Goal: Communication & Community: Answer question/provide support

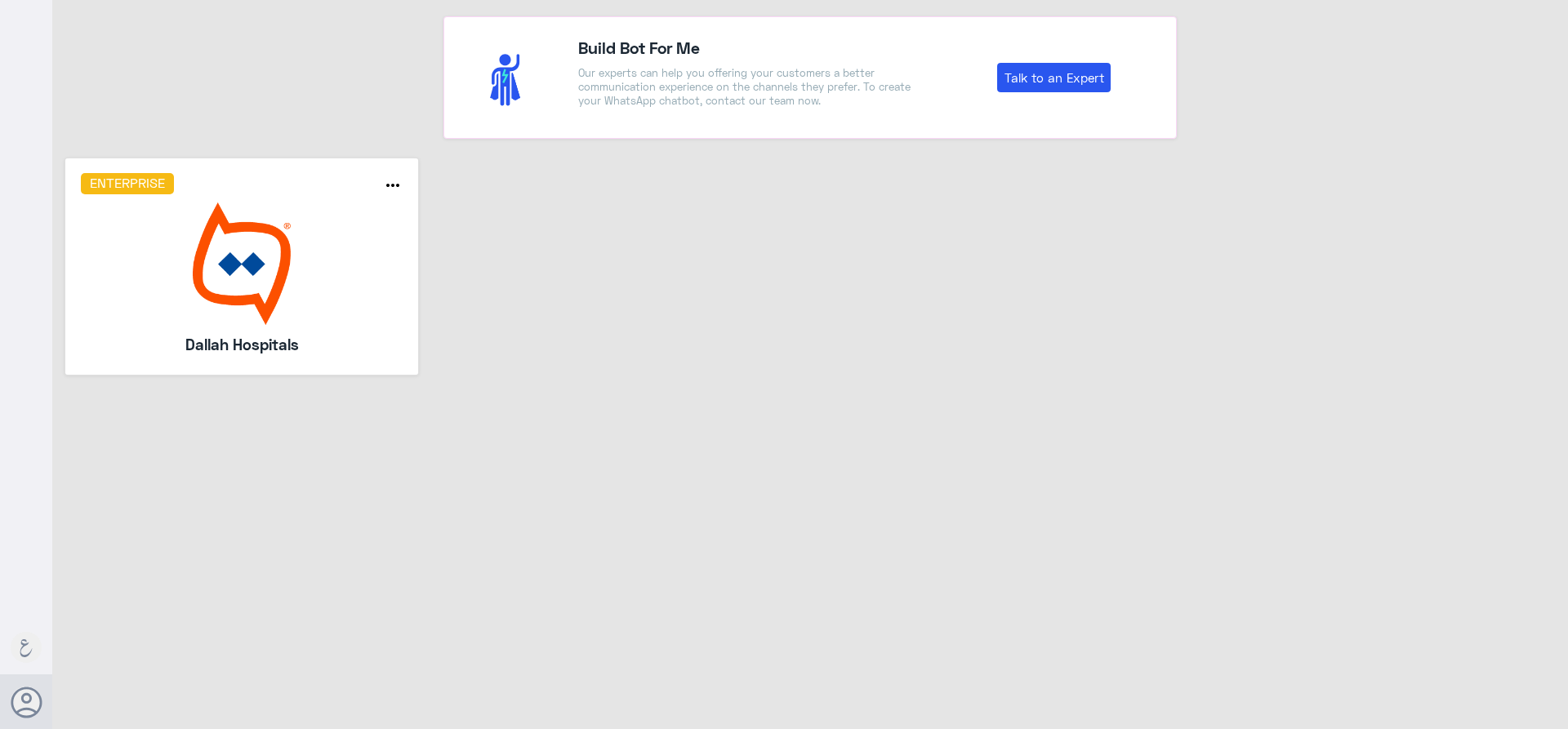
click at [368, 250] on img at bounding box center [243, 264] width 323 height 123
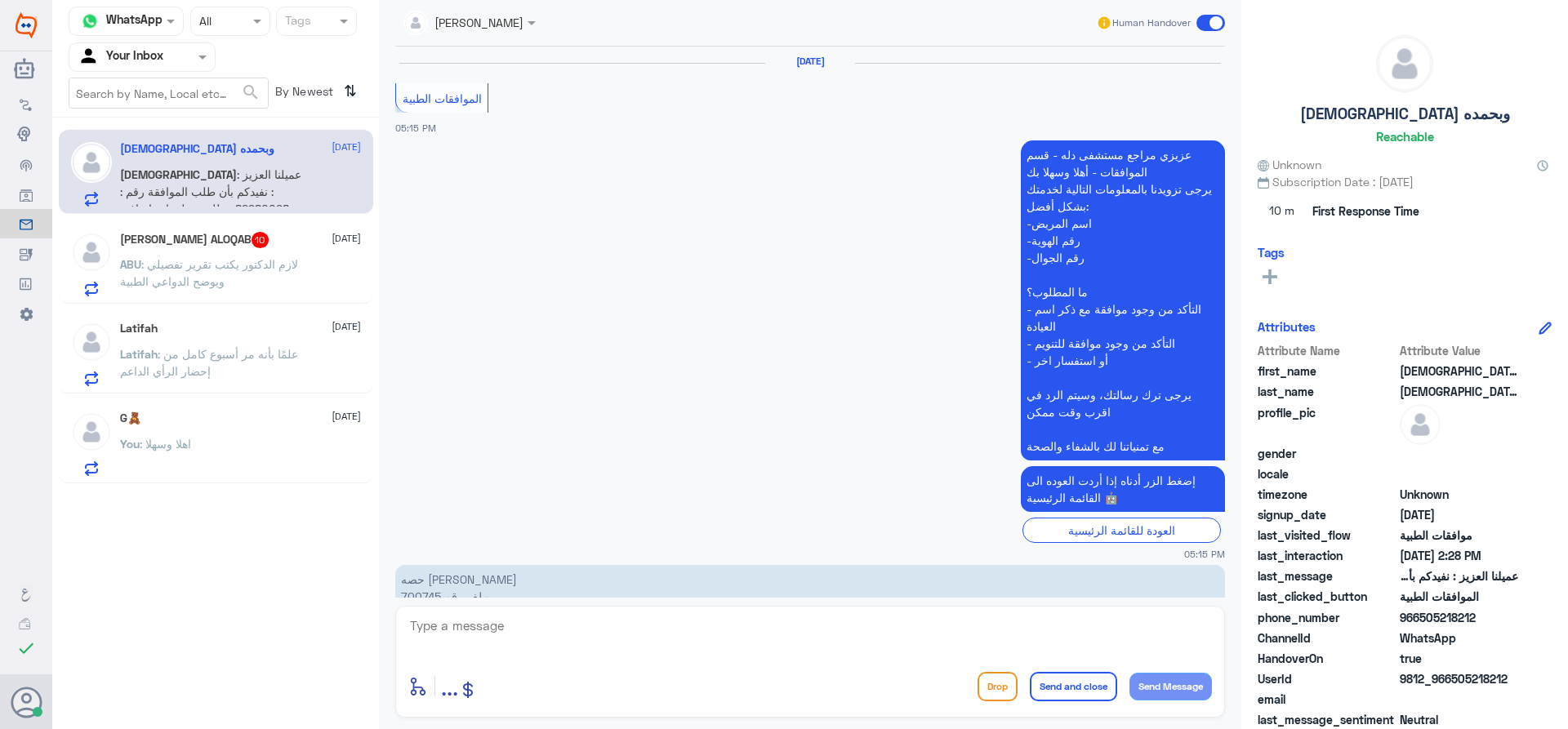
scroll to position [1596, 0]
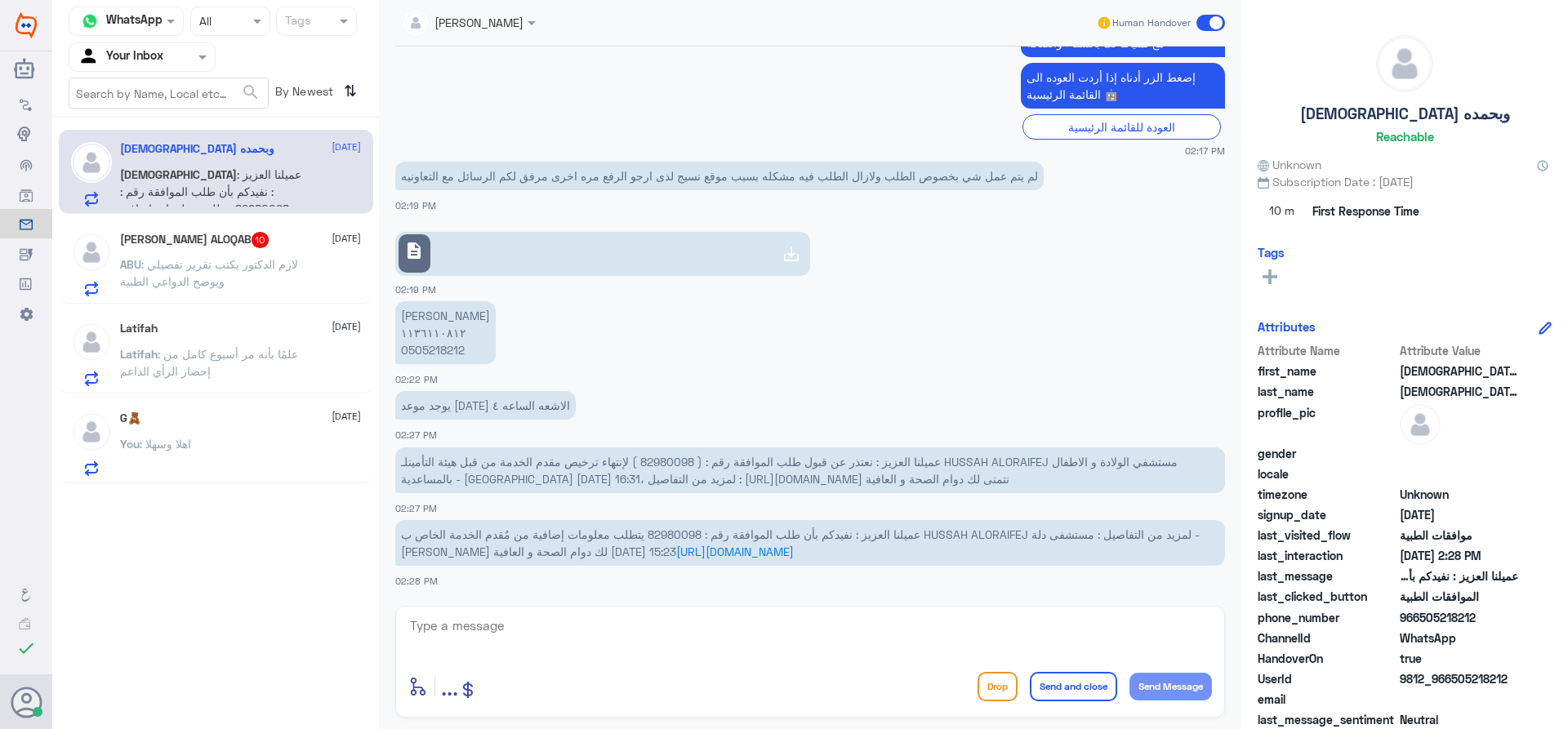
click at [225, 445] on div "You : اهلا وسهلا" at bounding box center [240, 458] width 241 height 37
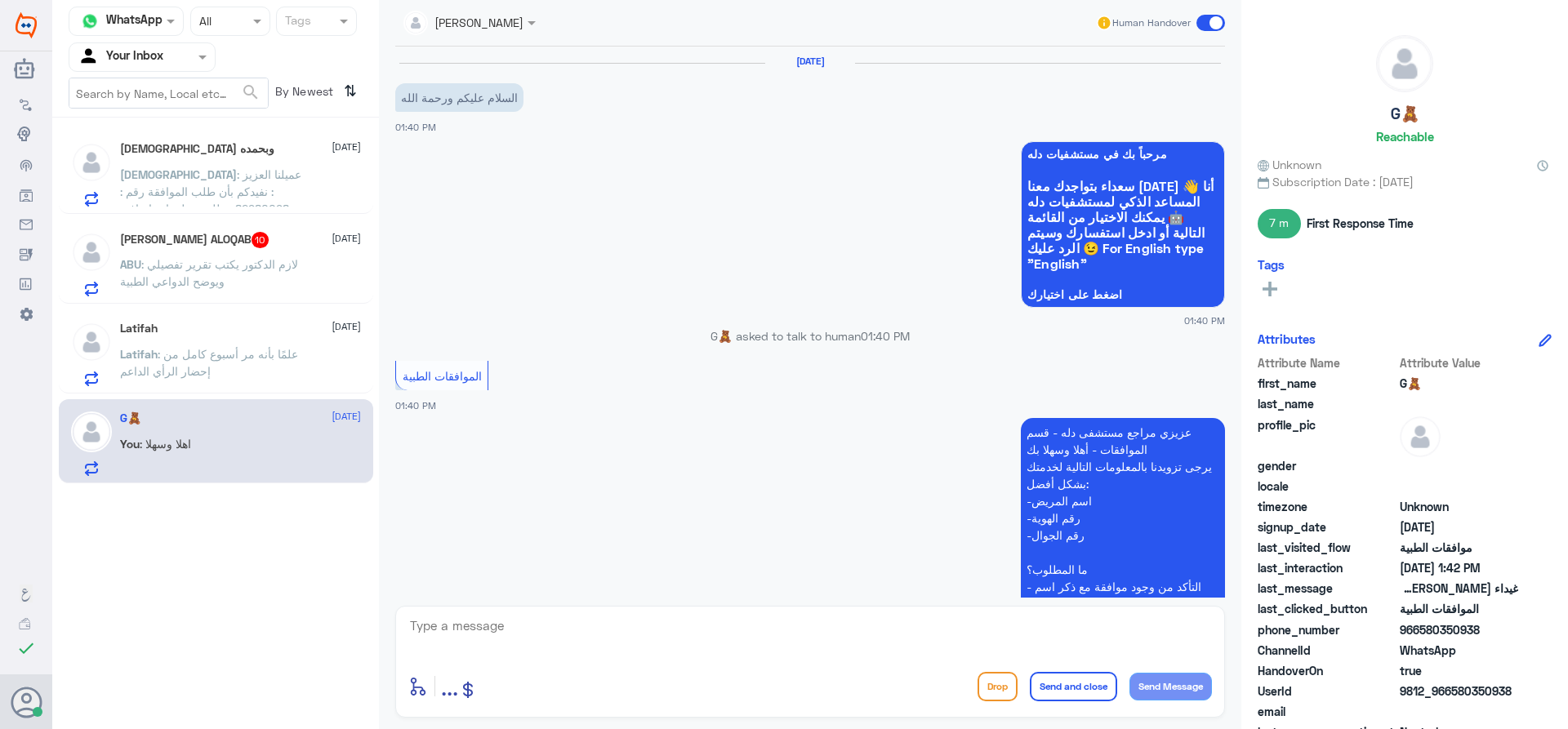
scroll to position [439, 0]
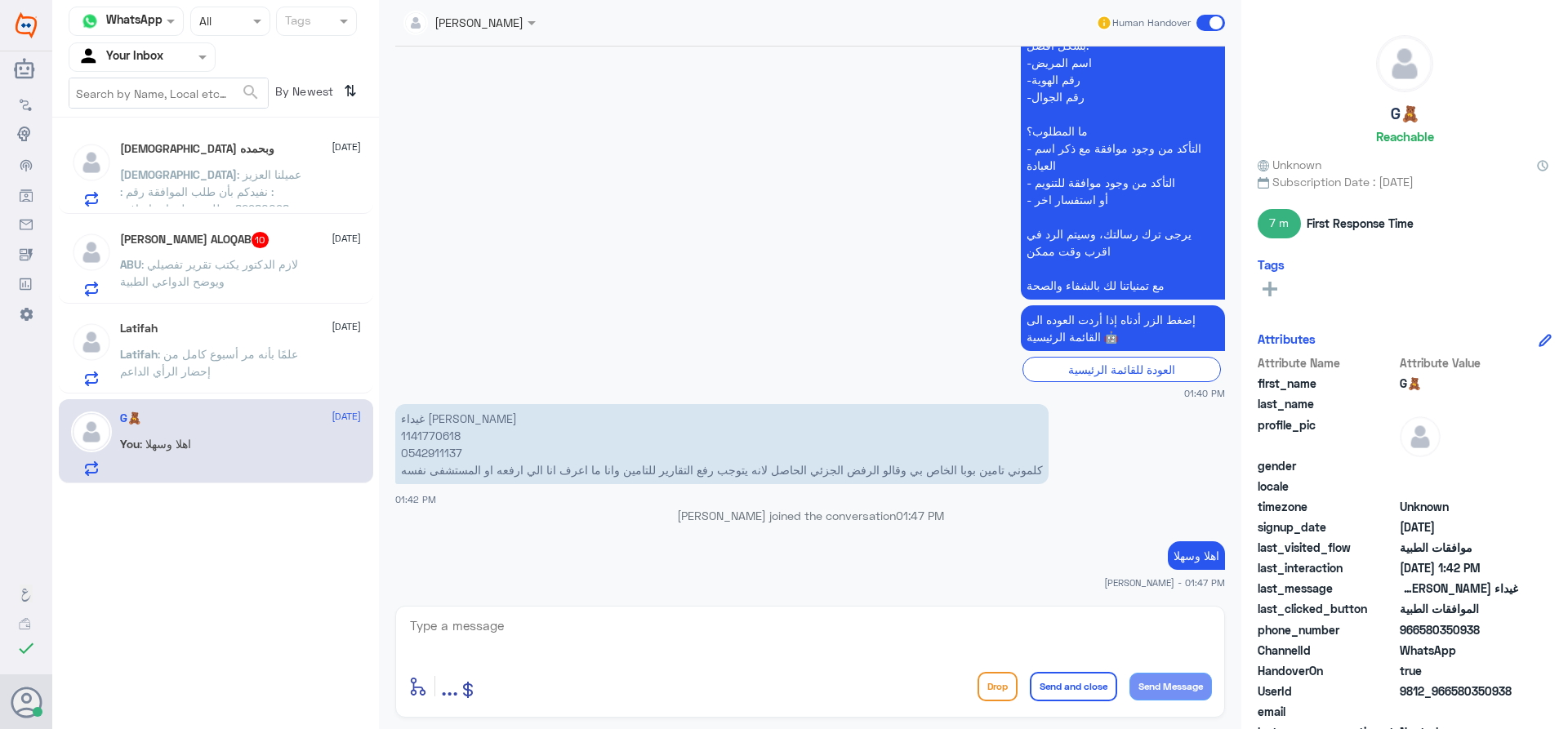
click at [1219, 23] on span at bounding box center [1210, 22] width 29 height 16
click at [0, 0] on input "checkbox" at bounding box center [0, 0] width 0 height 0
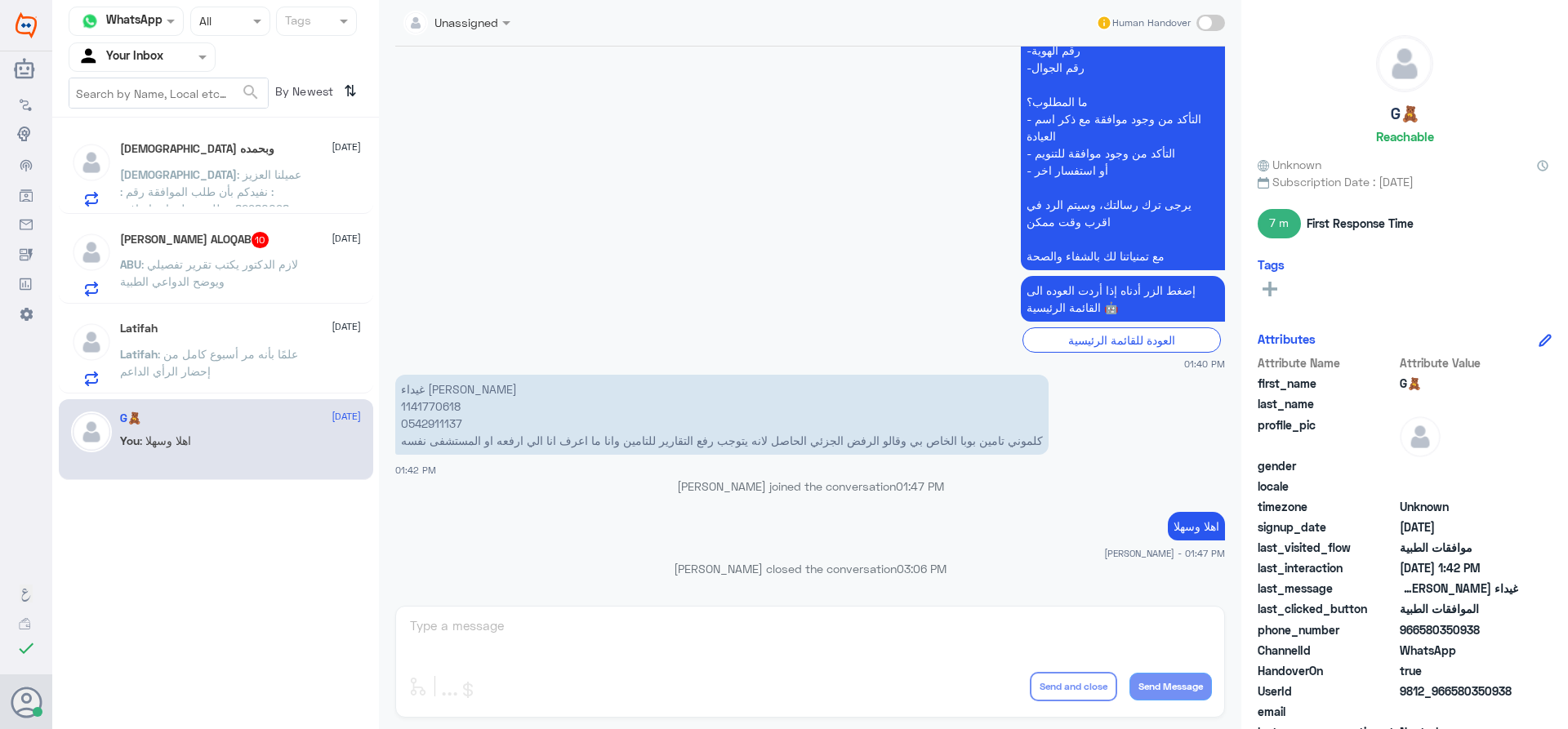
click at [176, 348] on span ": علمًا بأنه مر أسبوع كامل من إحضار الرأي الداعم" at bounding box center [209, 363] width 178 height 31
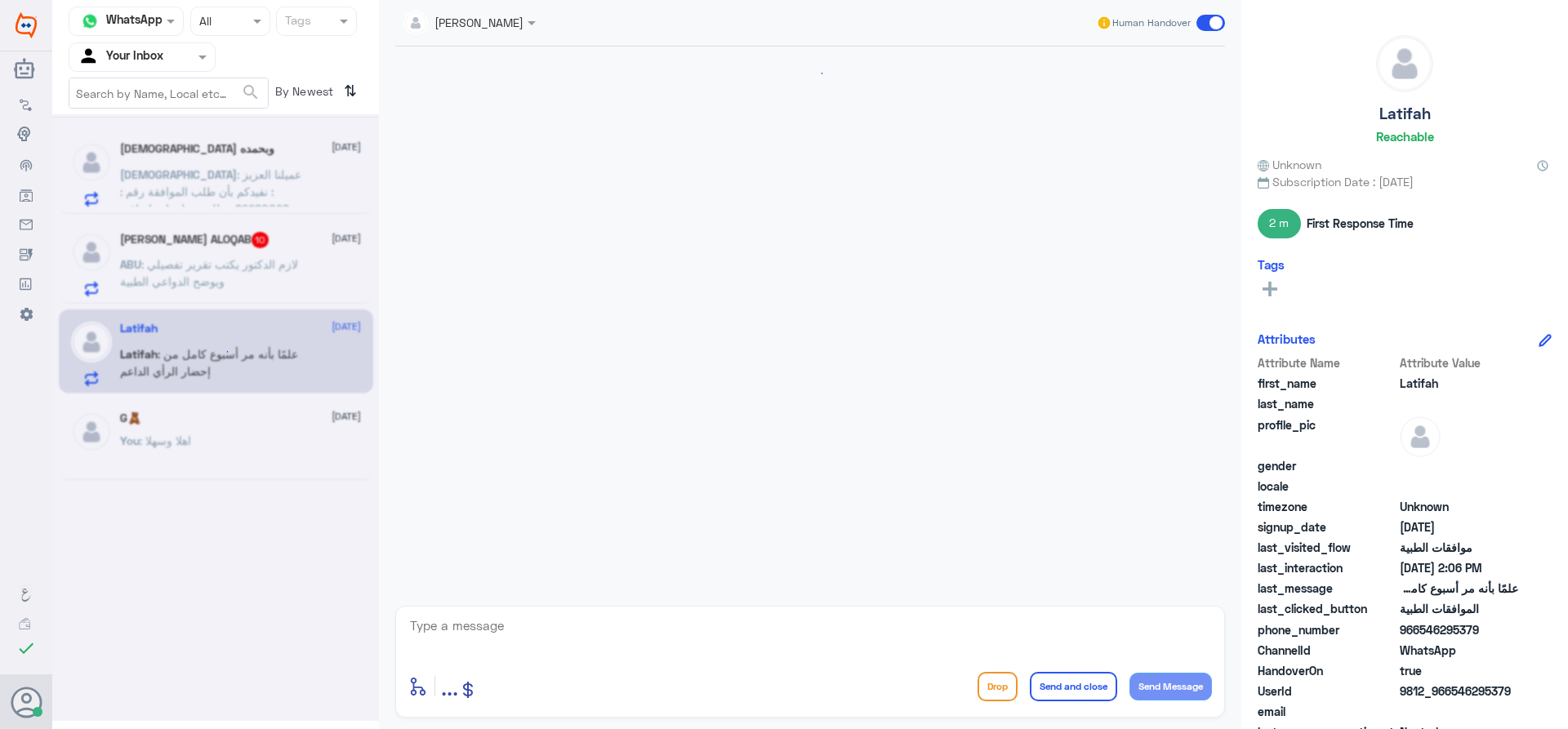
scroll to position [854, 0]
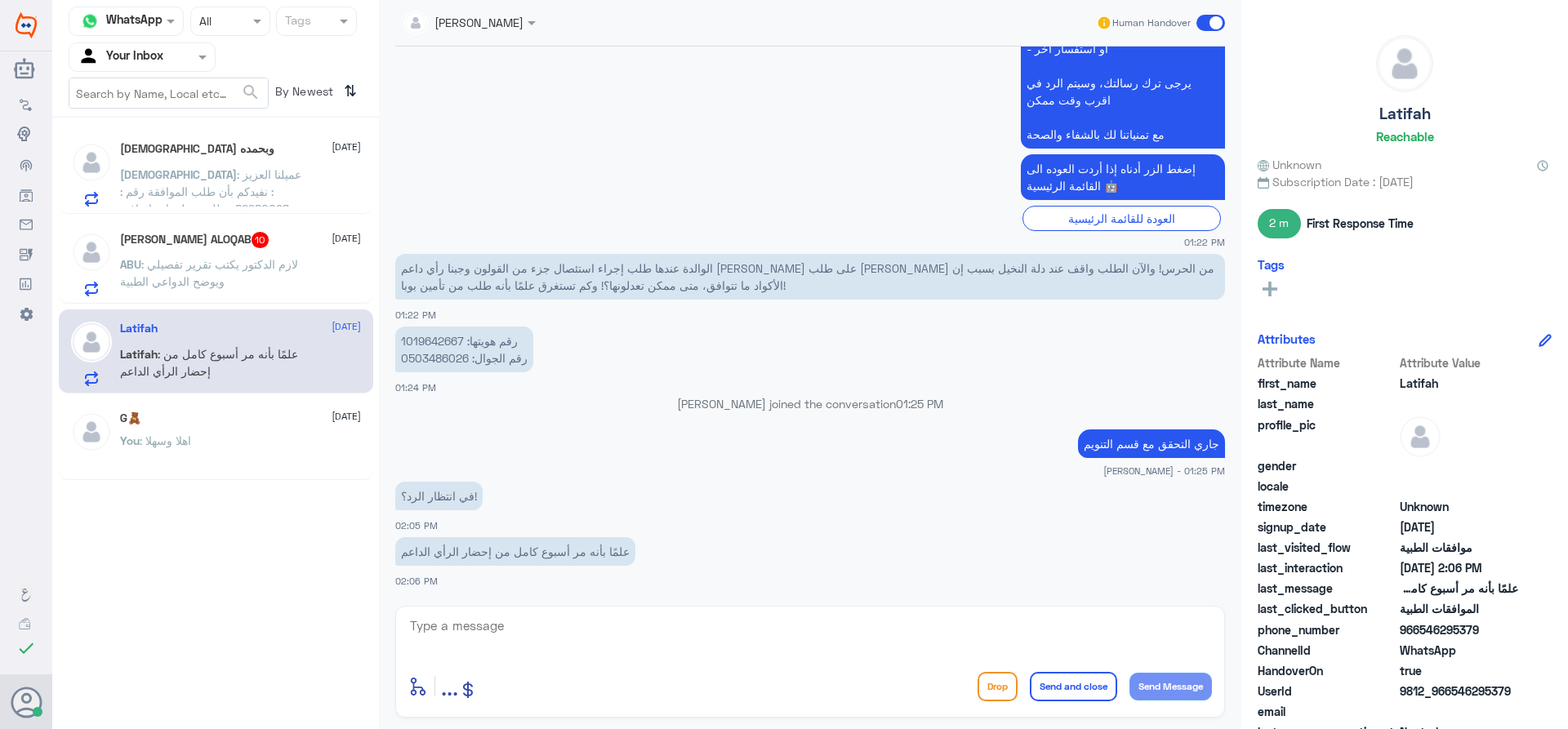
click at [630, 669] on div "enter flow name ... Drop Send and close Send Message" at bounding box center [810, 686] width 803 height 37
click at [589, 634] on textarea at bounding box center [810, 635] width 803 height 40
type textarea "J"
type textarea "تم عزيزي المراجع من الضروري ان يغير الطبيب الاكواء لان تغيير يكون لدى الطبيب حس…"
click at [1072, 698] on button "Send and close" at bounding box center [1073, 687] width 87 height 29
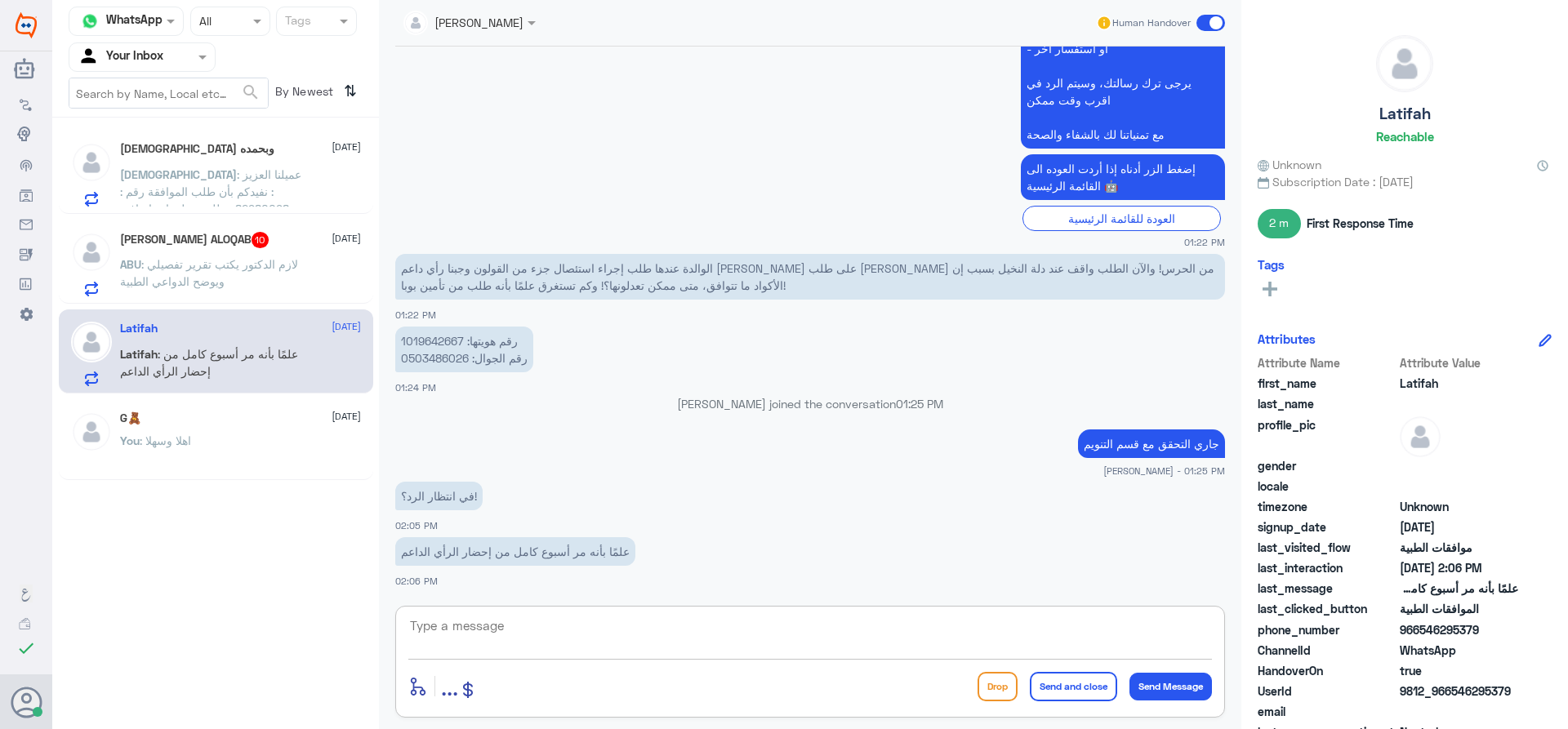
scroll to position [941, 0]
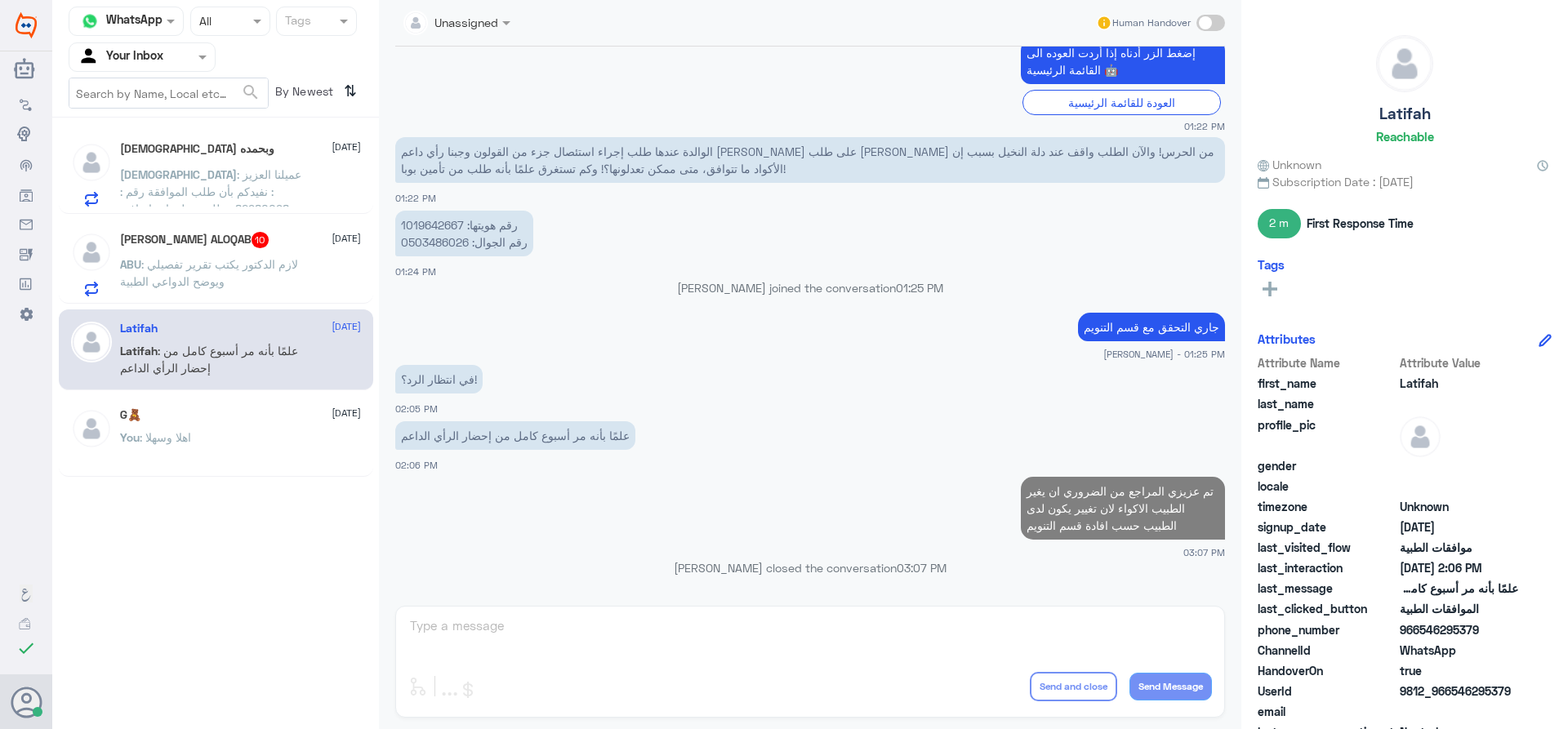
click at [254, 267] on span ": لازم الدكتور يكتب تقرير تفصيلي ويوضح الدواعي الطبية" at bounding box center [209, 273] width 178 height 31
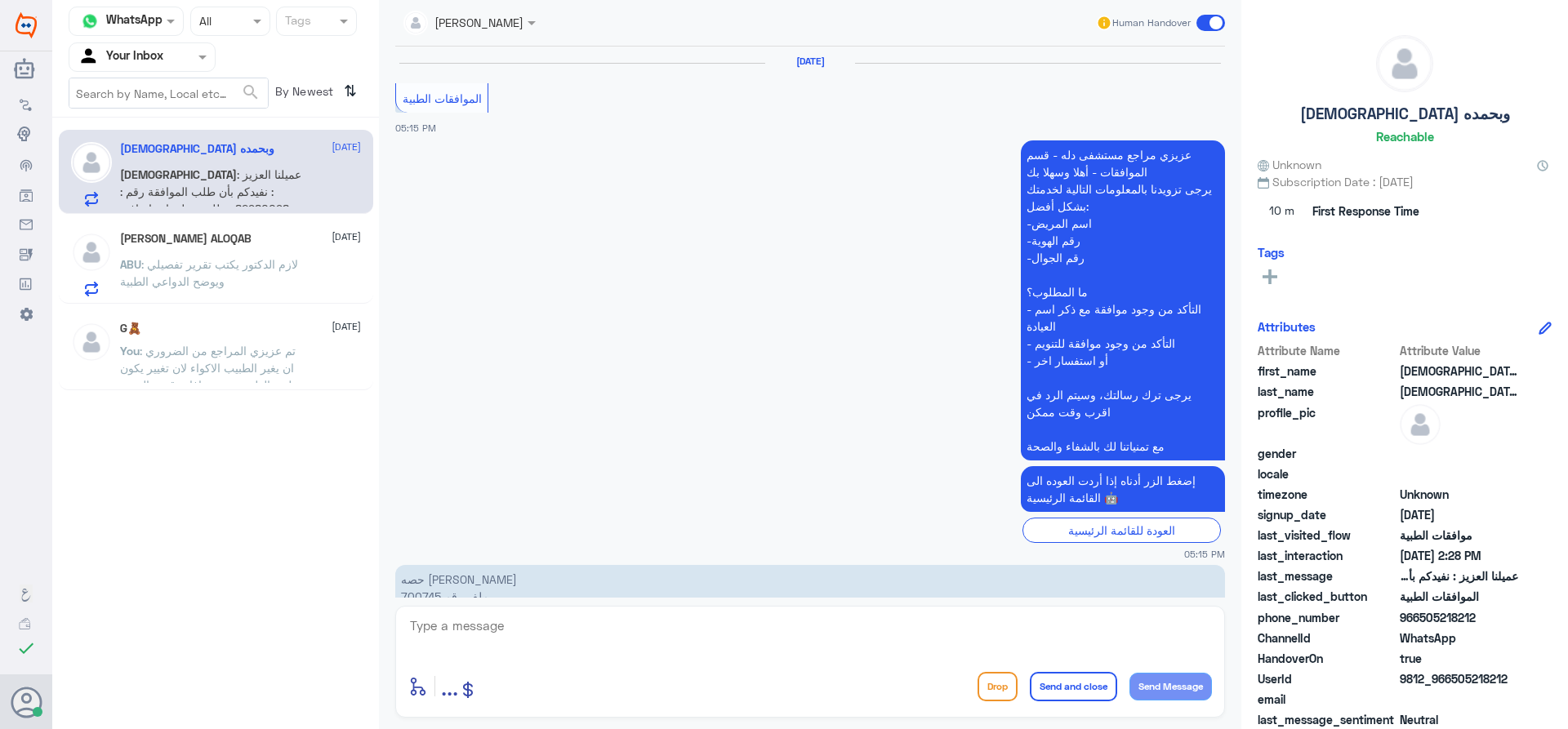
scroll to position [1596, 0]
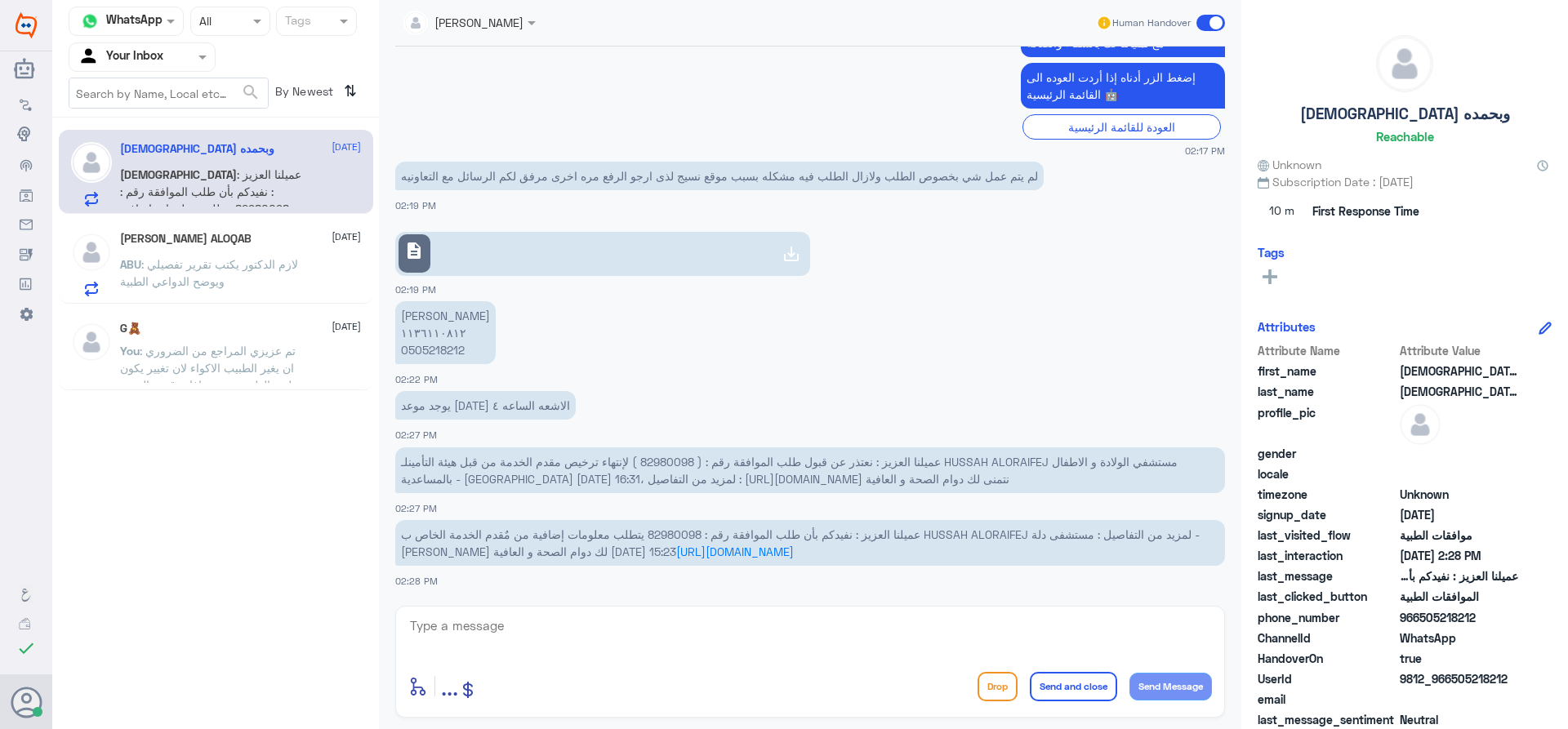
drag, startPoint x: 517, startPoint y: 605, endPoint x: 524, endPoint y: 624, distance: 20.2
click at [518, 607] on div "enter flow name ... Drop Send and close Send Message" at bounding box center [810, 662] width 830 height 112
click at [524, 625] on textarea at bounding box center [810, 635] width 803 height 40
type textarea "اهلا وسهلا"
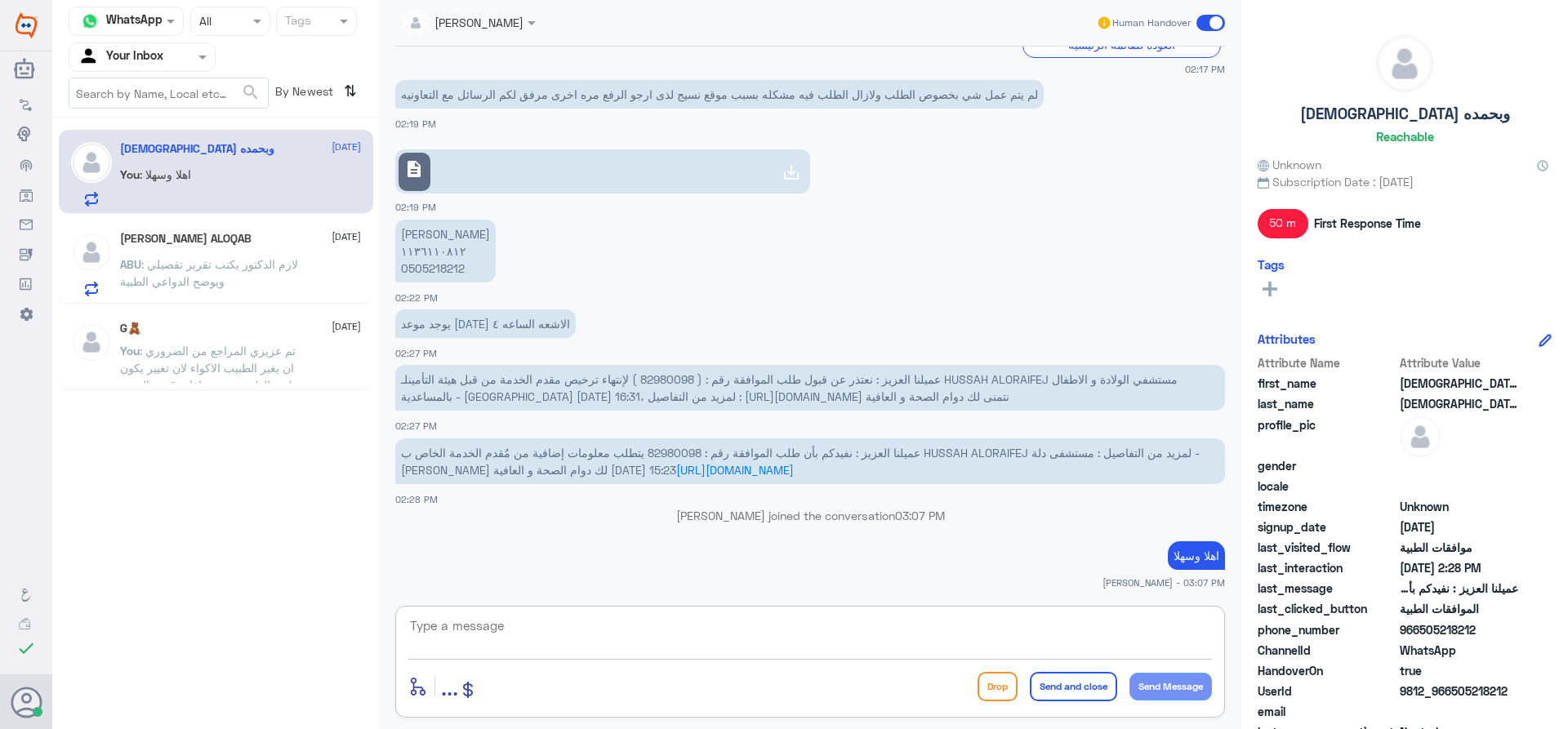
click at [435, 271] on p "[PERSON_NAME] ١١٣٦١١٠٨١٢ 0505218212" at bounding box center [446, 250] width 100 height 63
copy p "0505218212"
click at [571, 171] on link "description" at bounding box center [603, 171] width 415 height 44
copy p "0505218212"
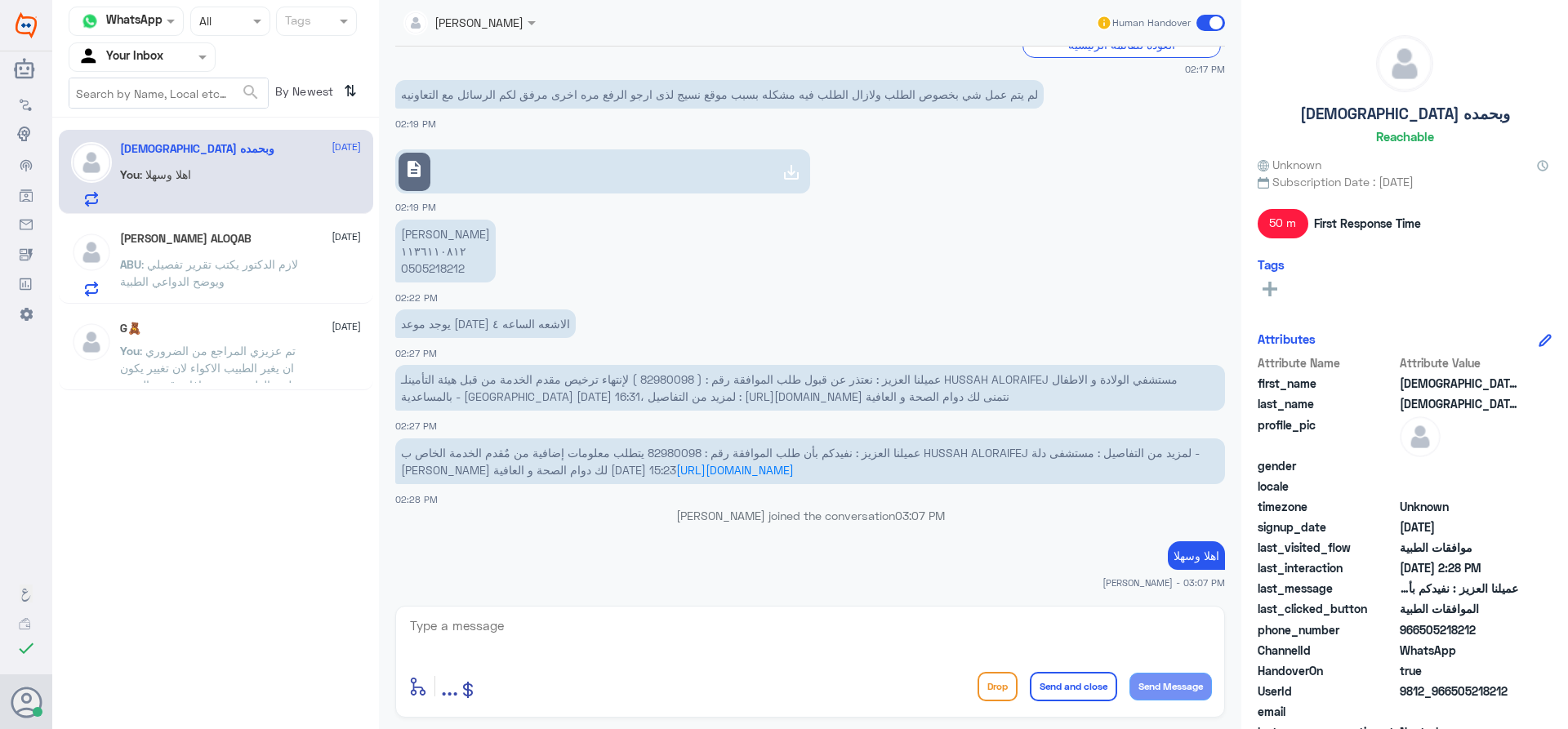
click at [771, 688] on div "enter flow name ... Drop Send and close Send Message" at bounding box center [810, 686] width 803 height 37
click at [773, 640] on textarea at bounding box center [810, 635] width 803 height 40
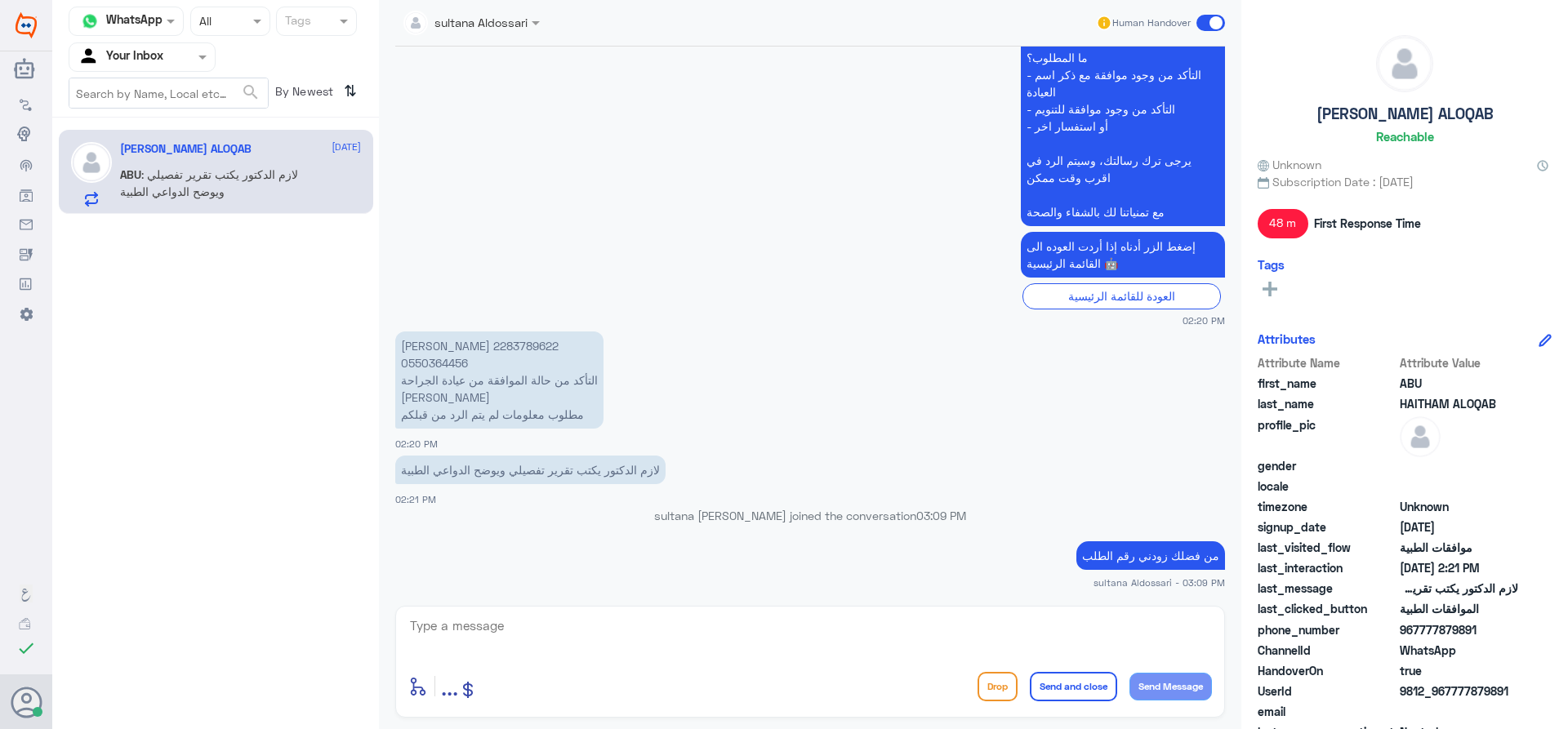
scroll to position [1617, 0]
click at [179, 55] on div at bounding box center [142, 57] width 145 height 19
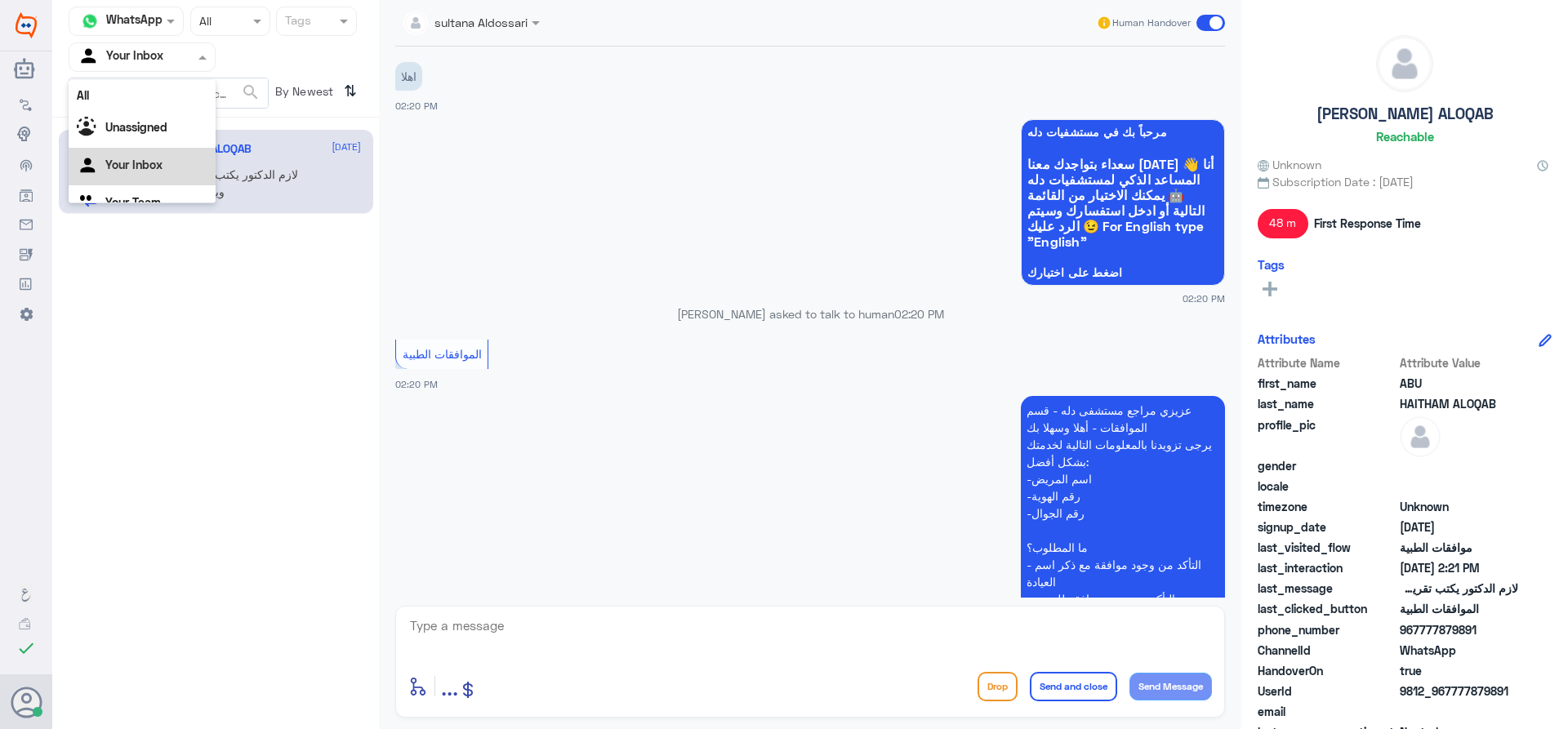
scroll to position [882, 0]
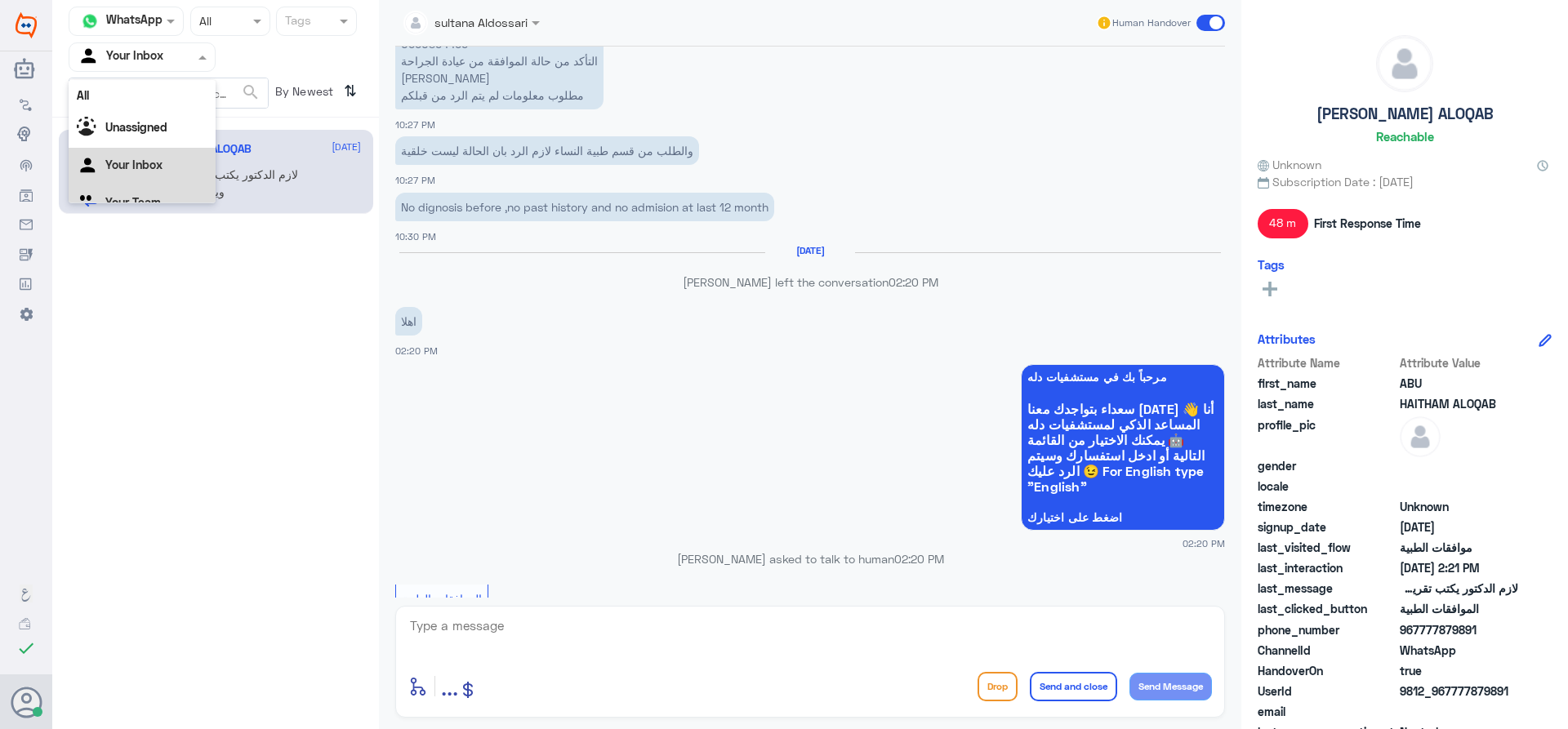
click at [202, 193] on div "Your Team" at bounding box center [142, 204] width 147 height 37
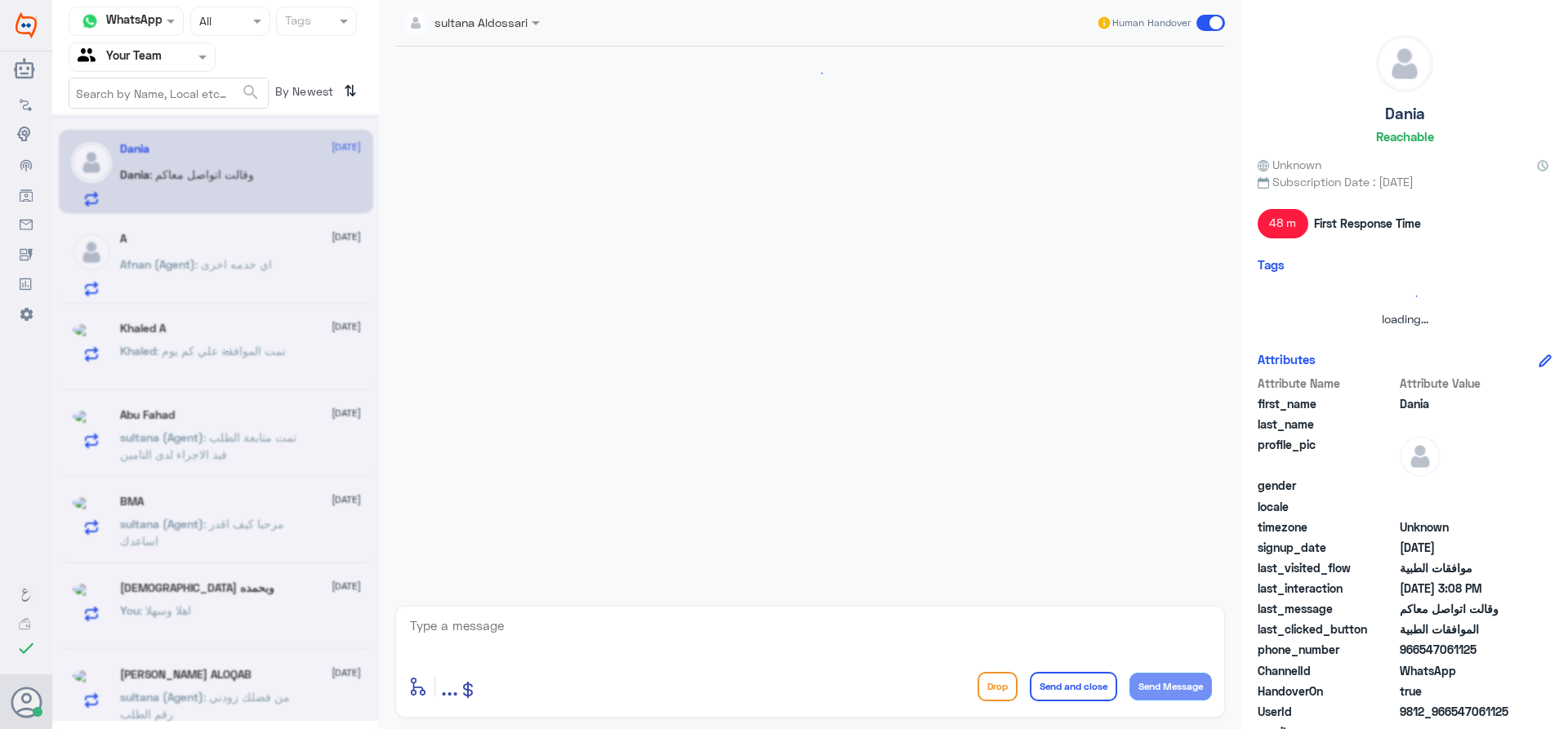
scroll to position [973, 0]
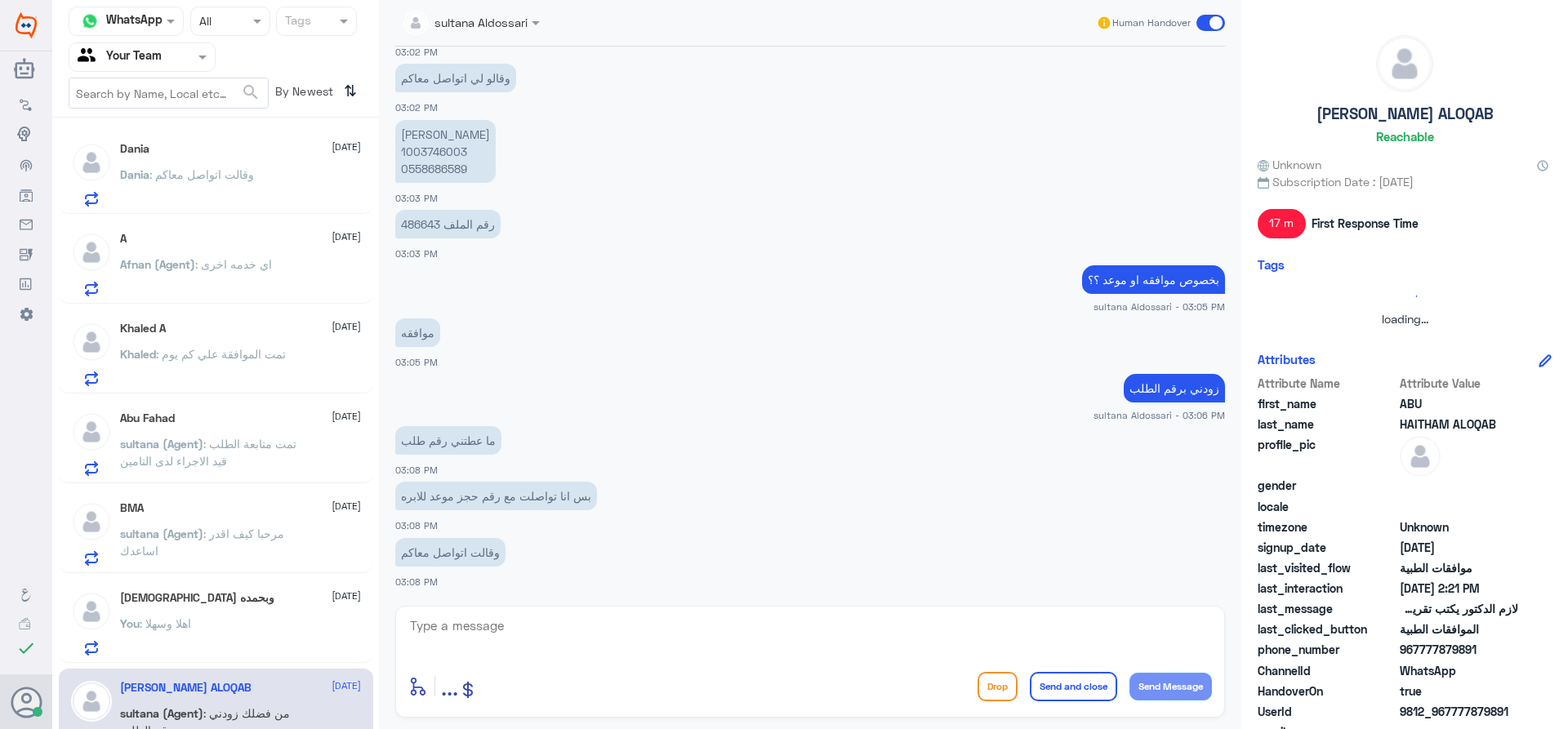
click at [172, 54] on div at bounding box center [142, 57] width 145 height 19
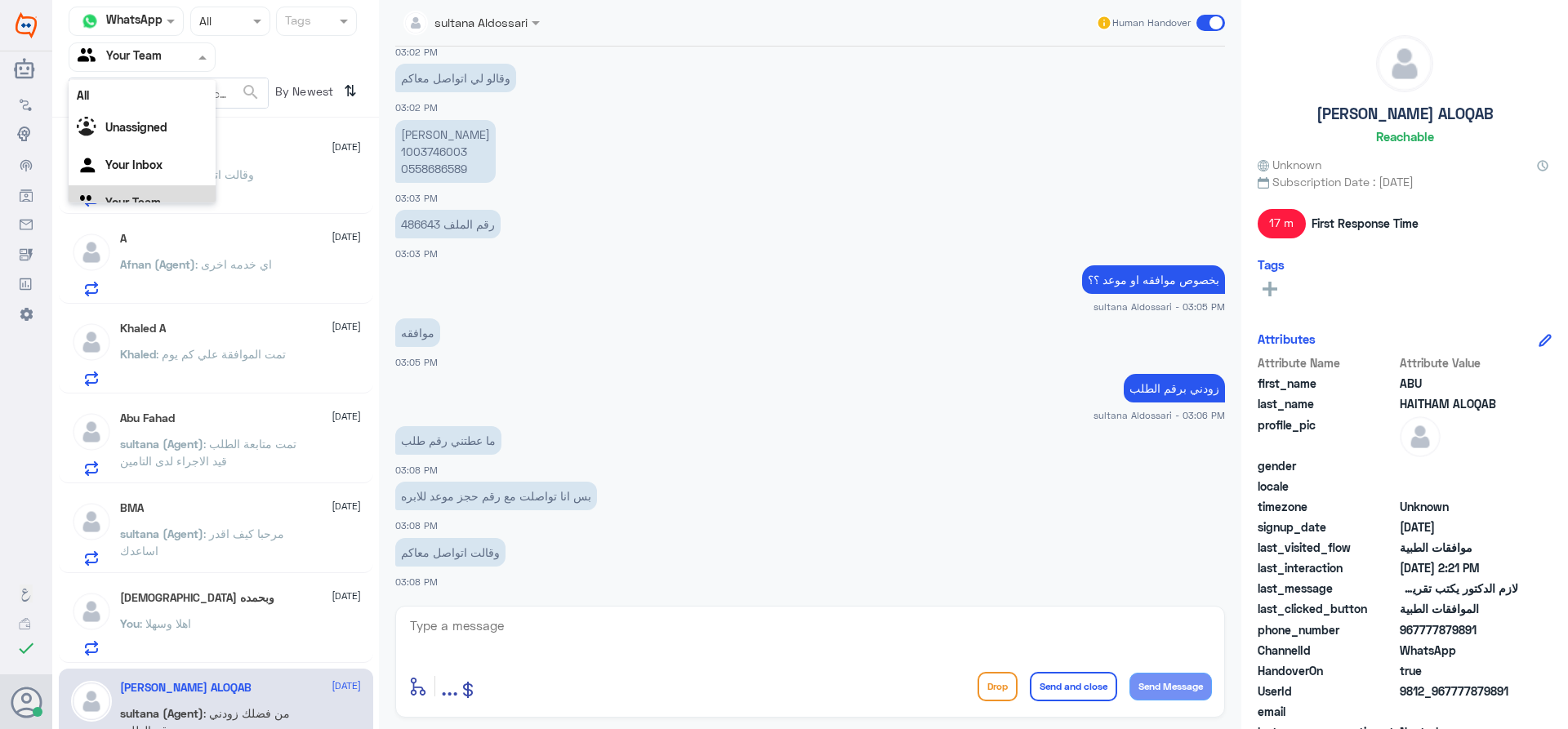
scroll to position [21, 0]
click at [637, 346] on app-msgs-text "موافقه" at bounding box center [810, 333] width 830 height 30
click at [271, 260] on span ": اي خدمه اخرى" at bounding box center [233, 264] width 77 height 14
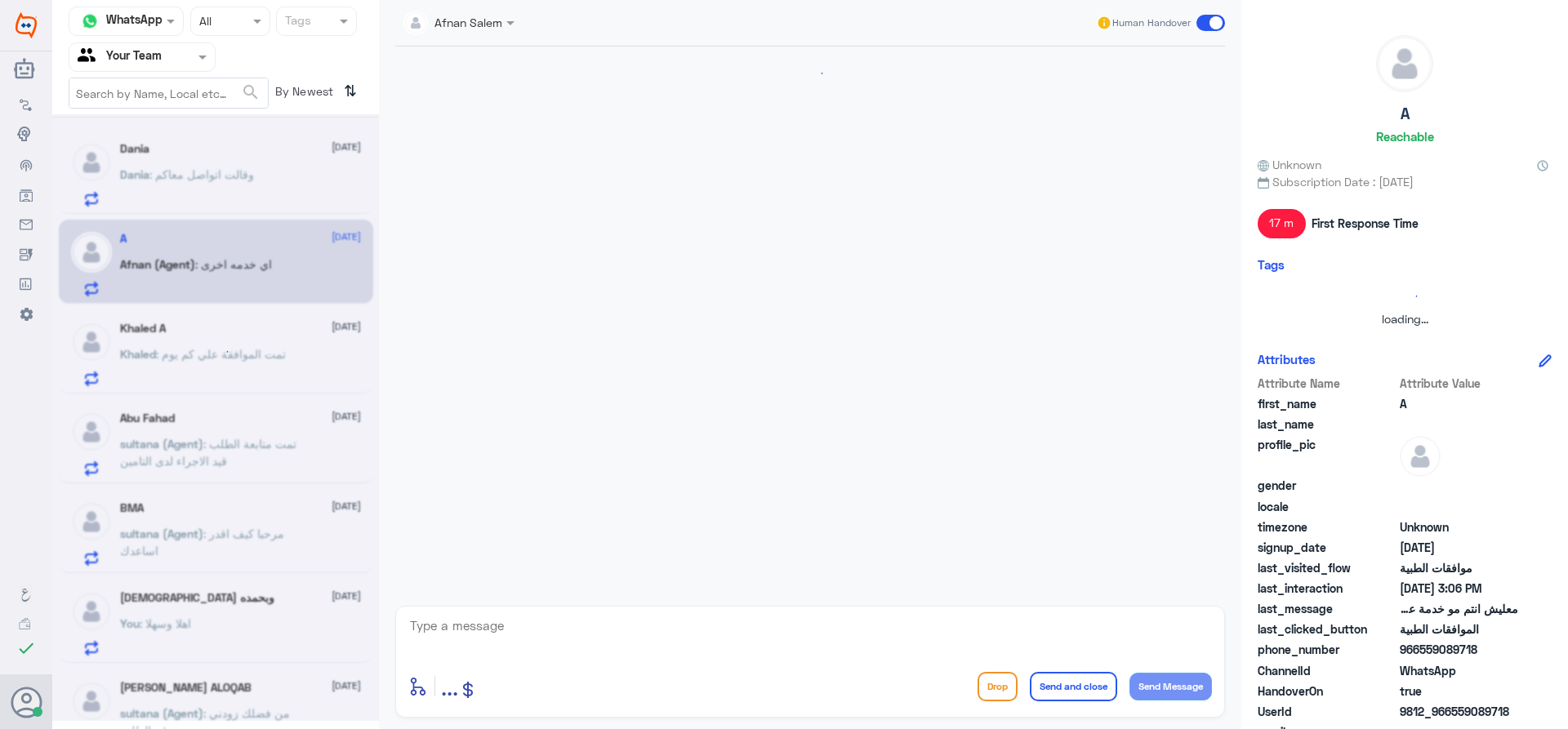
scroll to position [876, 0]
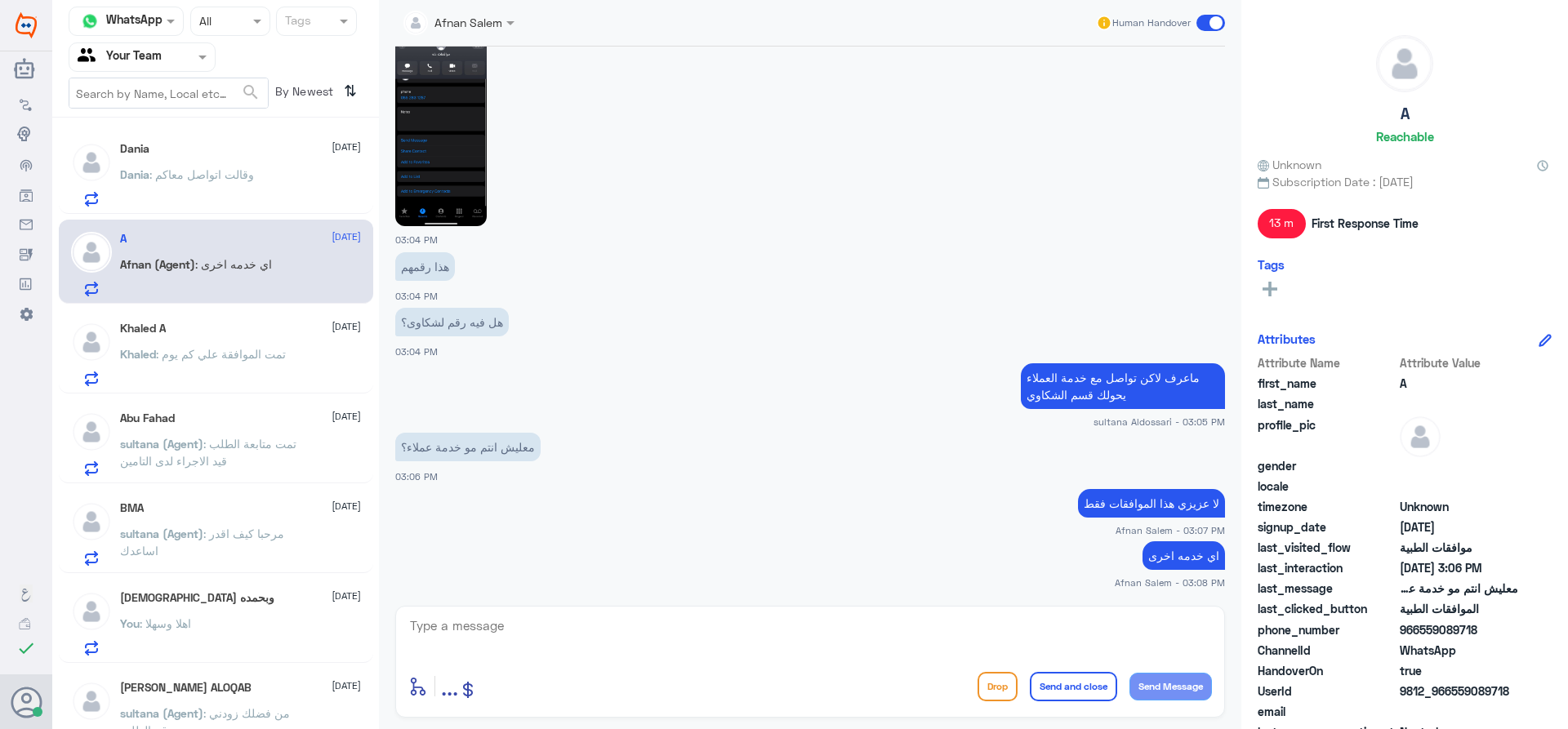
click at [187, 329] on div "Khaled A [DATE]" at bounding box center [240, 329] width 241 height 14
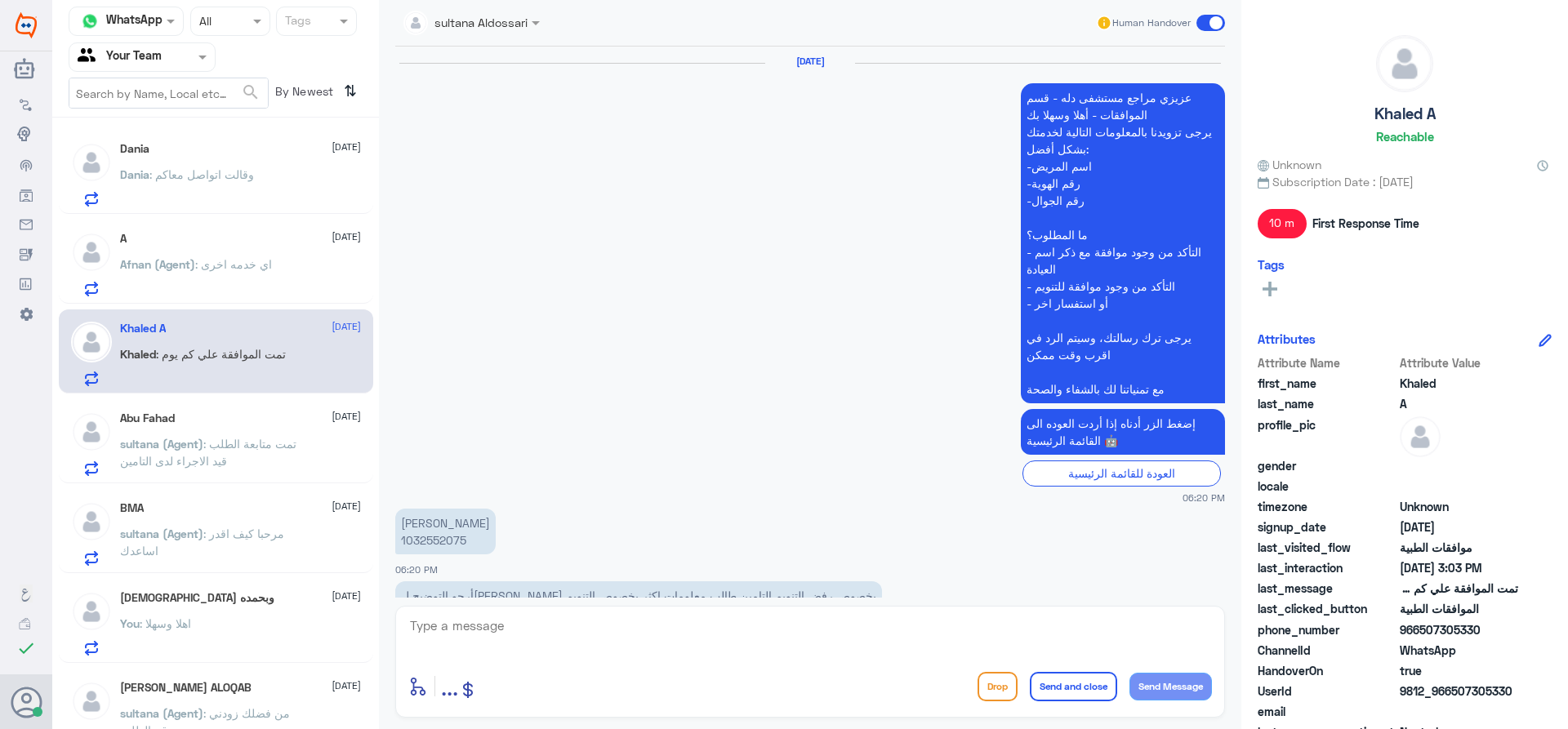
scroll to position [1436, 0]
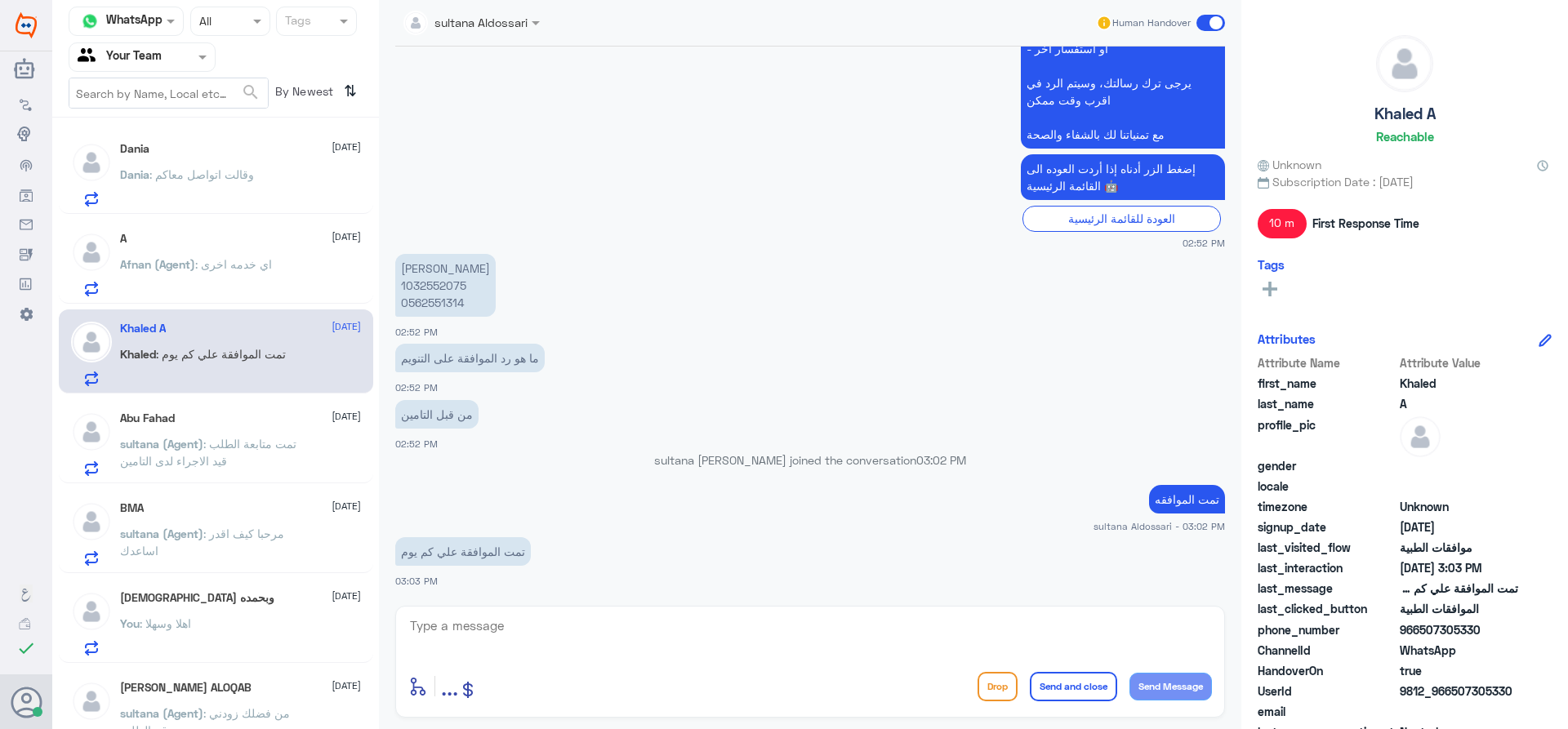
click at [214, 191] on p "[PERSON_NAME] : وقالت اتواصل معاكم" at bounding box center [187, 186] width 134 height 41
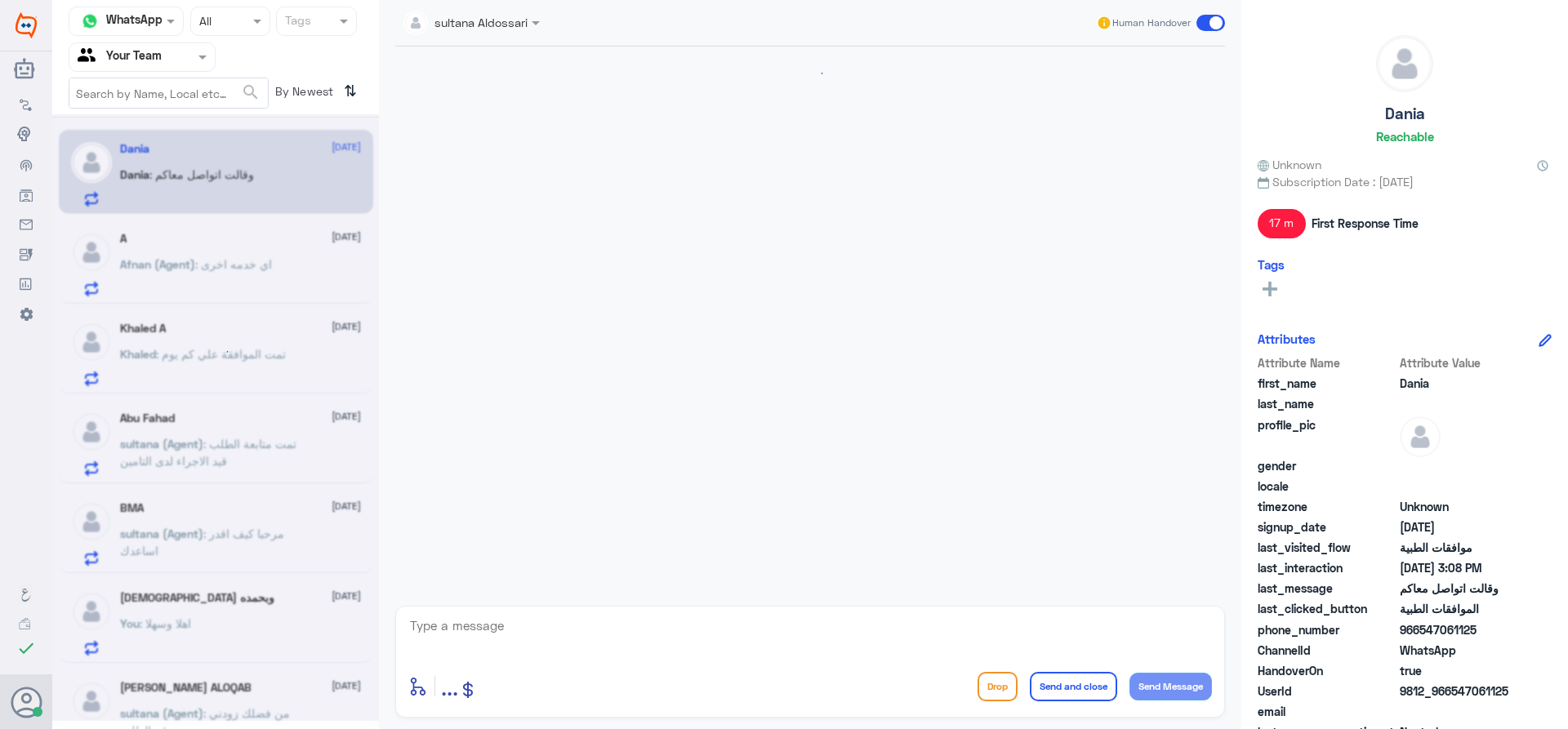
scroll to position [973, 0]
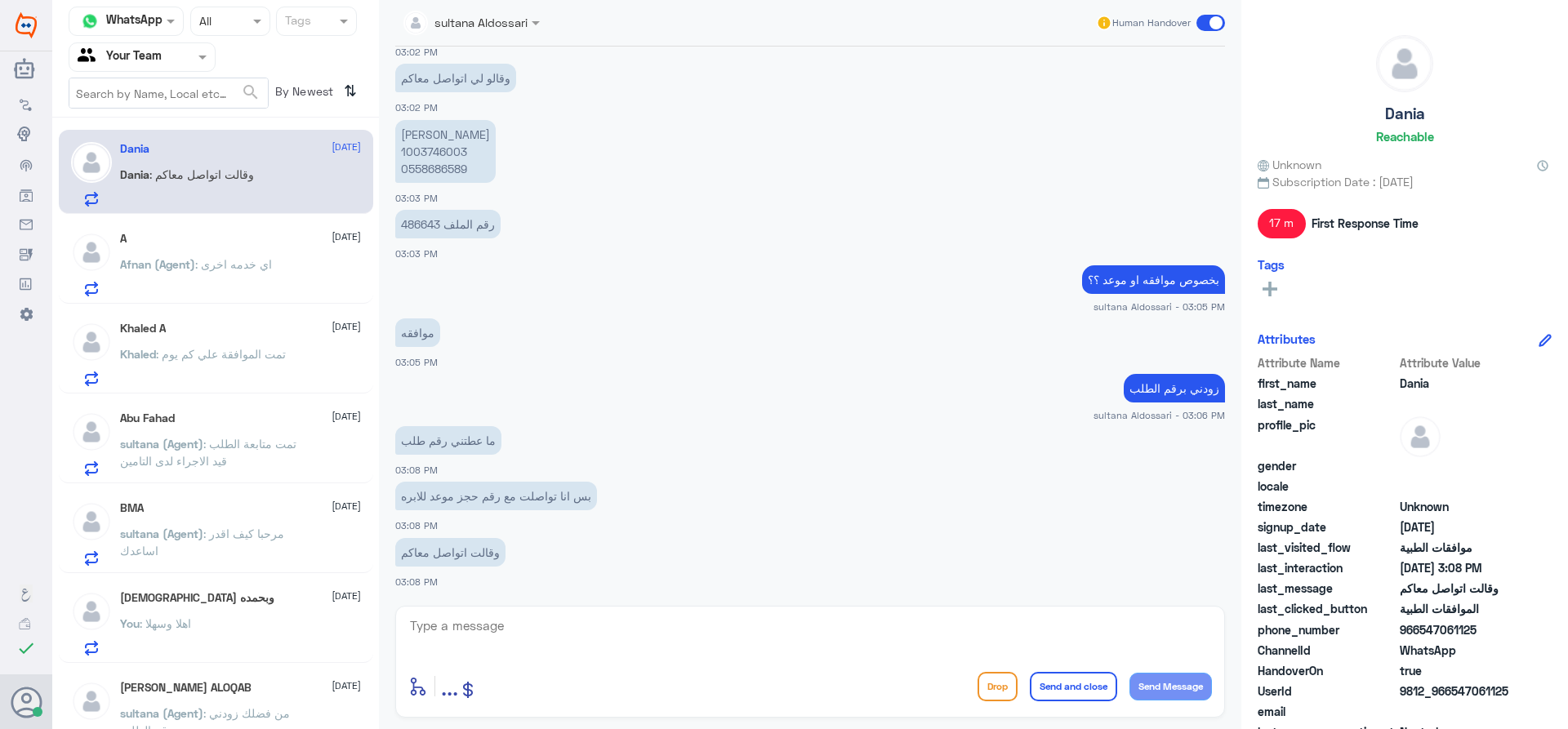
click at [220, 518] on div "BMA [DATE][PERSON_NAME] (Agent) : مرحبا كيف اقدر اساعدك" at bounding box center [240, 534] width 241 height 65
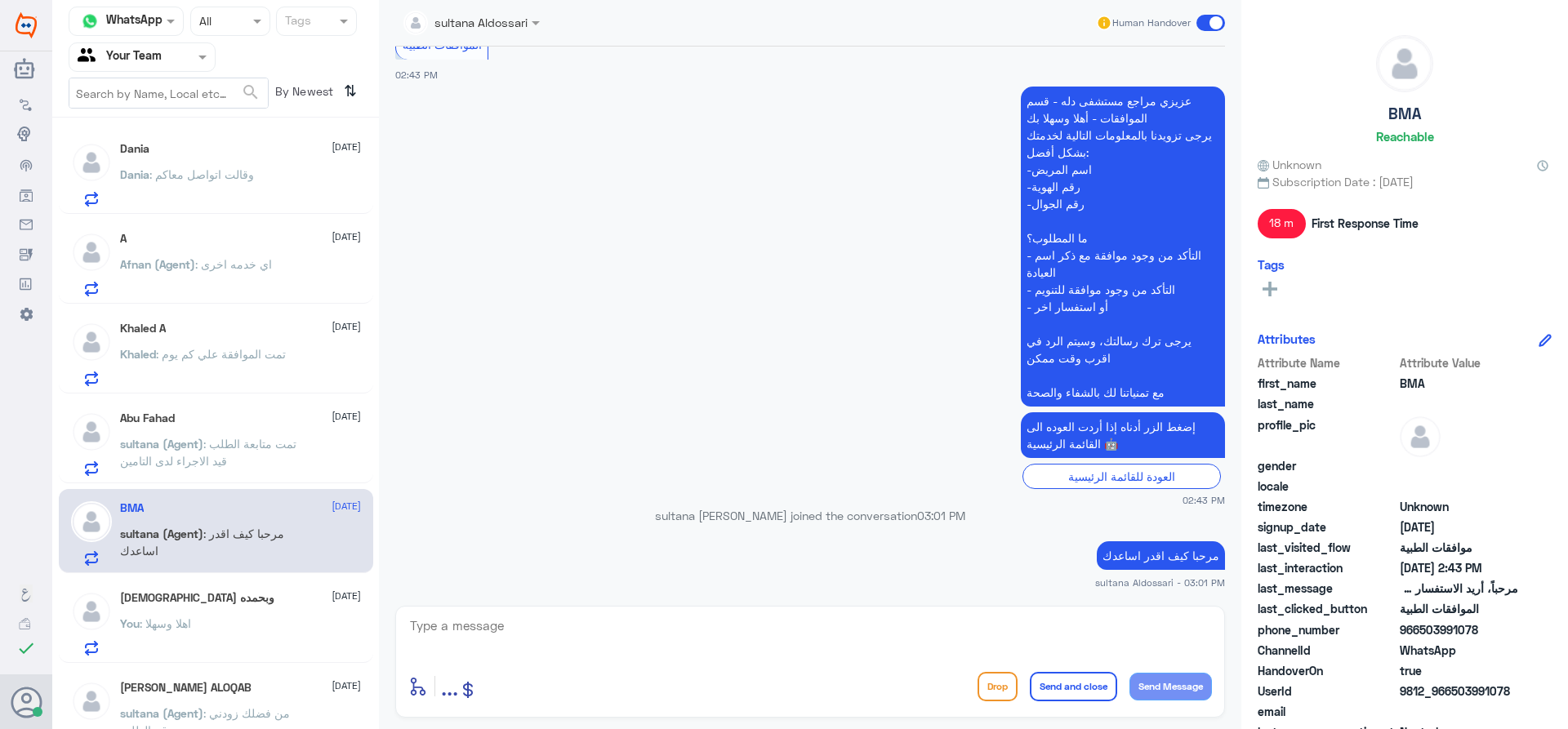
scroll to position [326, 0]
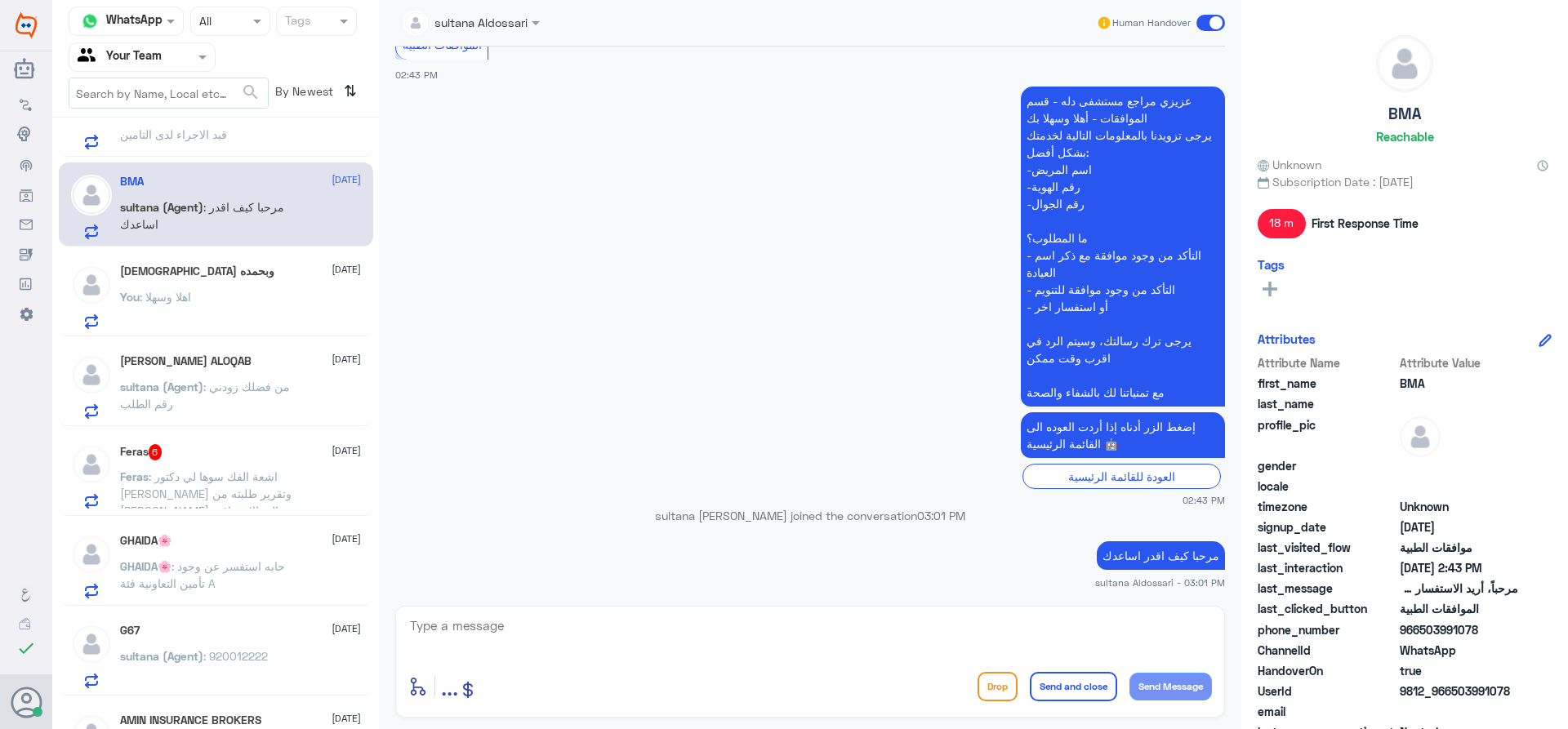
click at [220, 338] on div "Dania [DATE][PERSON_NAME] : وقالت اتواصل معاكم A [DATE][PERSON_NAME] (Agent) : …" at bounding box center [216, 429] width 327 height 611
click at [237, 305] on div "You : اهلا وسهلا" at bounding box center [240, 311] width 241 height 37
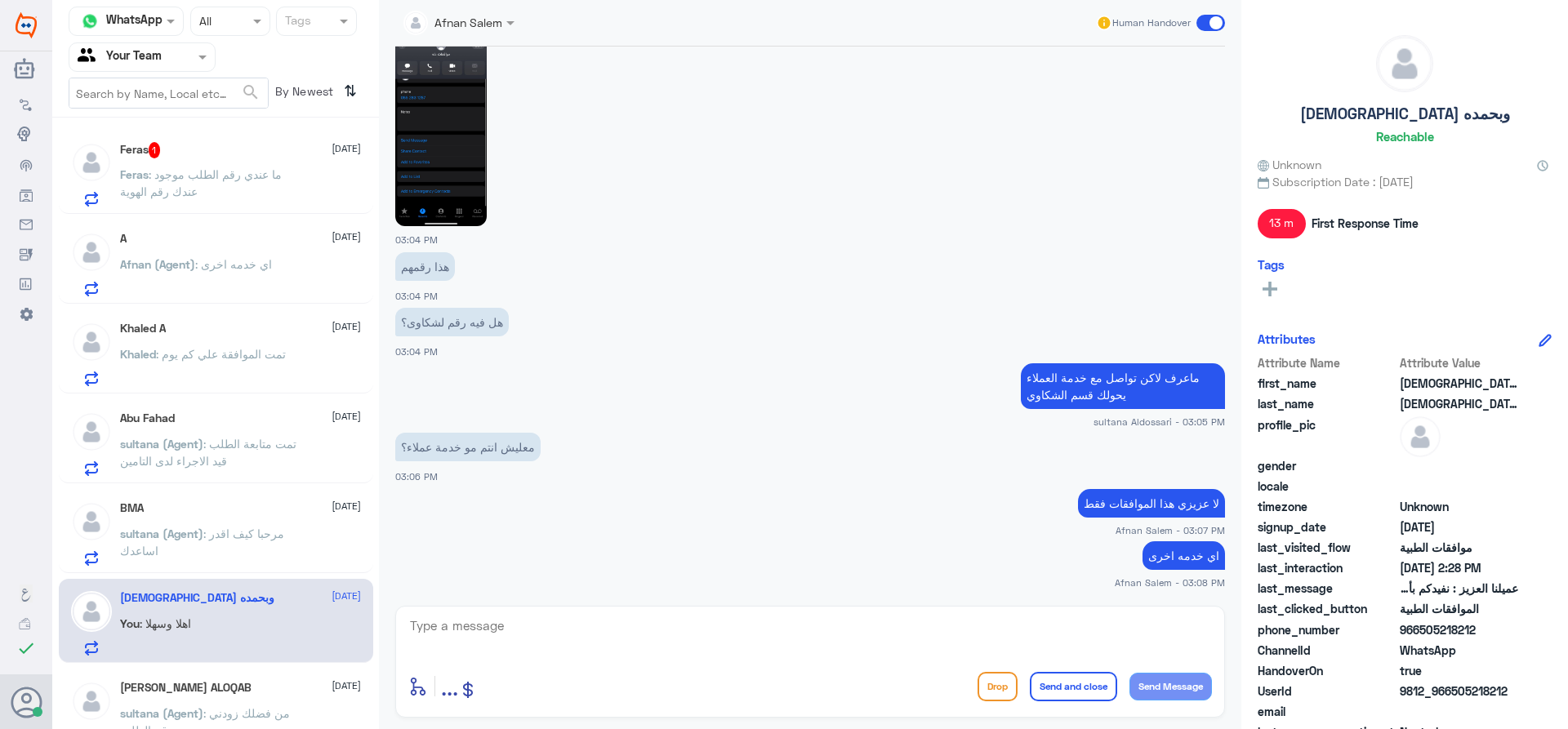
click at [236, 543] on p "sultana (Agent) : مرحبا كيف اقدر اساعدك" at bounding box center [212, 545] width 184 height 41
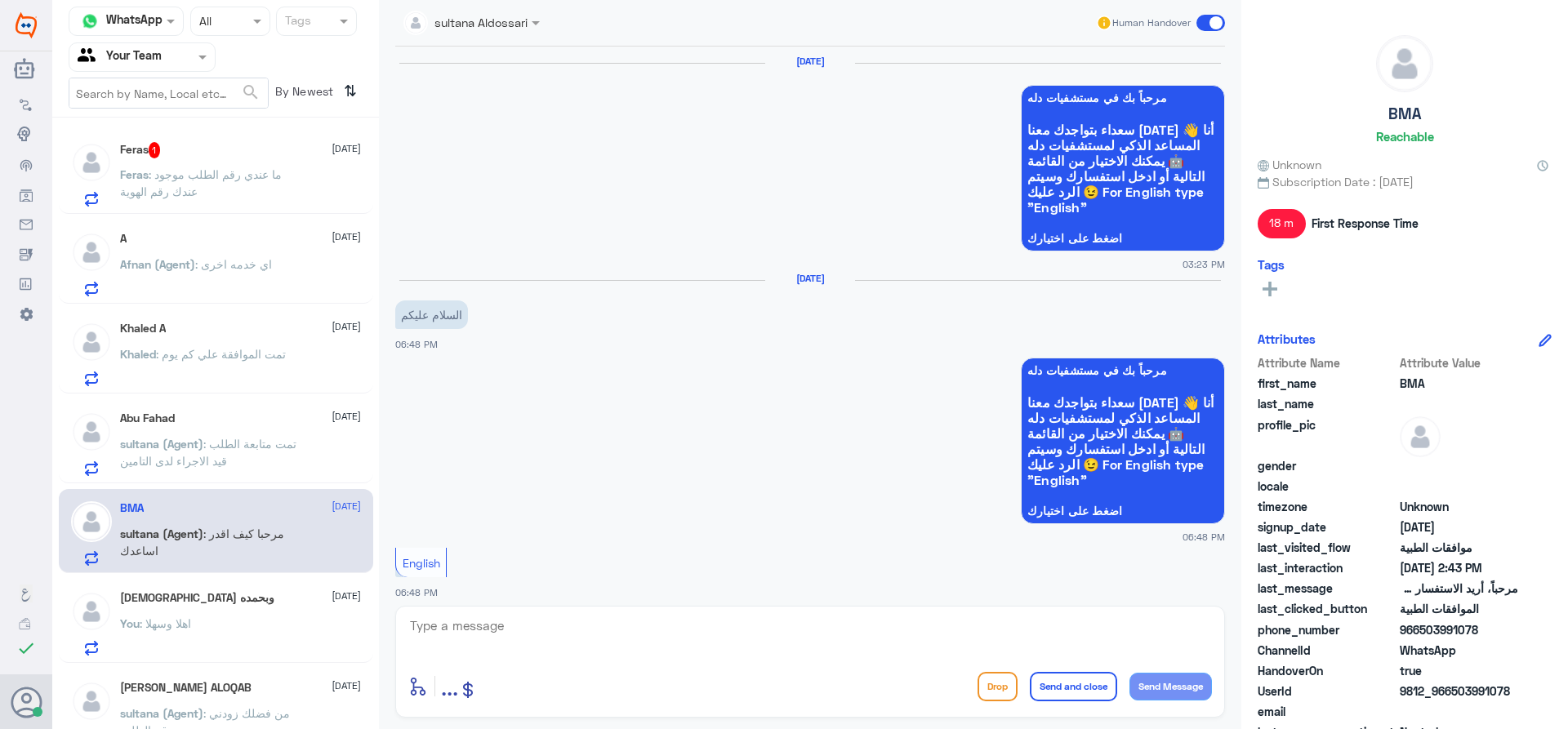
scroll to position [1598, 0]
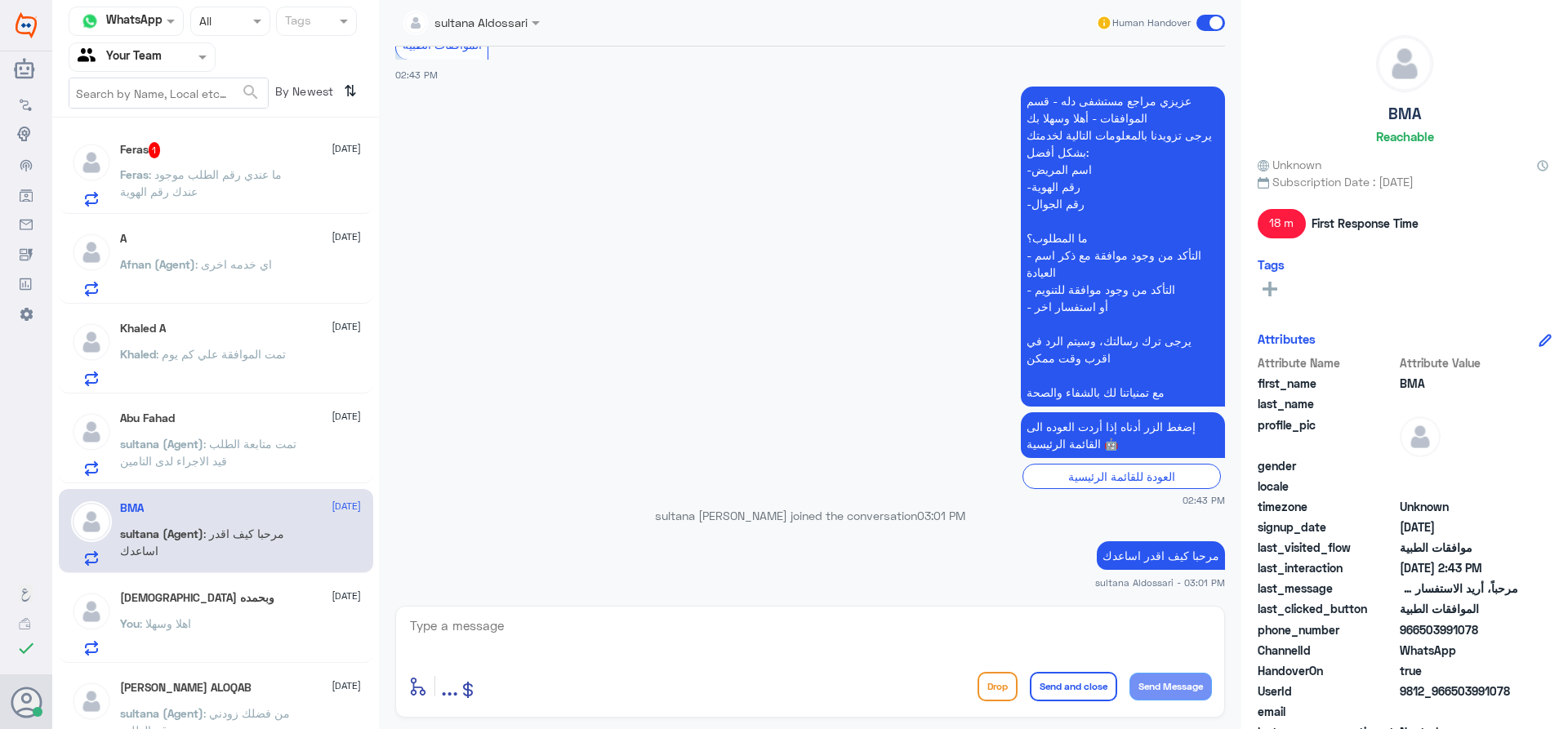
click at [238, 598] on div "[DEMOGRAPHIC_DATA] وبحمده [DATE]" at bounding box center [240, 599] width 241 height 14
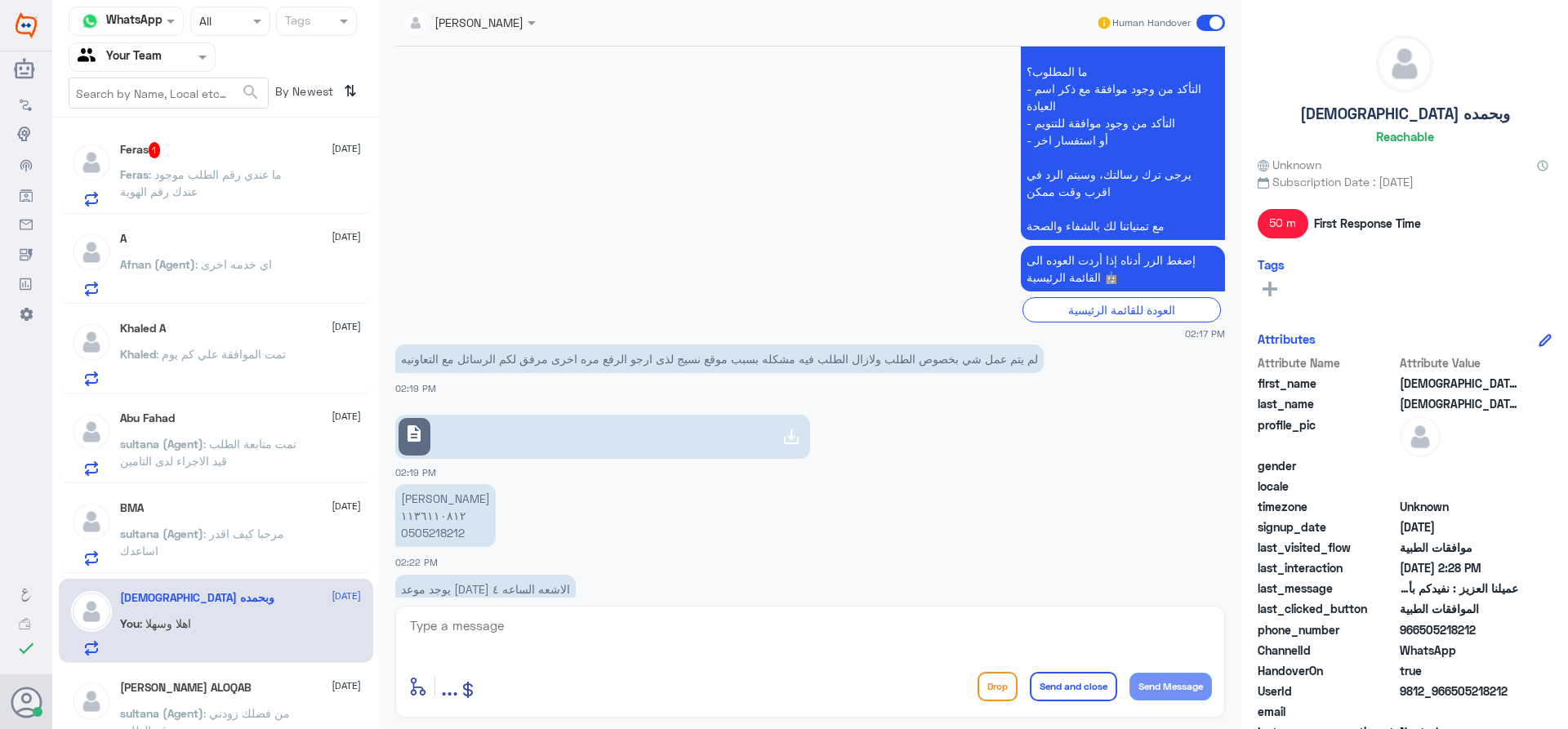
scroll to position [1195, 0]
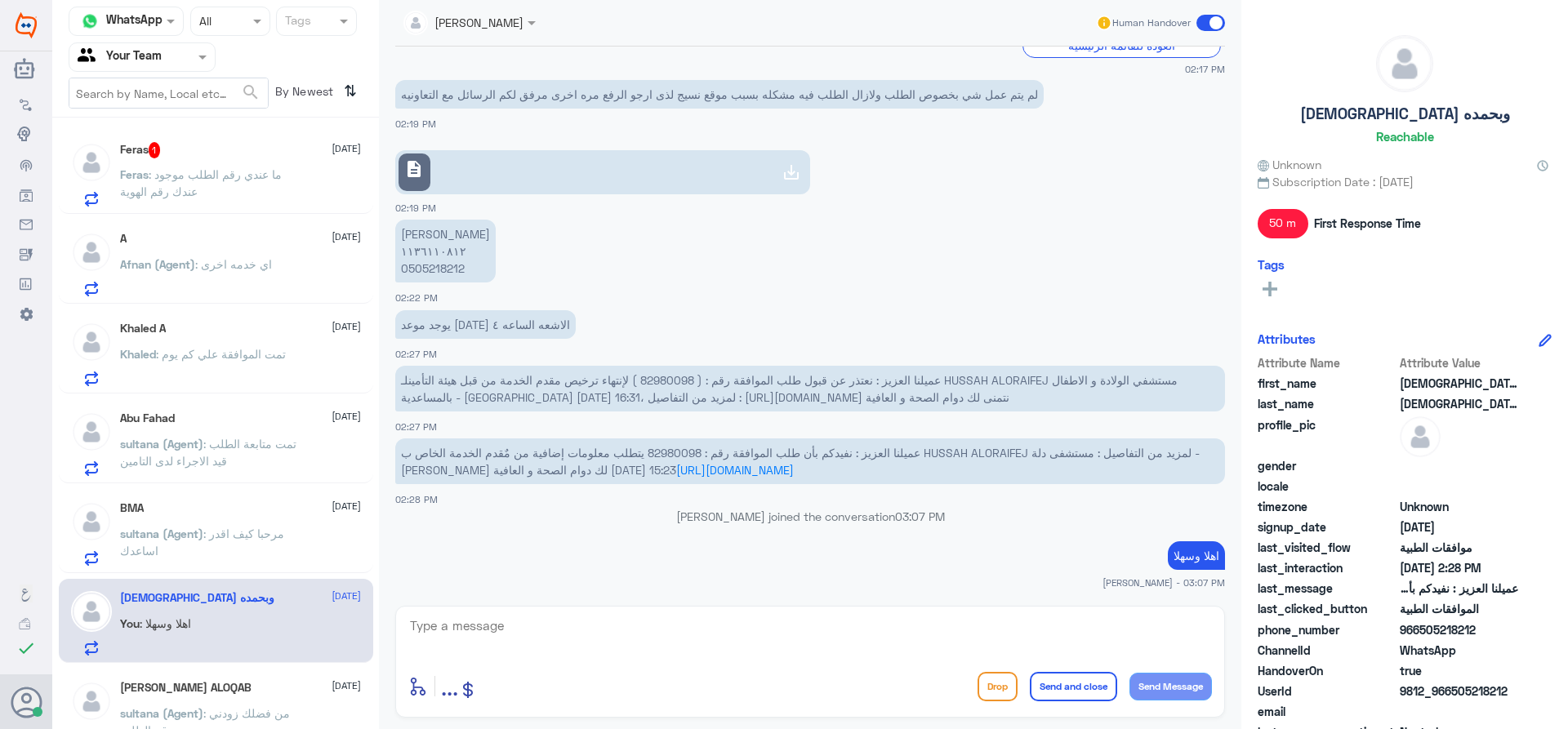
click at [250, 157] on div "Feras 1 [DATE]" at bounding box center [240, 150] width 241 height 16
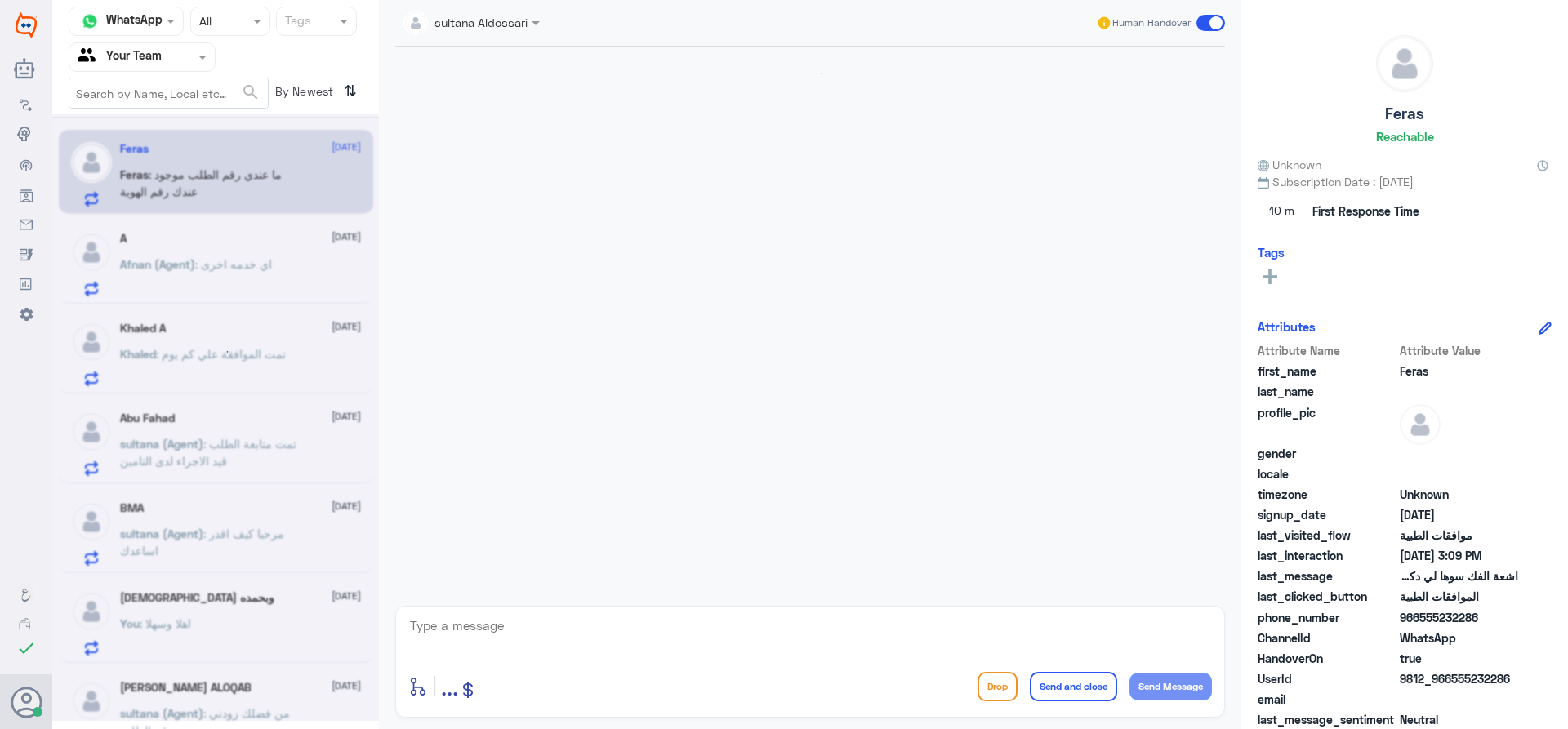
scroll to position [1696, 0]
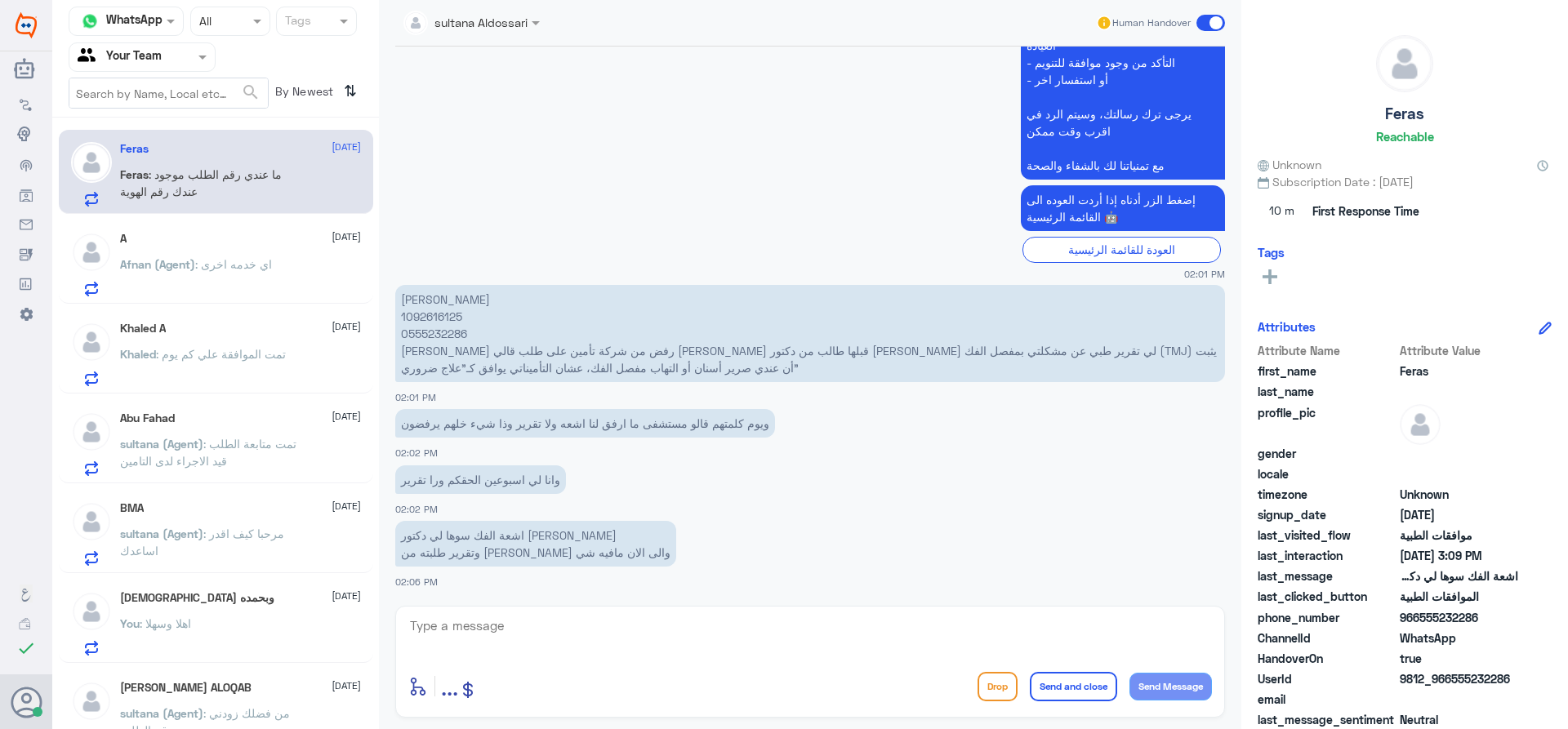
click at [225, 300] on div "A [DATE][PERSON_NAME] (Agent) : اي خدمه اخرى" at bounding box center [216, 261] width 314 height 84
click at [227, 272] on p "Afnan (Agent) : اي خدمه اخرى" at bounding box center [196, 276] width 152 height 41
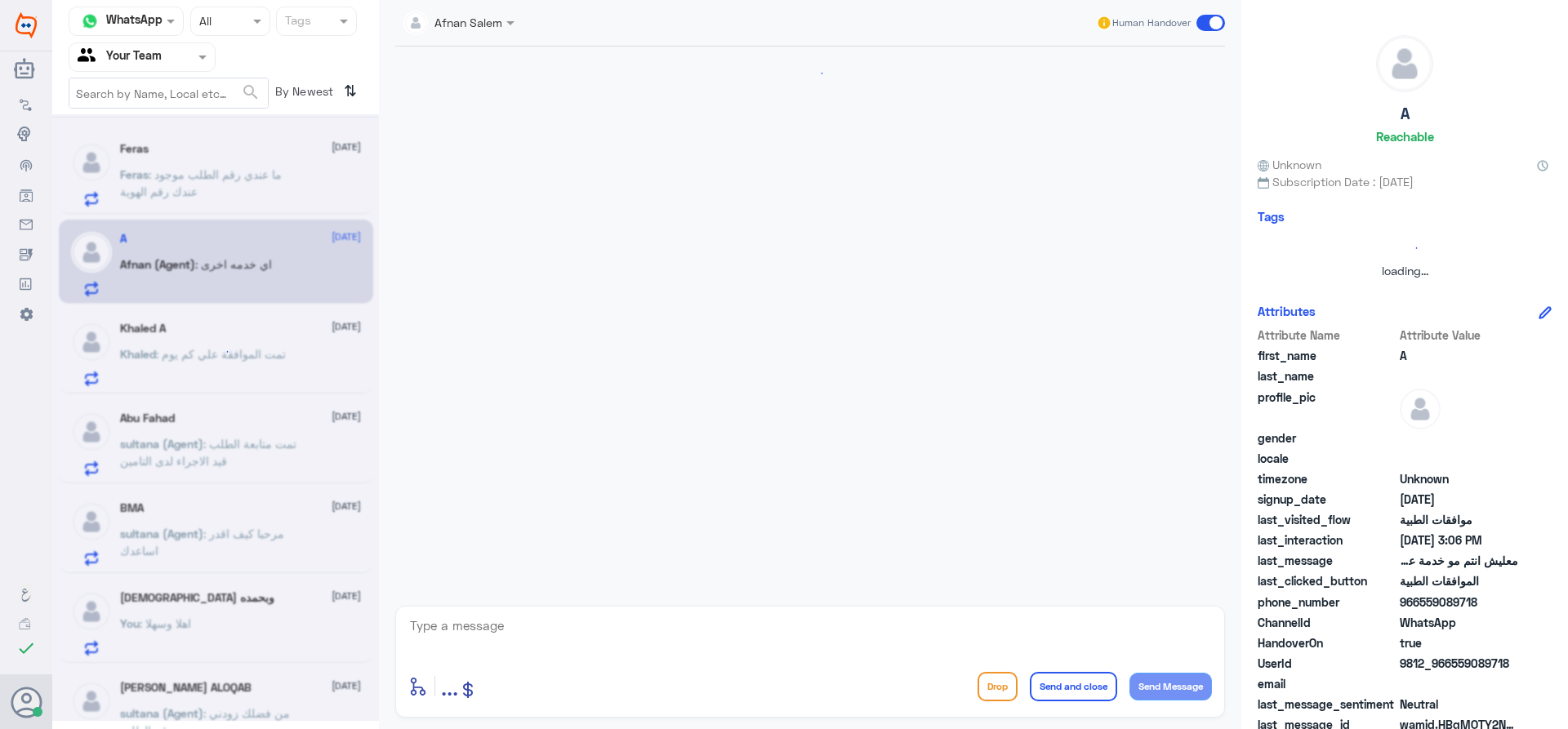
click at [265, 169] on div at bounding box center [216, 417] width 327 height 607
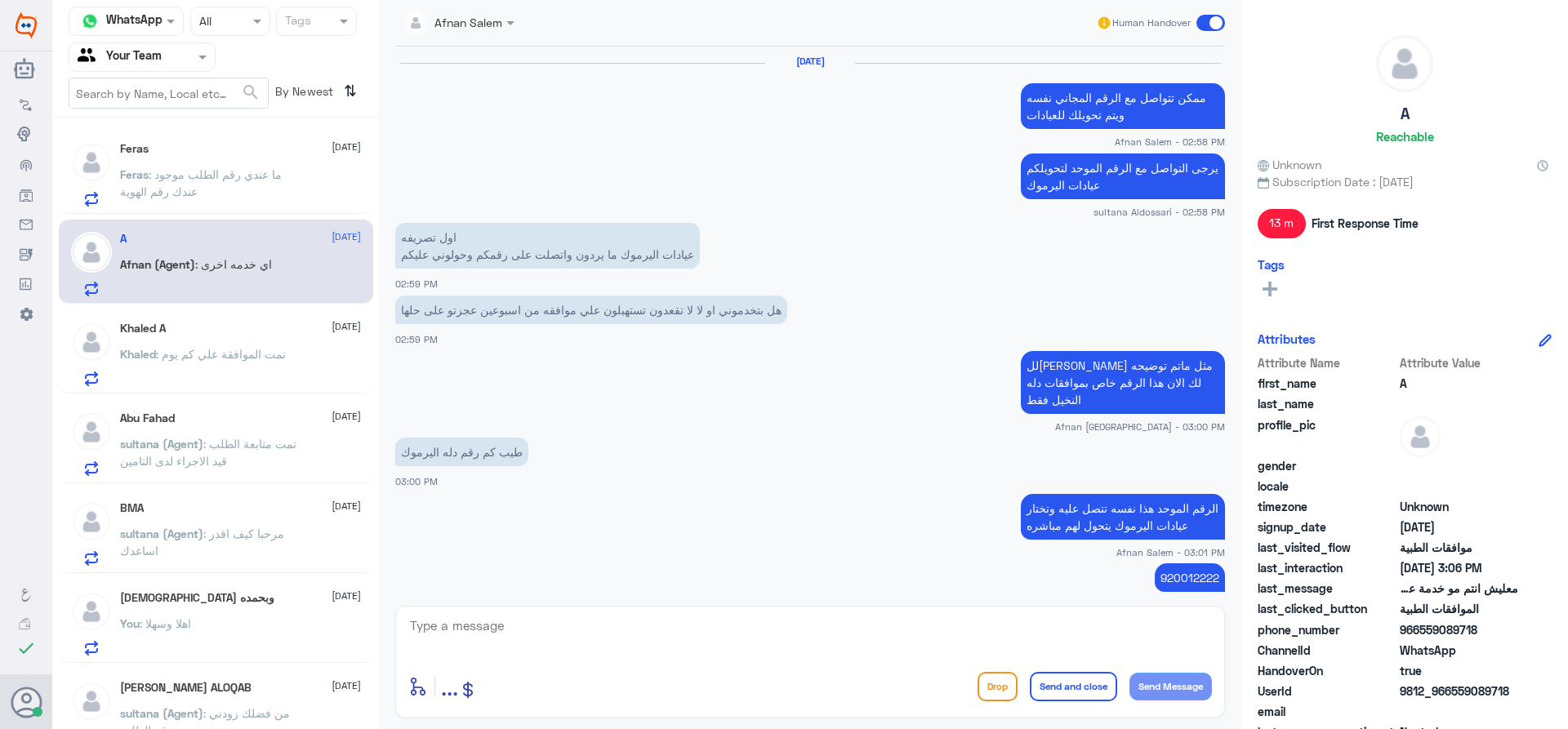
scroll to position [876, 0]
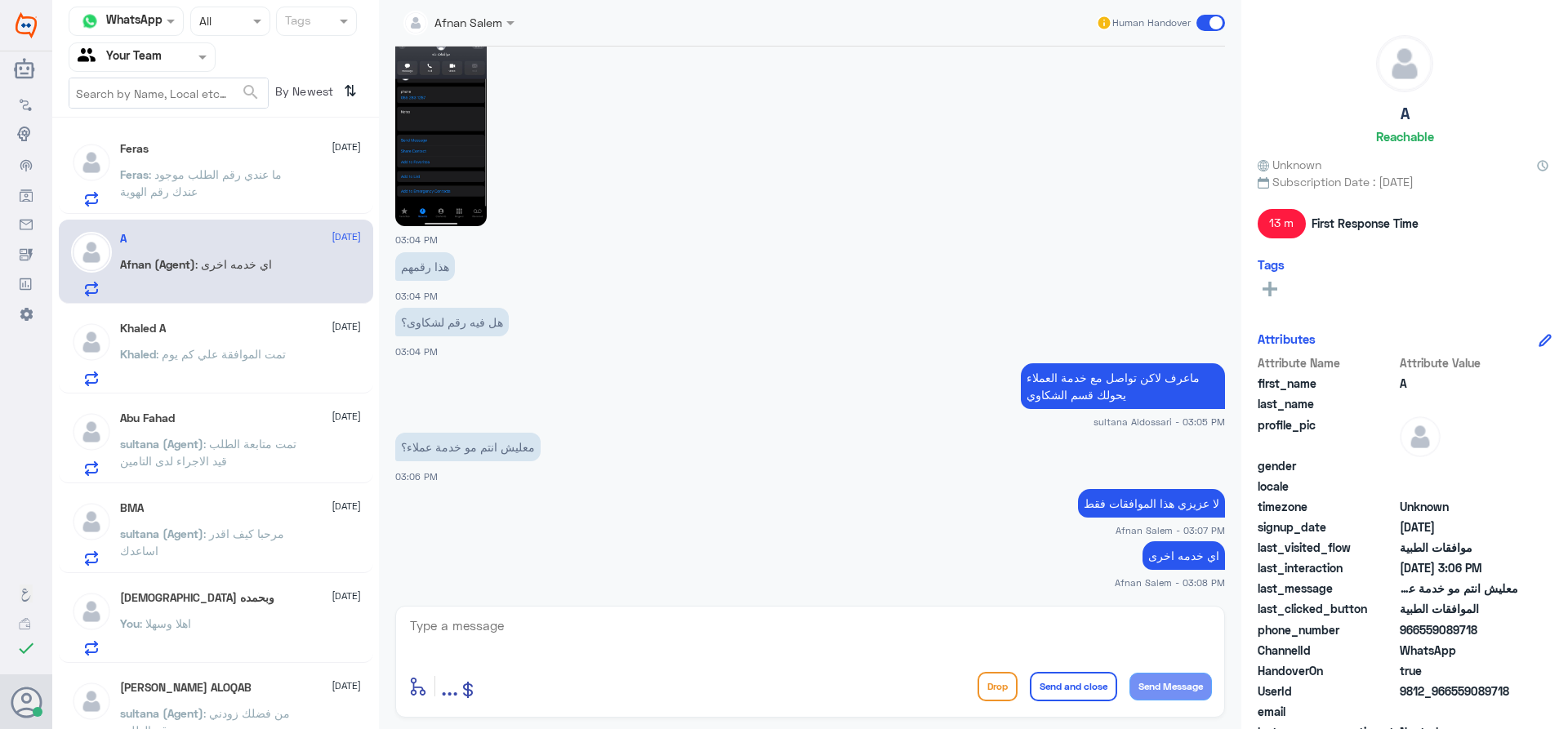
click at [244, 179] on span ": ما عندي رقم الطلب موجود عندك رقم الهوية" at bounding box center [200, 183] width 162 height 31
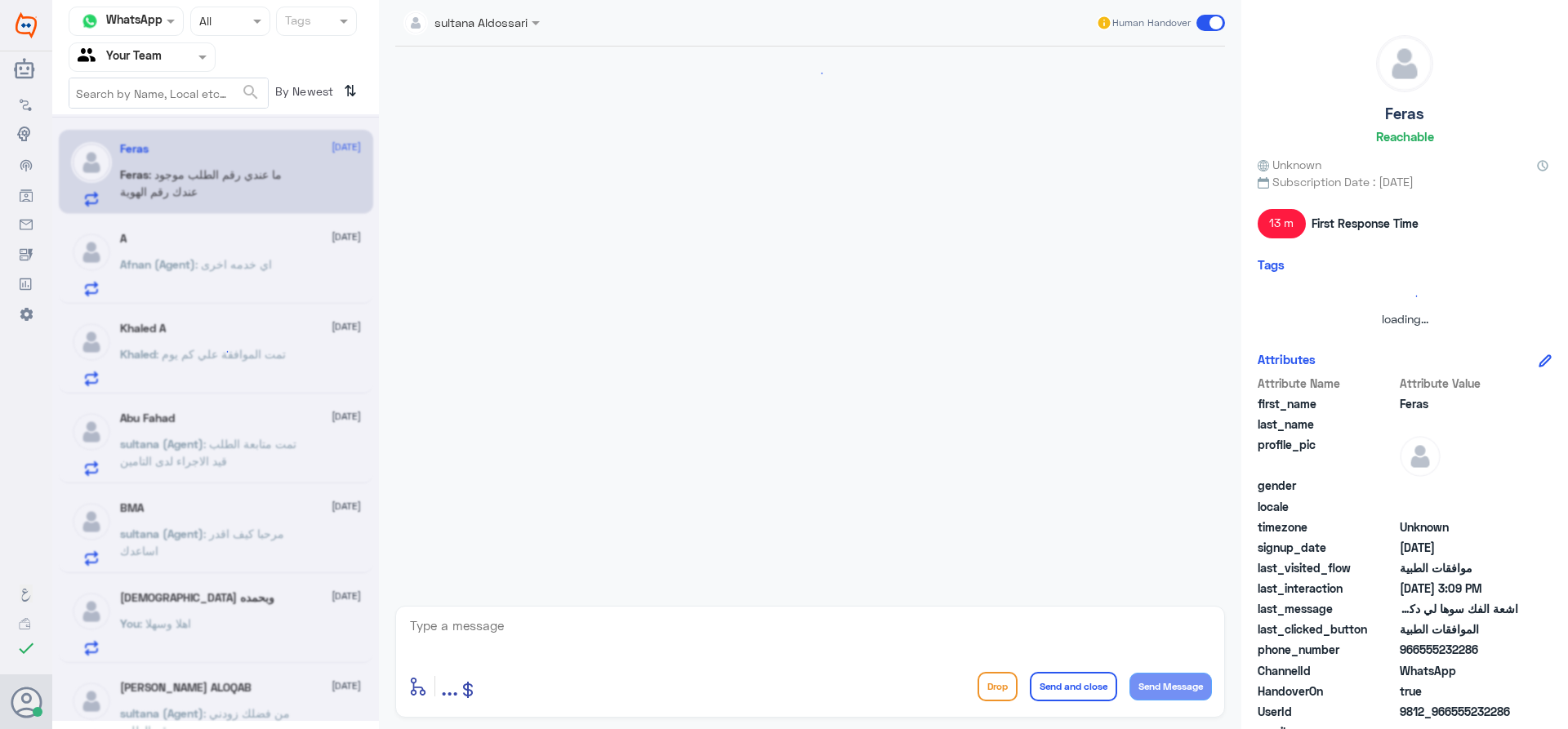
scroll to position [1696, 0]
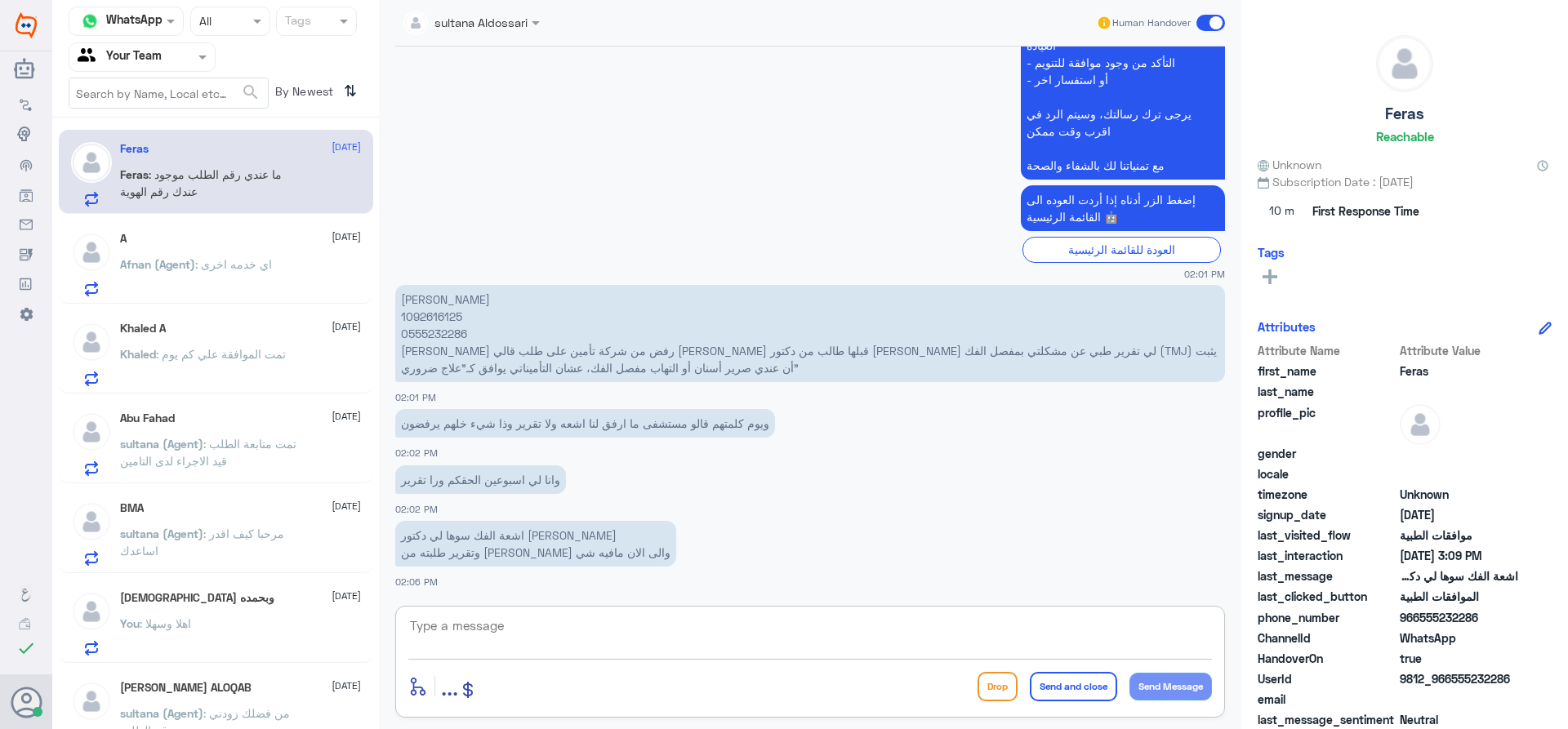
click at [718, 623] on textarea at bounding box center [810, 635] width 803 height 40
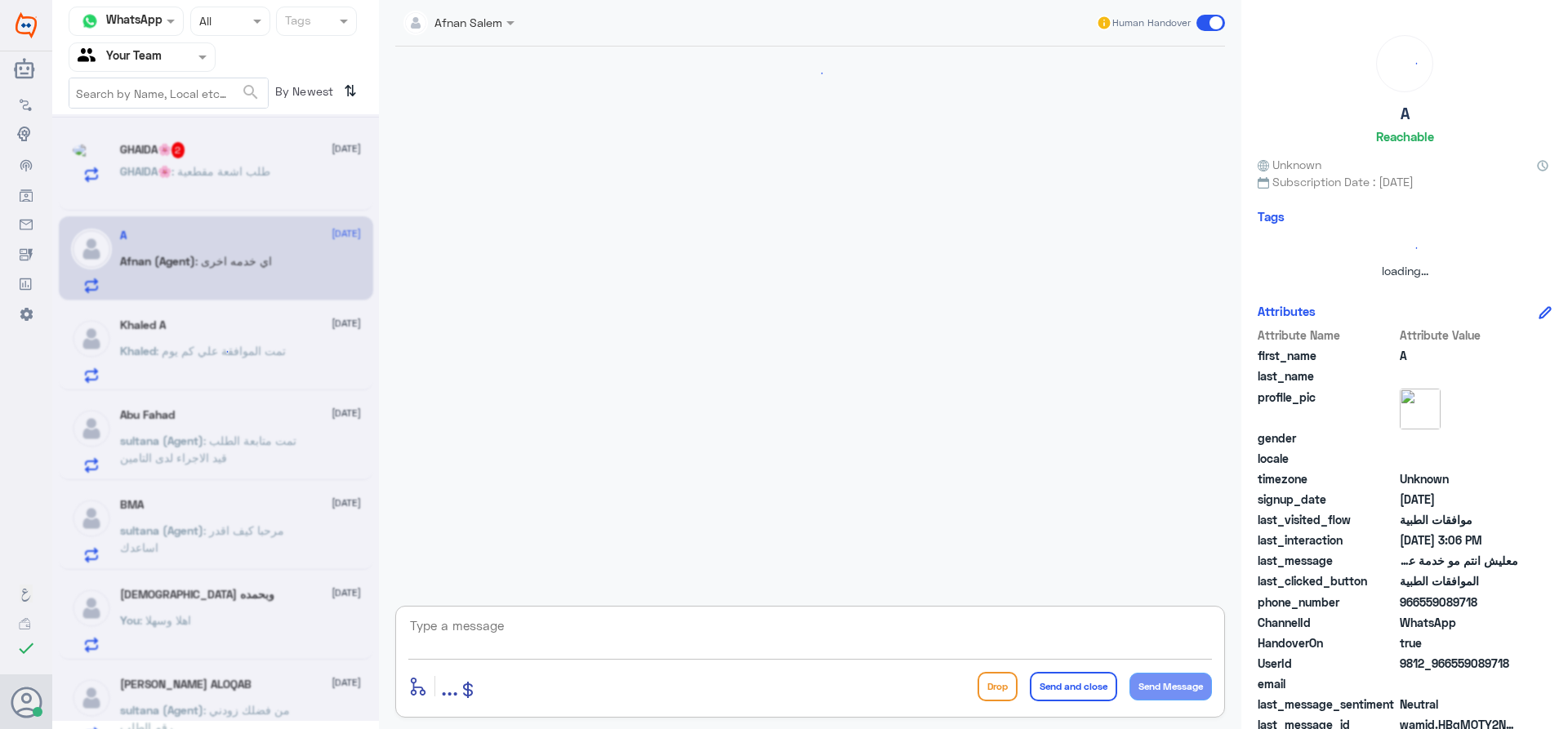
scroll to position [0, 0]
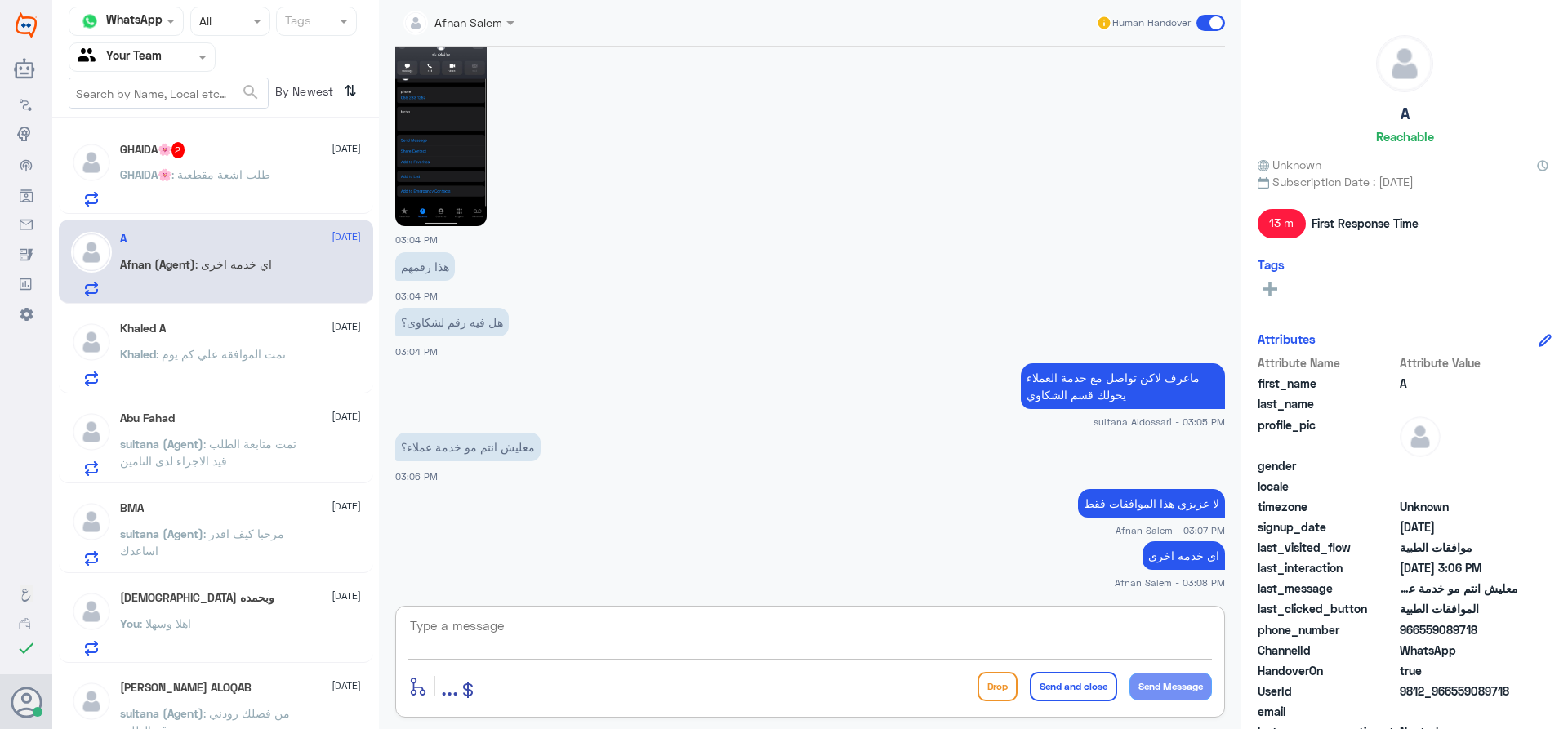
click at [145, 130] on div "GHAIDA🌸 2 [DATE] GHAIDA🌸 : طلب اشعة مقطعية A [DATE][PERSON_NAME] (Agent) : اي خ…" at bounding box center [216, 429] width 327 height 611
click at [213, 169] on span ": طلب اشعة مقطعية" at bounding box center [221, 174] width 98 height 14
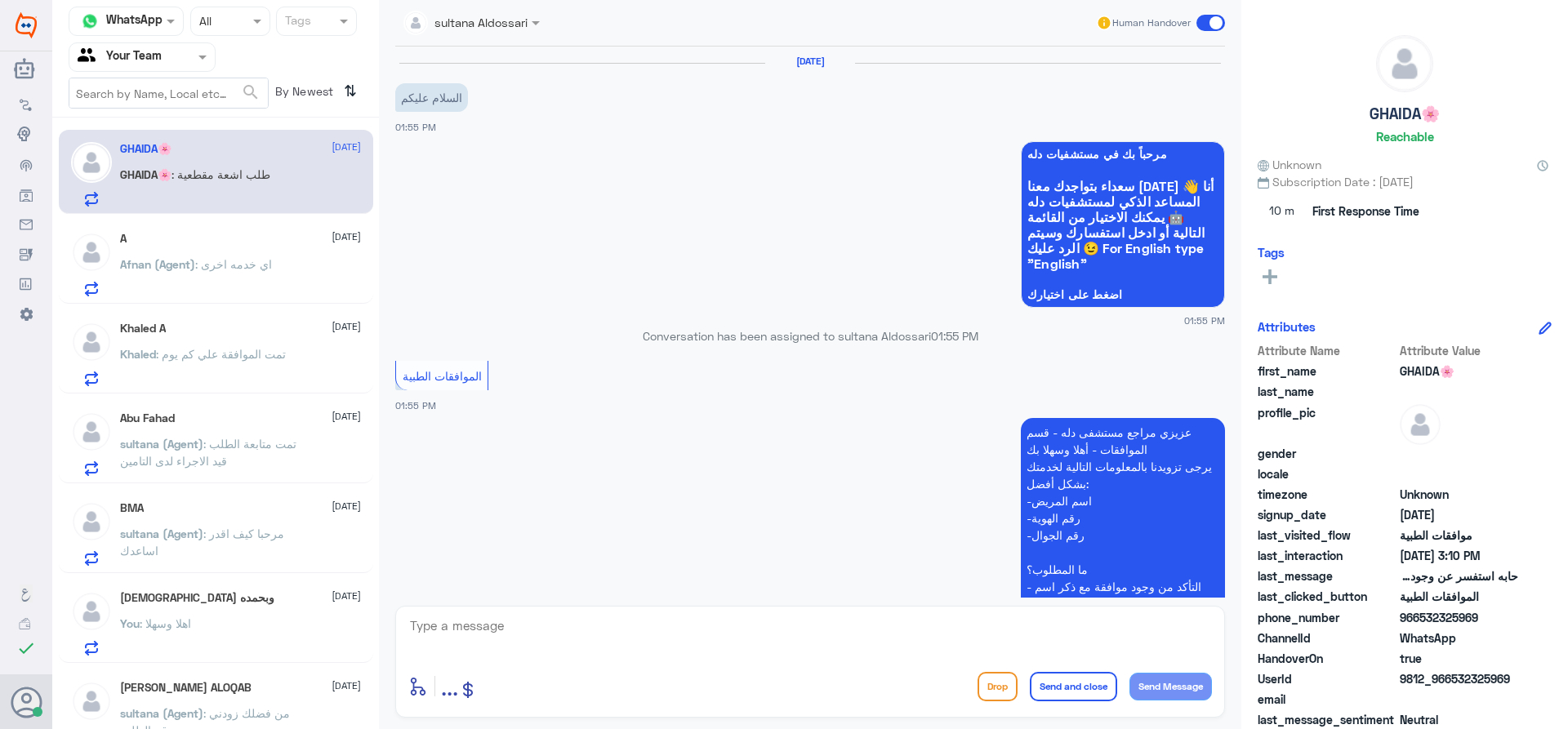
click at [702, 643] on textarea at bounding box center [810, 635] width 803 height 40
type textarea "وعليكم السلام"
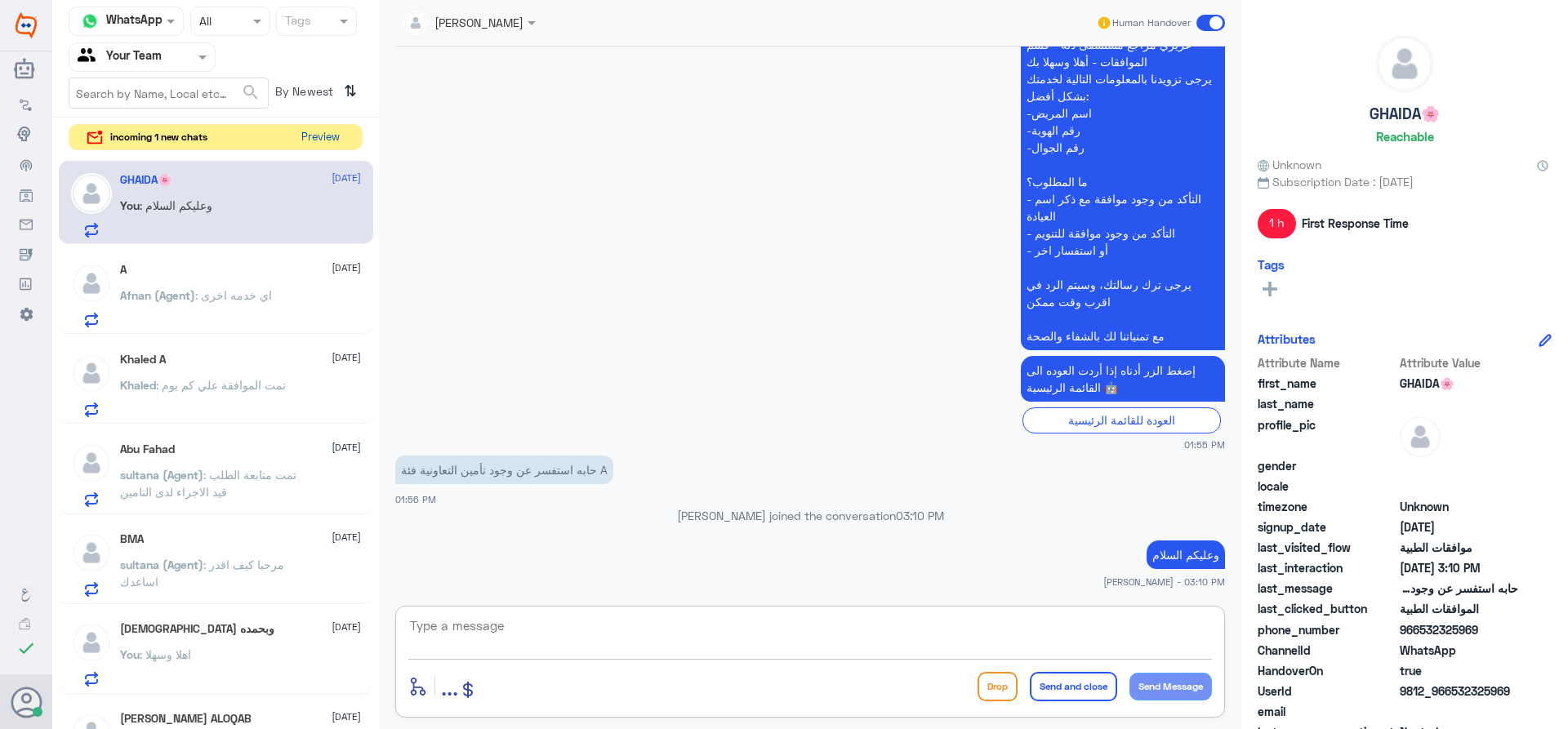
click at [327, 136] on button "Preview" at bounding box center [320, 137] width 51 height 25
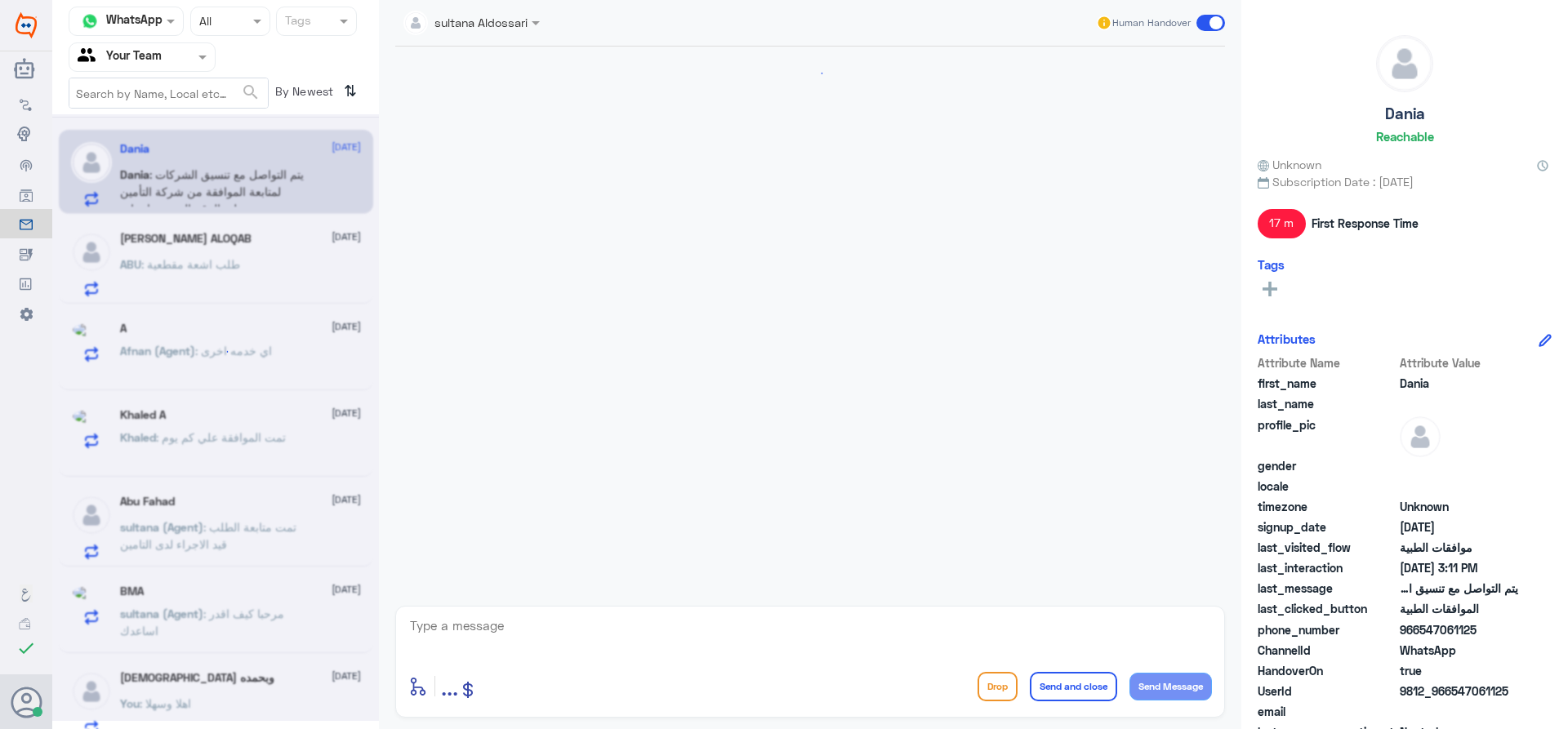
scroll to position [897, 0]
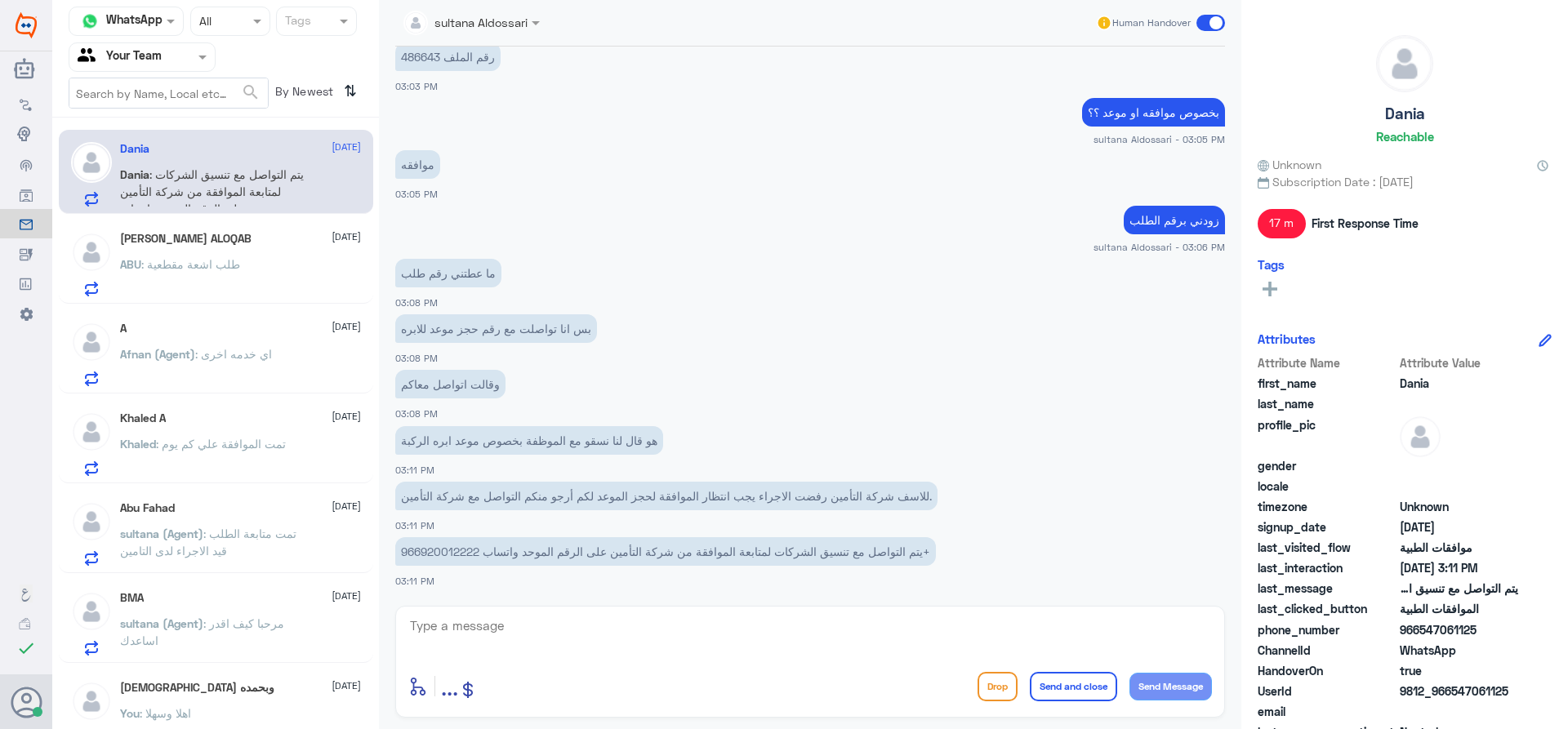
click at [284, 450] on span ": تمت الموافقة علي كم يوم" at bounding box center [221, 444] width 130 height 14
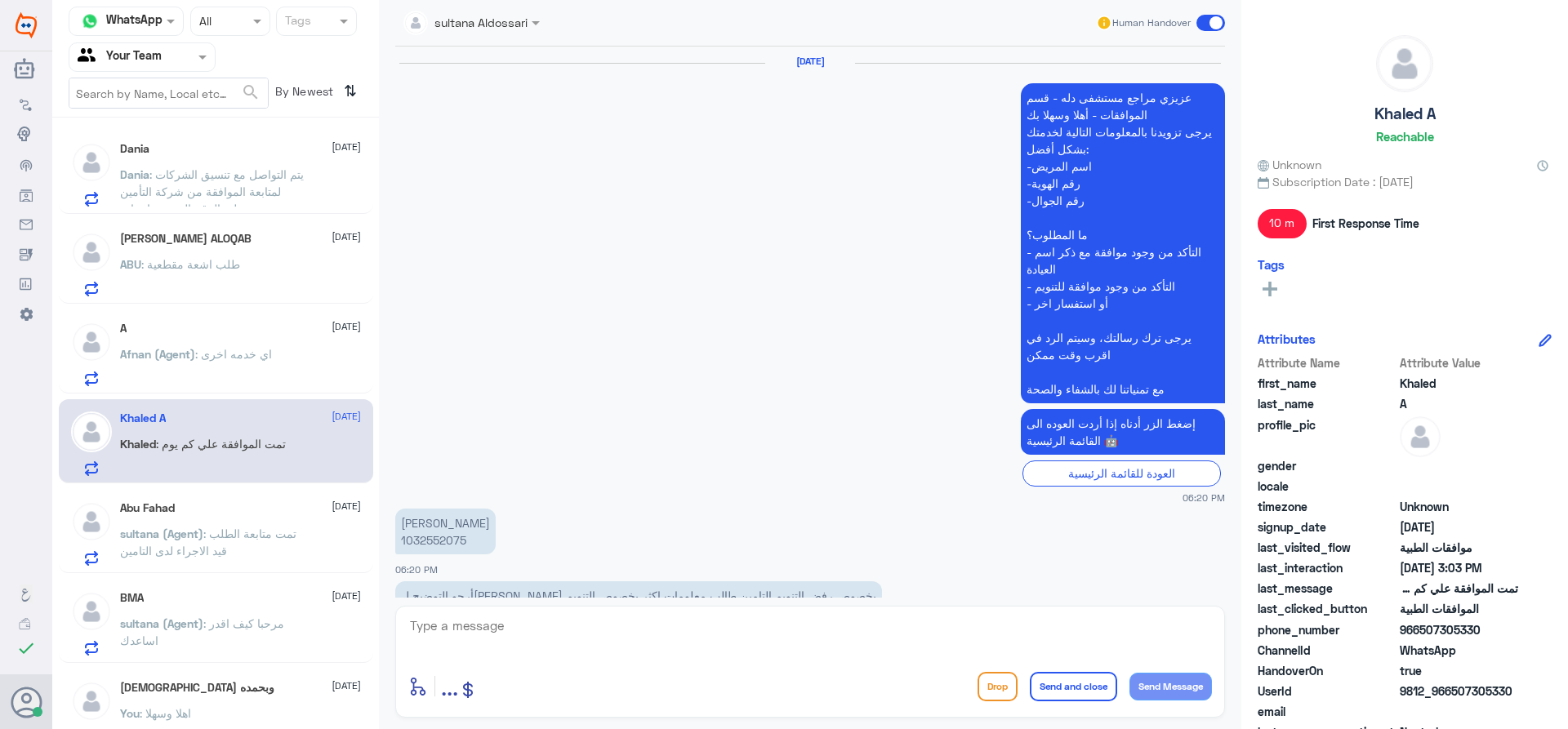
scroll to position [1436, 0]
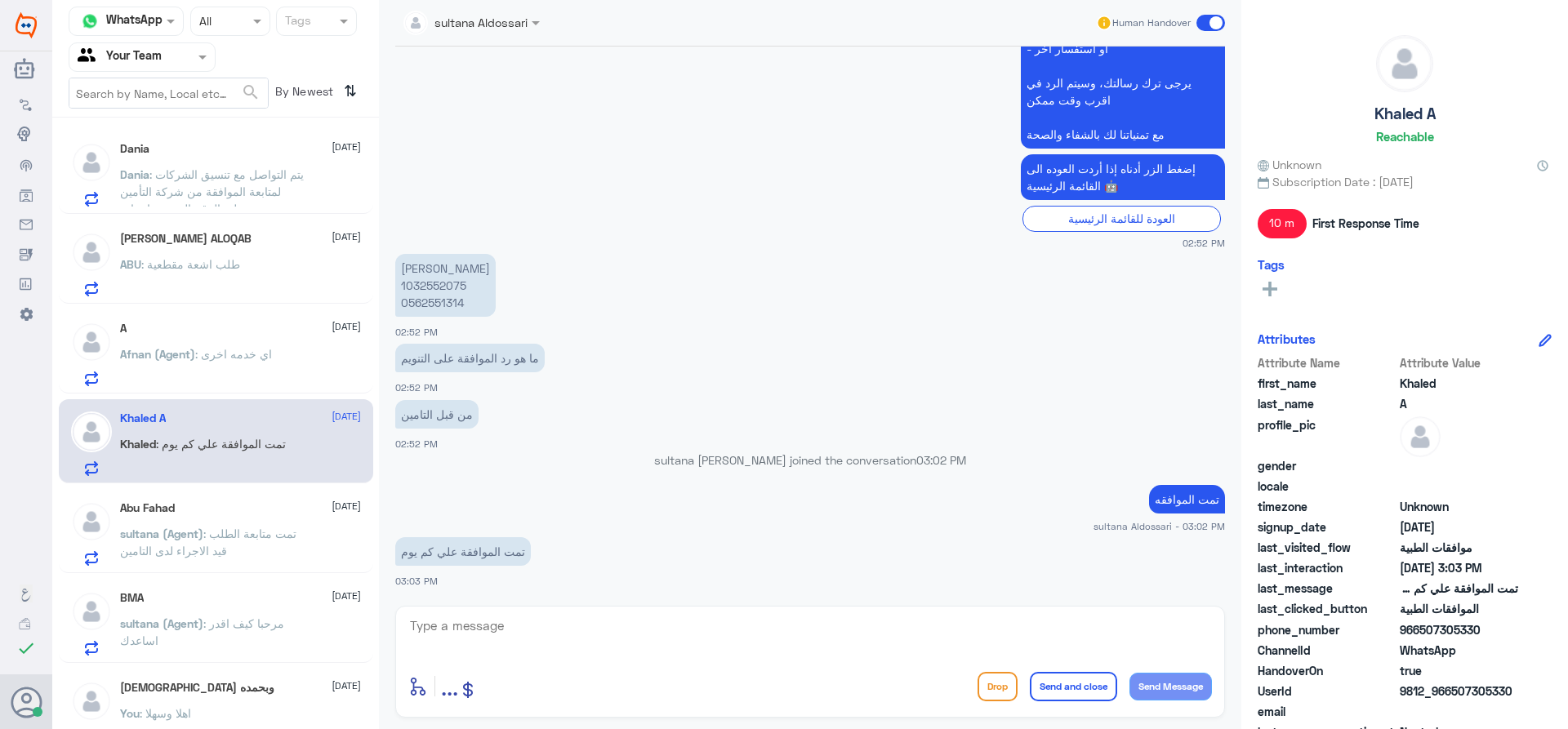
click at [259, 337] on div "A [DATE][PERSON_NAME] (Agent) : اي خدمه اخرى" at bounding box center [240, 354] width 241 height 65
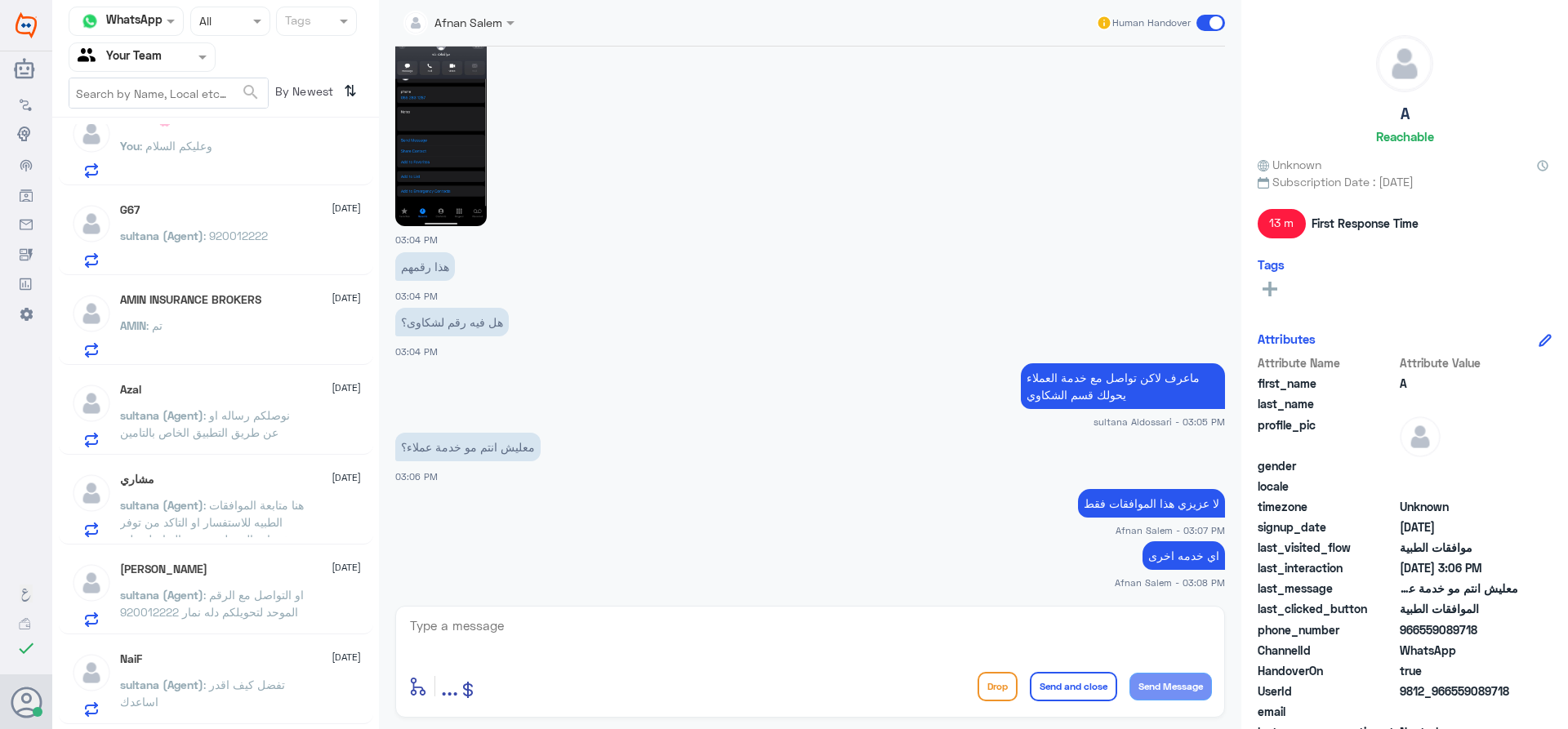
scroll to position [653, 0]
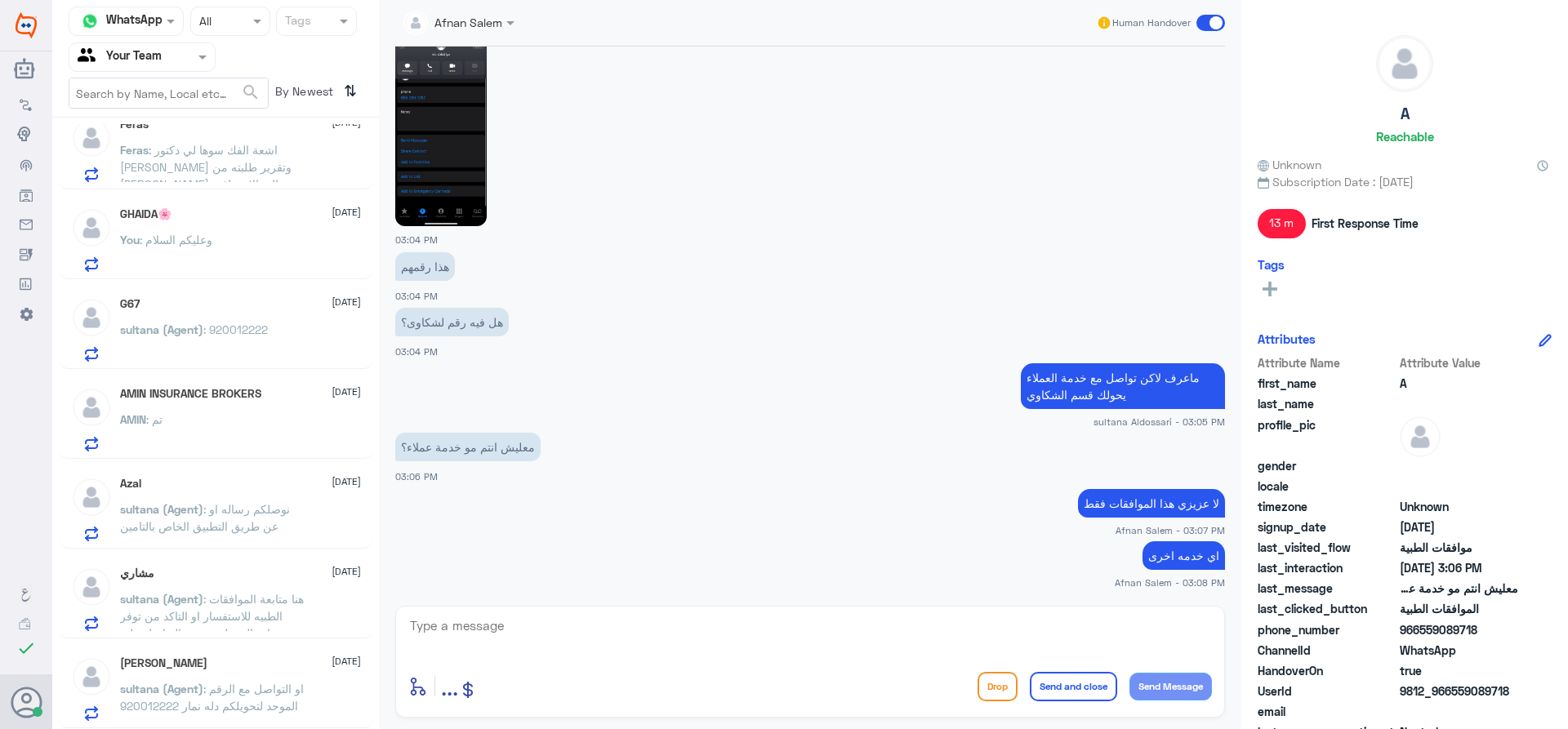
click at [222, 242] on div "You : وعليكم السلام" at bounding box center [240, 253] width 241 height 37
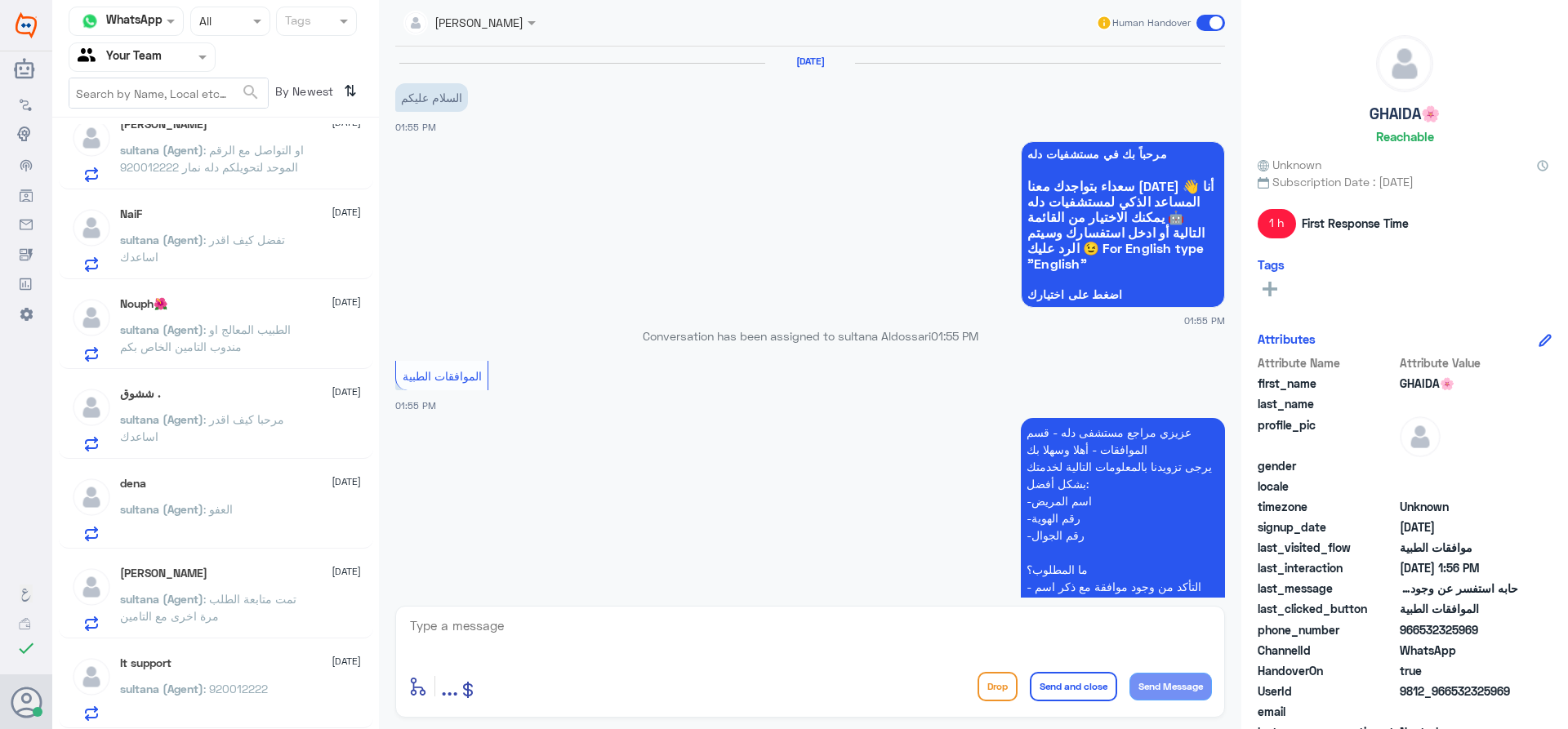
click at [699, 650] on textarea at bounding box center [810, 635] width 803 height 40
type textarea "."
type textarea "زودني برقم الهوية"
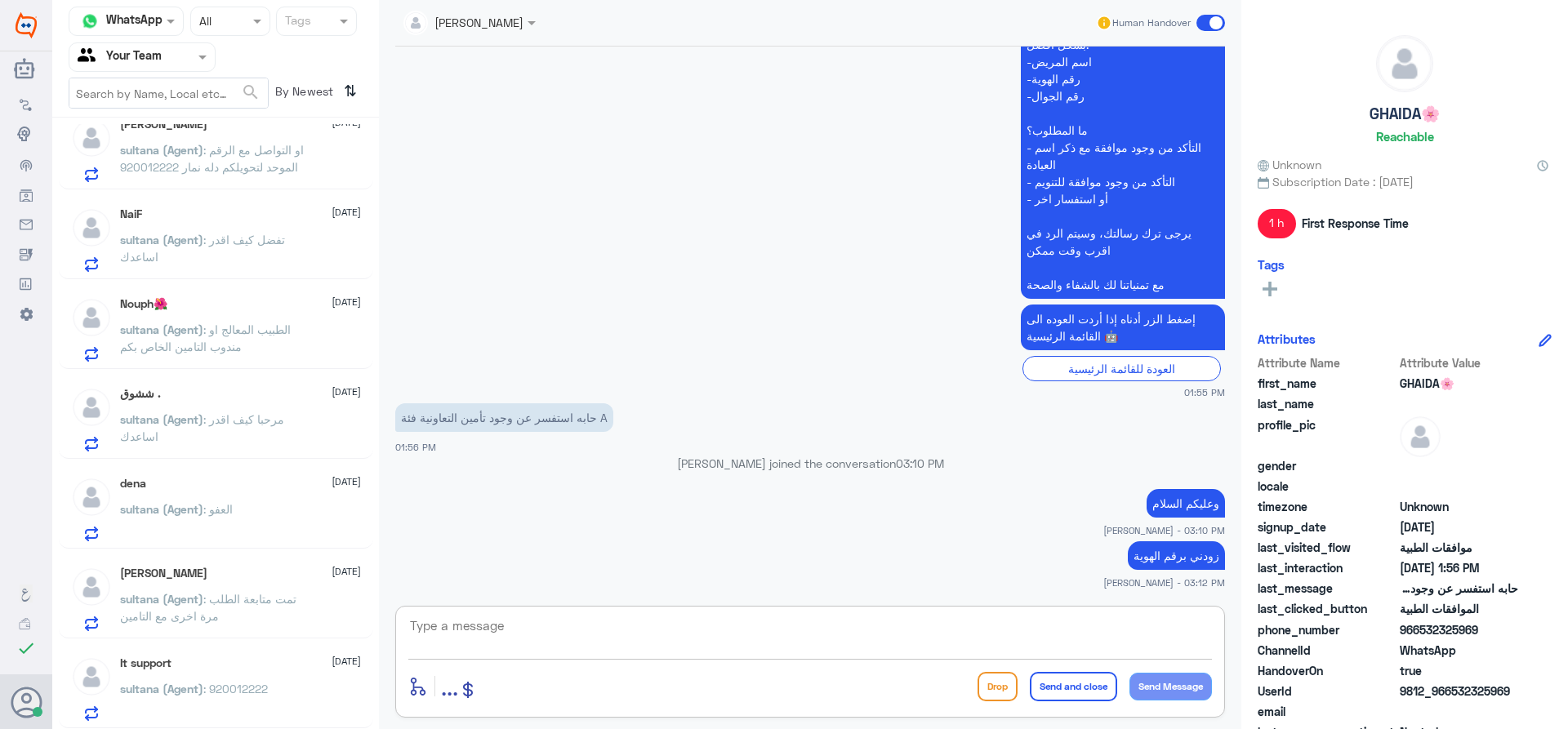
click at [174, 706] on p "sultana (Agent) : 920012222" at bounding box center [194, 700] width 148 height 41
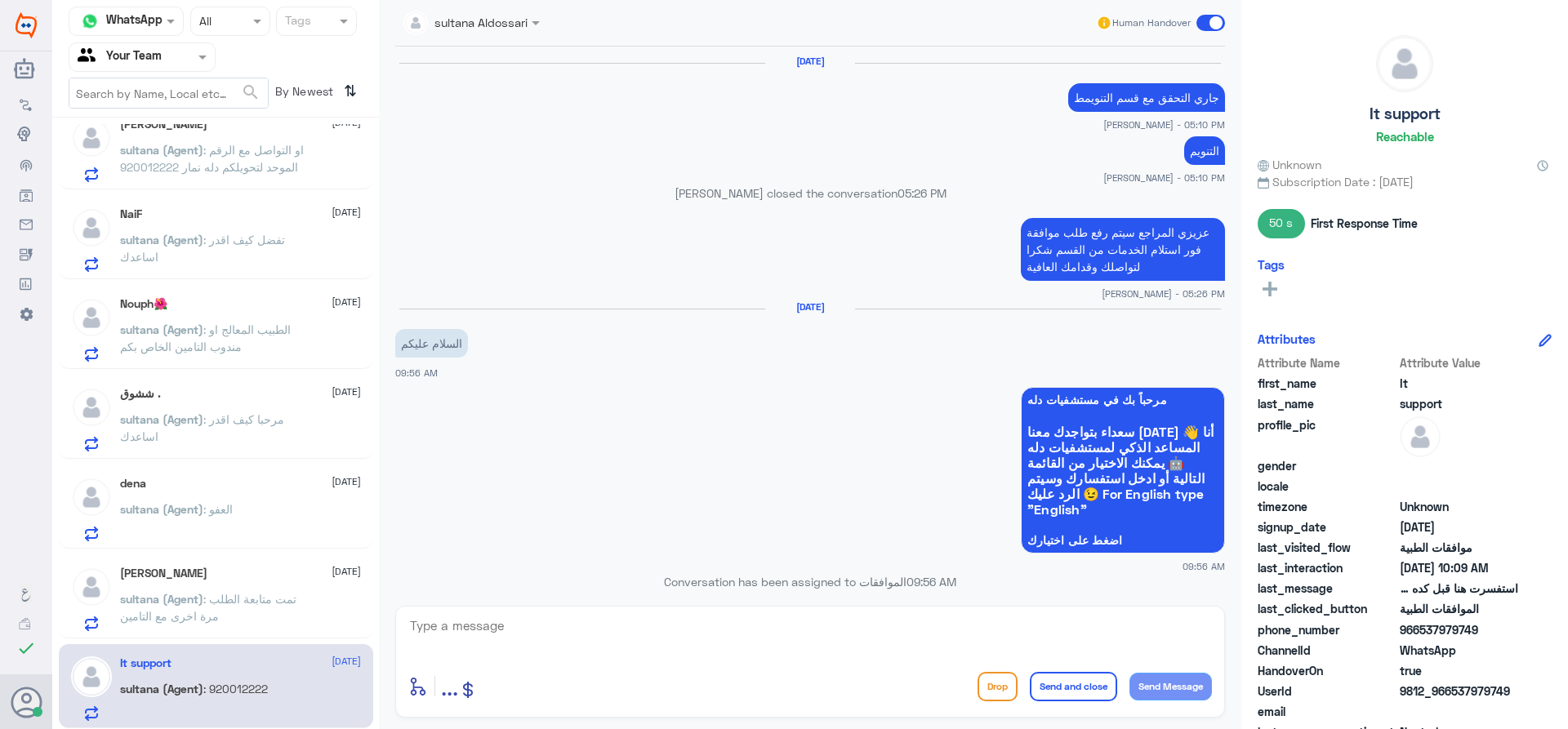
scroll to position [1079, 0]
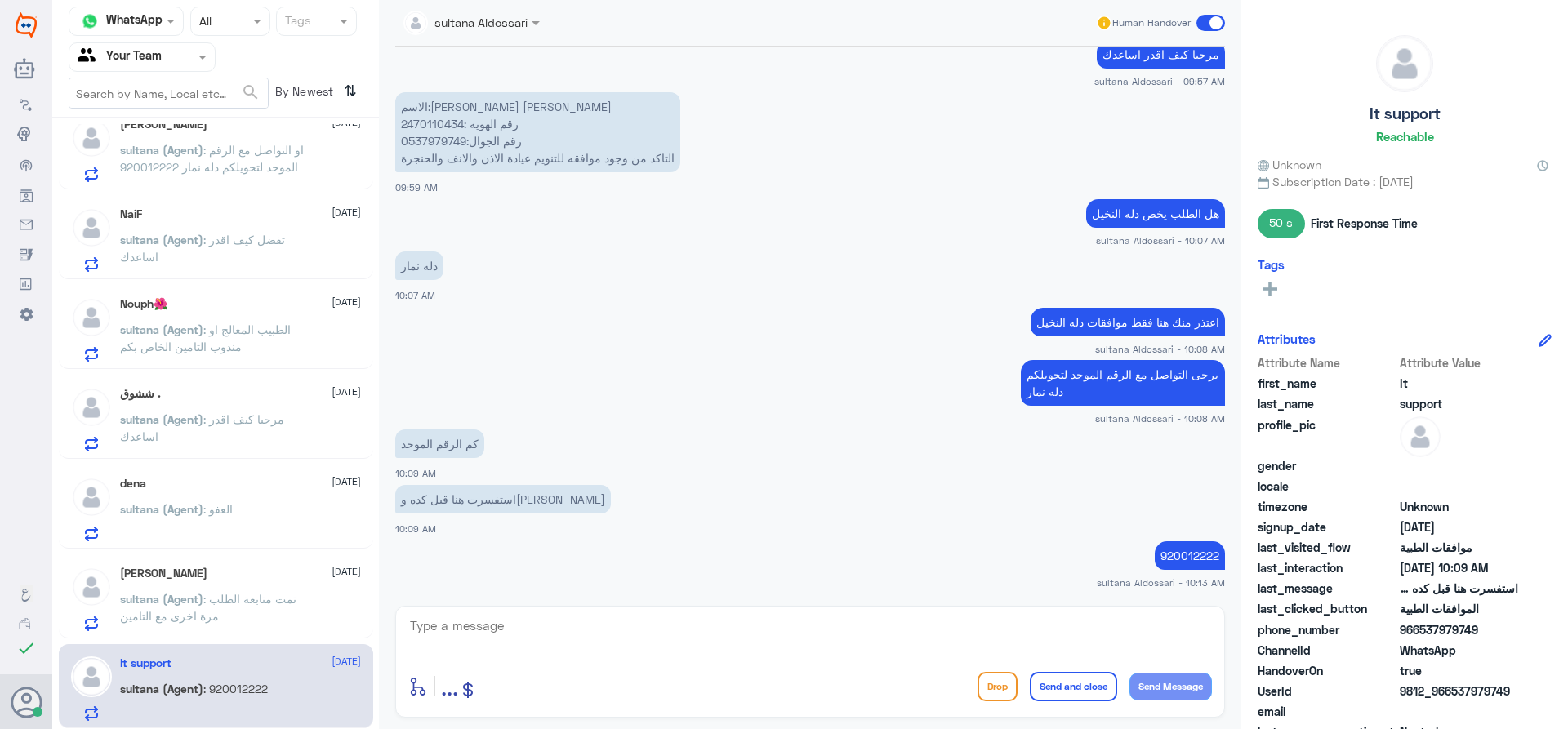
click at [1207, 12] on div "Human Handover" at bounding box center [1161, 22] width 130 height 29
click at [1216, 16] on span at bounding box center [1210, 22] width 29 height 16
click at [0, 0] on input "checkbox" at bounding box center [0, 0] width 0 height 0
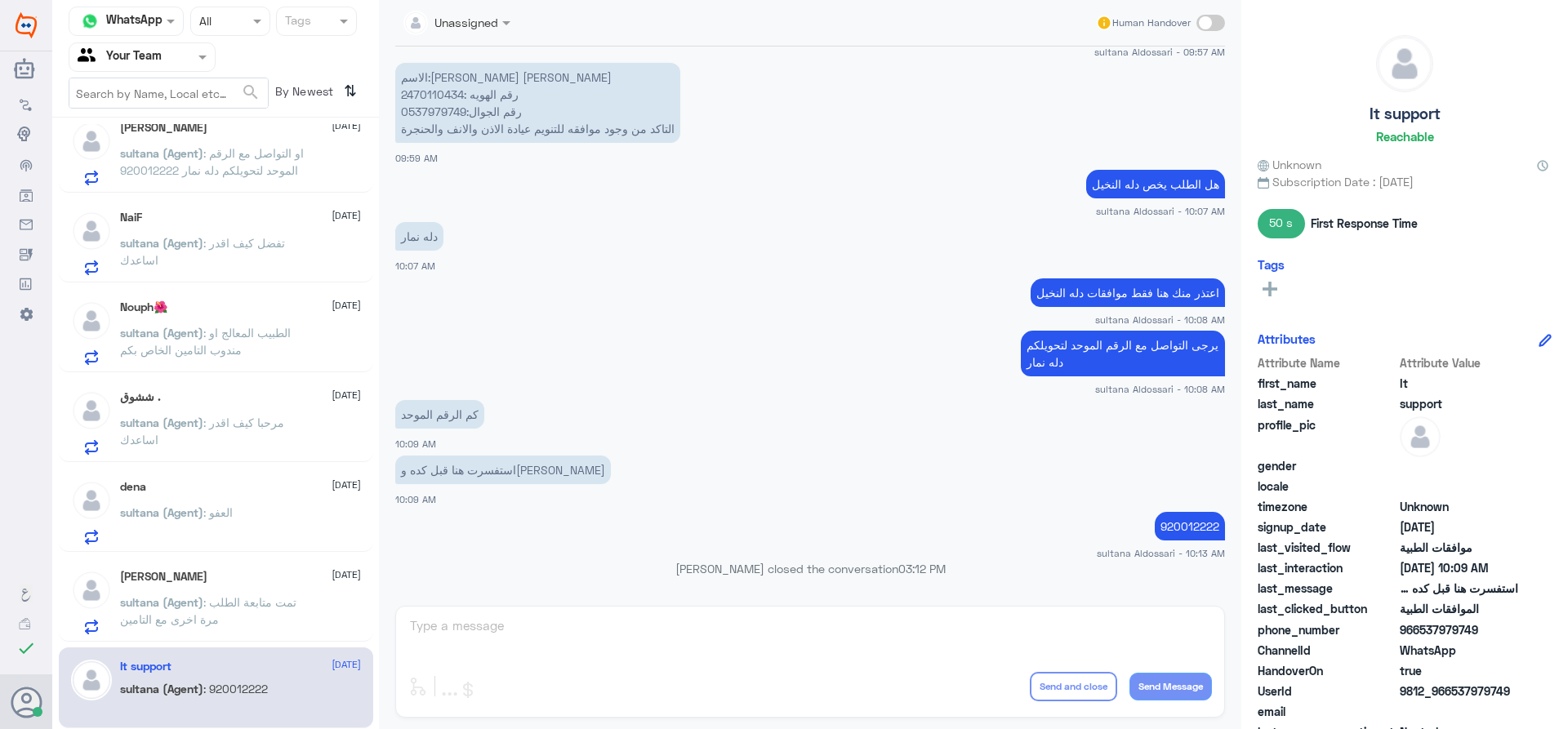
click at [168, 597] on span "sultana (Agent)" at bounding box center [162, 602] width 83 height 14
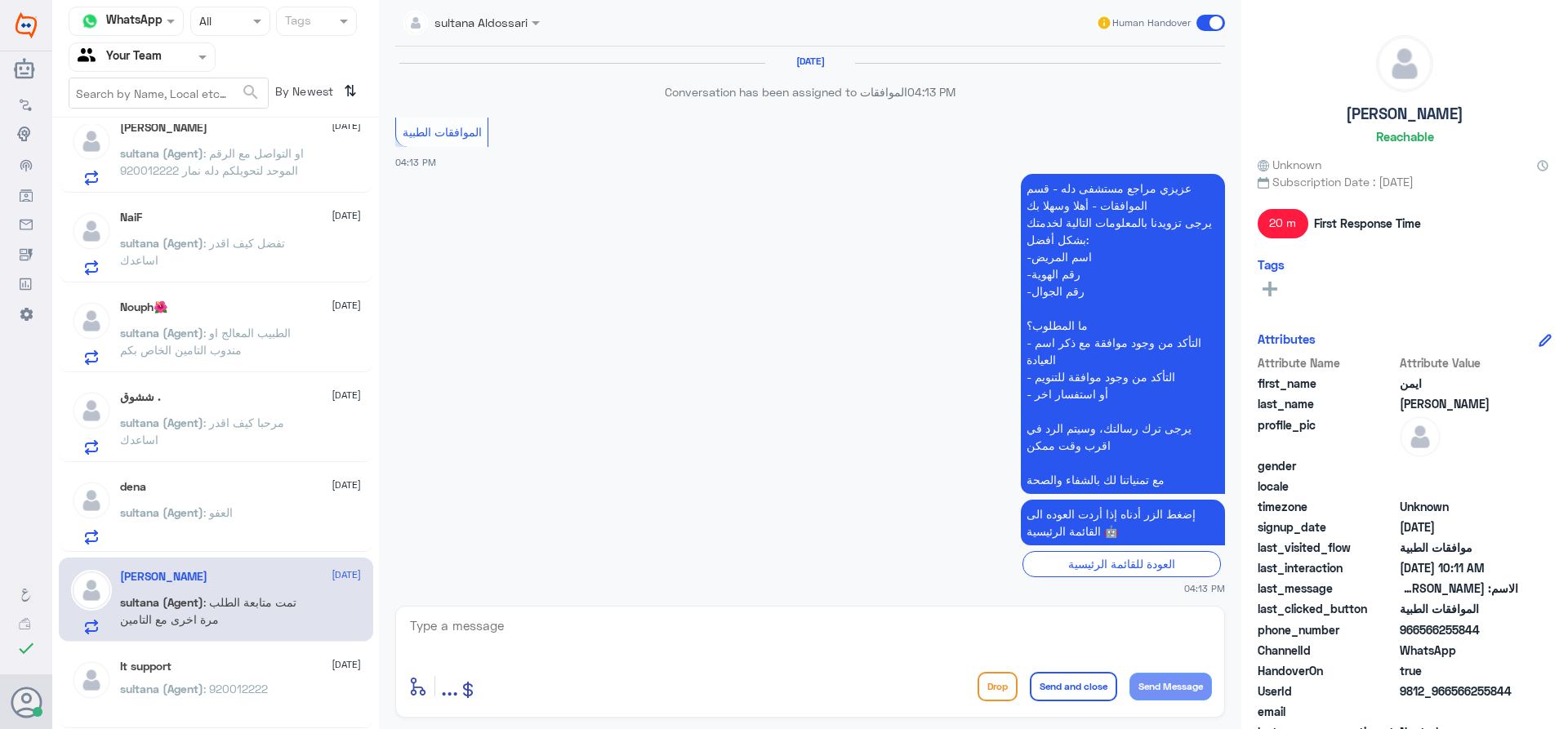
scroll to position [1749, 0]
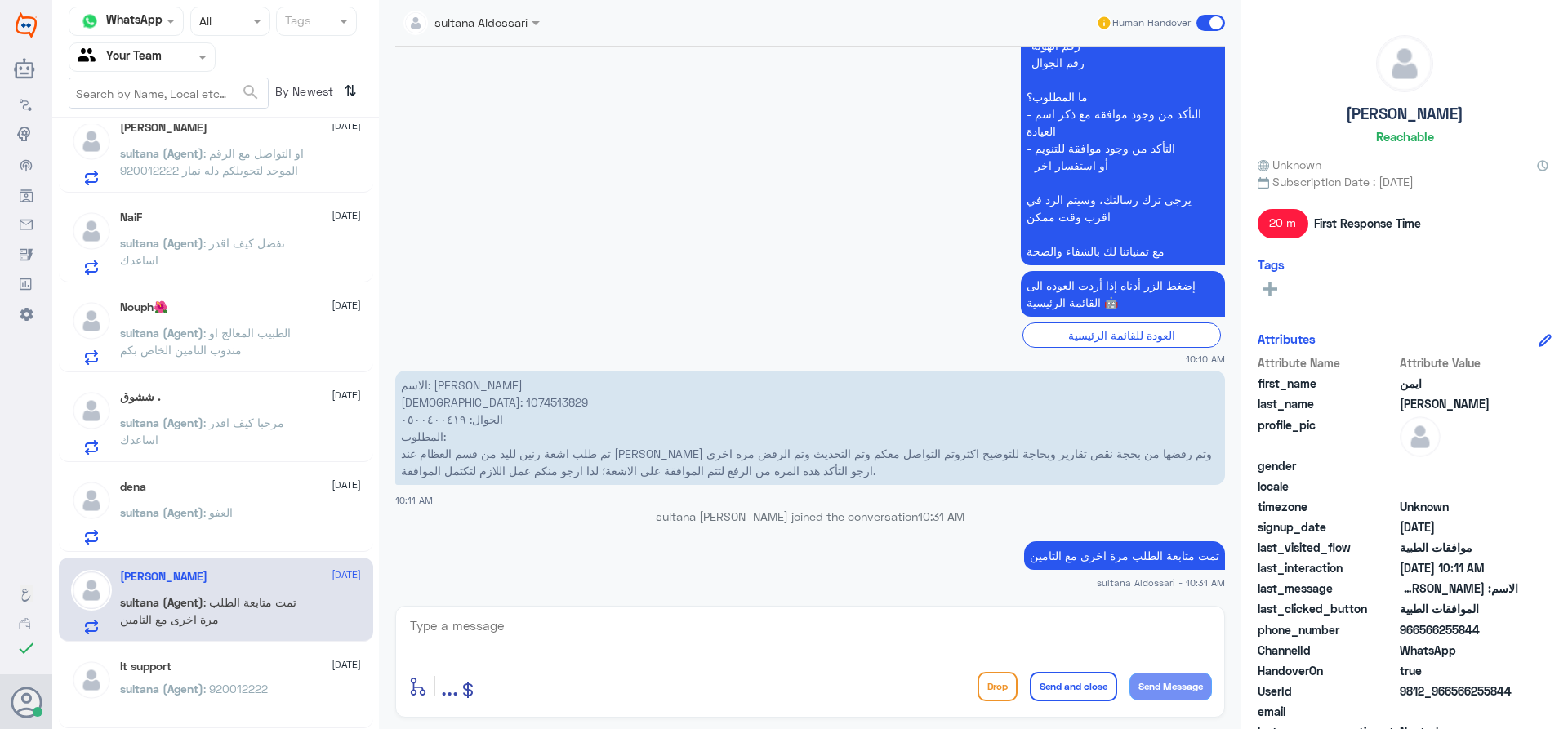
click at [203, 412] on div "ششوق . [DATE][PERSON_NAME] (Agent) : مرحبا كيف اقدر اساعدك" at bounding box center [240, 422] width 241 height 65
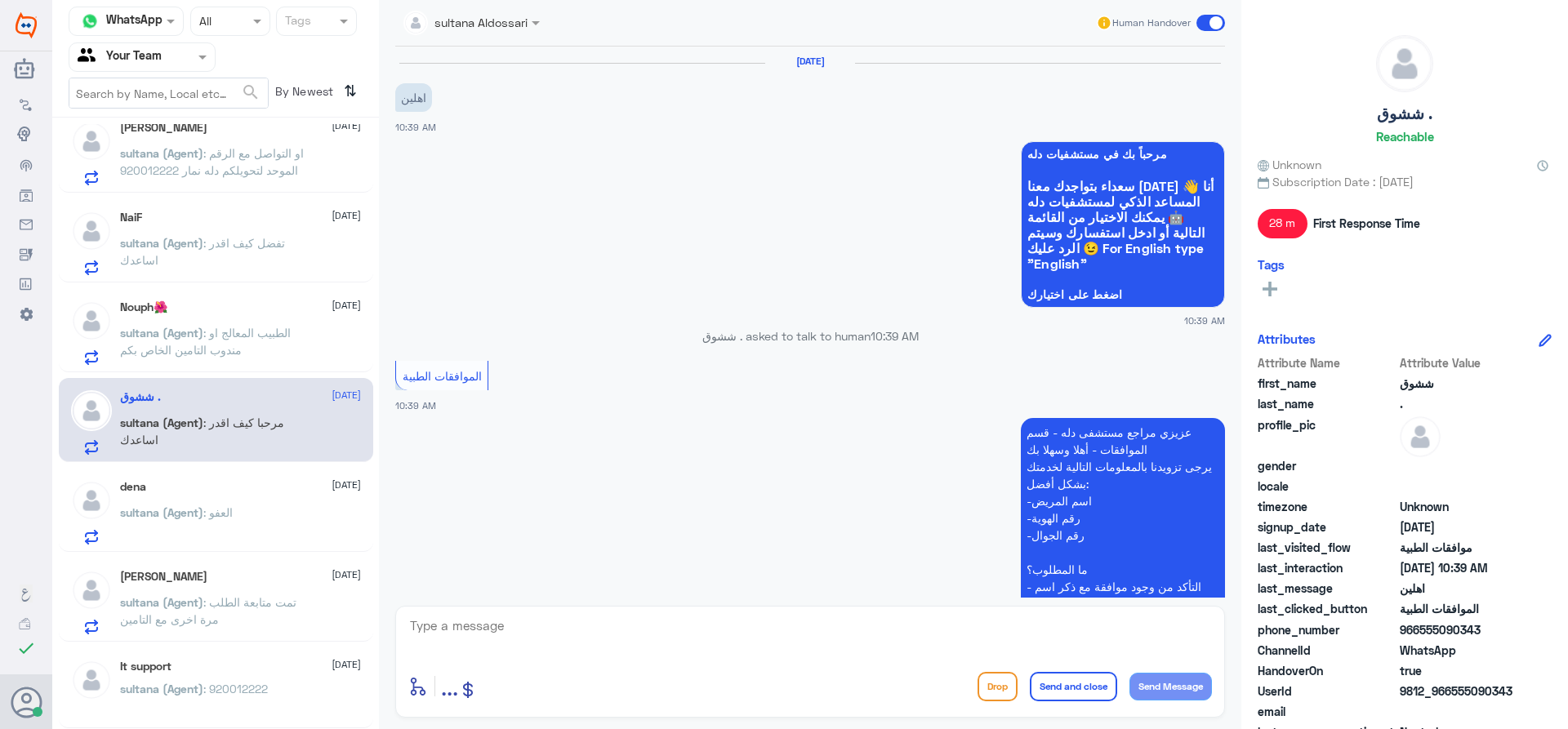
scroll to position [332, 0]
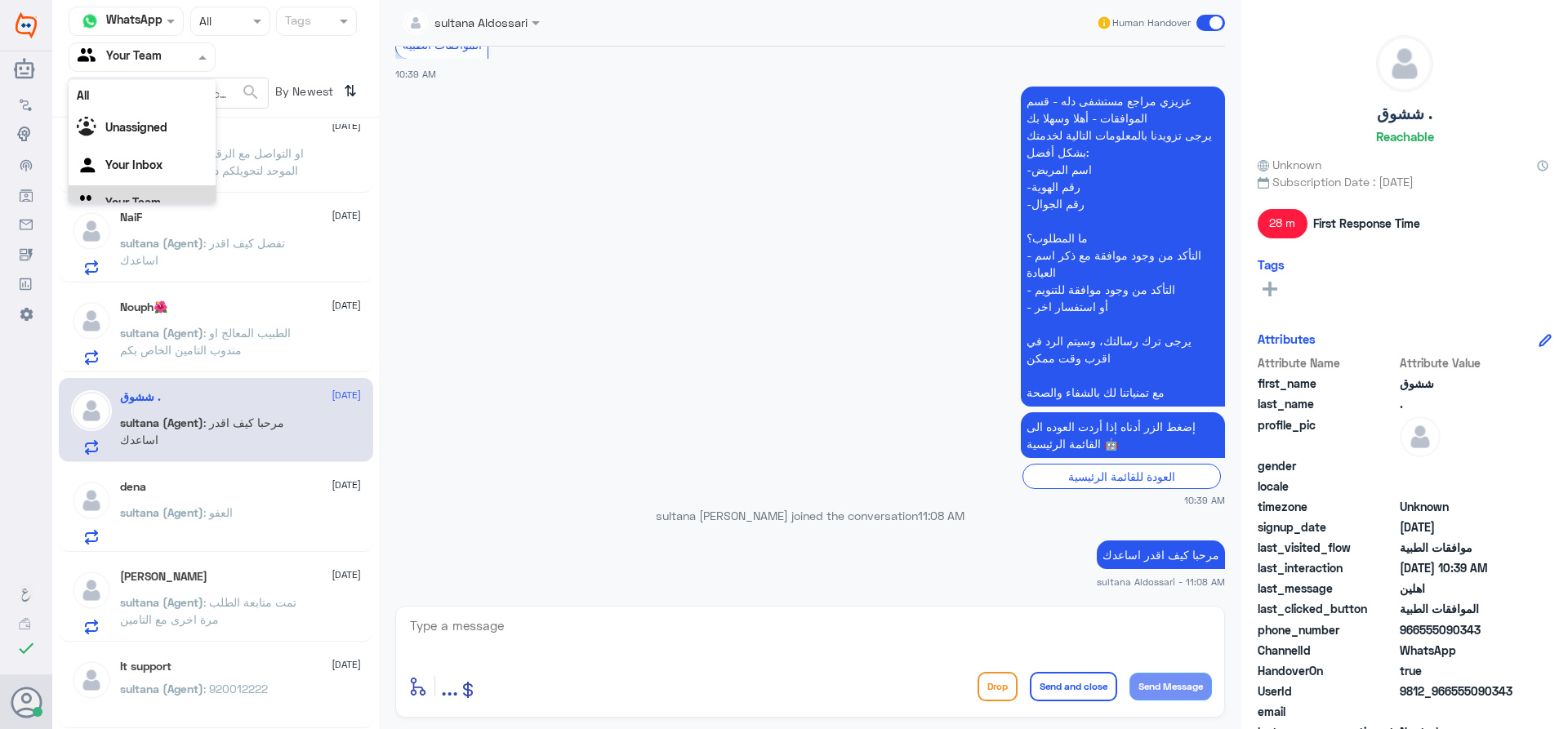
click at [177, 63] on div at bounding box center [142, 57] width 145 height 19
click at [149, 190] on div "Your Team" at bounding box center [142, 183] width 147 height 37
click at [178, 67] on div "Agent Filter Your Team" at bounding box center [131, 57] width 125 height 24
click at [170, 141] on div "Your Inbox" at bounding box center [142, 146] width 147 height 37
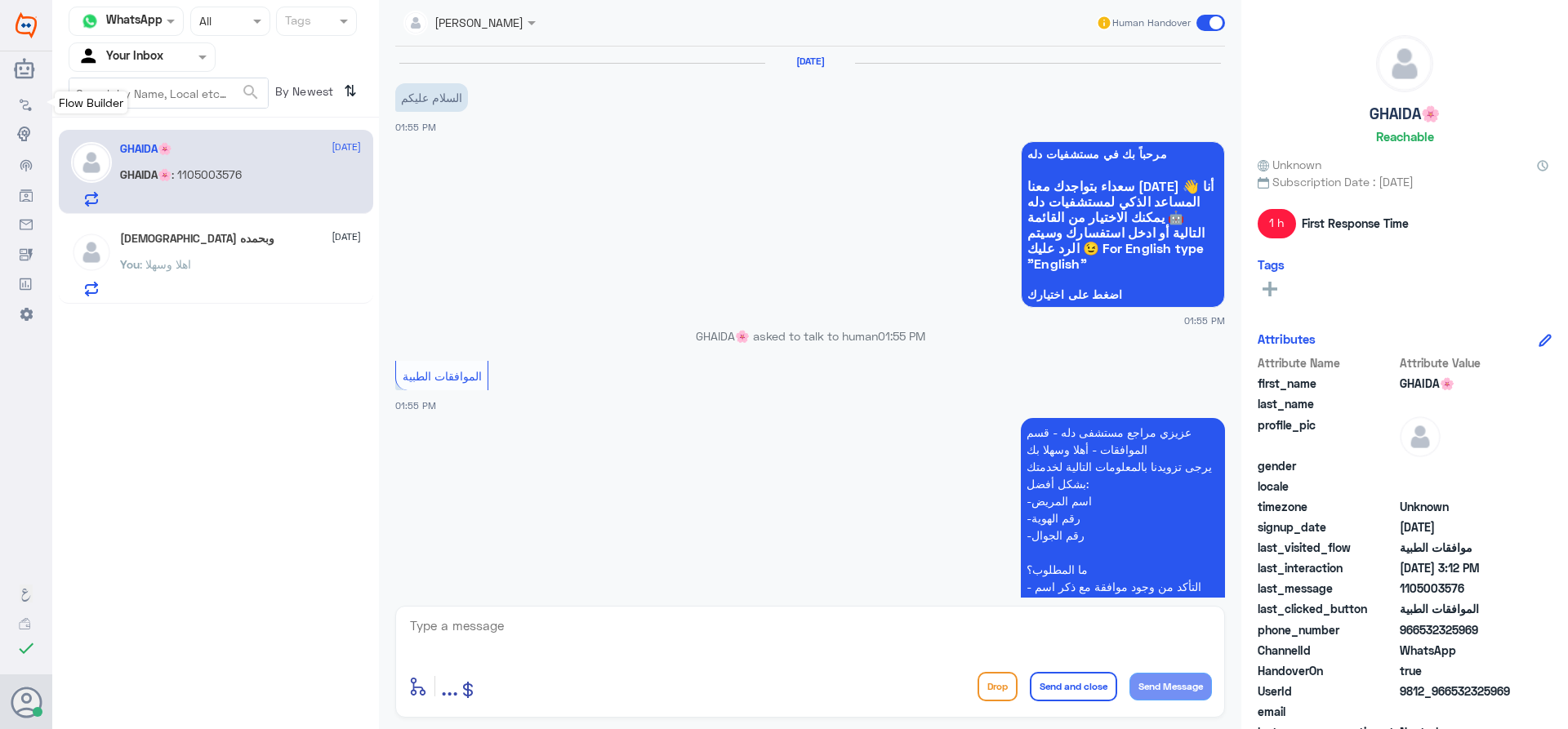
scroll to position [495, 0]
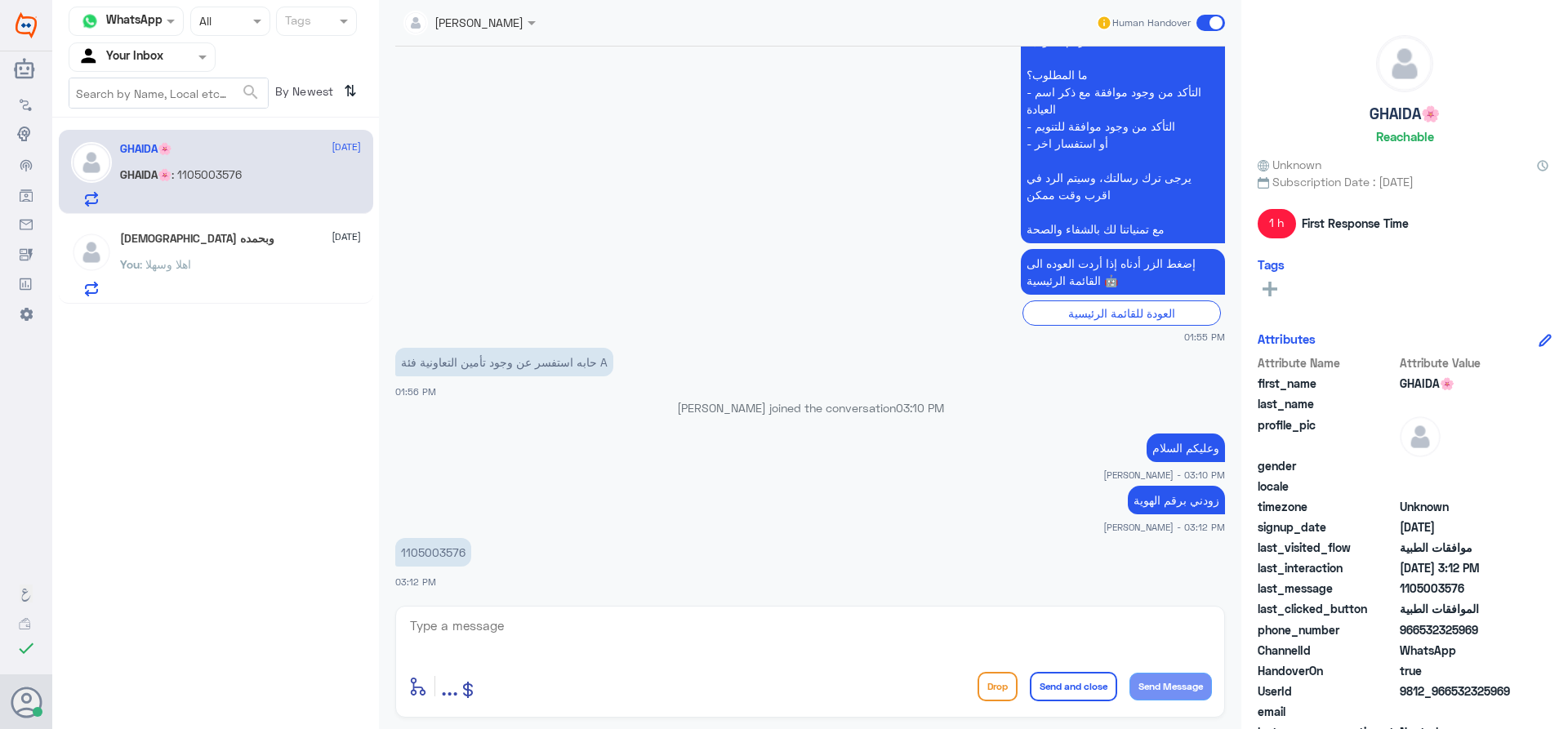
click at [442, 552] on p "1105003576" at bounding box center [434, 552] width 76 height 29
copy p "1105003576"
click at [517, 623] on textarea at bounding box center [810, 635] width 803 height 40
type textarea "تأمينك عزيزي غير مغطى في [GEOGRAPHIC_DATA]"
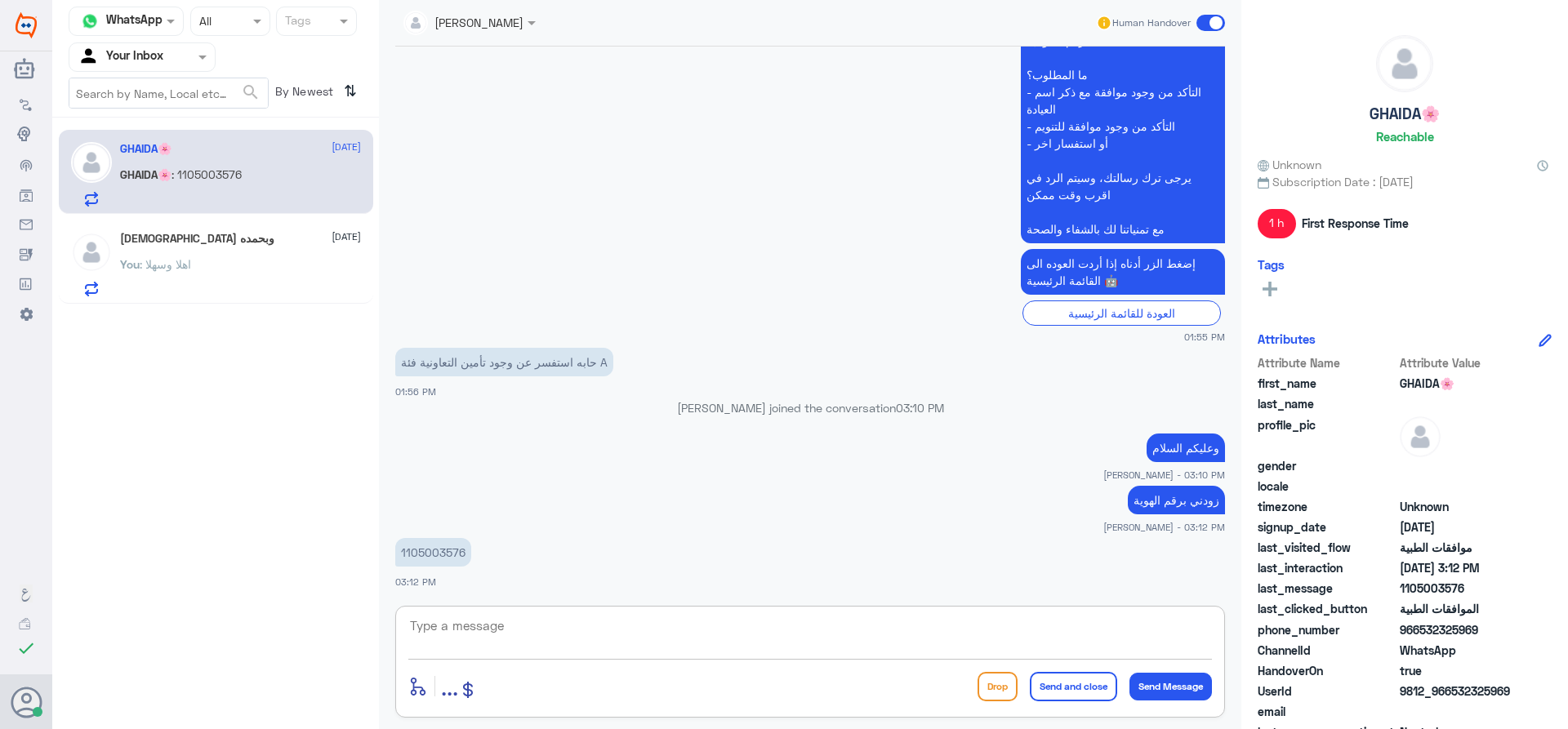
scroll to position [548, 0]
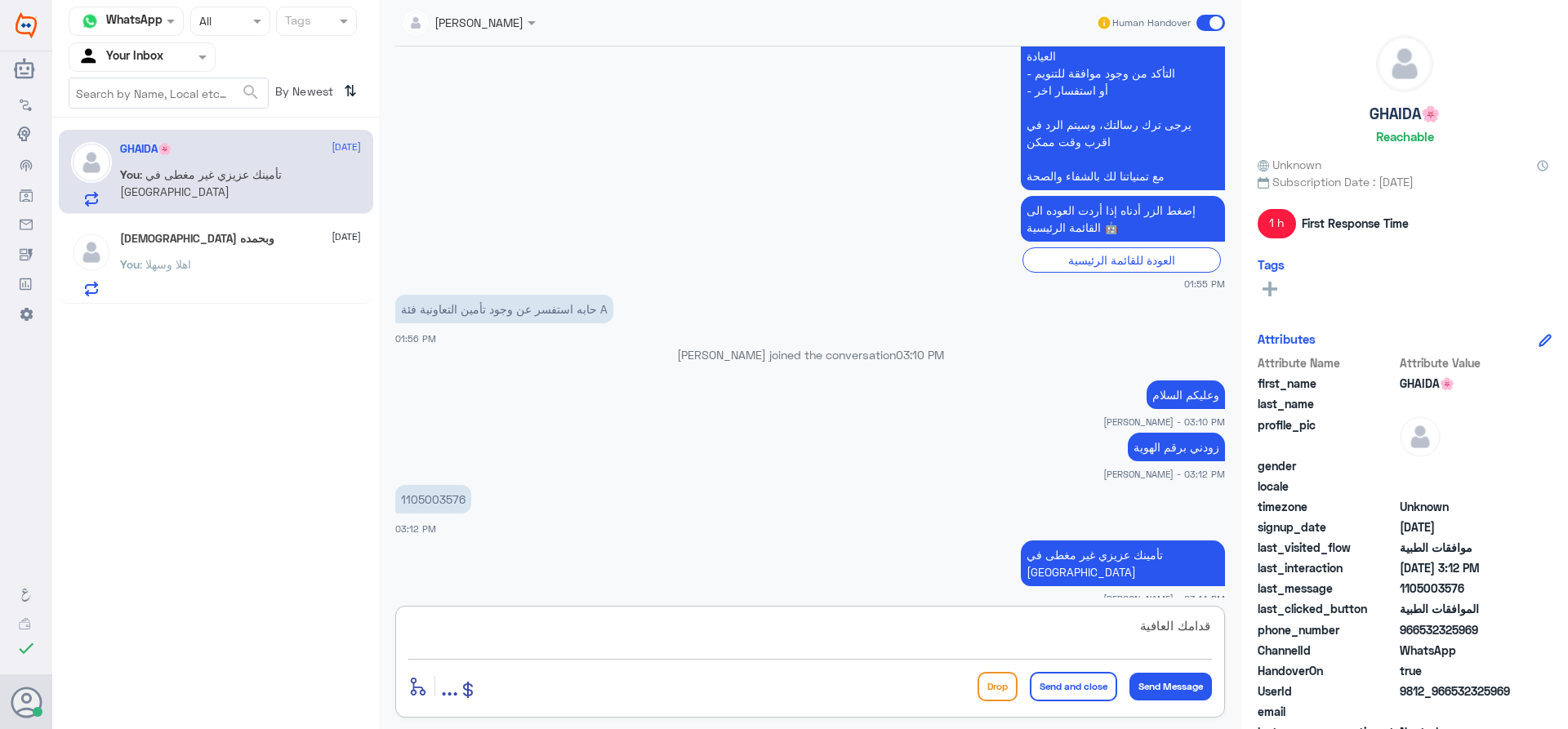
type textarea "قدامك العافية"
click at [1094, 679] on button "Send and close" at bounding box center [1073, 687] width 87 height 29
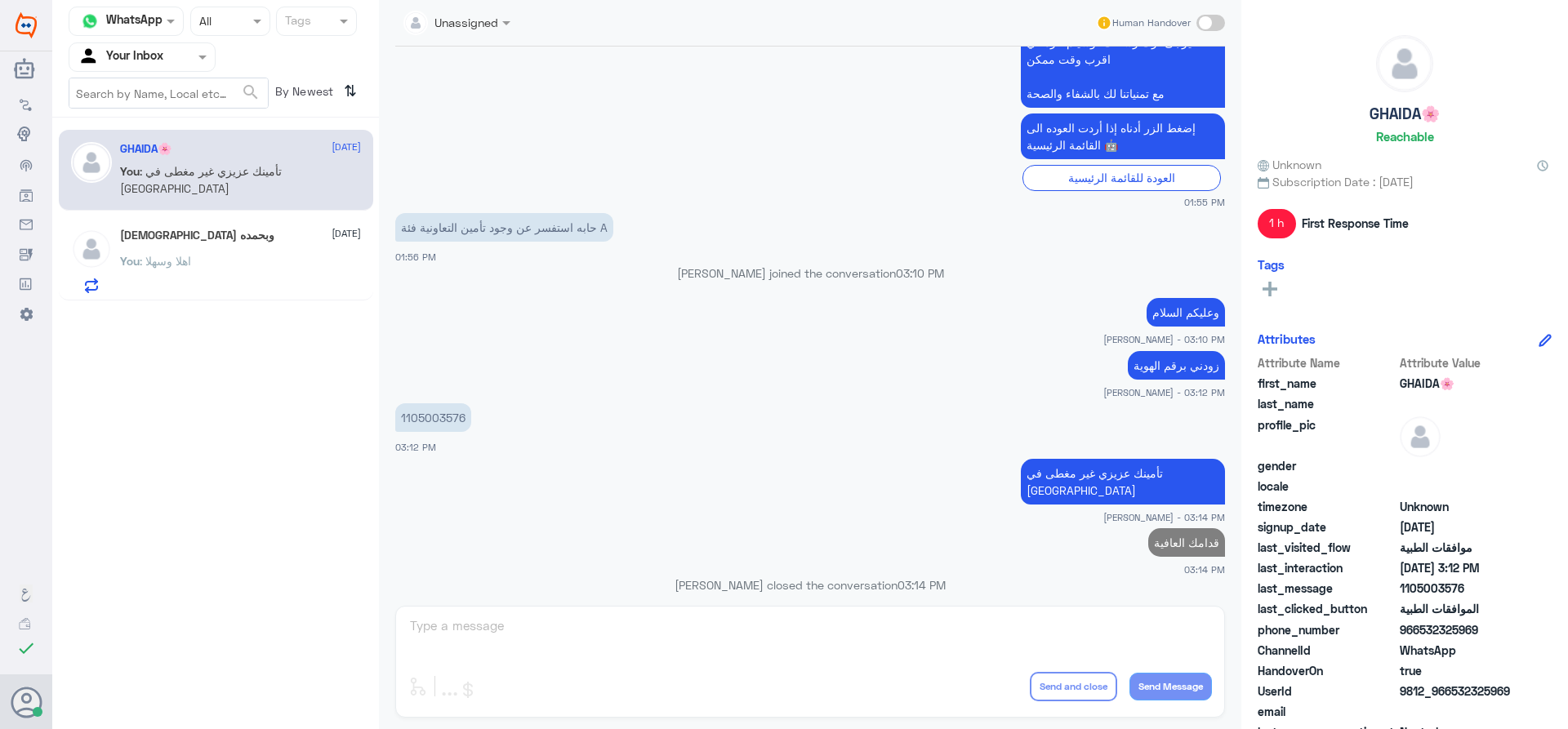
click at [226, 270] on div "You : اهلا وسهلا" at bounding box center [240, 275] width 241 height 37
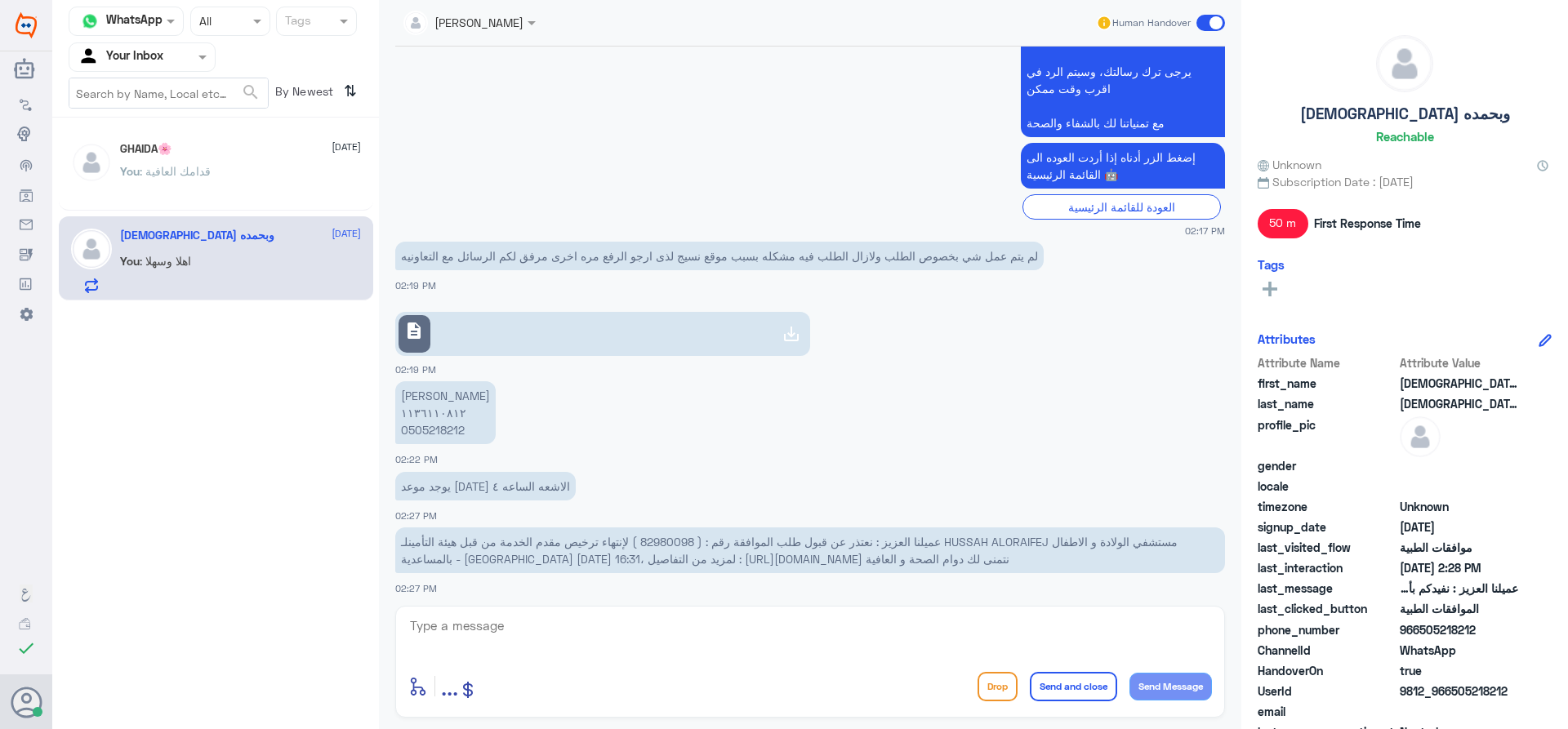
scroll to position [1032, 0]
click at [635, 618] on textarea at bounding box center [810, 635] width 803 height 40
type textarea "تحت الاجراء"
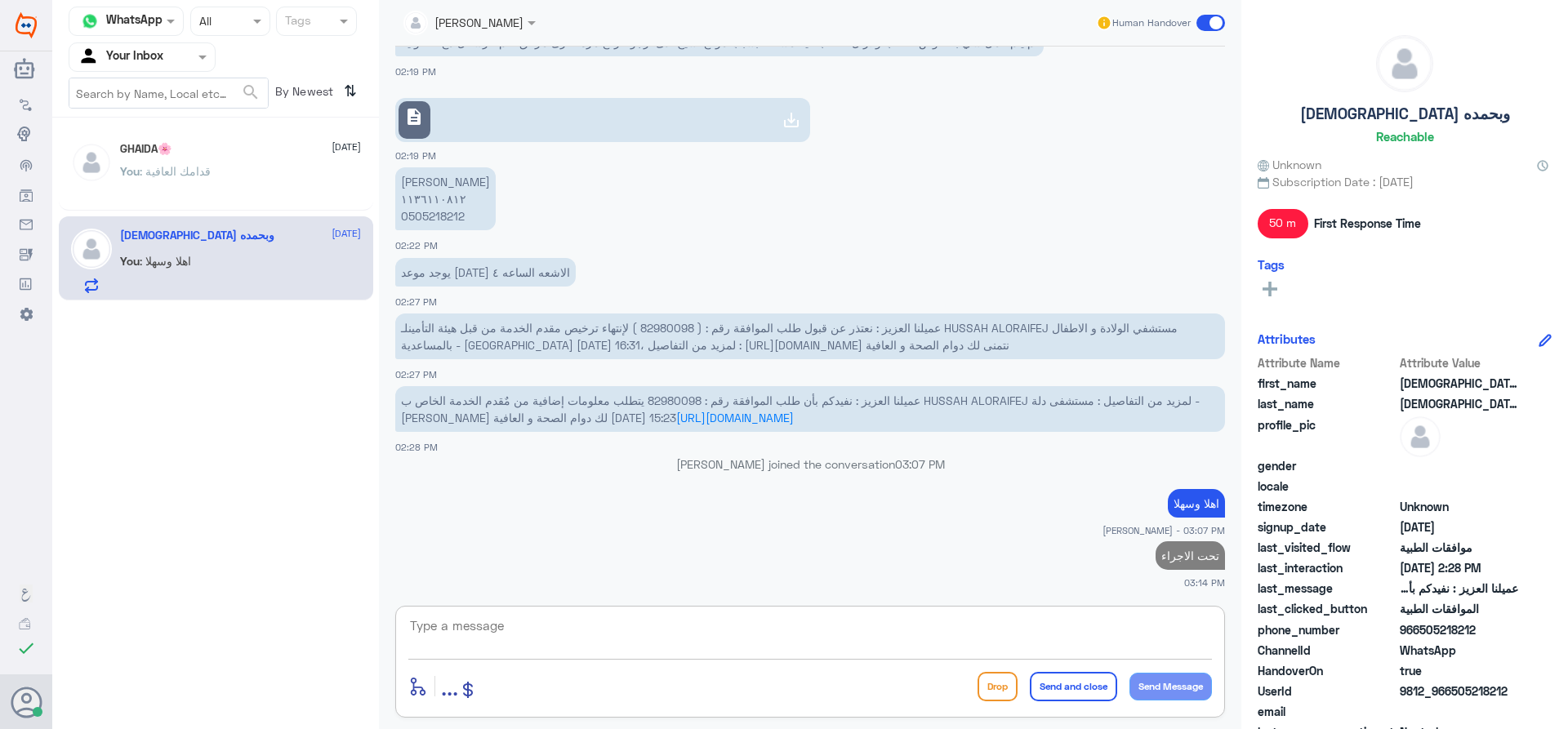
click at [139, 50] on input "text" at bounding box center [123, 57] width 90 height 19
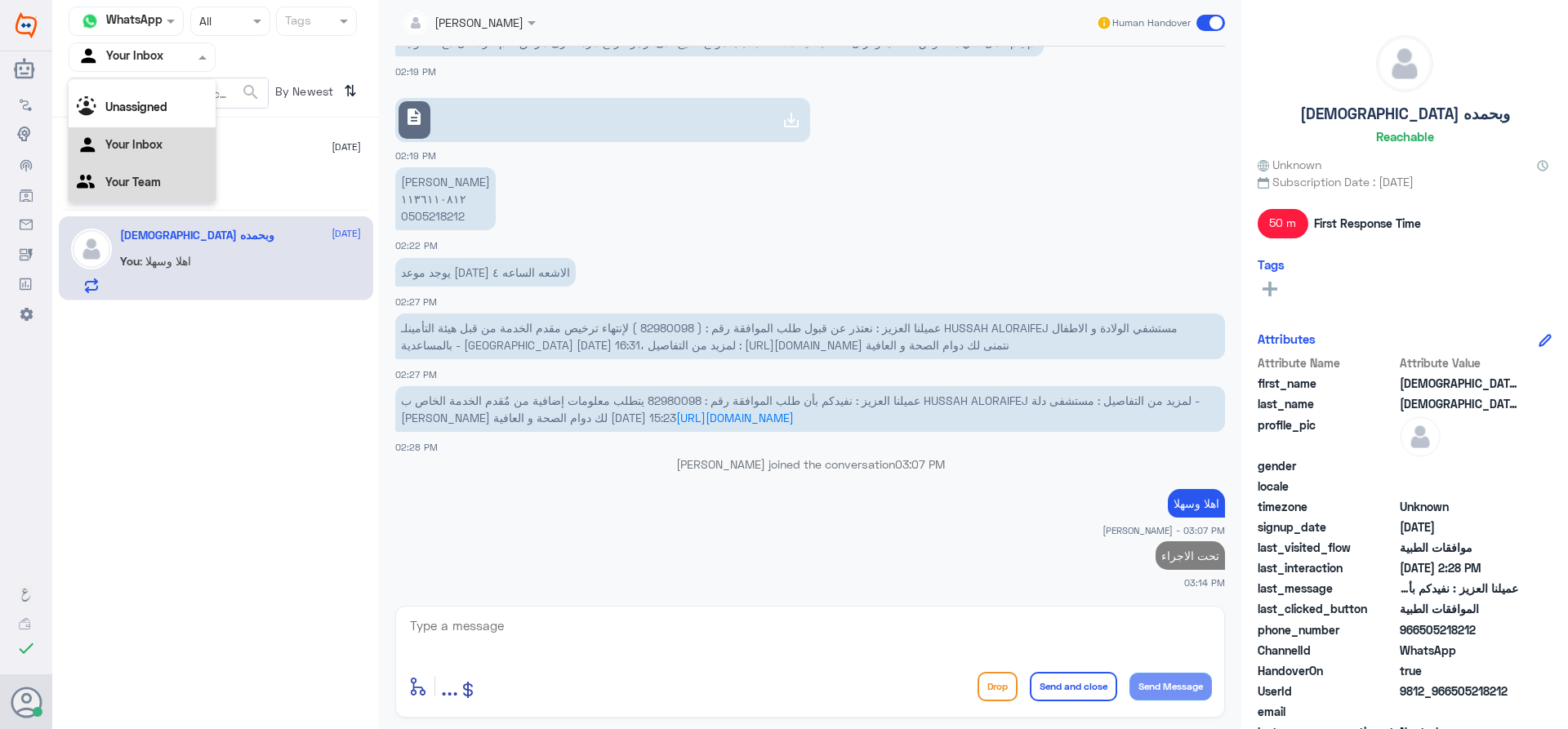
click at [137, 188] on Team "Your Team" at bounding box center [133, 181] width 55 height 14
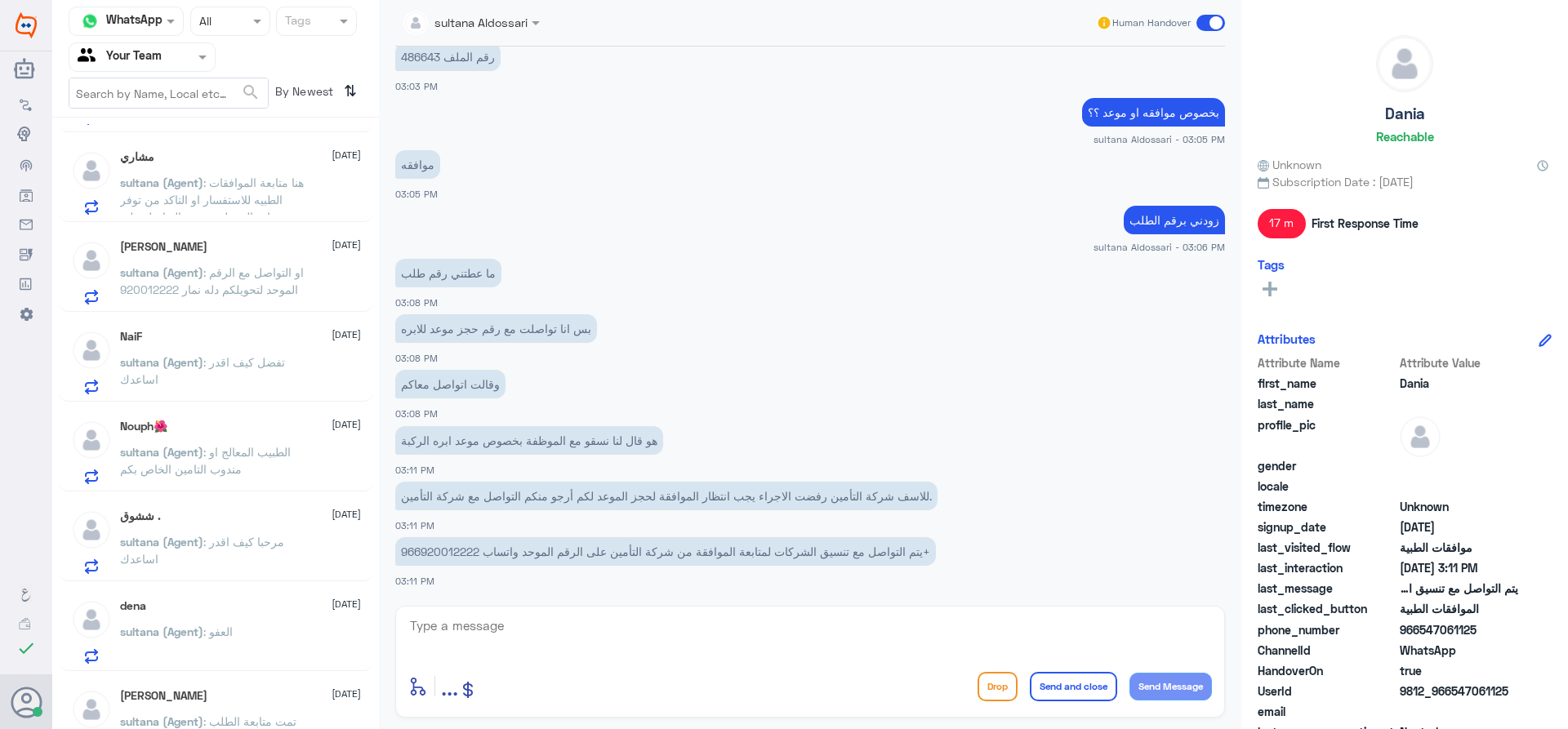
scroll to position [1193, 0]
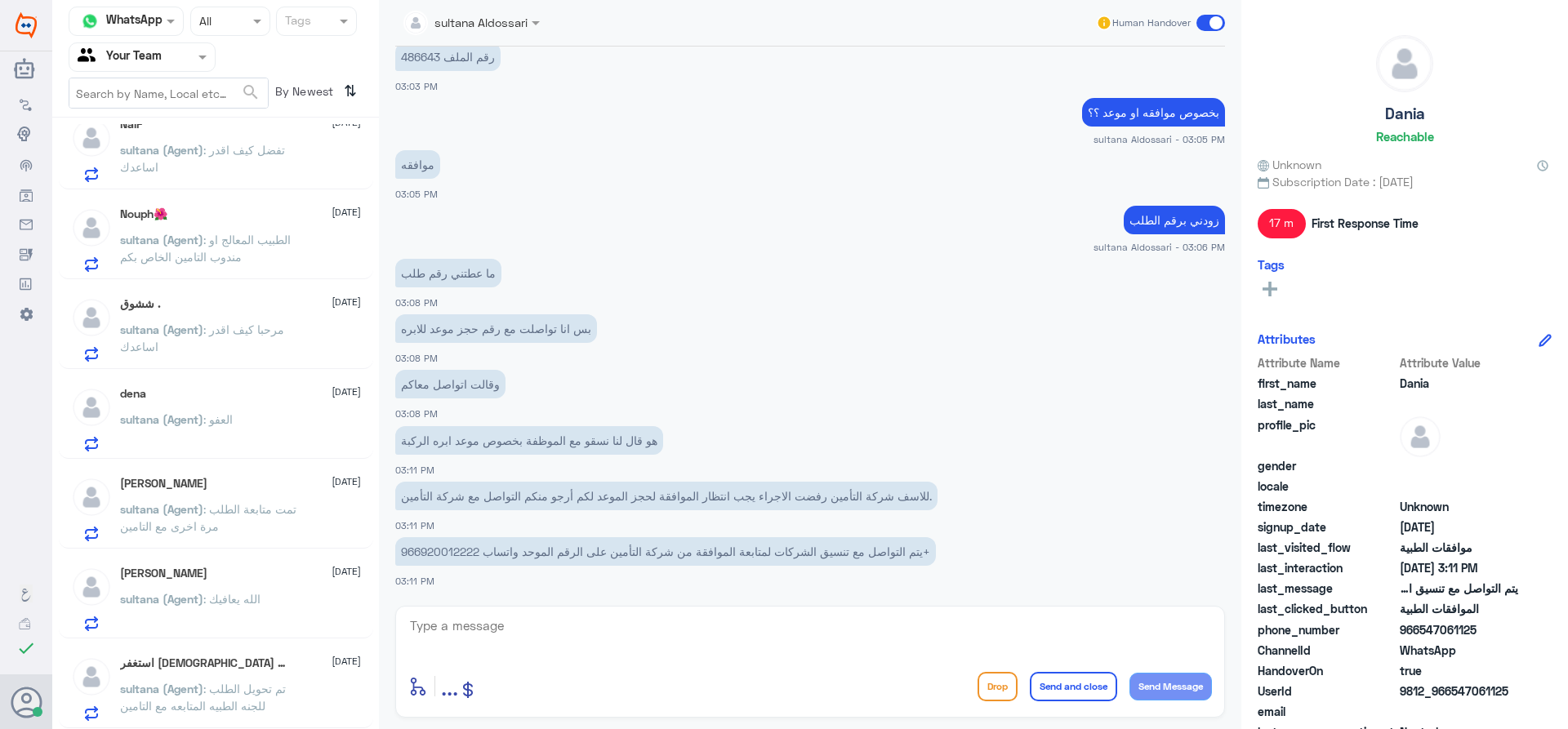
click at [232, 681] on p "sultana (Agent) : تم تحويل الطلب للجنه الطبيه المتابعه مع التامين" at bounding box center [212, 700] width 184 height 41
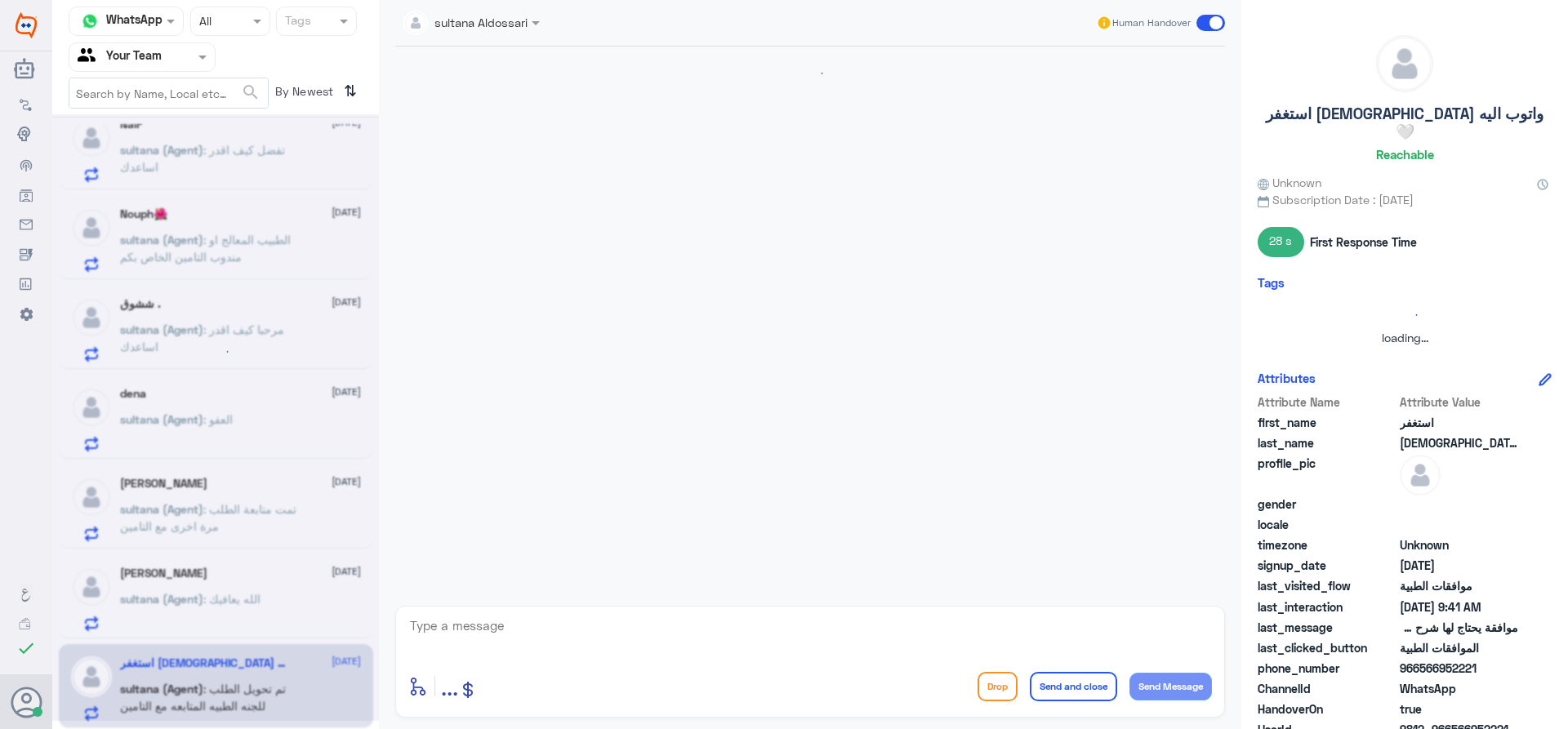
scroll to position [547, 0]
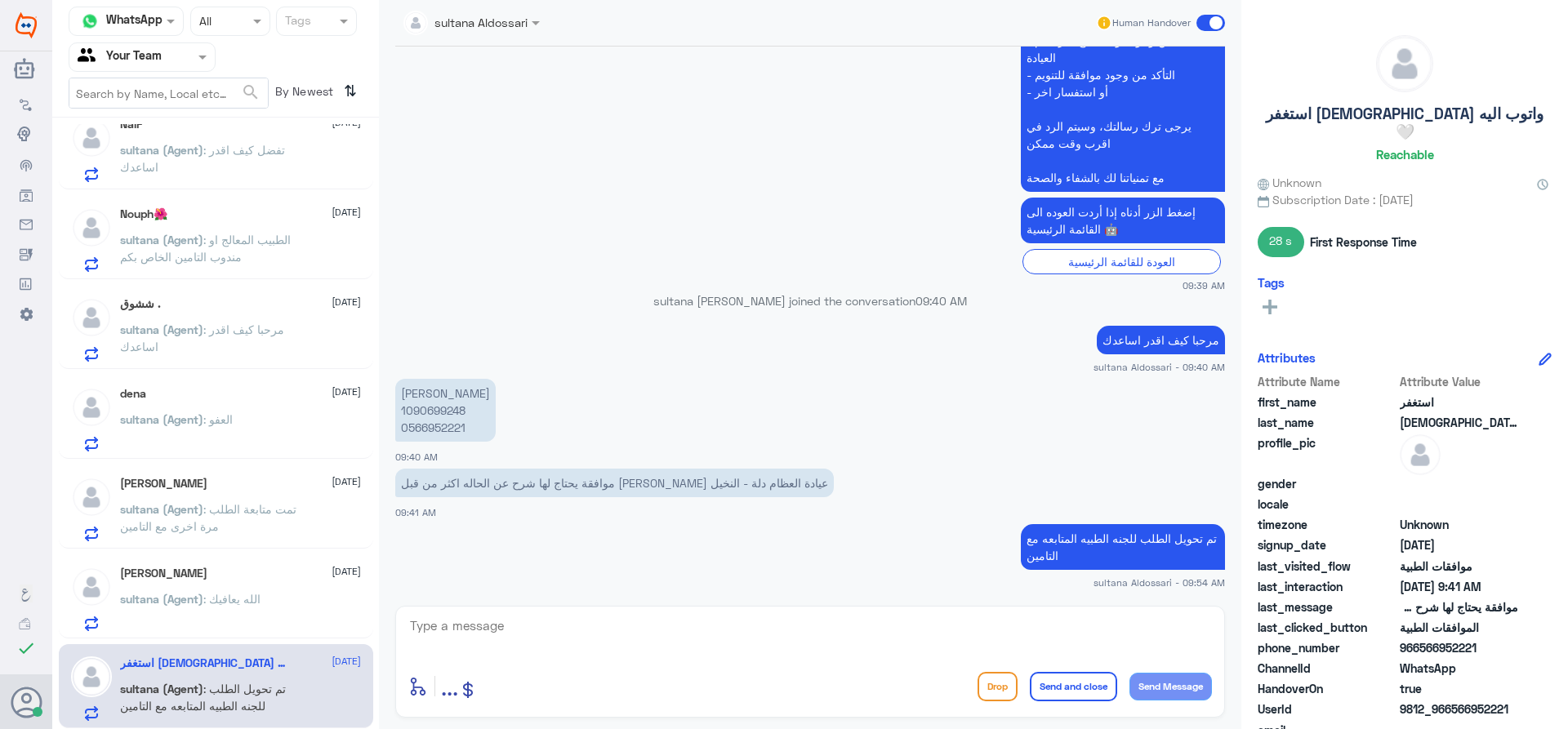
click at [247, 612] on p "sultana (Agent) : [PERSON_NAME]" at bounding box center [190, 611] width 141 height 41
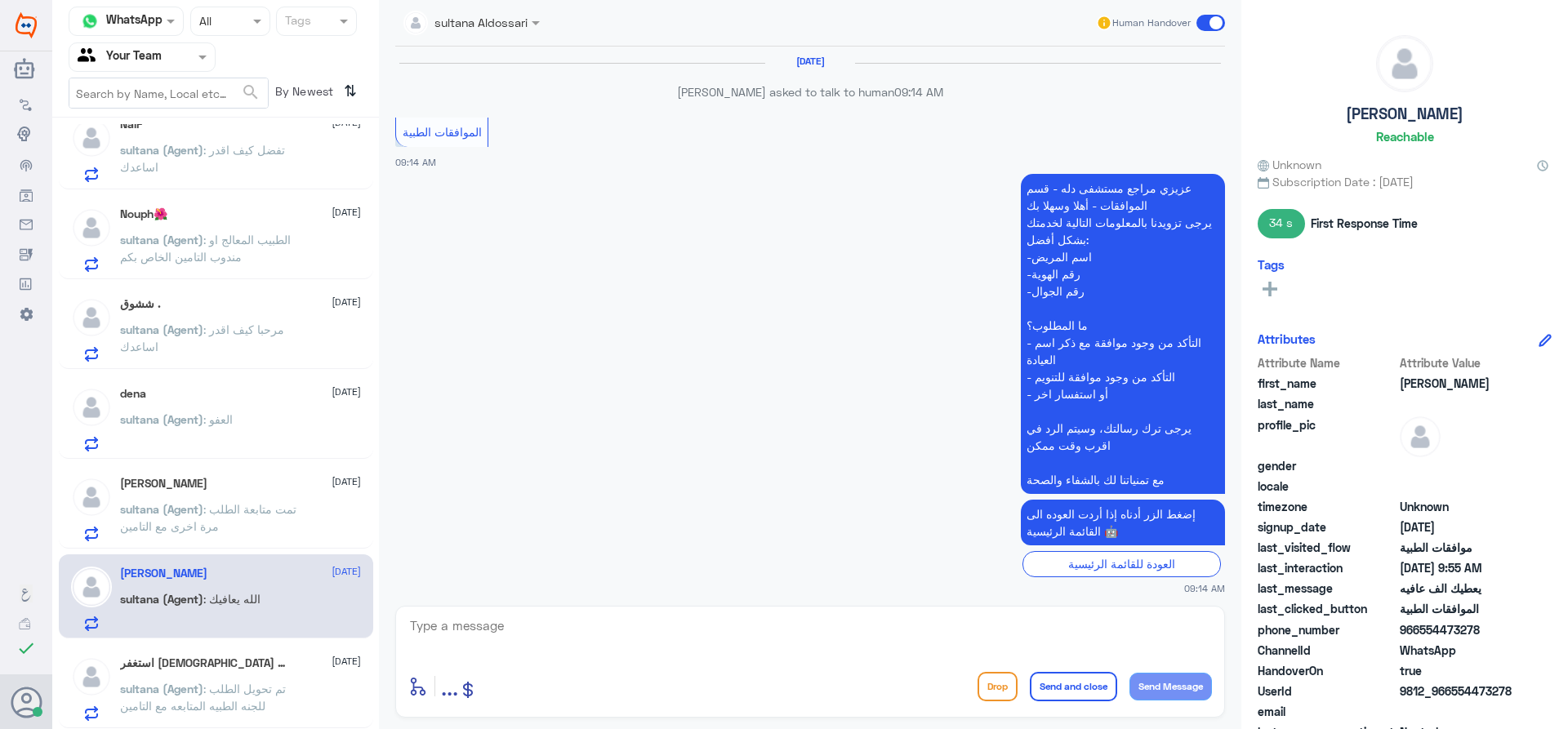
scroll to position [829, 0]
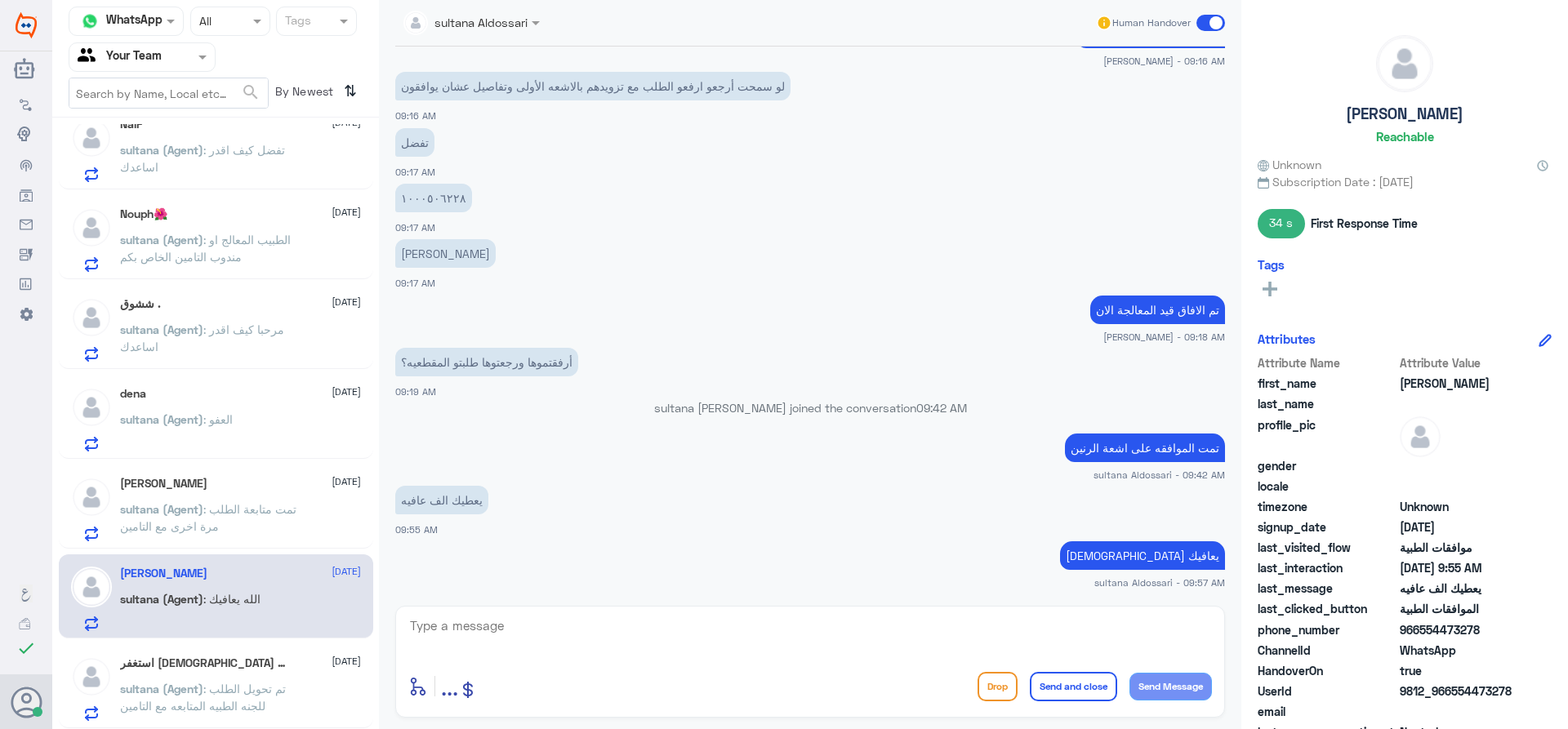
click at [177, 63] on div at bounding box center [142, 57] width 145 height 19
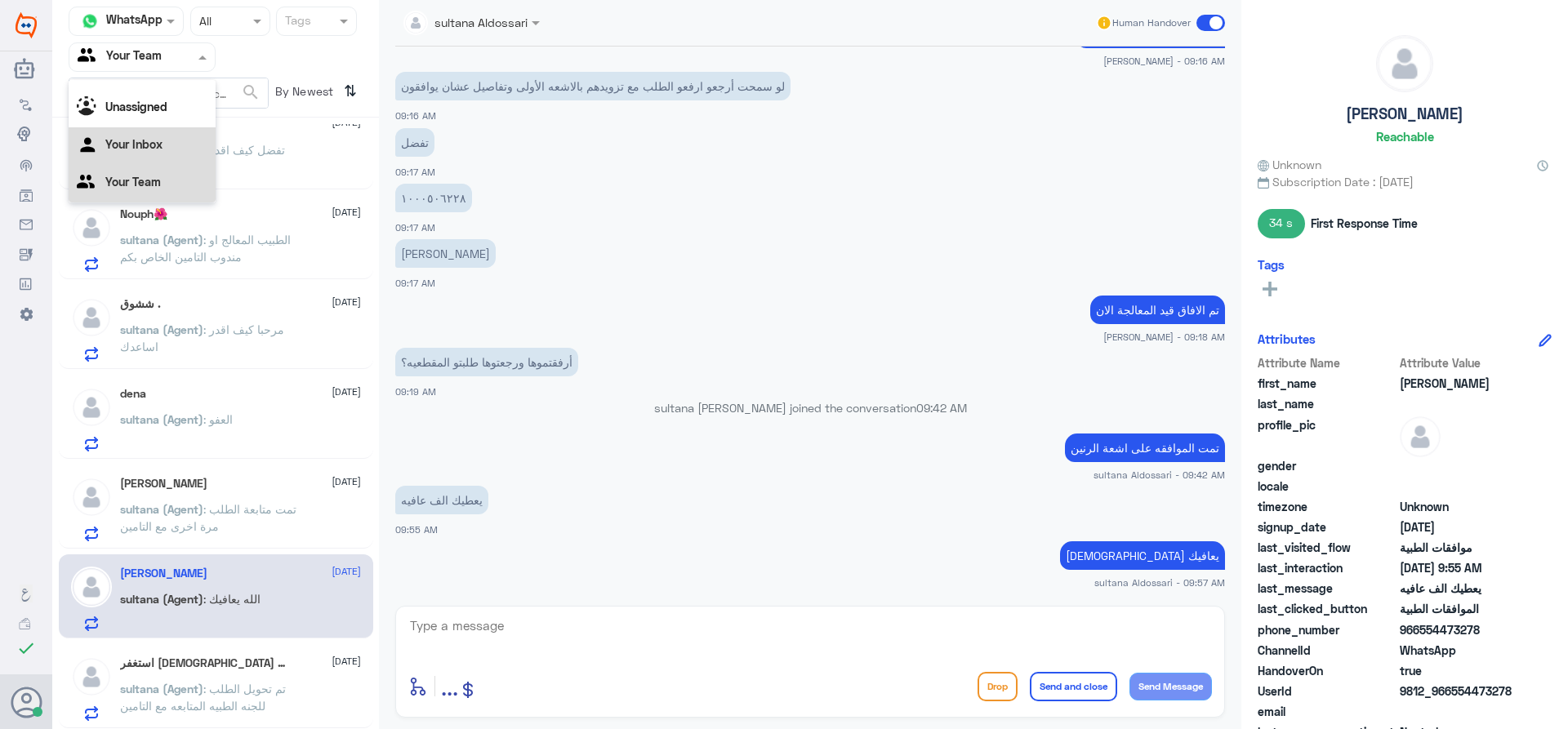
click at [181, 145] on div "Your Inbox" at bounding box center [142, 146] width 147 height 37
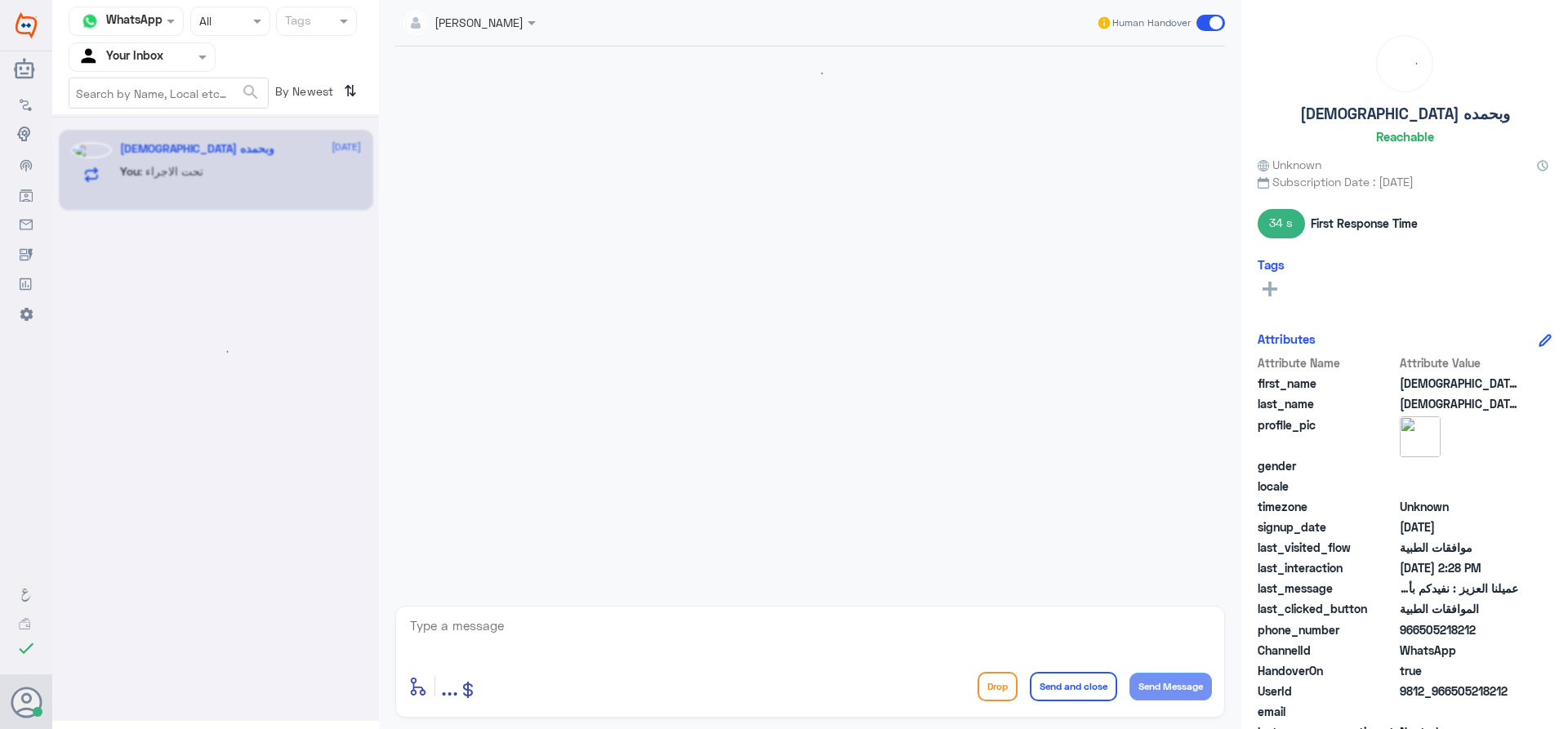
scroll to position [1124, 0]
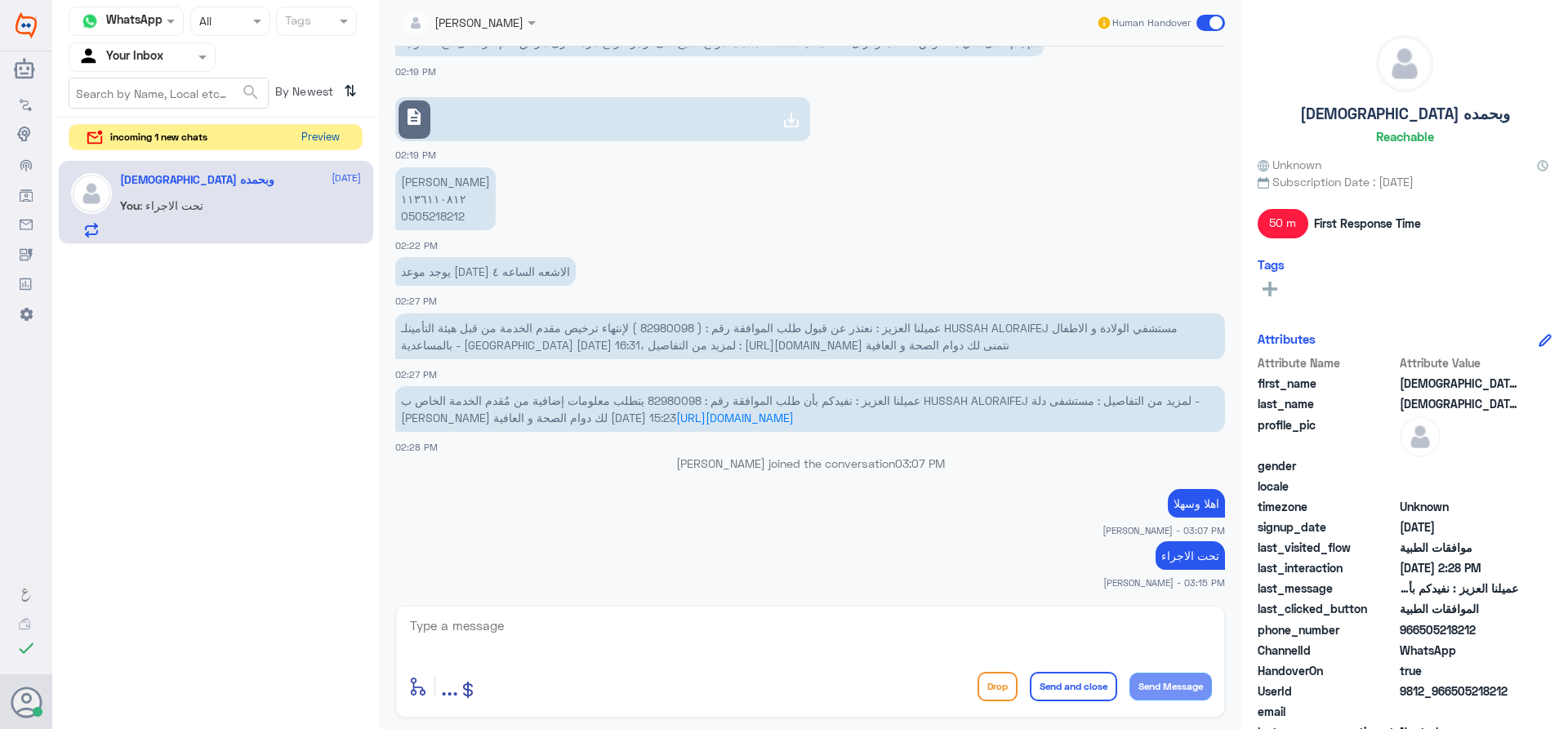
click at [324, 136] on button "Preview" at bounding box center [320, 137] width 51 height 25
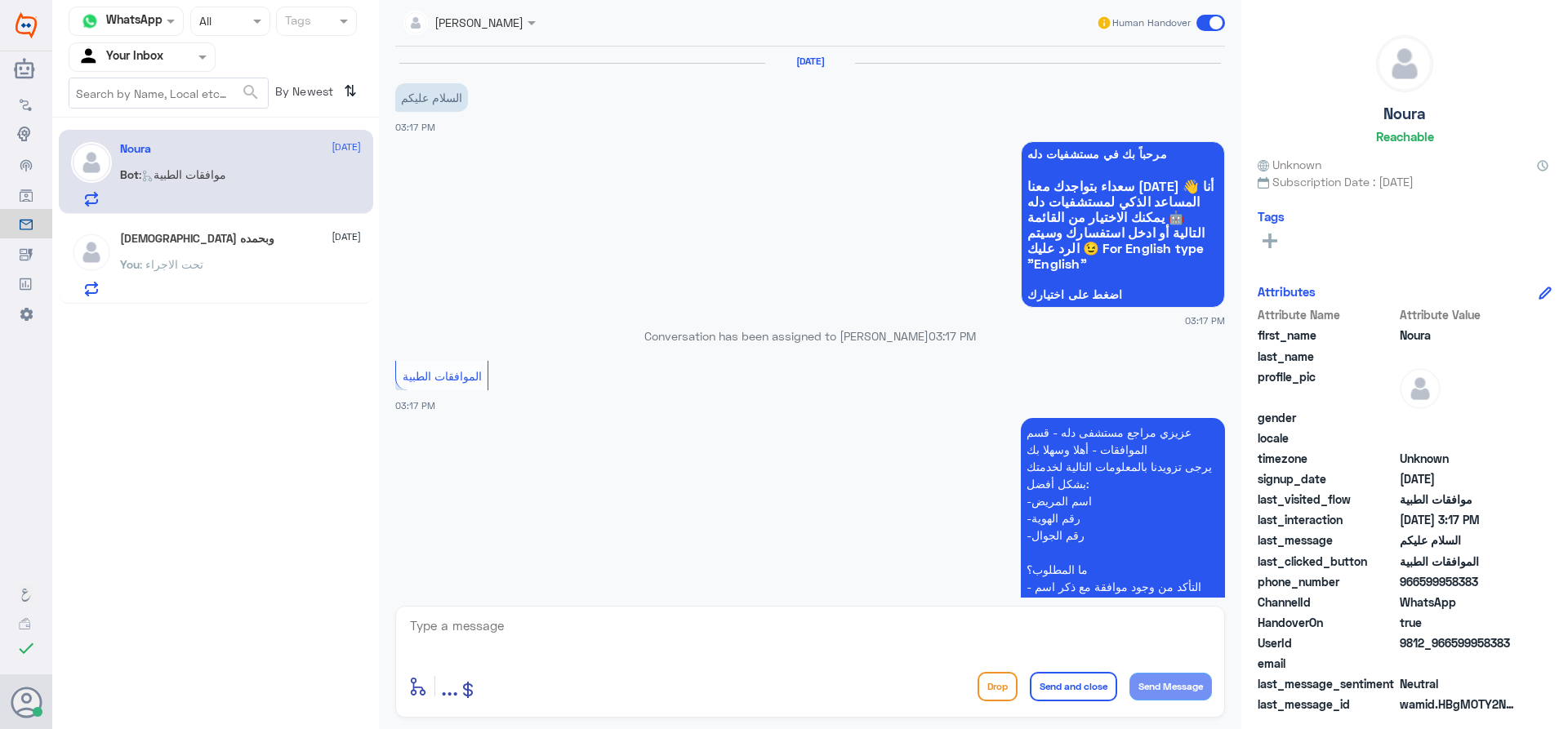
click at [678, 676] on div "enter flow name ... Drop Send and close Send Message" at bounding box center [810, 686] width 803 height 37
drag, startPoint x: 675, startPoint y: 649, endPoint x: 702, endPoint y: 636, distance: 30.0
click at [675, 646] on textarea at bounding box center [810, 635] width 803 height 40
type textarea "وعليكم السلام"
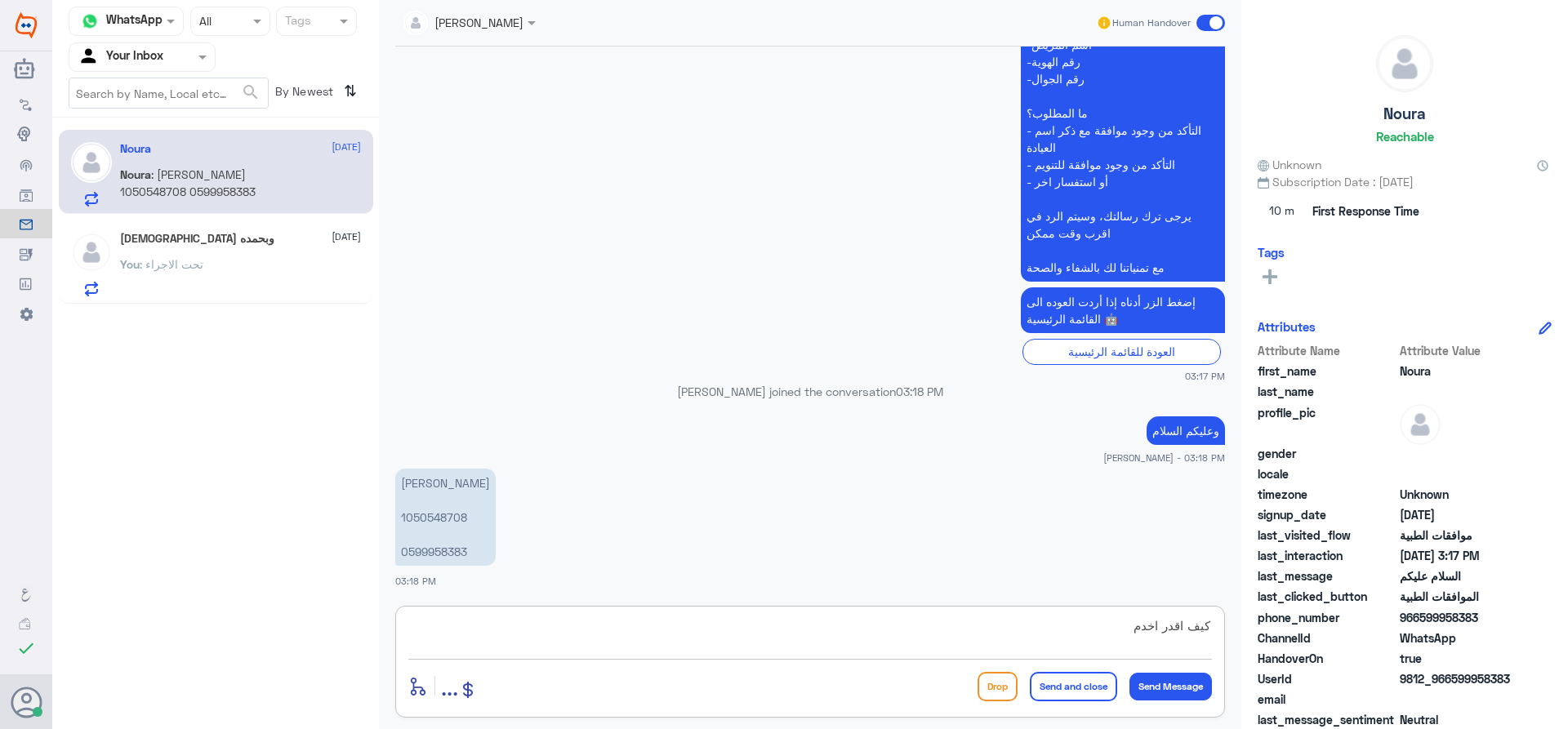
type textarea "كيف اقدر اخدمك"
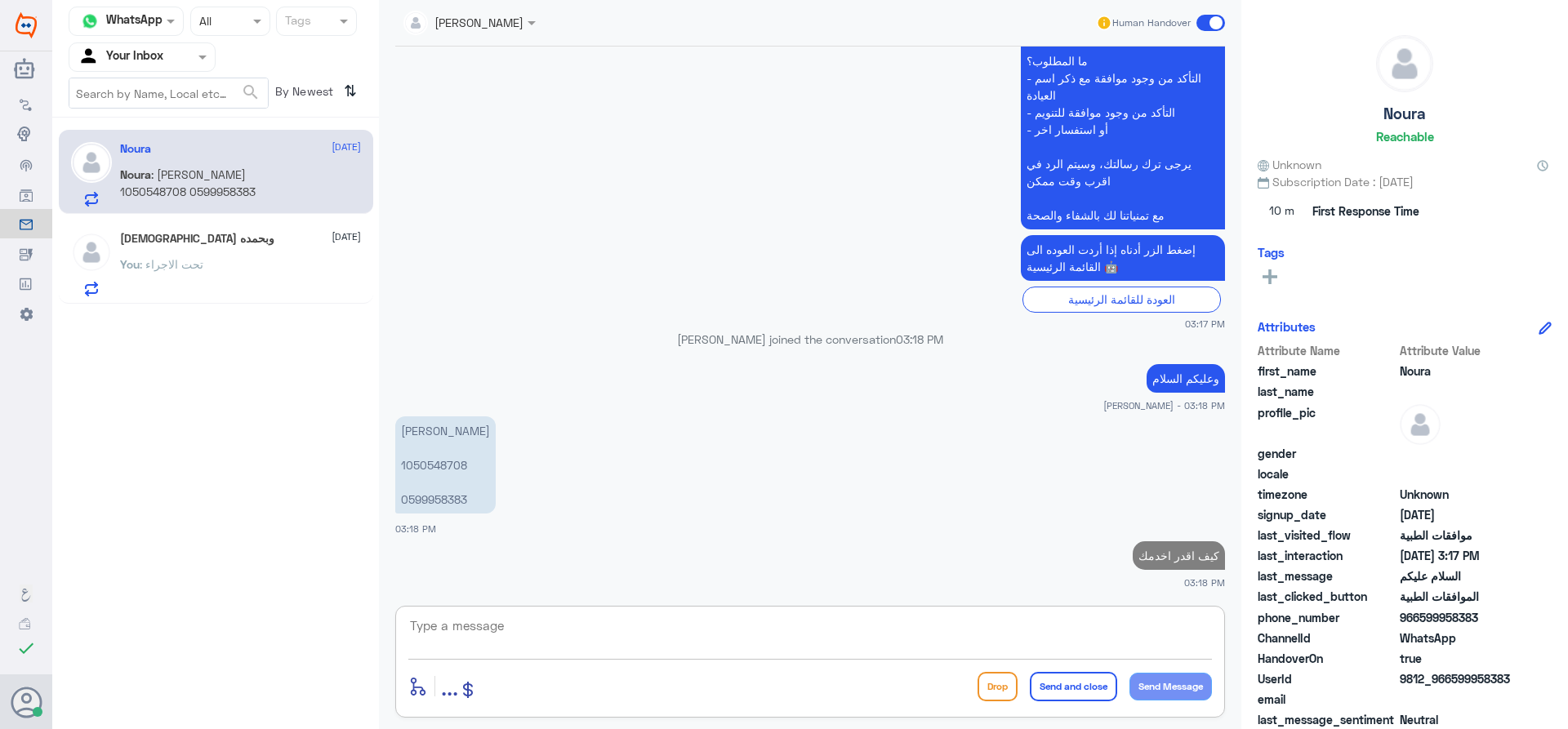
click at [444, 467] on p "[PERSON_NAME] 1050548708 0599958383" at bounding box center [446, 465] width 100 height 98
copy p "1050548708"
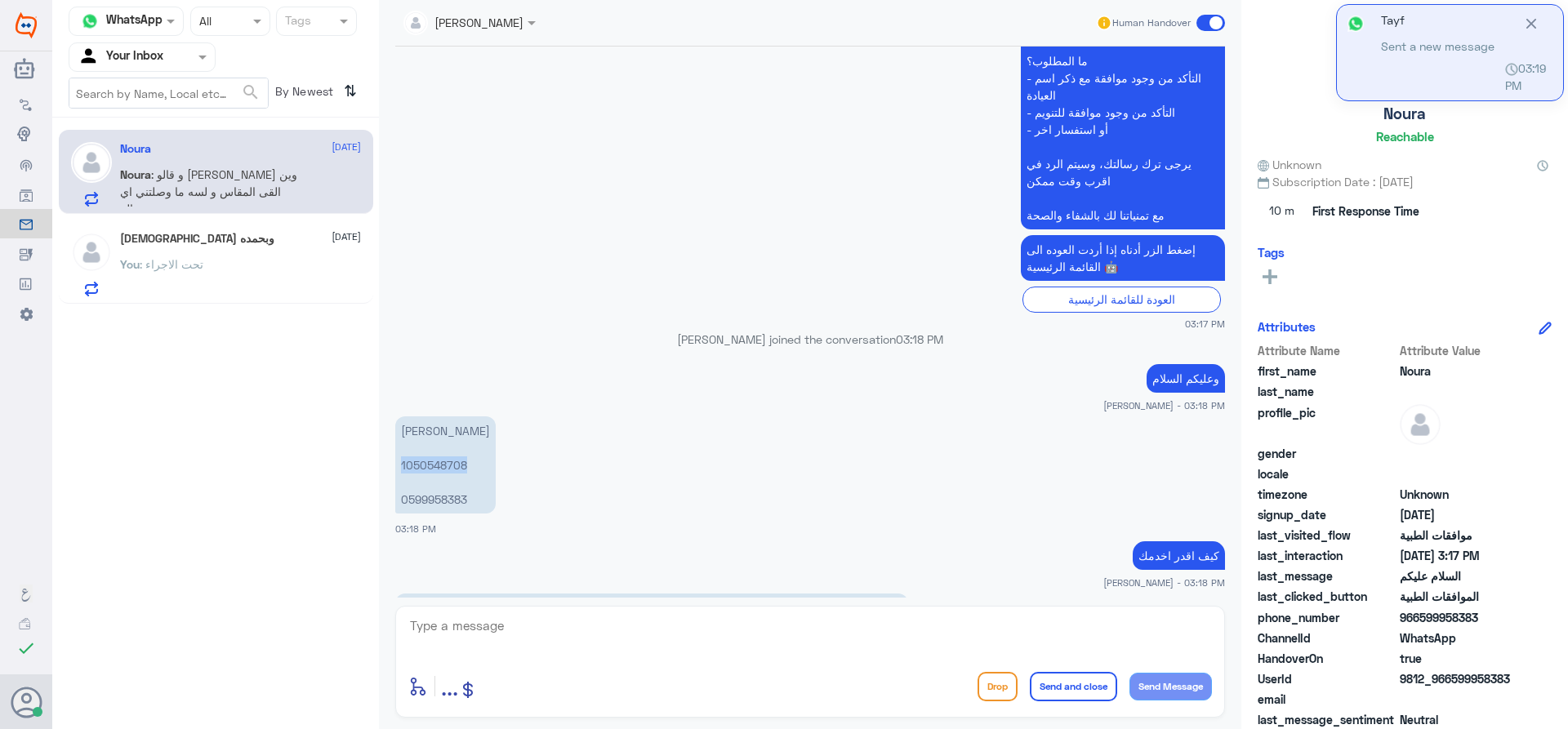
scroll to position [590, 0]
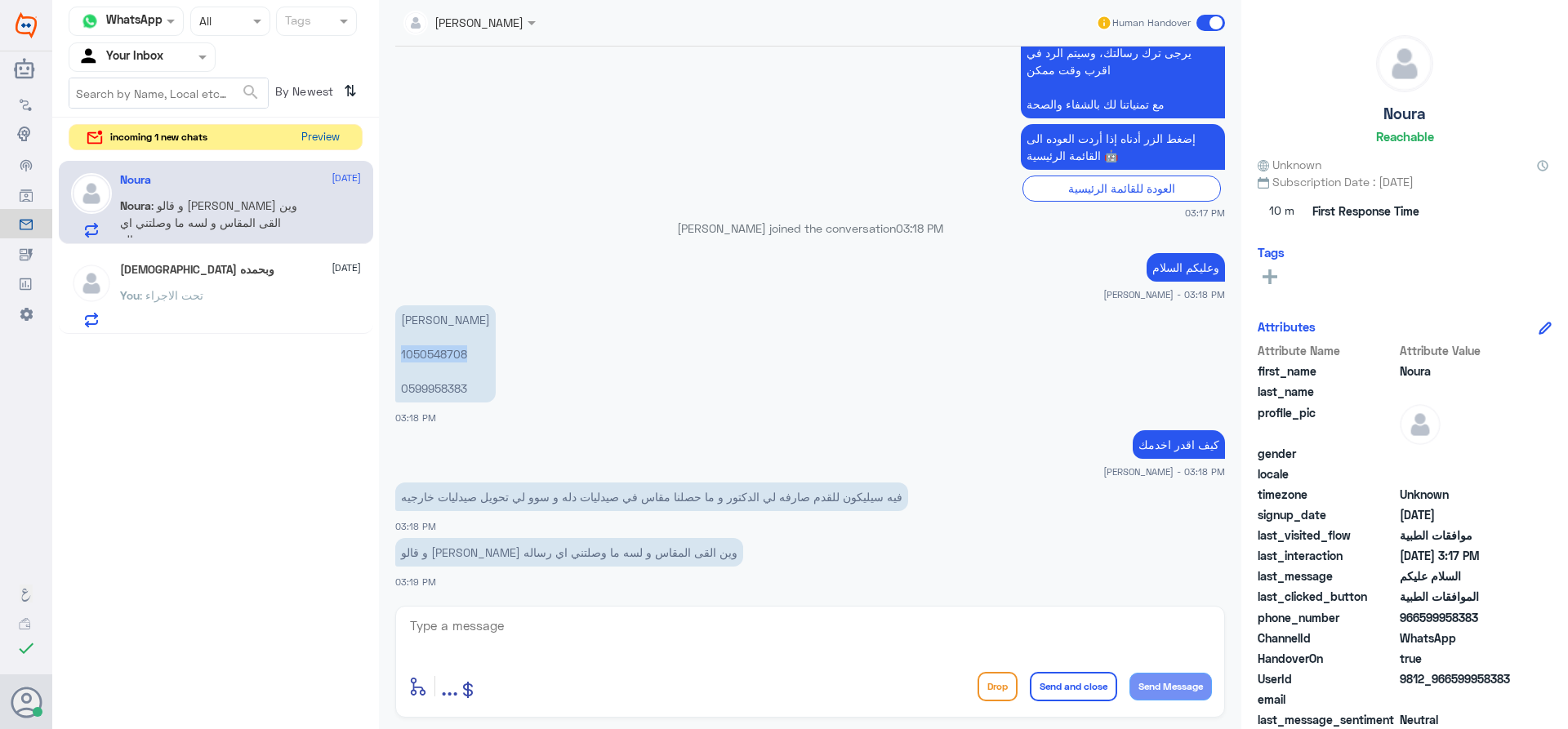
click at [312, 134] on button "Preview" at bounding box center [320, 137] width 51 height 25
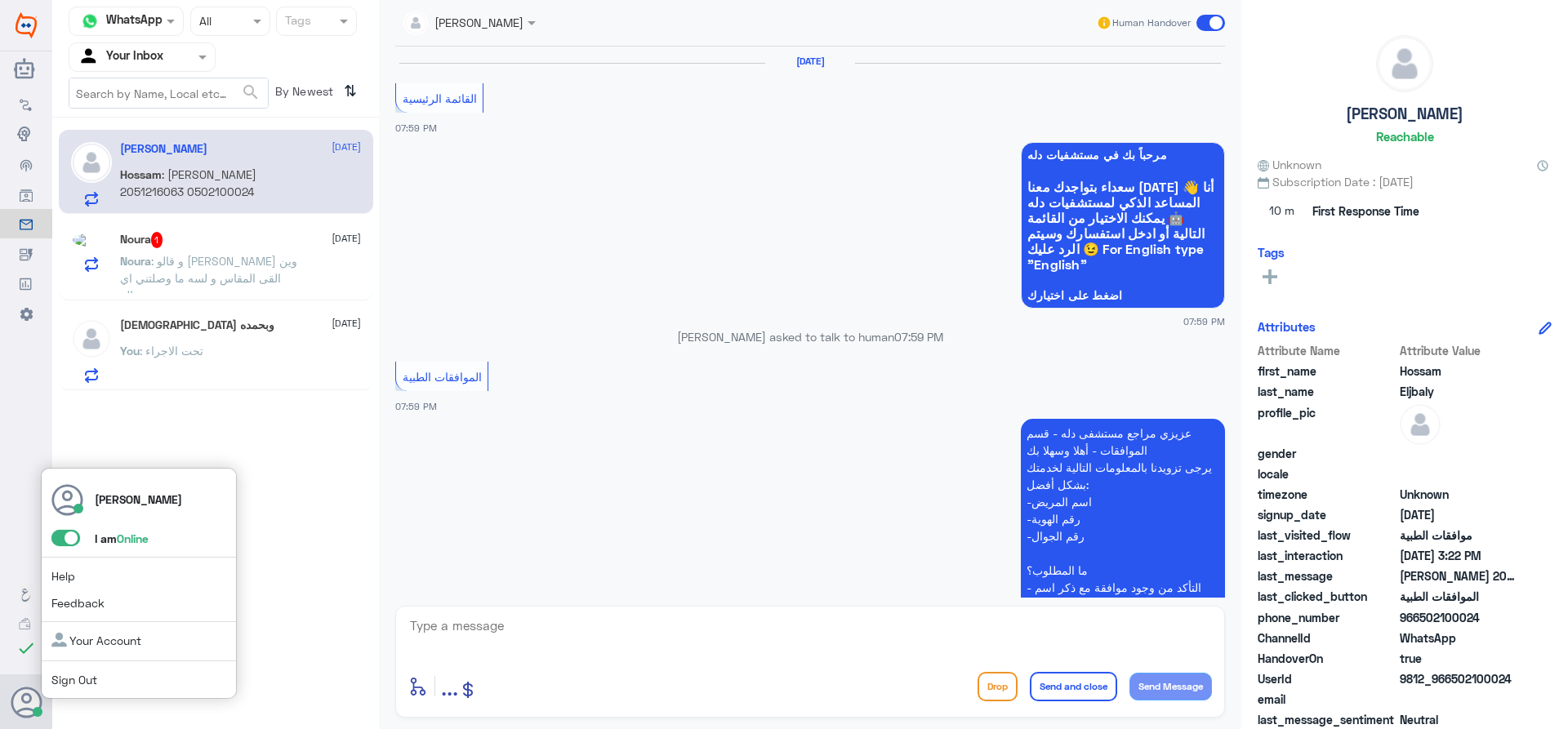
scroll to position [1552, 0]
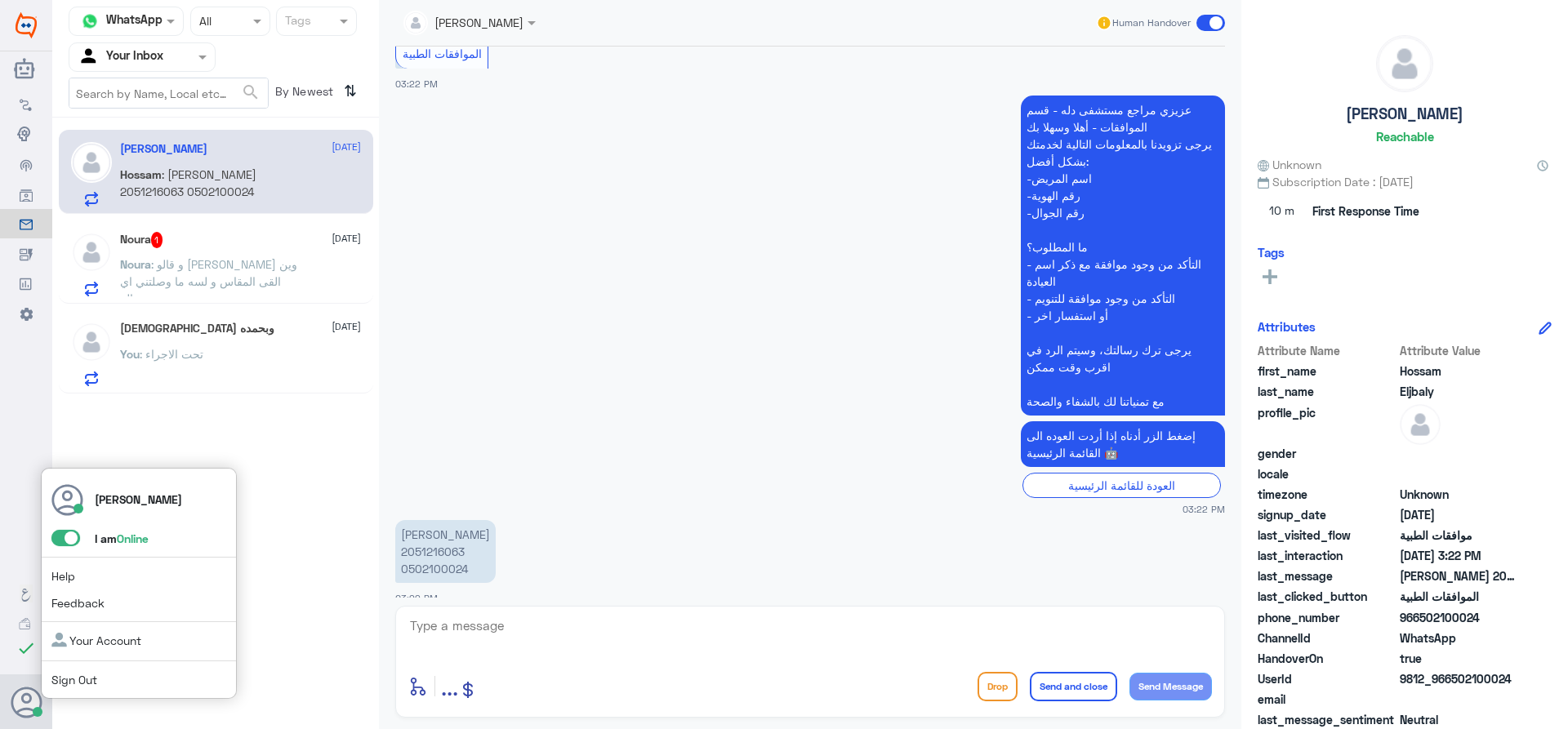
click at [73, 536] on span at bounding box center [66, 538] width 29 height 16
click at [0, 0] on input "checkbox" at bounding box center [0, 0] width 0 height 0
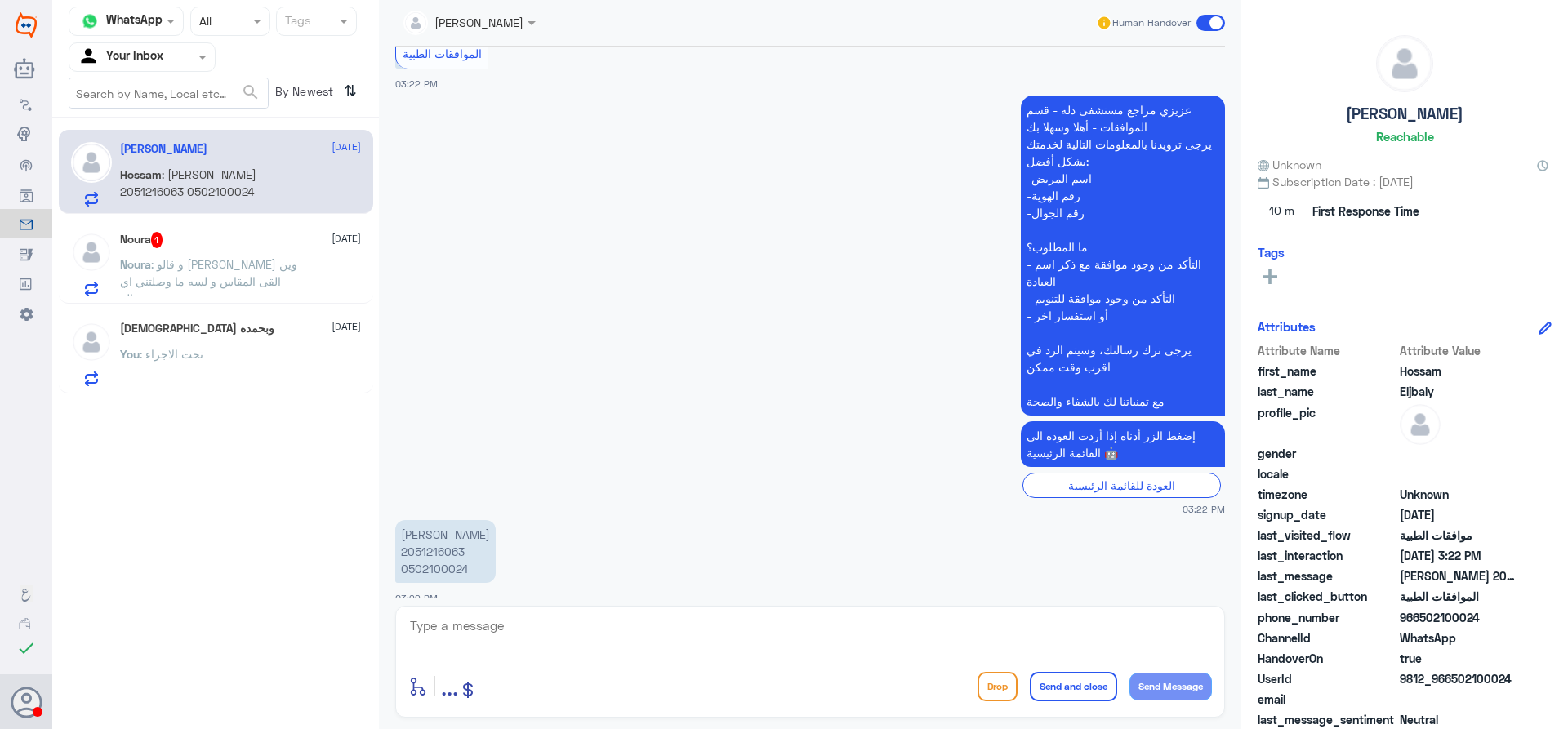
click at [186, 256] on p "Noura : و [PERSON_NAME] وين القى المقاس و لسه ما وصلتني اي رساله" at bounding box center [212, 276] width 184 height 41
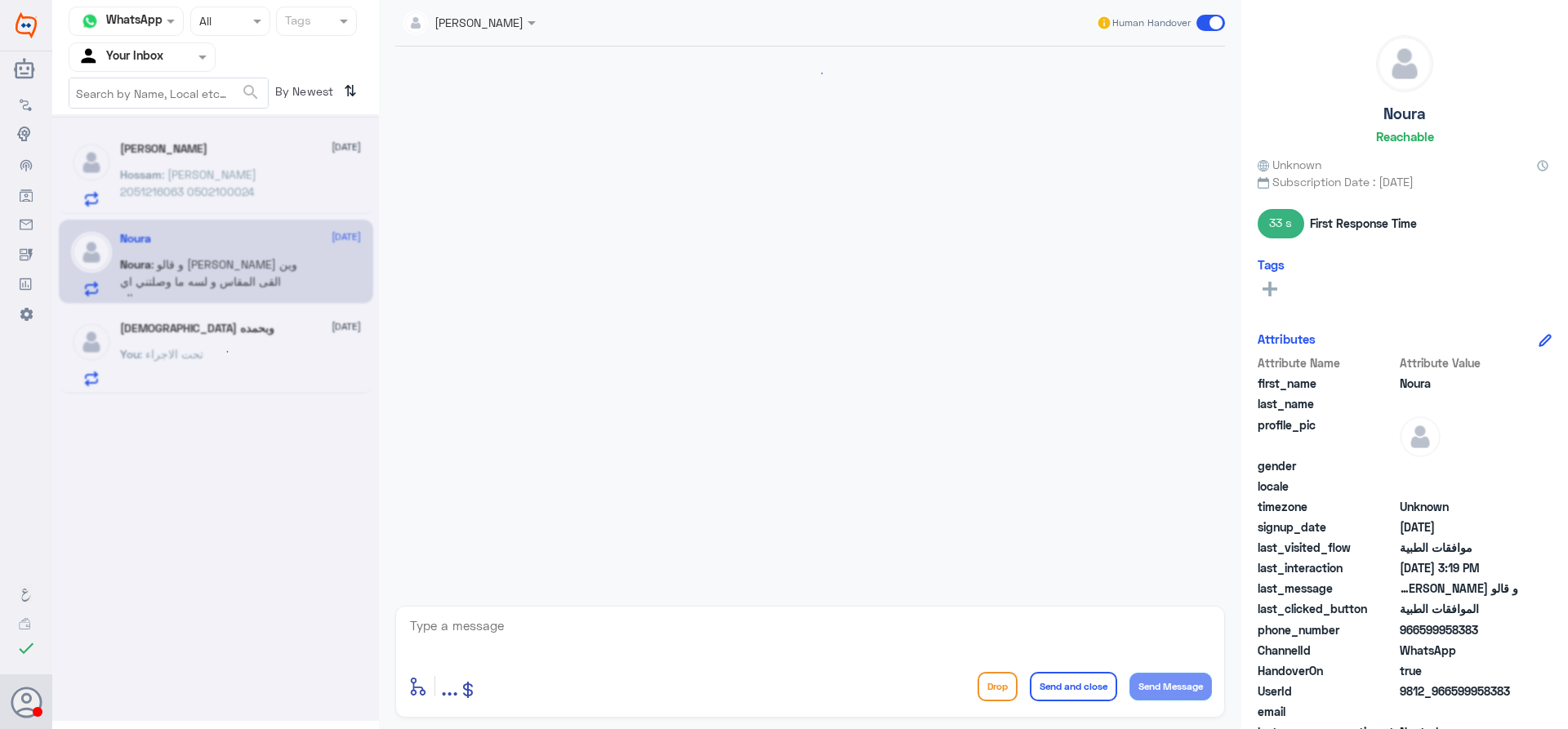
scroll to position [620, 0]
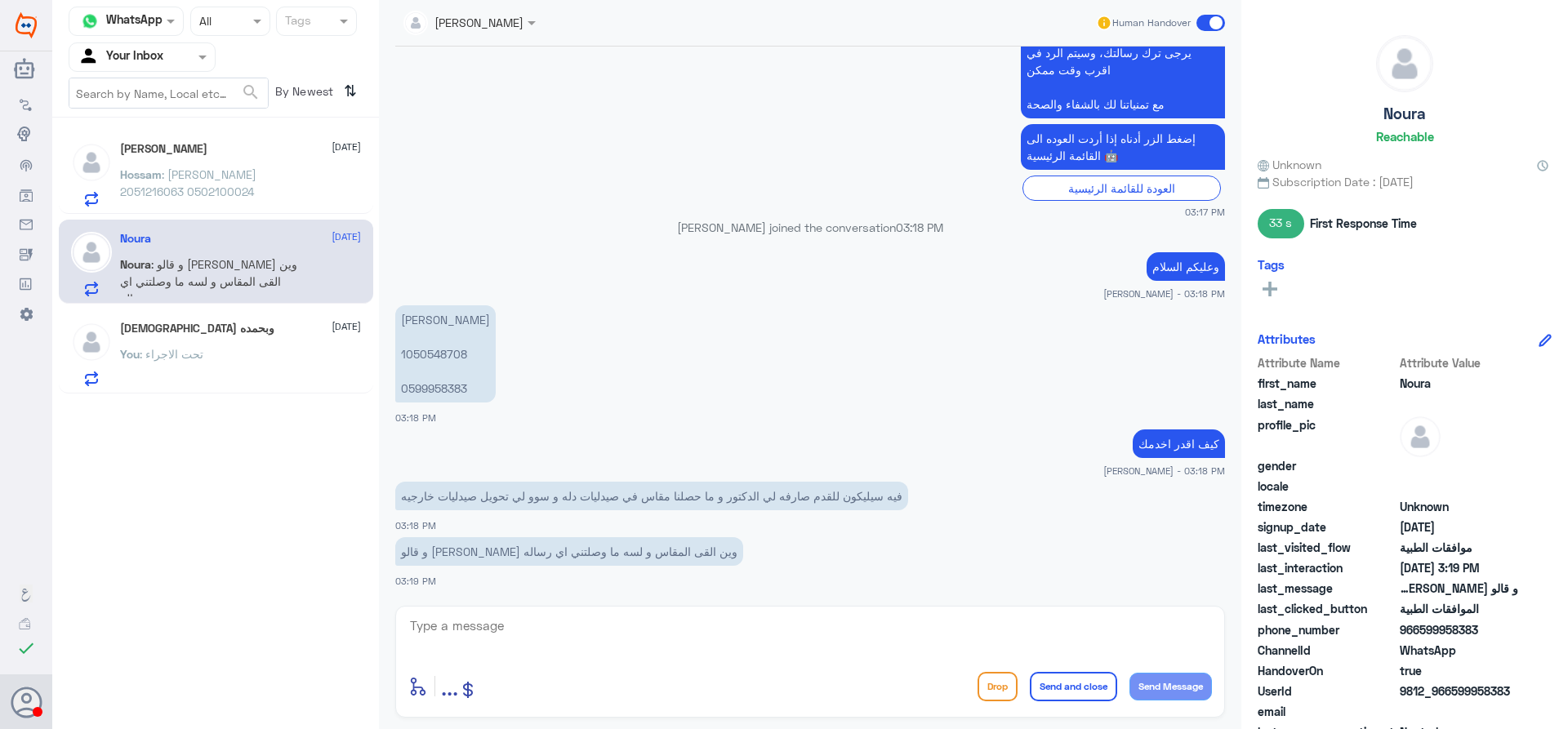
click at [676, 621] on textarea at bounding box center [810, 635] width 803 height 40
type textarea "تابع الصيدلية للرفع"
click at [1070, 687] on button "Send and close" at bounding box center [1073, 687] width 87 height 29
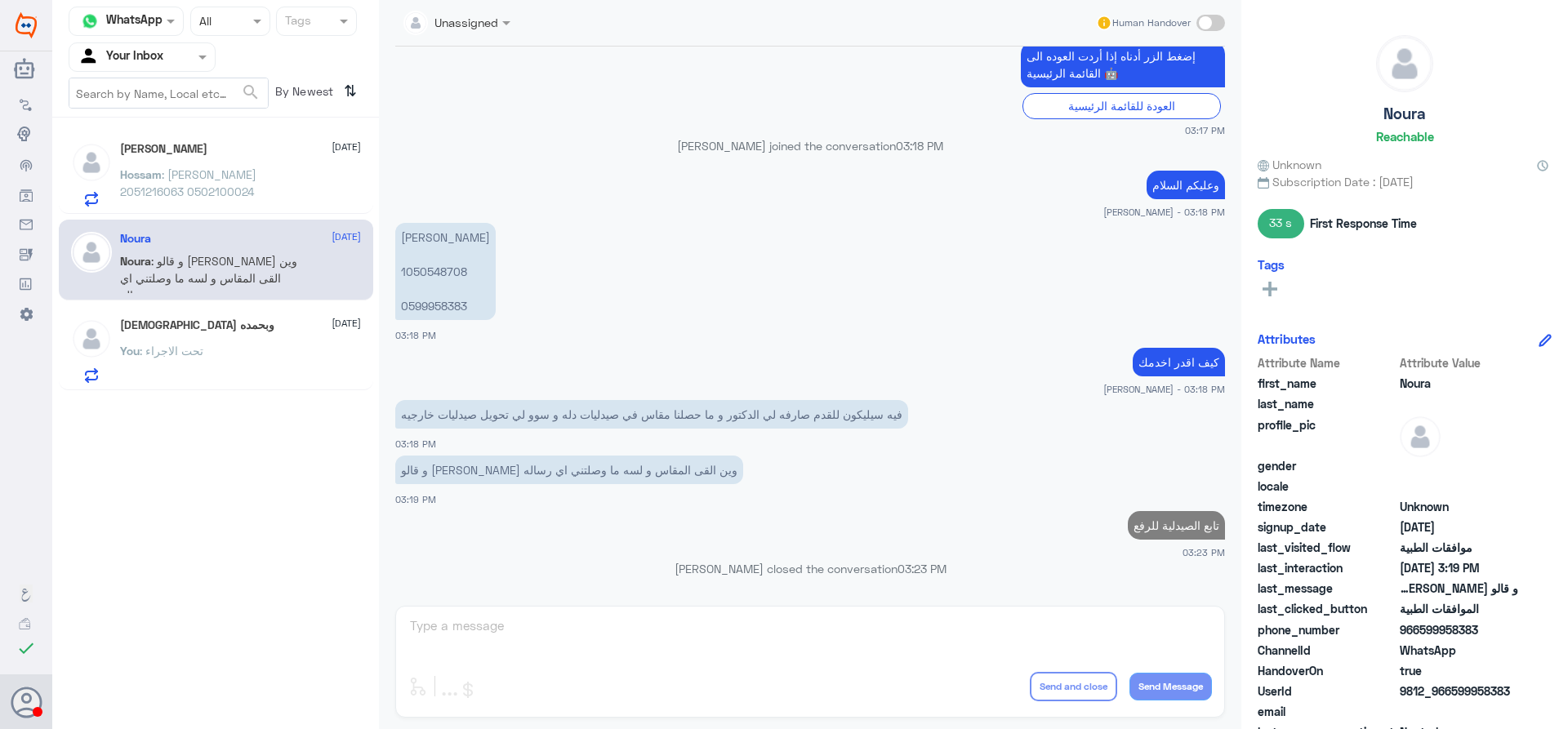
click at [242, 187] on p "Hossam : [PERSON_NAME] 2051216063 0502100024" at bounding box center [212, 186] width 184 height 41
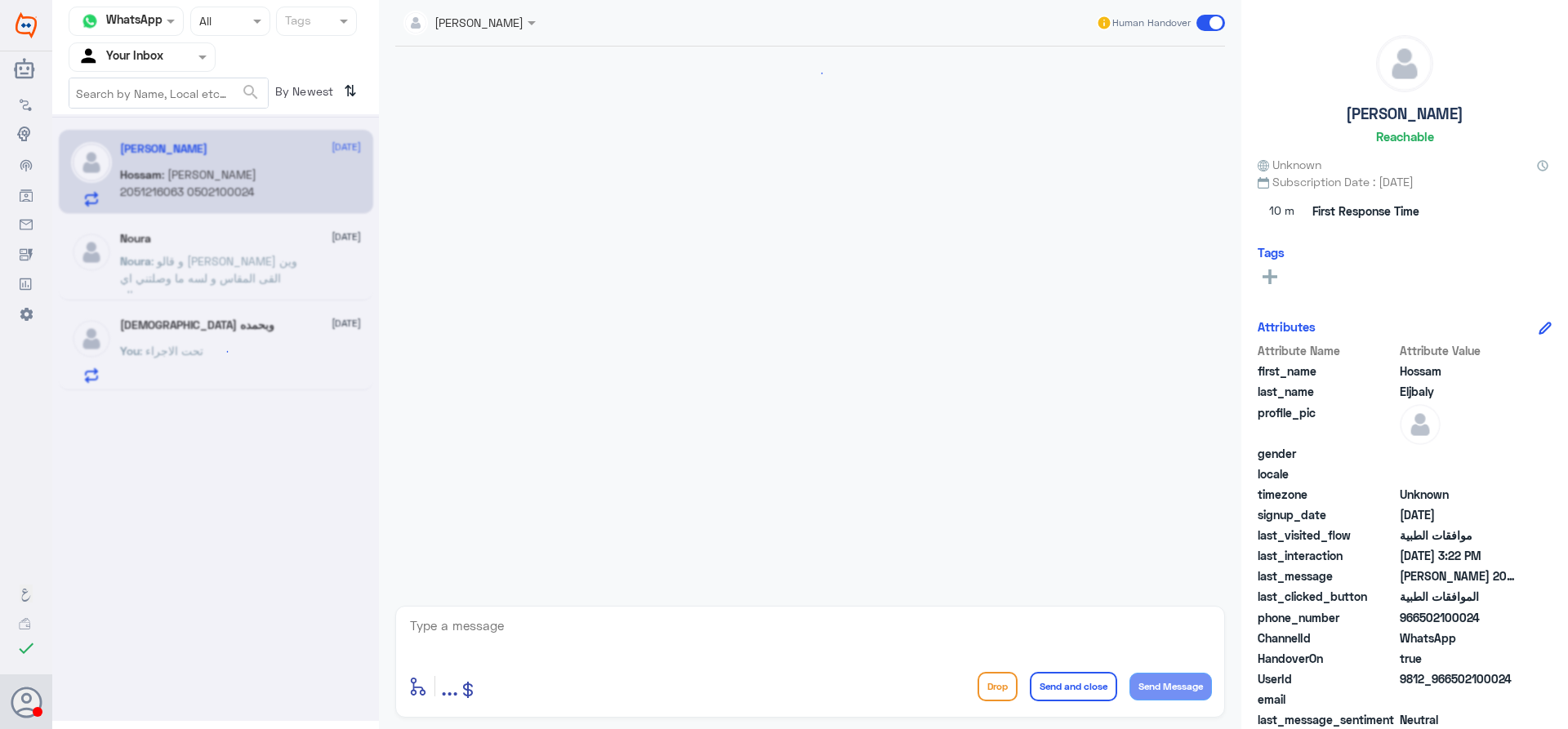
scroll to position [1552, 0]
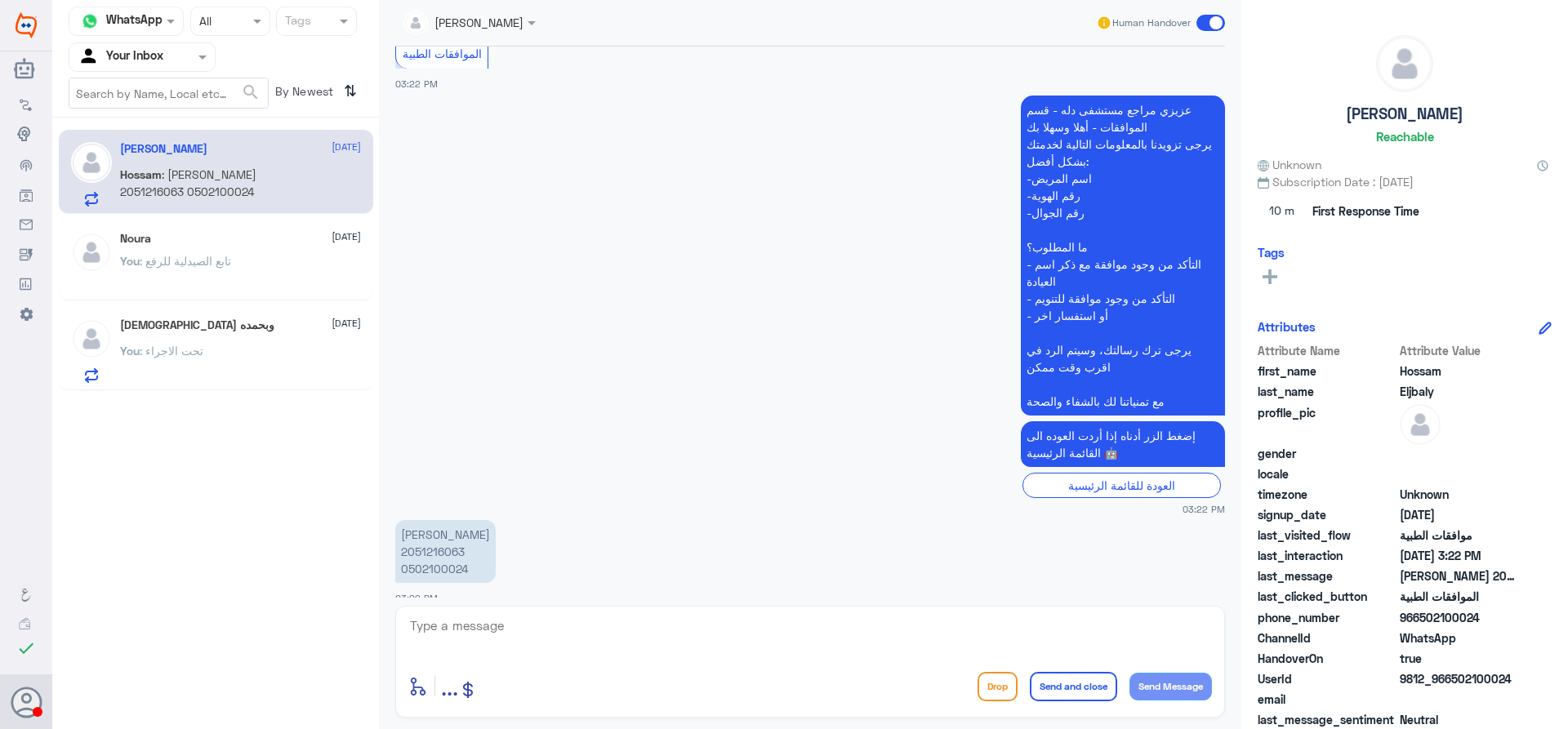
click at [237, 361] on div "You : تحت الاجراء" at bounding box center [240, 364] width 241 height 37
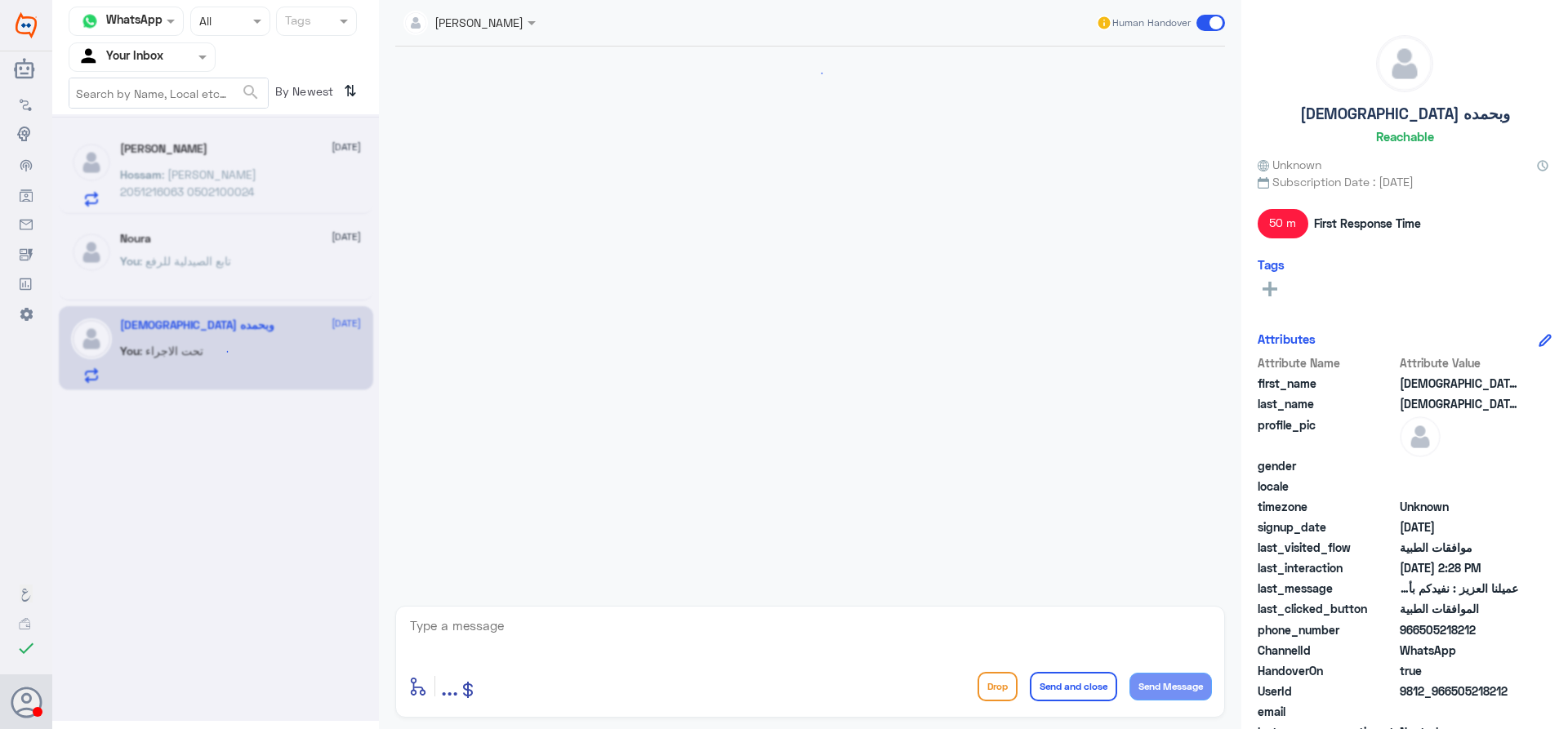
scroll to position [1124, 0]
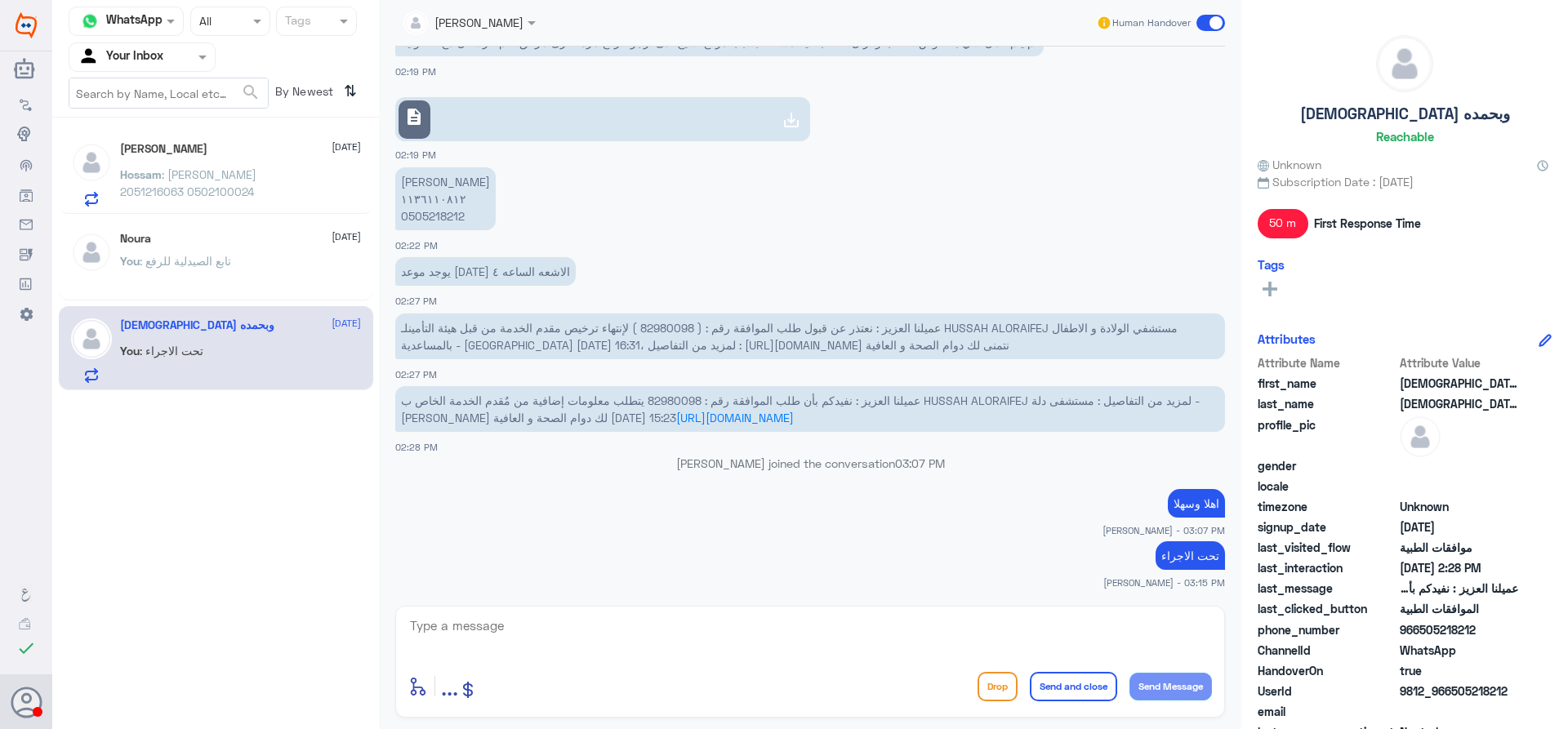
click at [223, 205] on p "Hossam : [PERSON_NAME] 2051216063 0502100024" at bounding box center [212, 186] width 184 height 41
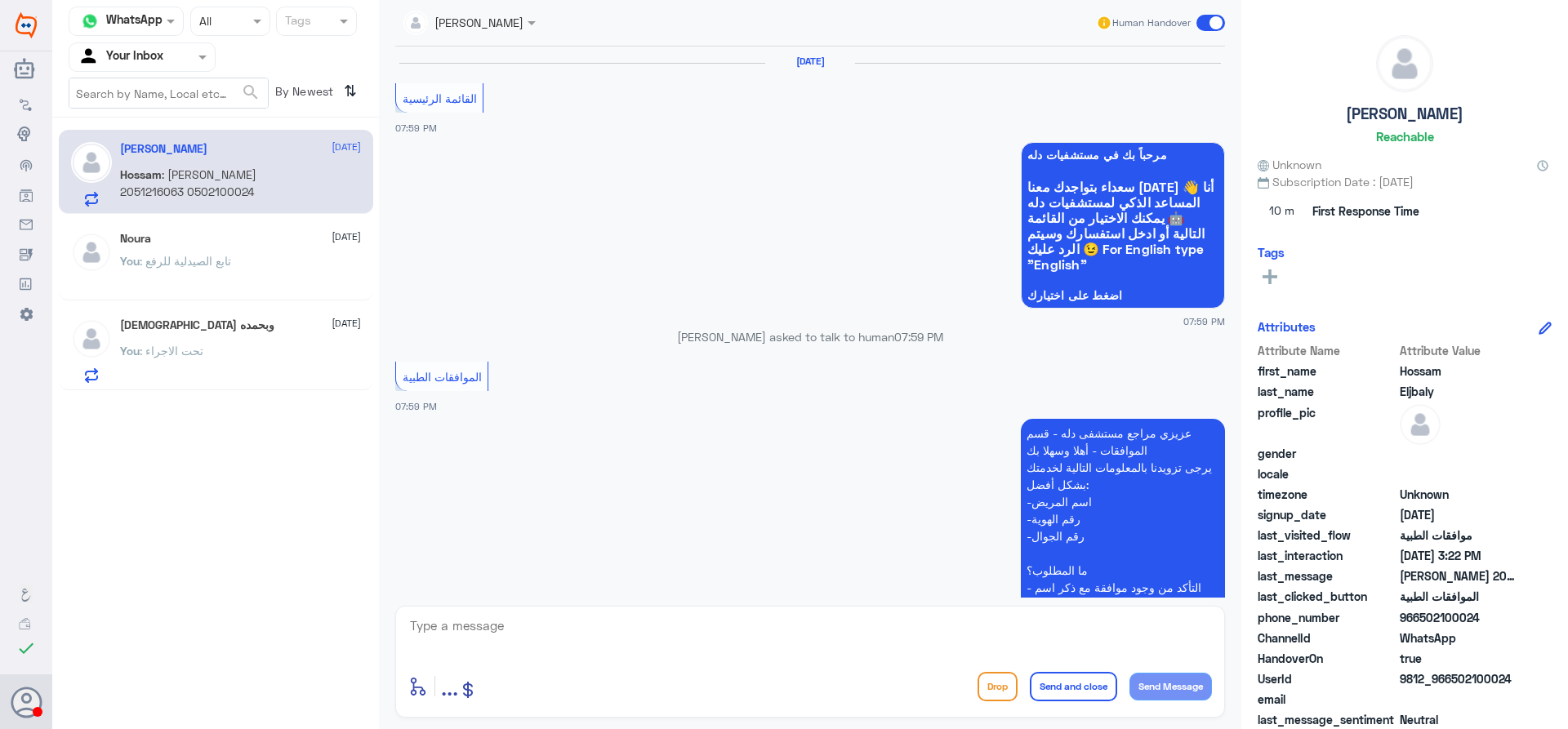
scroll to position [1552, 0]
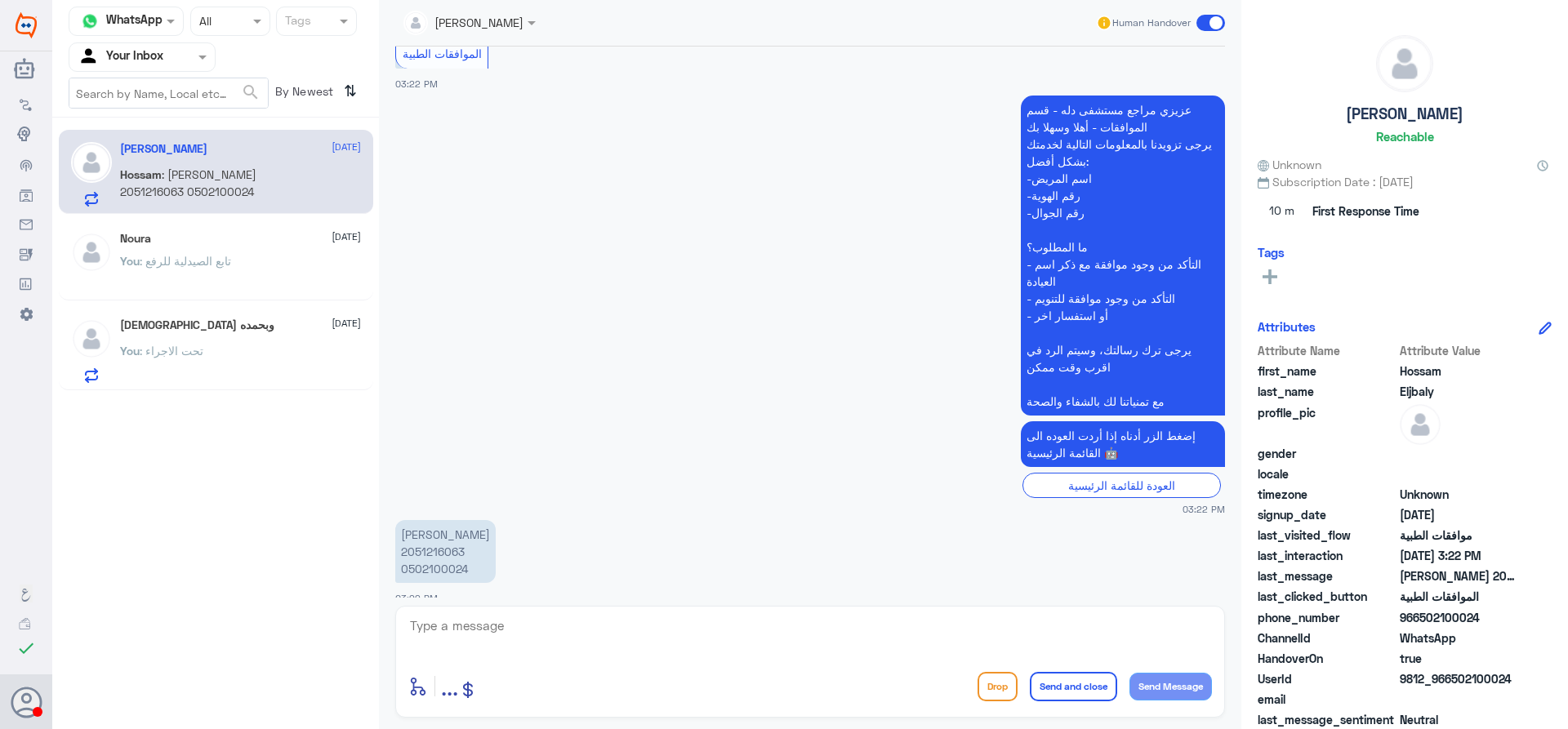
click at [452, 527] on p "[PERSON_NAME] 2051216063 0502100024" at bounding box center [446, 551] width 100 height 63
click at [452, 526] on p "[PERSON_NAME] 2051216063 0502100024" at bounding box center [446, 551] width 100 height 63
click at [441, 529] on p "[PERSON_NAME] 2051216063 0502100024" at bounding box center [446, 551] width 100 height 63
click at [438, 533] on p "[PERSON_NAME] 2051216063 0502100024" at bounding box center [446, 551] width 100 height 63
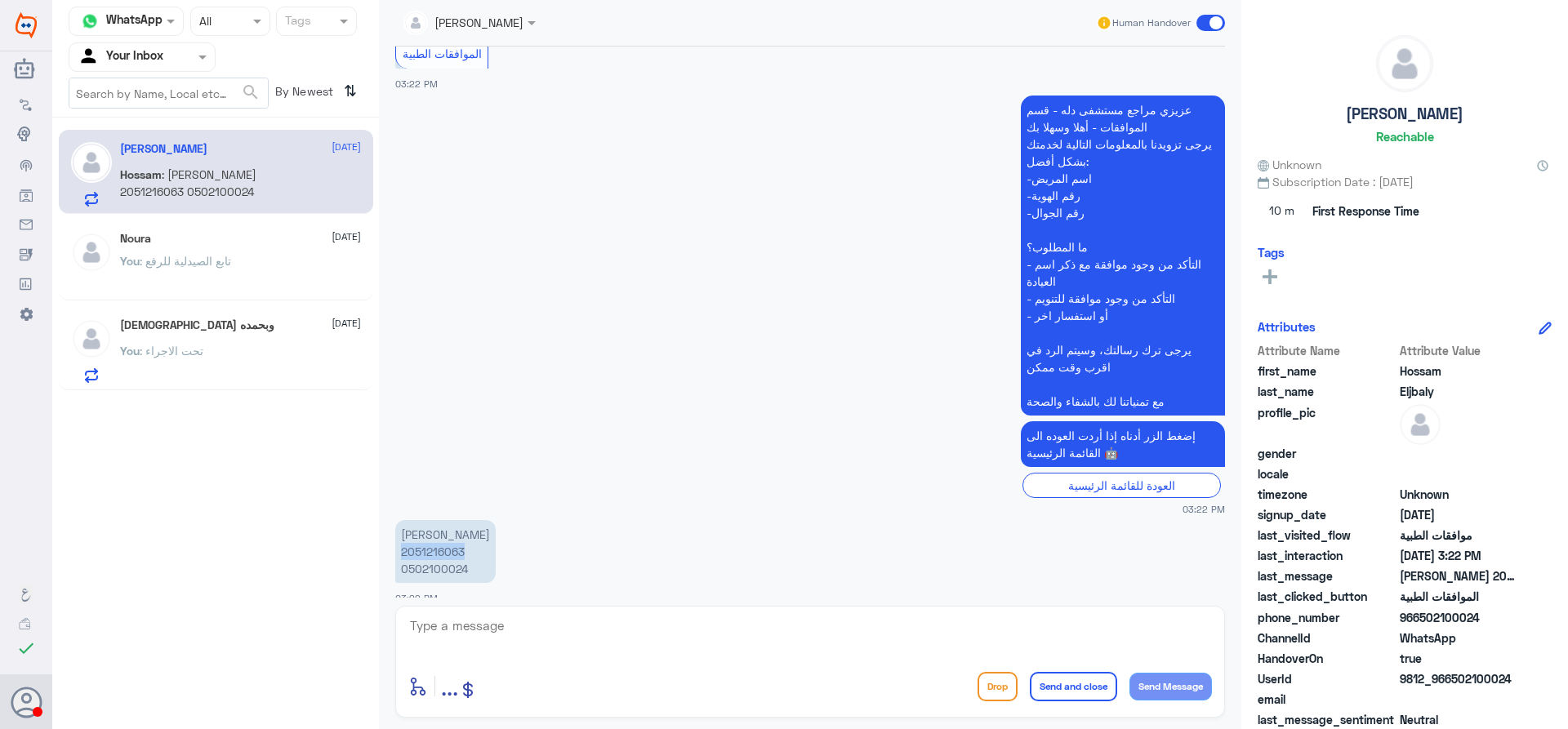
copy p "2051216063"
drag, startPoint x: 818, startPoint y: 628, endPoint x: 841, endPoint y: 644, distance: 28.0
click at [834, 637] on textarea at bounding box center [810, 635] width 803 height 40
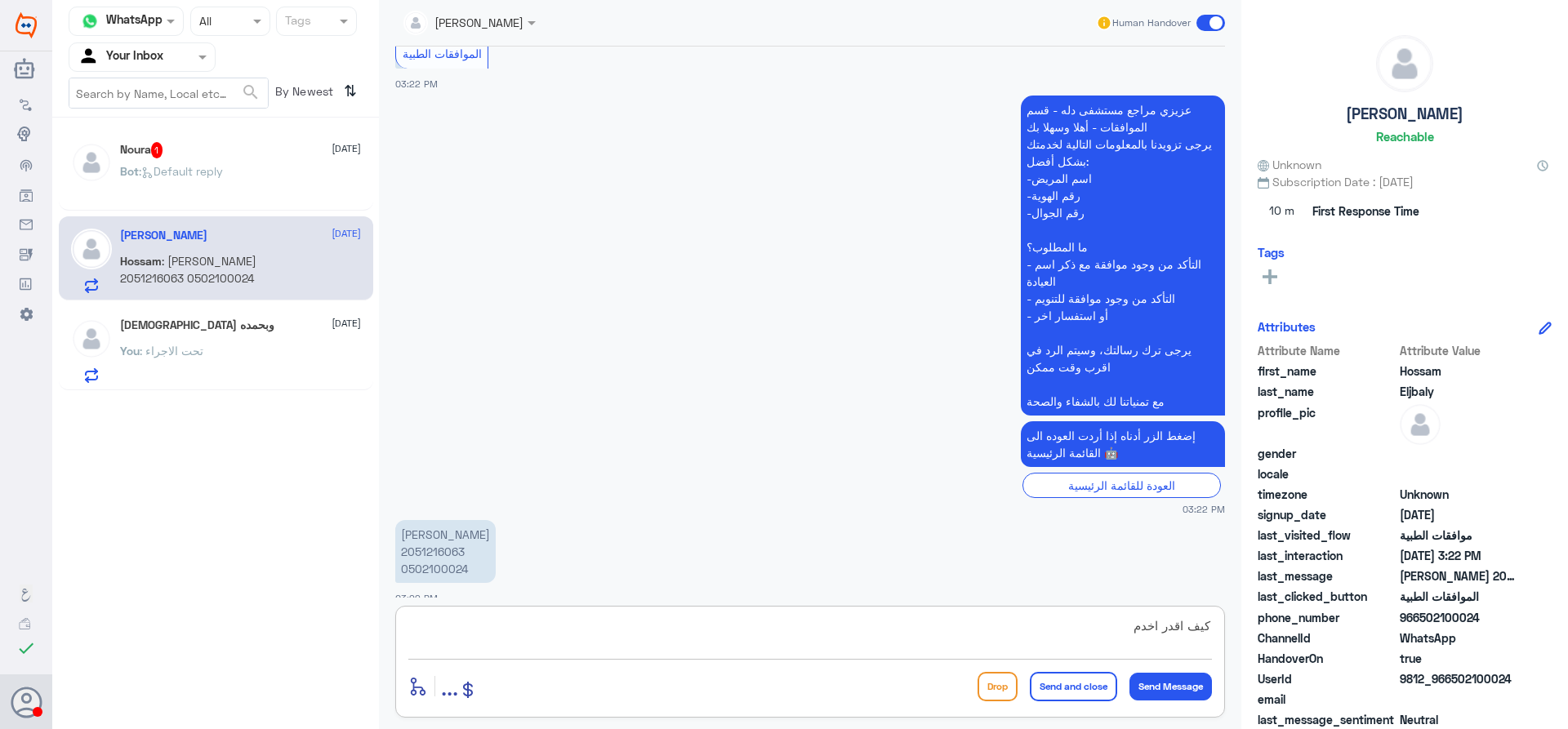
type textarea "كيف اقدر اخدمك"
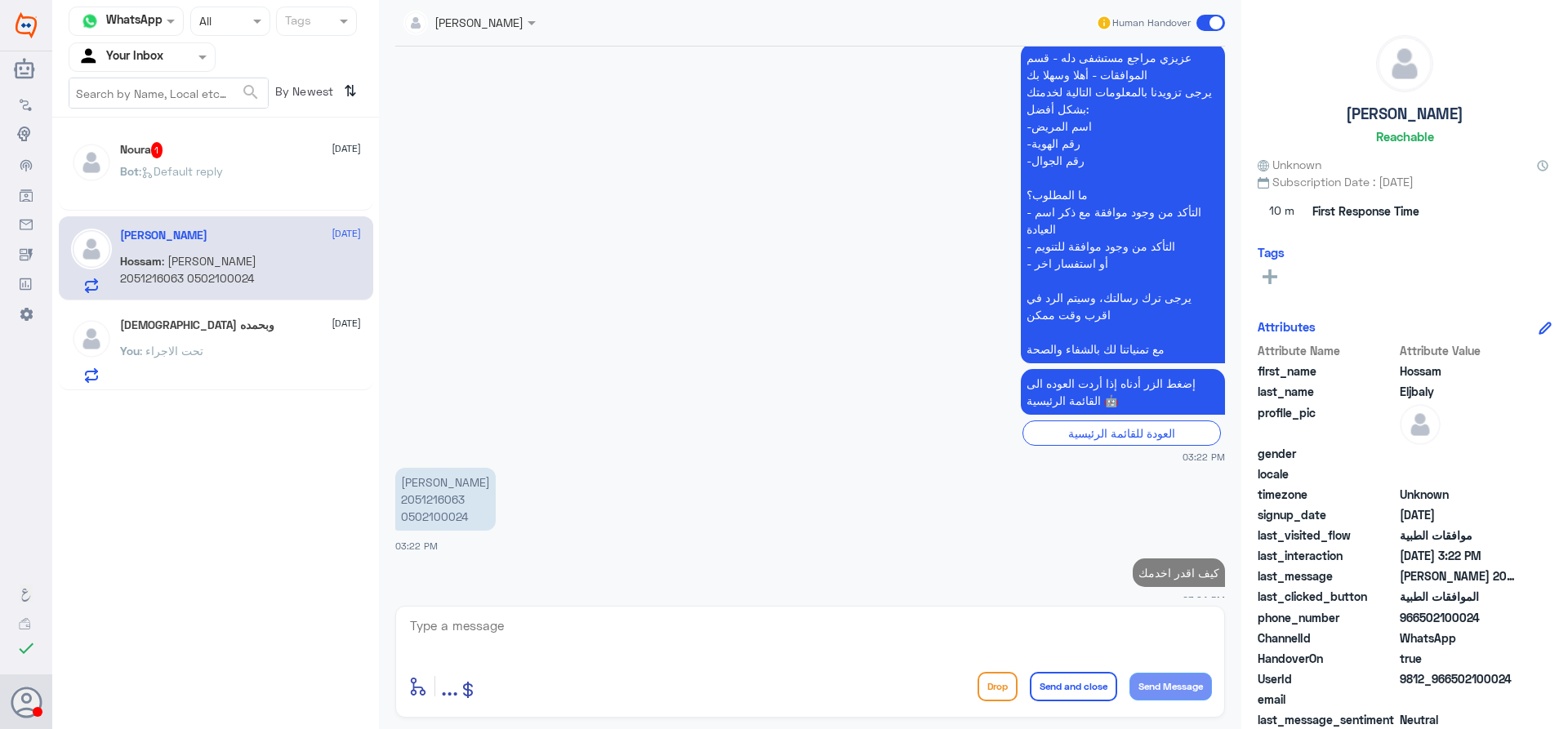
click at [153, 173] on icon at bounding box center [148, 173] width 12 height 12
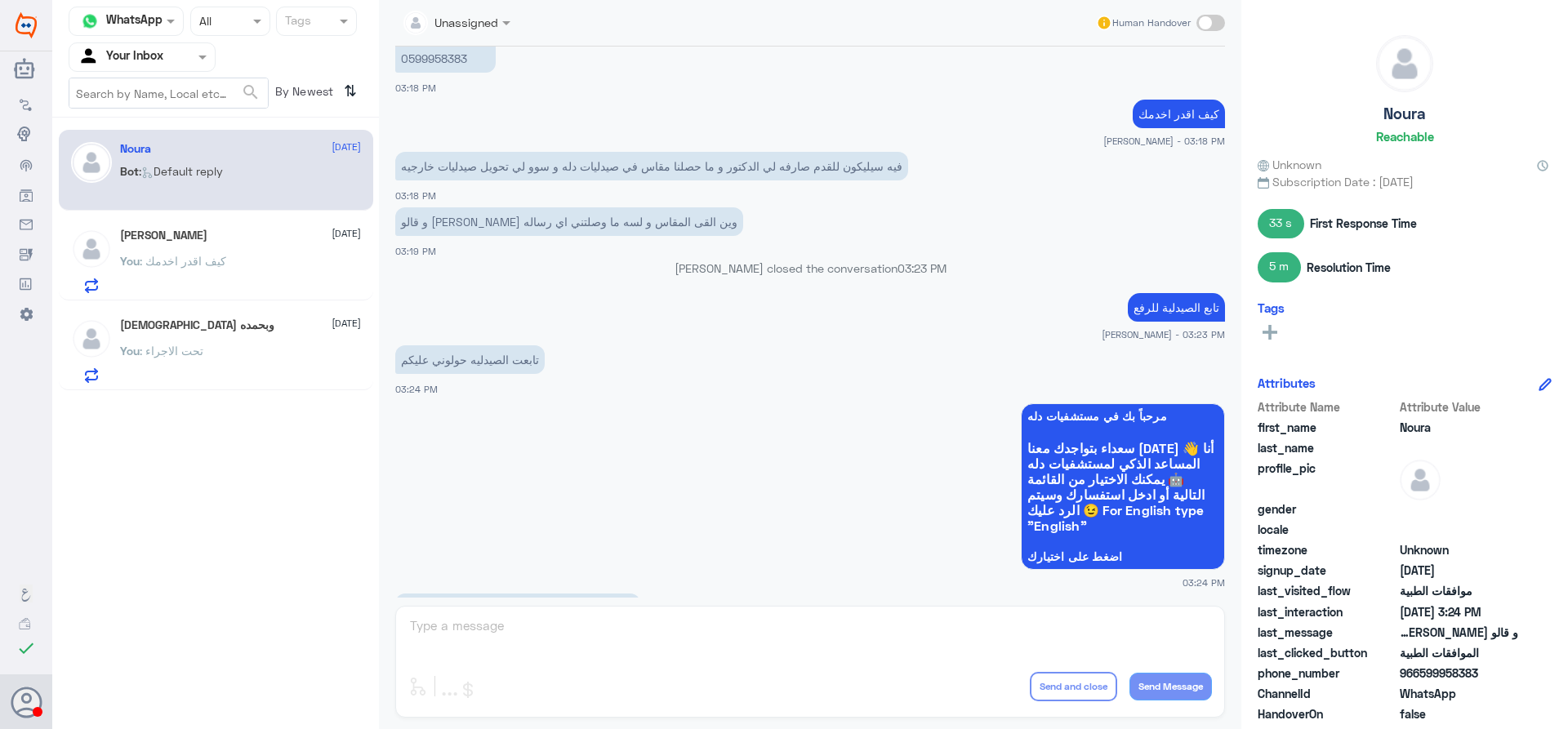
scroll to position [1197, 0]
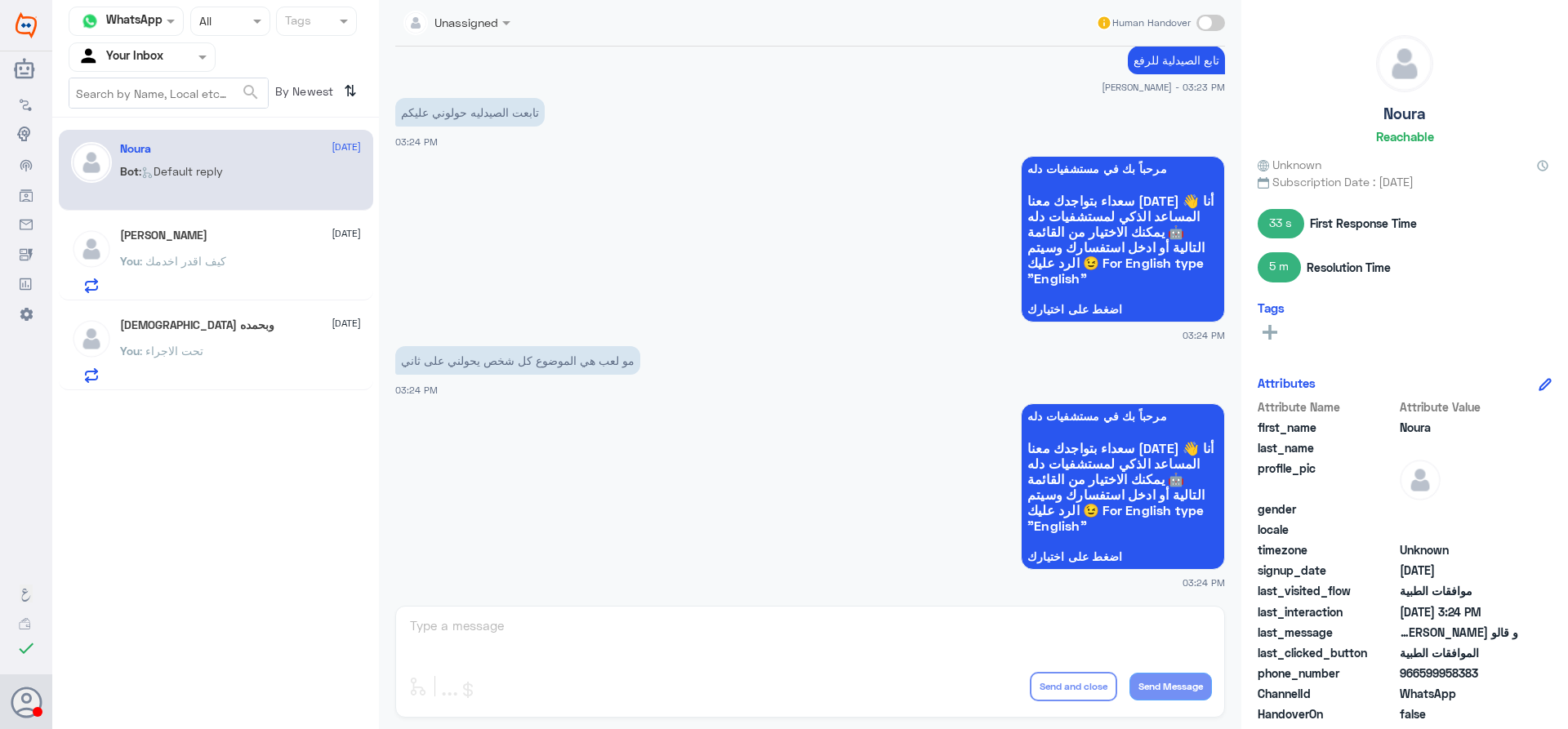
click at [1212, 23] on span at bounding box center [1210, 22] width 29 height 16
click at [0, 0] on input "checkbox" at bounding box center [0, 0] width 0 height 0
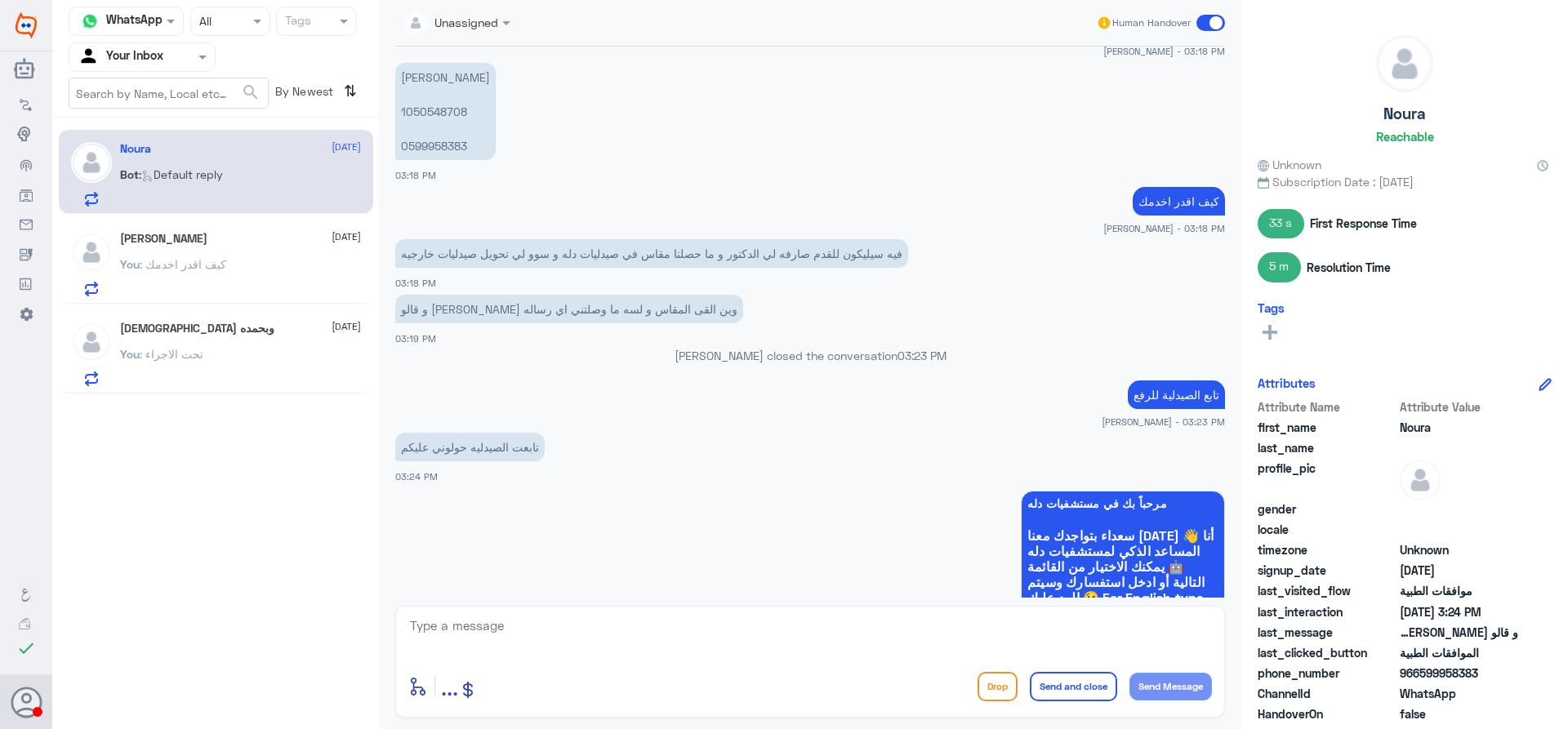
scroll to position [789, 0]
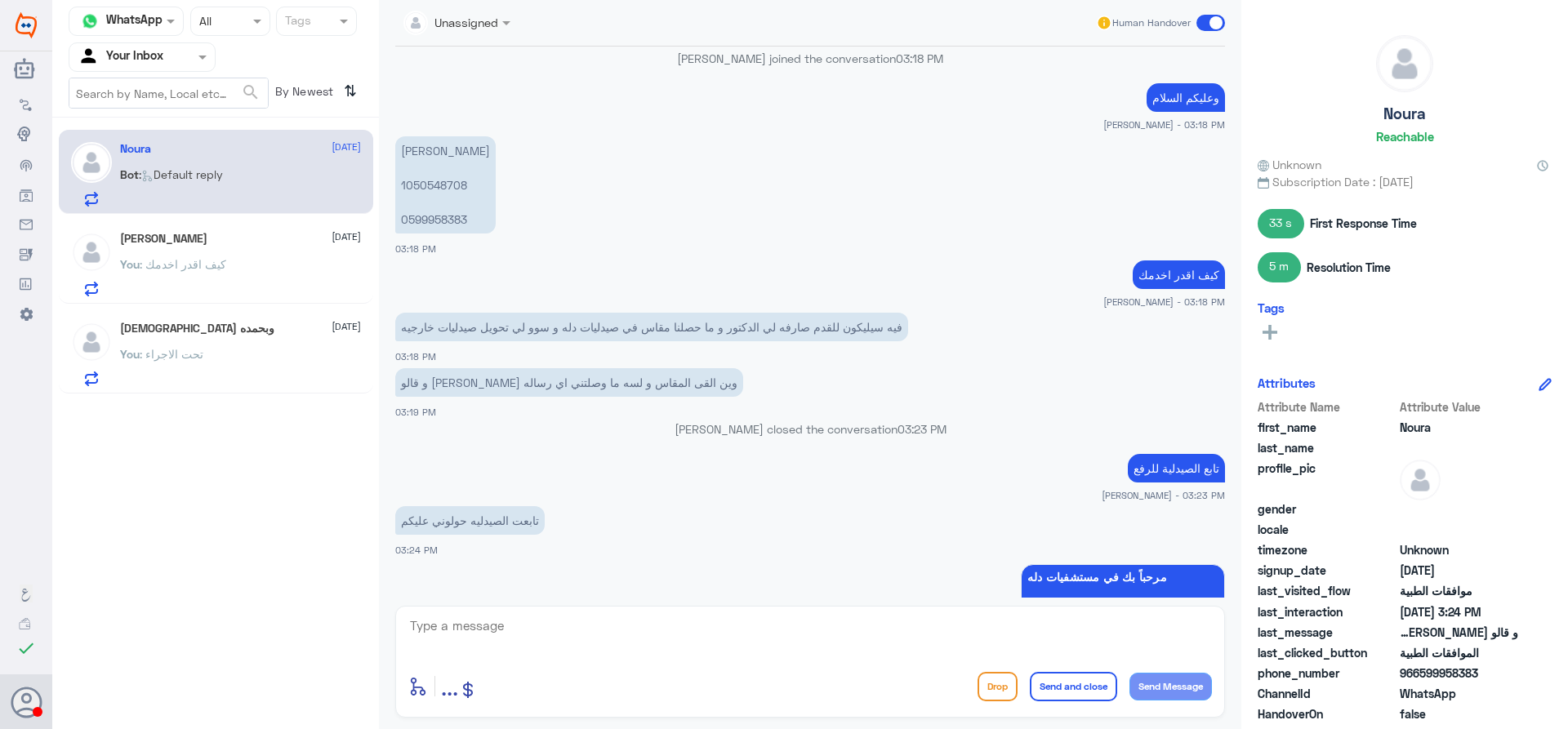
click at [435, 188] on p "[PERSON_NAME] 1050548708 0599958383" at bounding box center [446, 185] width 100 height 98
copy p "1050548708"
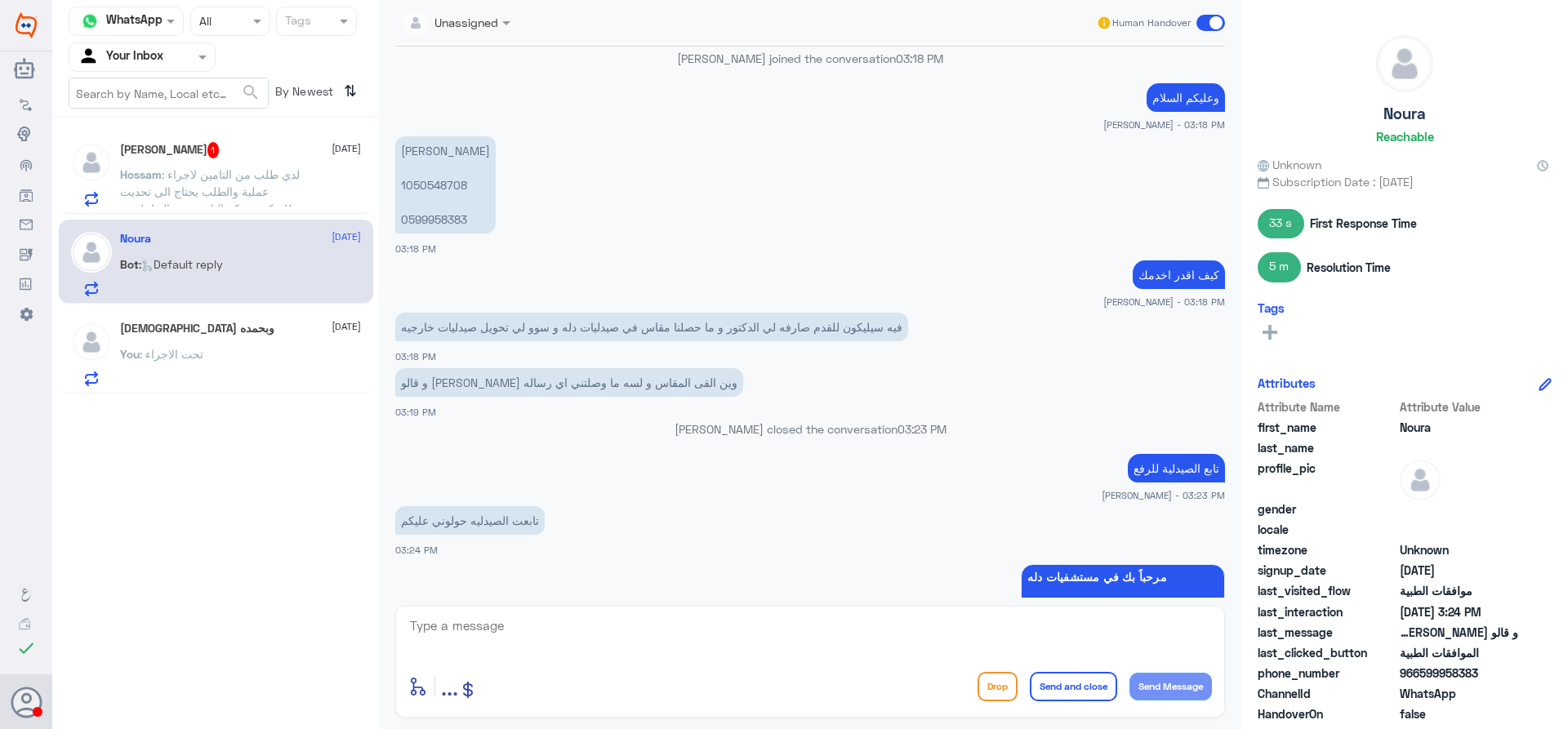
click at [529, 638] on textarea at bounding box center [810, 635] width 803 height 40
click at [240, 181] on span ": لدي طلب من التامين لاجراء عملية والطلب يحتاج الى تحديت للتمكن شركة التامين من…" at bounding box center [210, 200] width 180 height 66
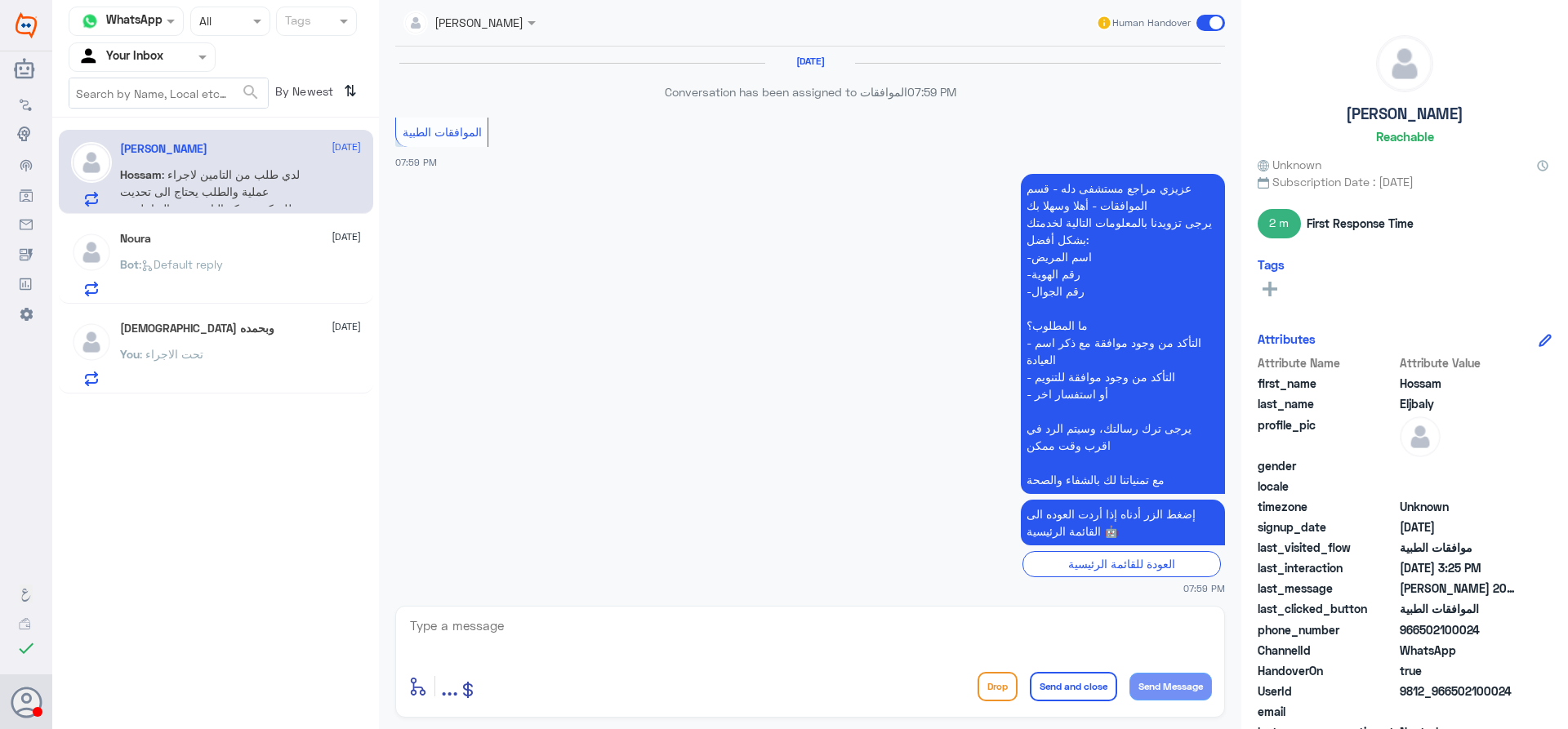
scroll to position [1445, 0]
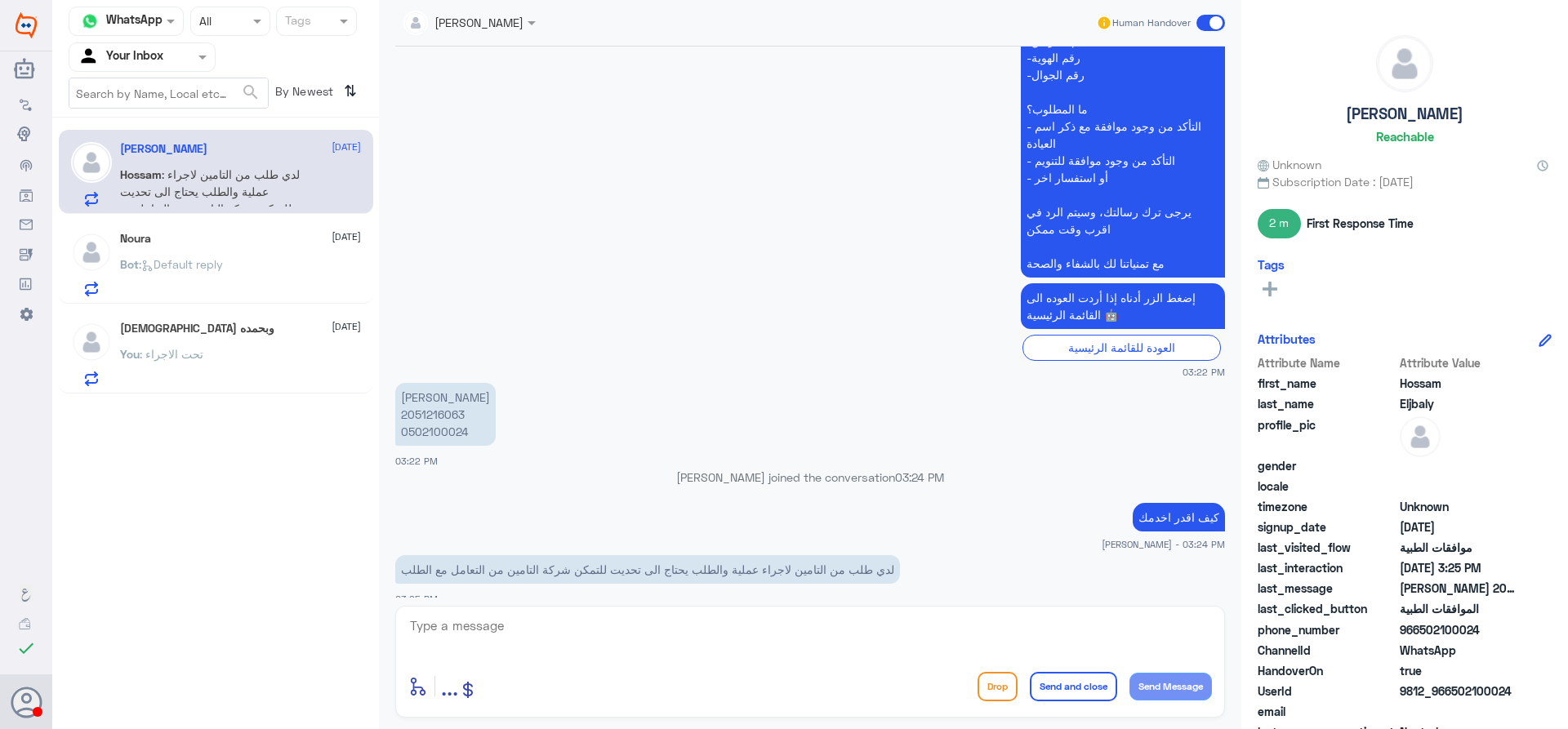
click at [217, 275] on p "Bot : Default reply" at bounding box center [171, 276] width 103 height 41
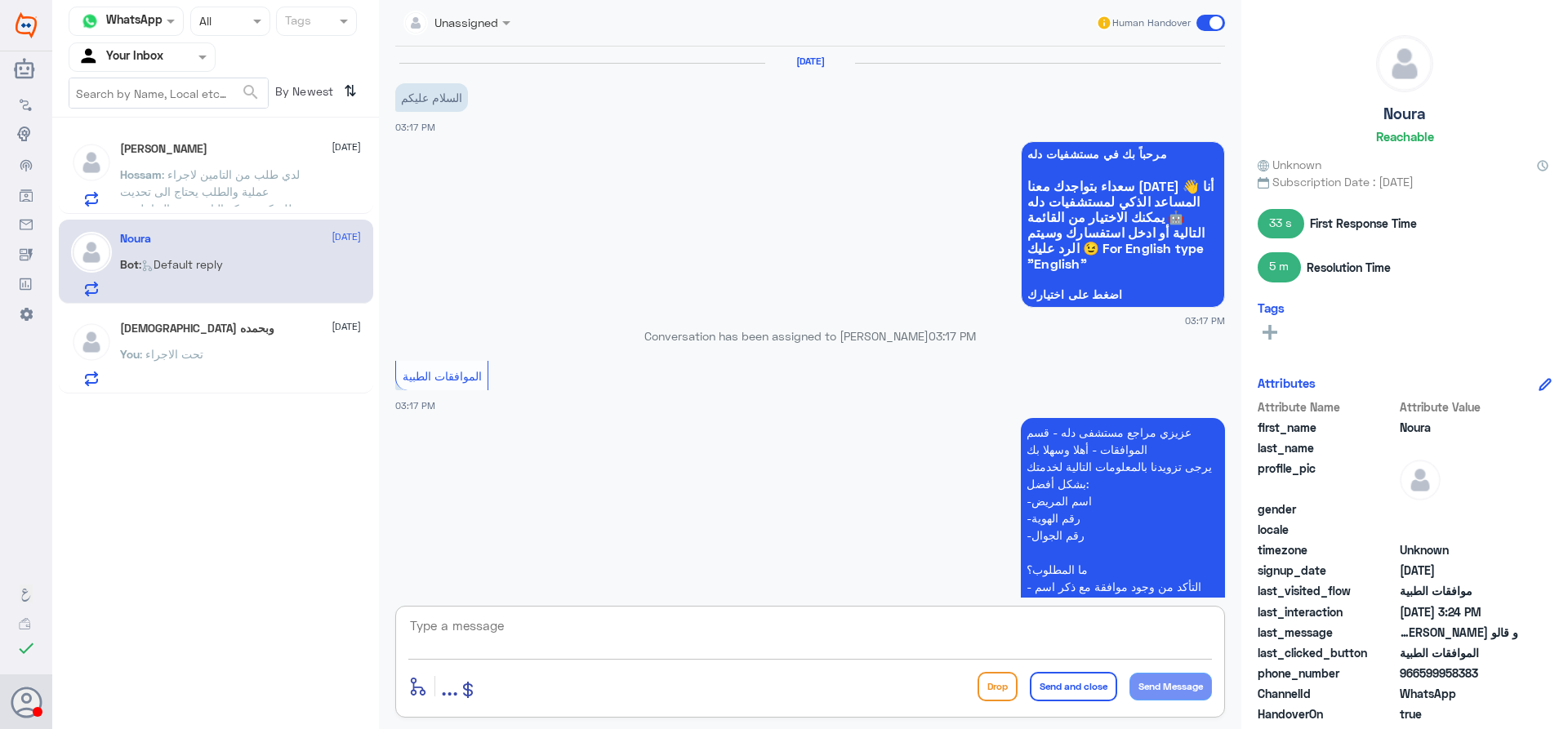
scroll to position [1197, 0]
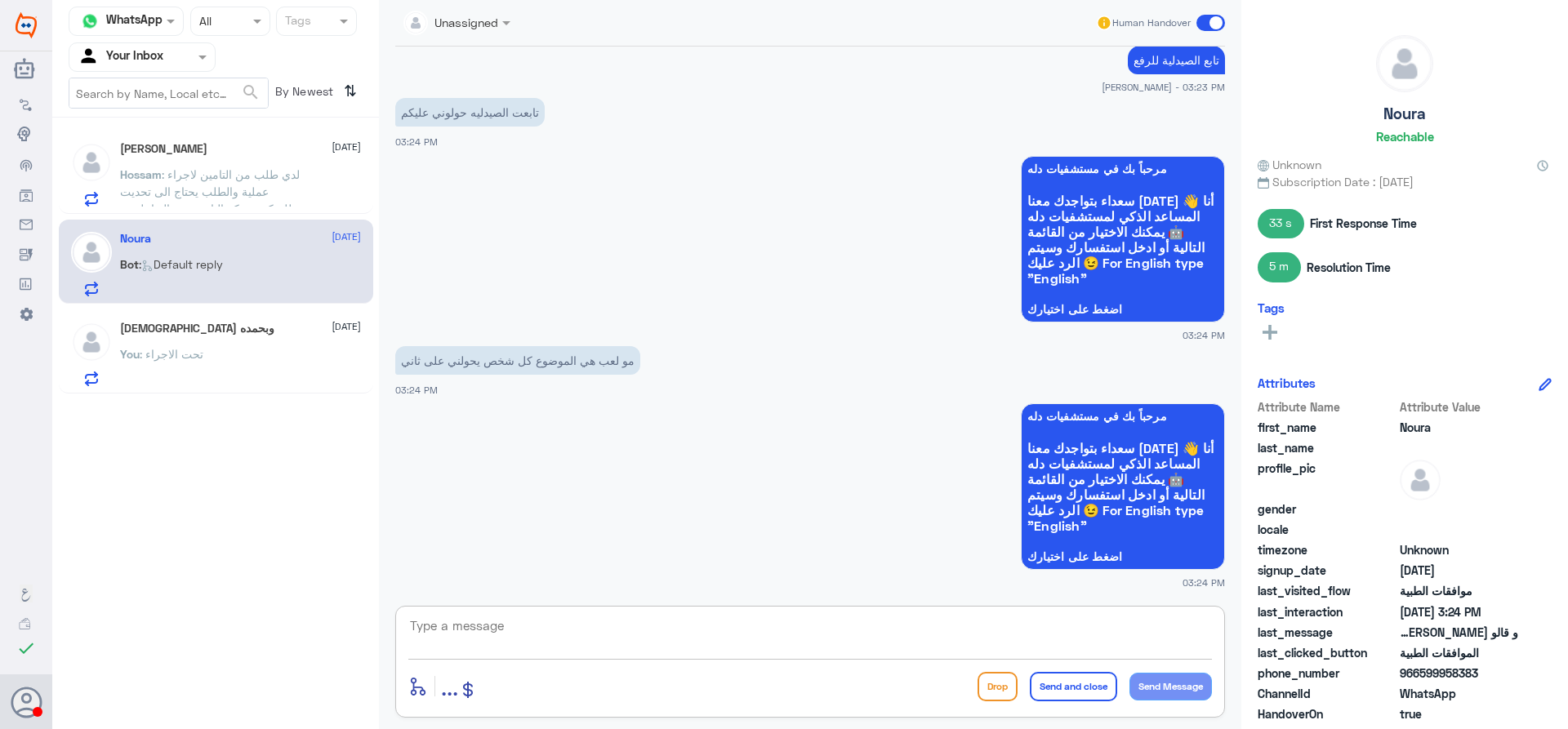
click at [598, 649] on textarea at bounding box center [810, 635] width 803 height 40
type textarea "J"
type textarea "تحت الاجراء الان"
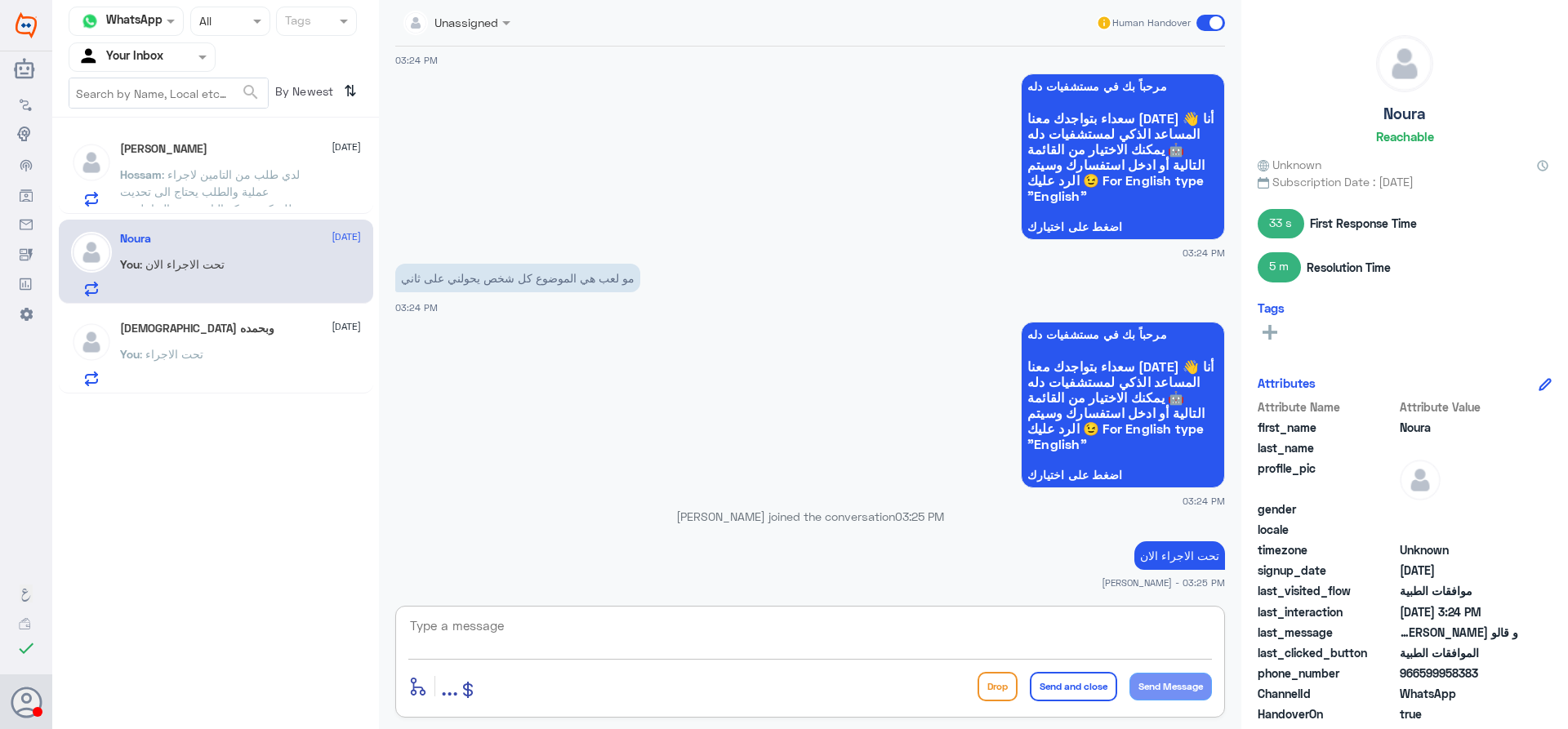
click at [1211, 18] on span at bounding box center [1210, 22] width 29 height 16
click at [0, 0] on input "checkbox" at bounding box center [0, 0] width 0 height 0
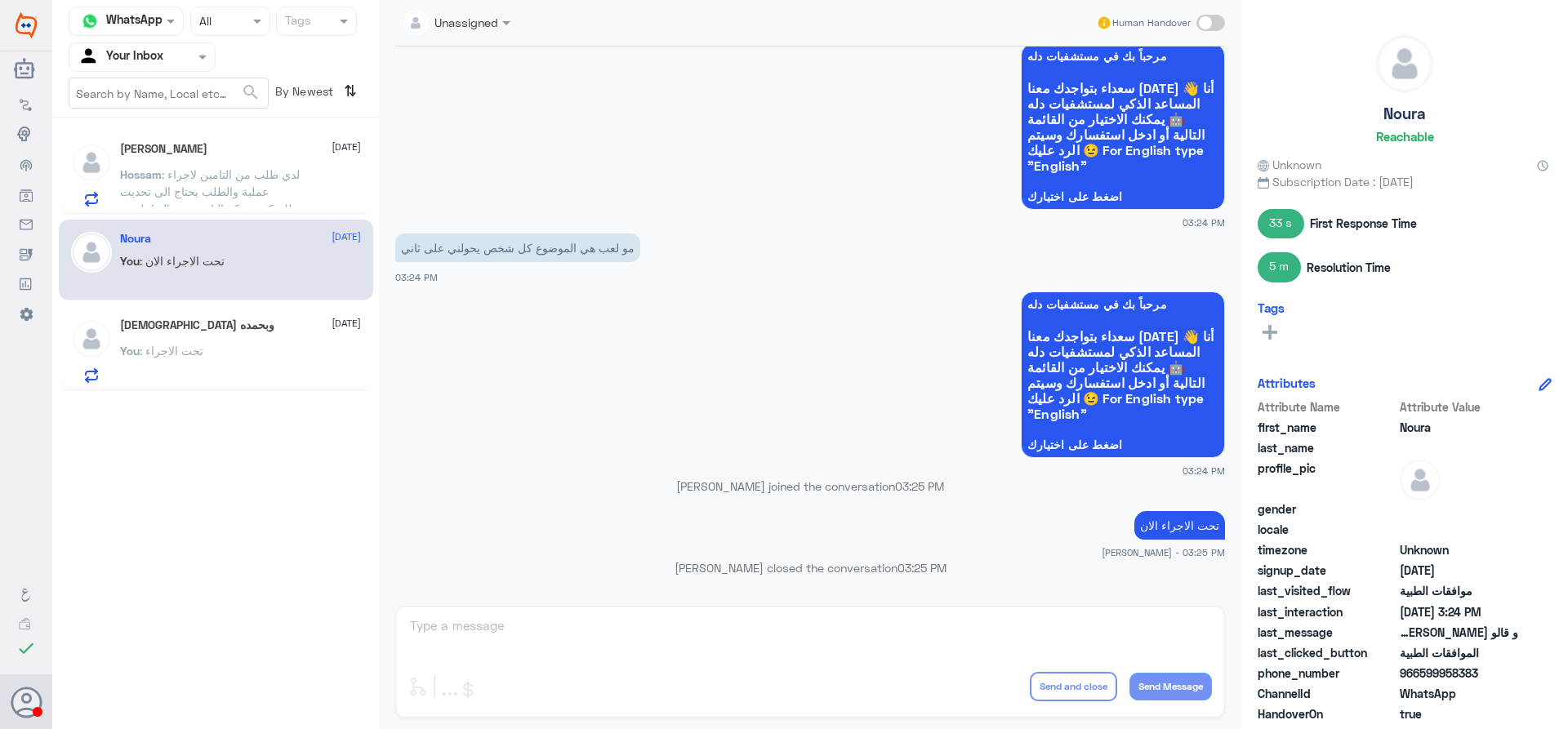
click at [234, 190] on span ": لدي طلب من التامين لاجراء عملية والطلب يحتاج الى تحديت للتمكن شركة التامين من…" at bounding box center [210, 200] width 180 height 66
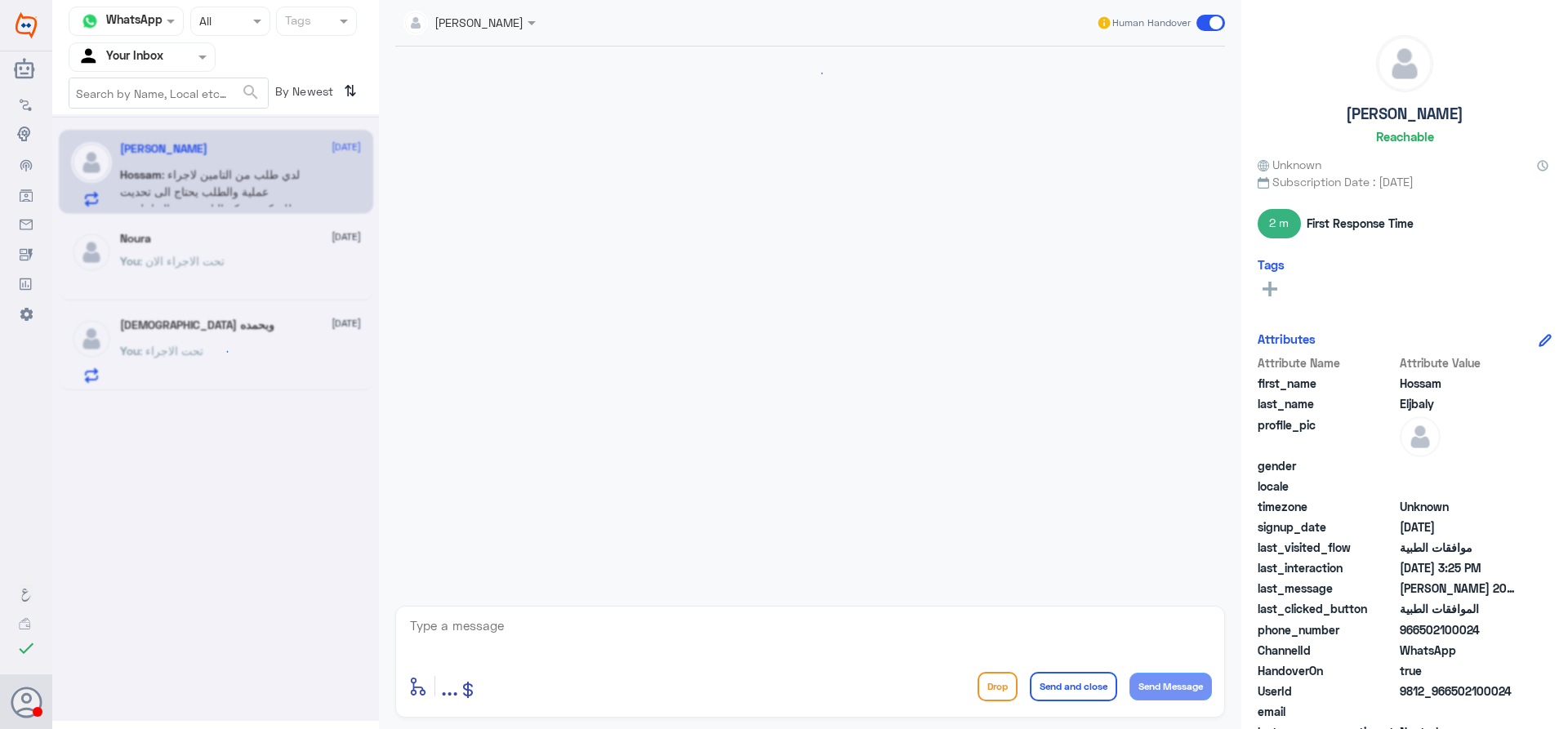
scroll to position [1445, 0]
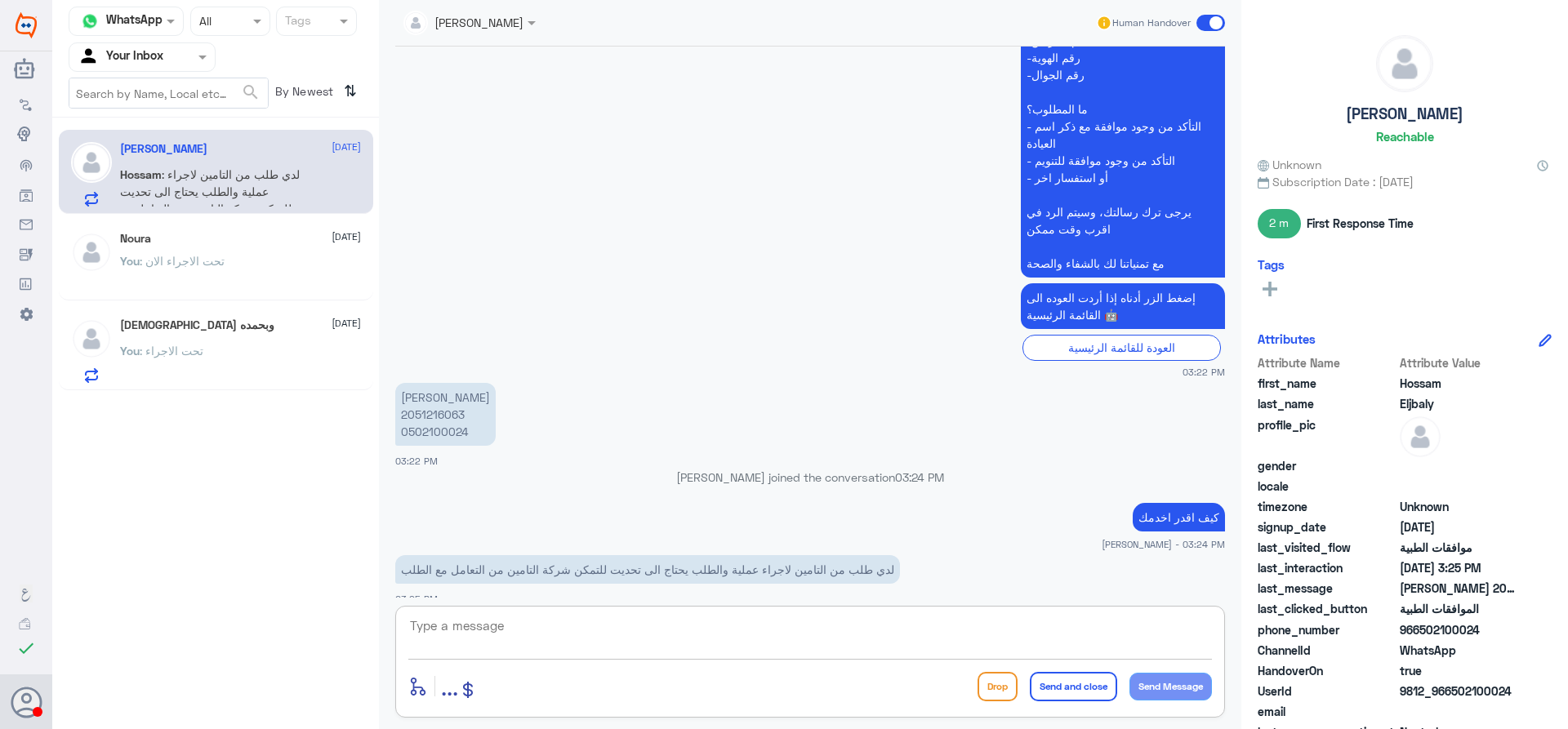
click at [653, 642] on textarea at bounding box center [810, 635] width 803 height 40
click at [441, 395] on p "[PERSON_NAME] 2051216063 0502100024" at bounding box center [446, 414] width 100 height 63
copy p "2051216063"
click at [1211, 19] on span at bounding box center [1210, 22] width 29 height 16
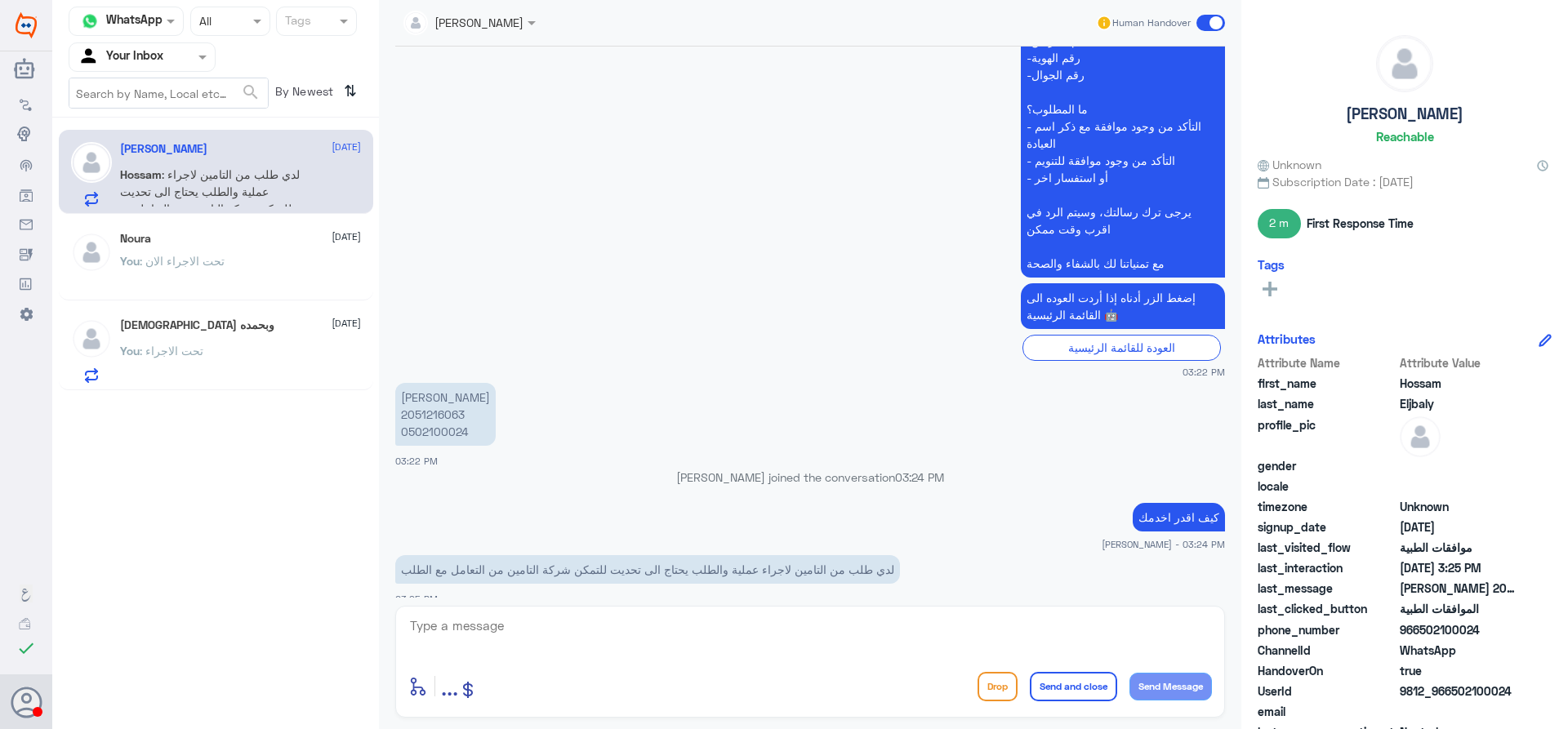
click at [0, 0] on input "checkbox" at bounding box center [0, 0] width 0 height 0
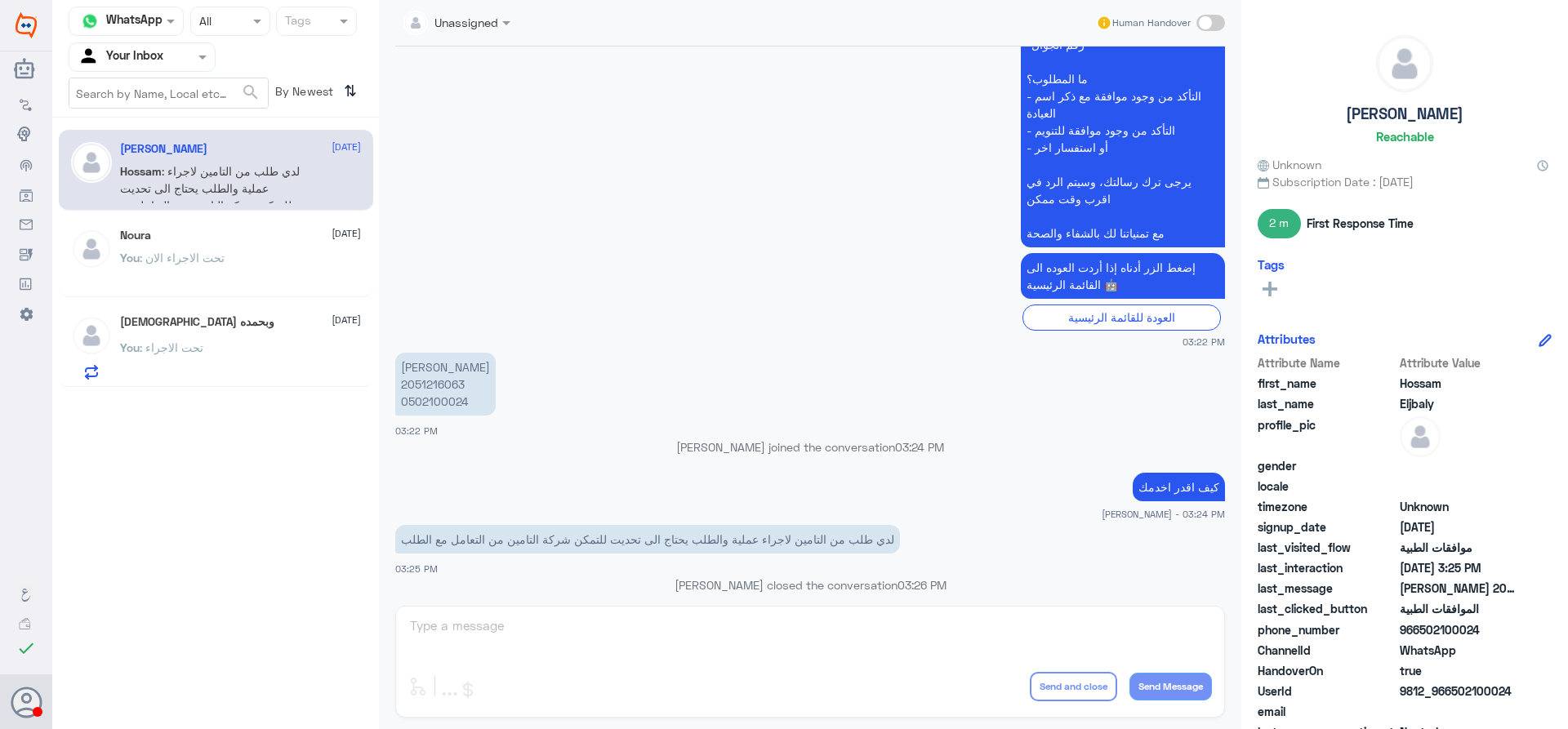
click at [229, 250] on div "Noura [DATE] You : تحت الاجراء الان" at bounding box center [240, 259] width 241 height 61
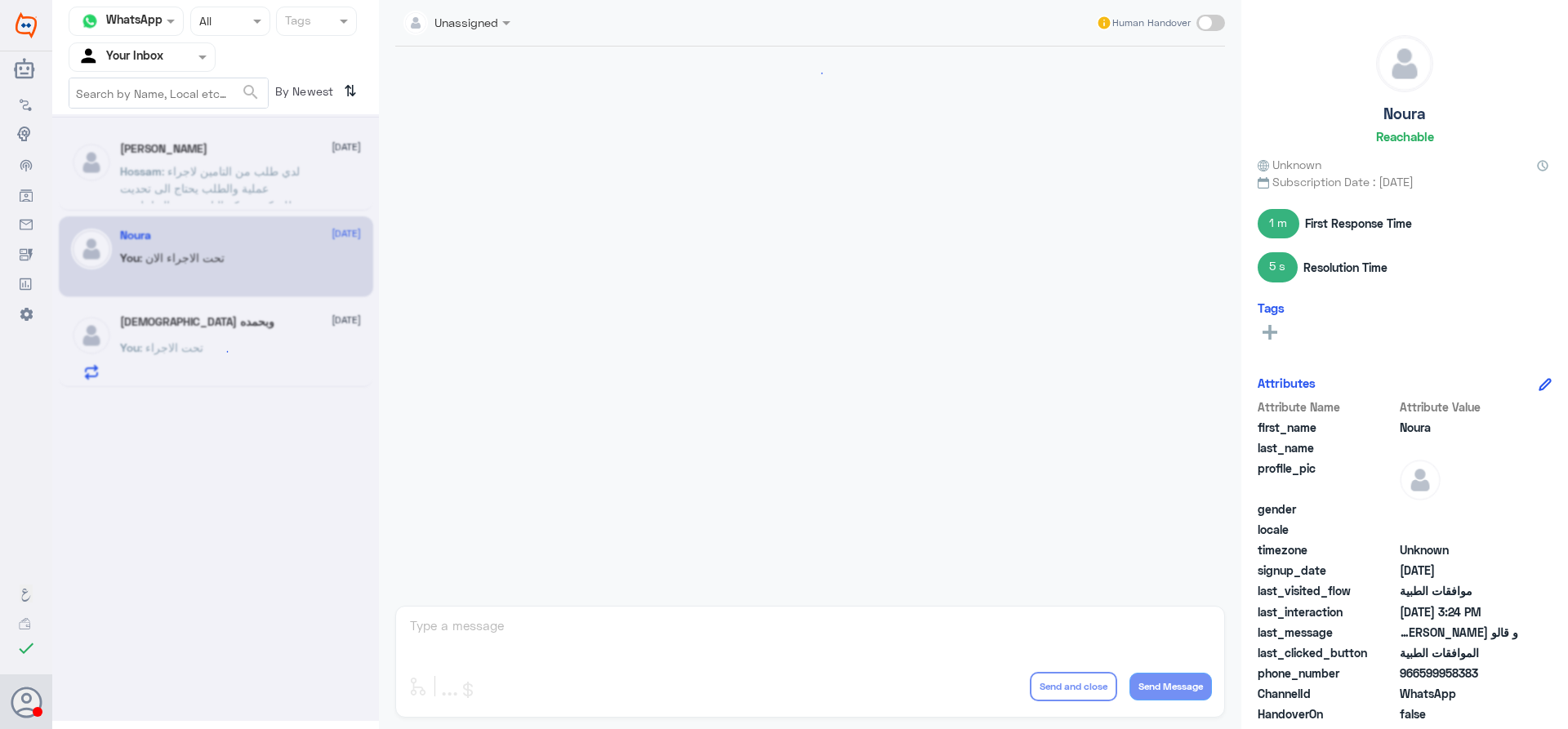
scroll to position [1253, 0]
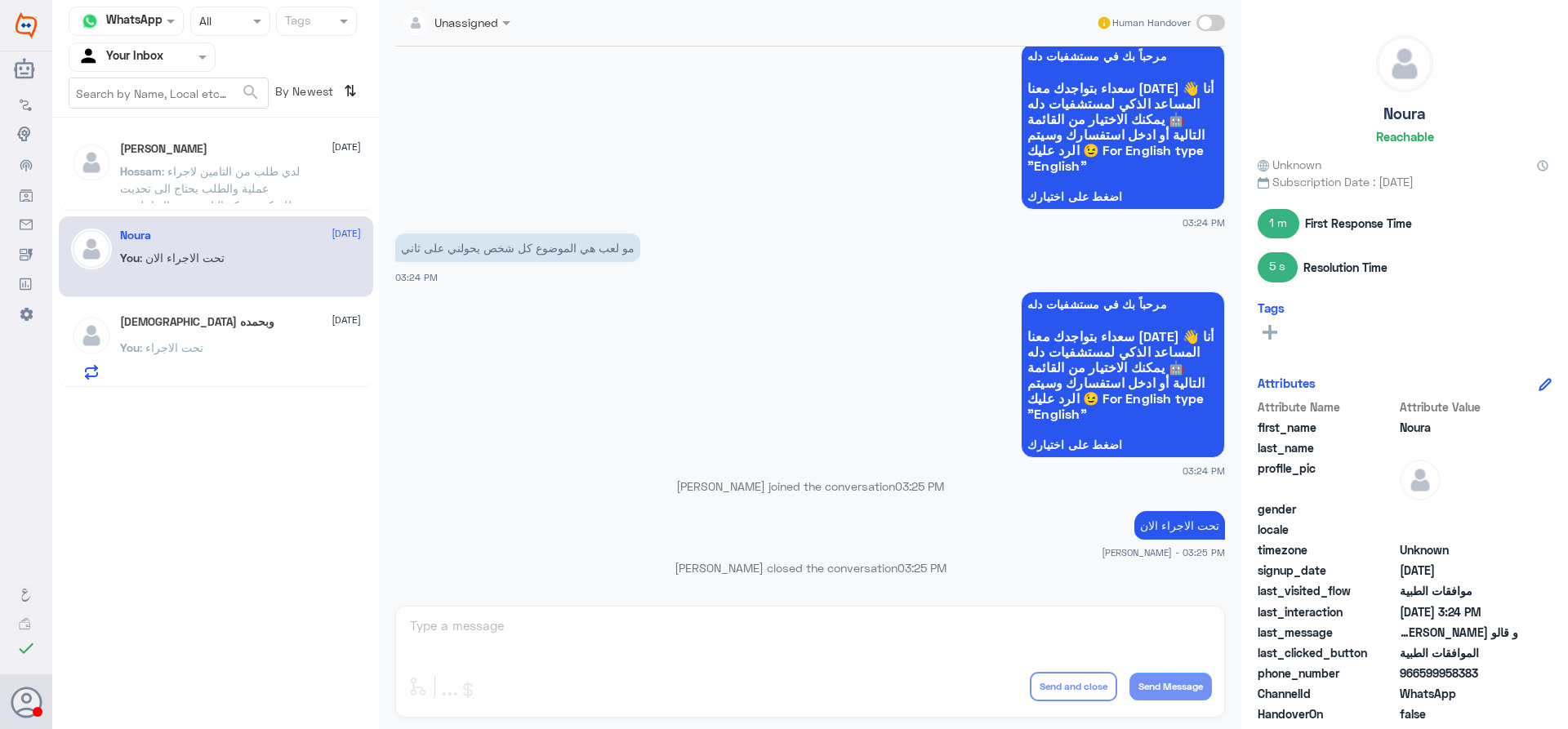
click at [293, 190] on span ": لدي طلب من التامين لاجراء عملية والطلب يحتاج الى تحديت للتمكن شركة التامين من…" at bounding box center [210, 197] width 180 height 66
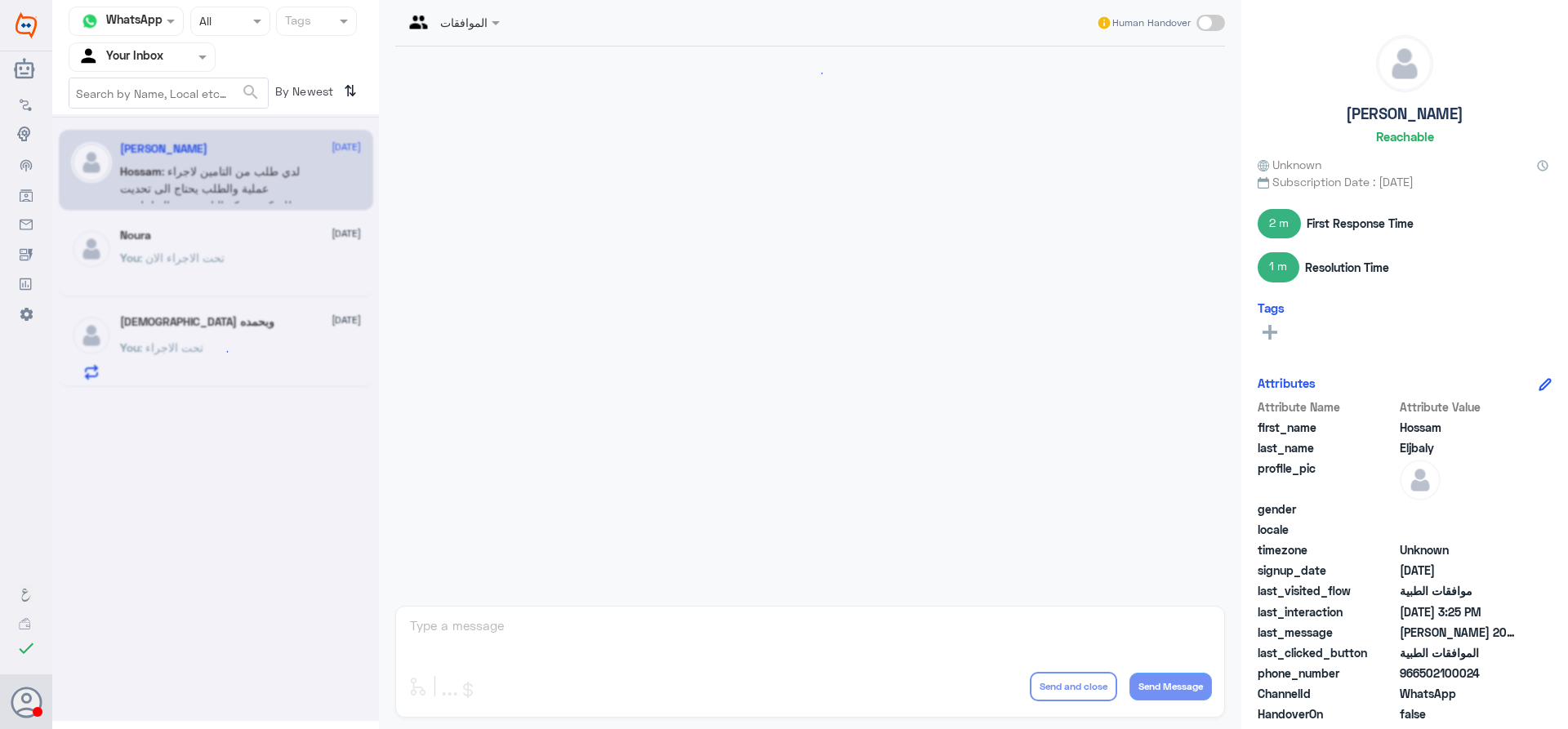
scroll to position [1441, 0]
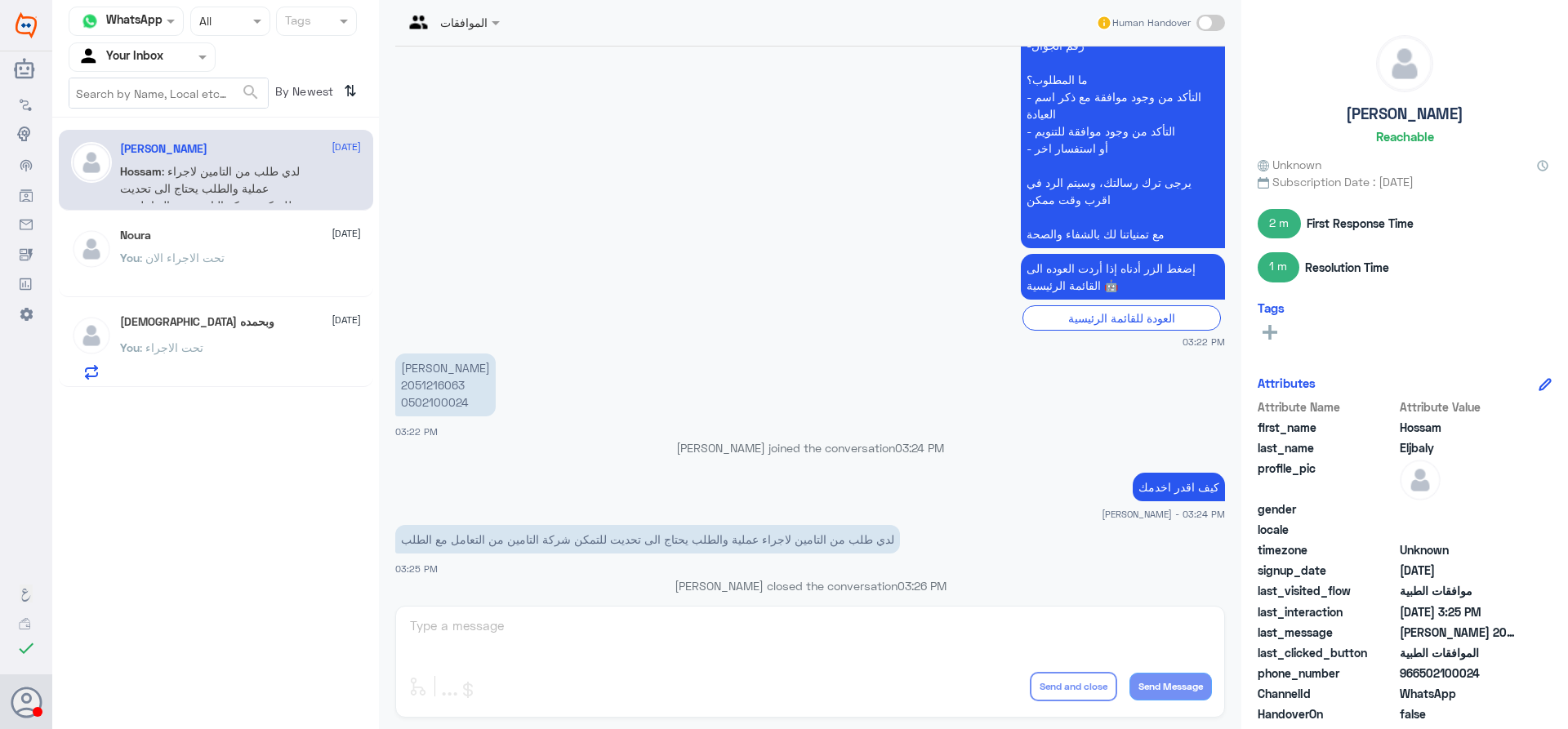
click at [1212, 28] on span at bounding box center [1210, 22] width 29 height 16
click at [0, 0] on input "checkbox" at bounding box center [0, 0] width 0 height 0
click at [814, 606] on div "enter flow name ... Drop Send and close Send Message" at bounding box center [810, 662] width 830 height 112
click at [421, 367] on p "[PERSON_NAME] 2051216063 0502100024" at bounding box center [446, 384] width 100 height 63
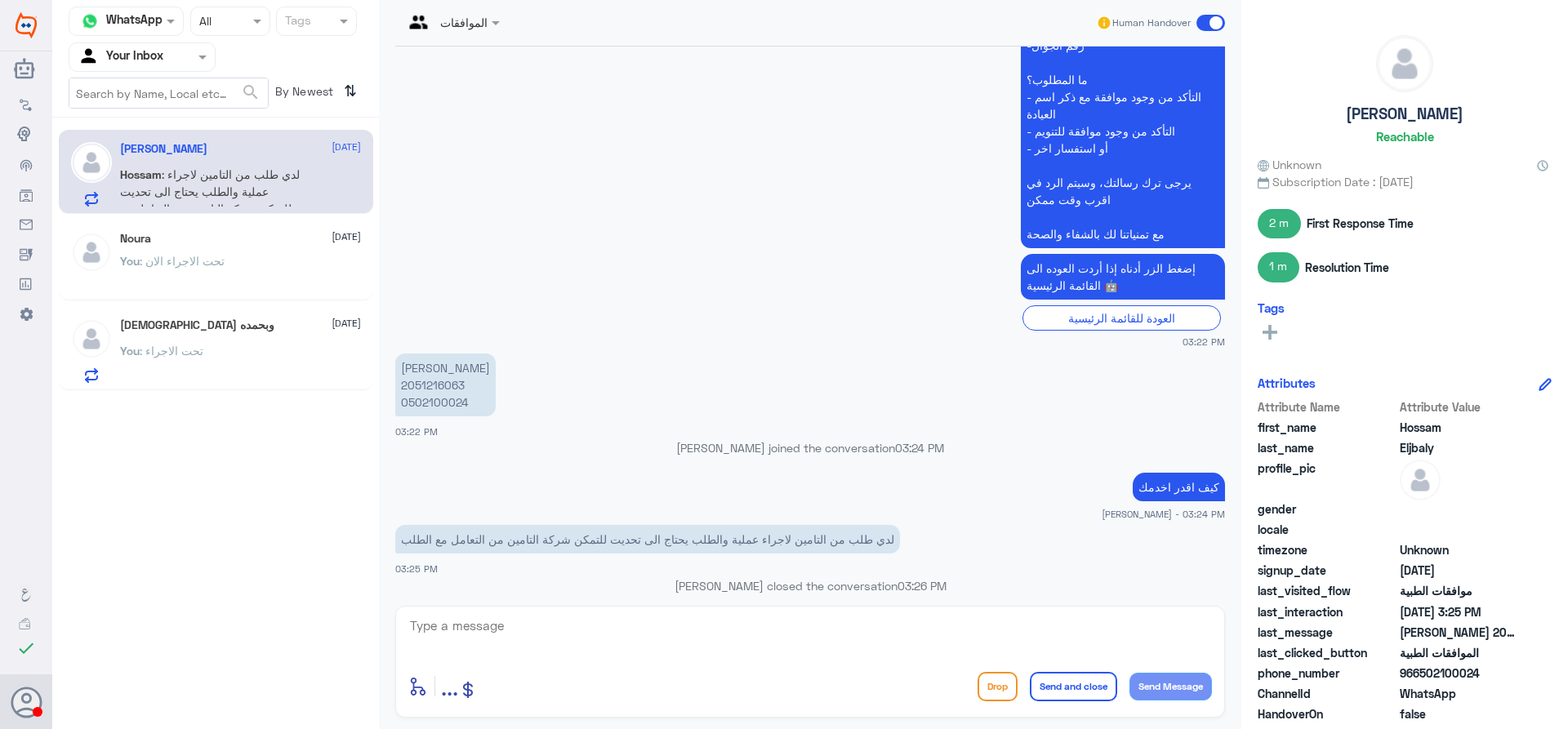
click at [428, 383] on p "[PERSON_NAME] 2051216063 0502100024" at bounding box center [446, 384] width 100 height 63
copy p "0502100024"
click at [790, 635] on textarea at bounding box center [810, 635] width 803 height 40
type textarea "اسم المريض"
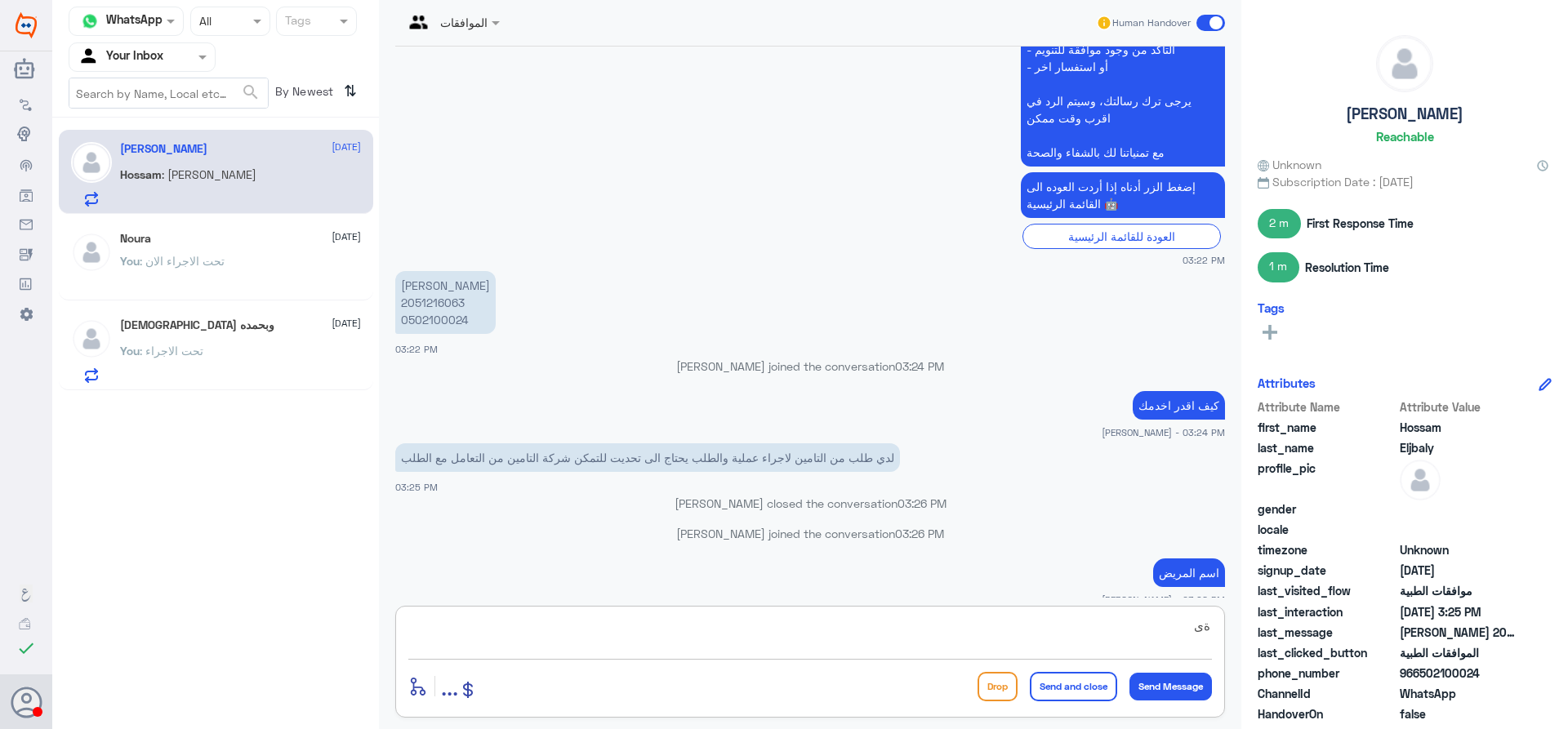
scroll to position [1550, 0]
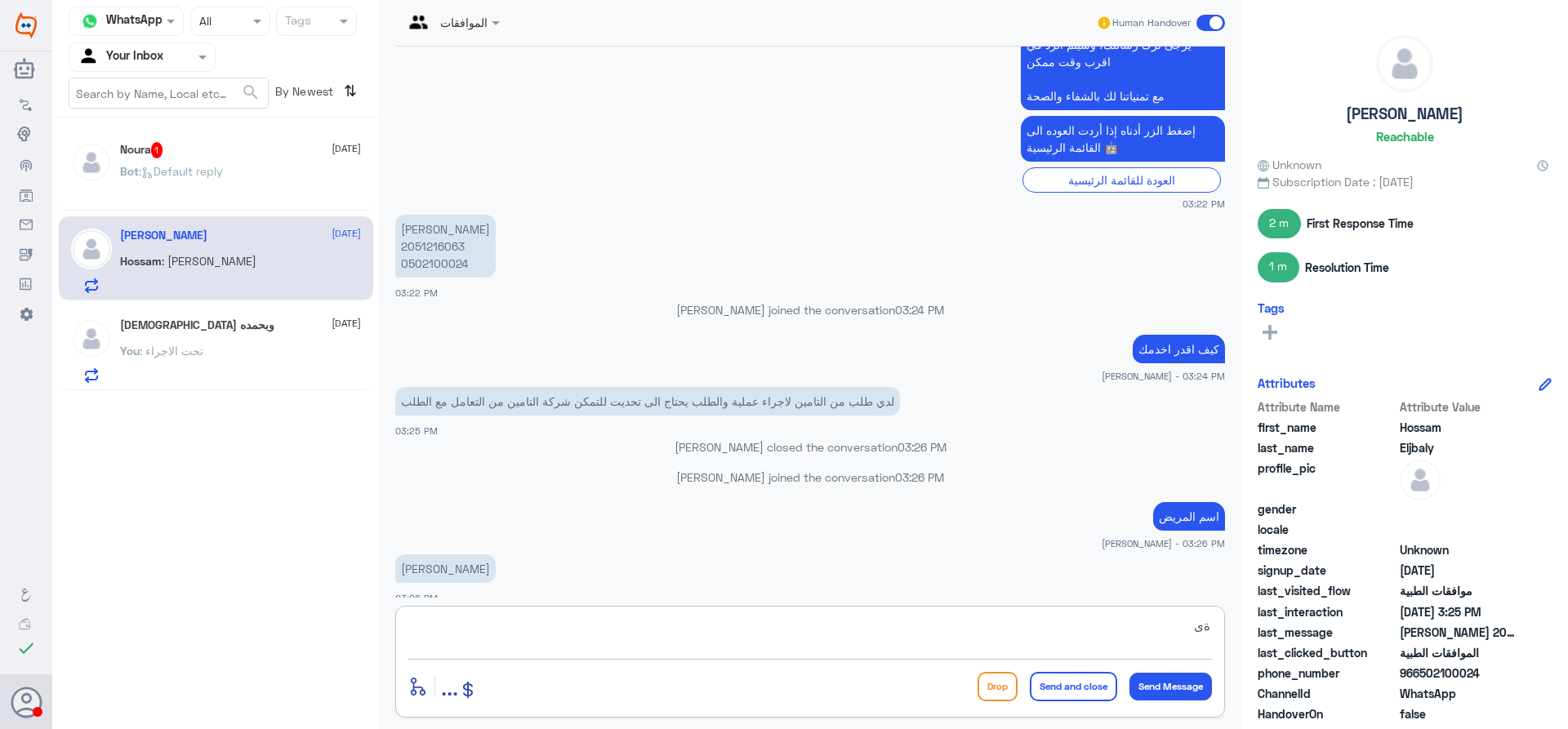
type textarea "ةى"
click at [834, 685] on div "enter flow name ... Drop Send and close Send Message" at bounding box center [810, 686] width 803 height 37
click at [833, 683] on div "enter flow name ... Drop Send and close Send Message" at bounding box center [810, 686] width 803 height 37
drag, startPoint x: 1133, startPoint y: 630, endPoint x: 1568, endPoint y: 726, distance: 445.5
click at [1568, 726] on div "Channel WhatsApp Status × All Tags Agent Filter Your Inbox search By Newest ⇅ N…" at bounding box center [810, 367] width 1516 height 734
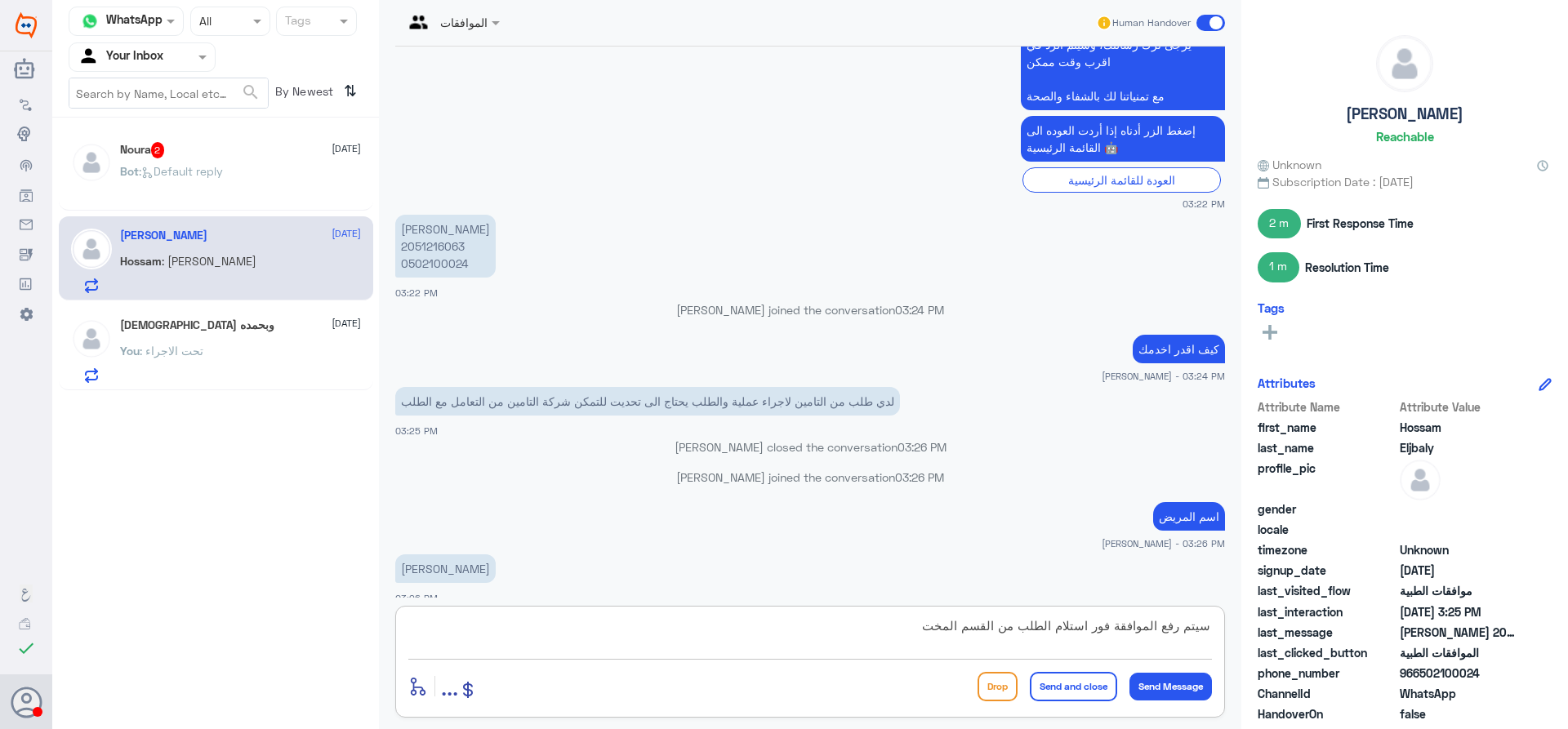
type textarea "سيتم رفع الموافقة فور استلام الطلب من القسم المختص"
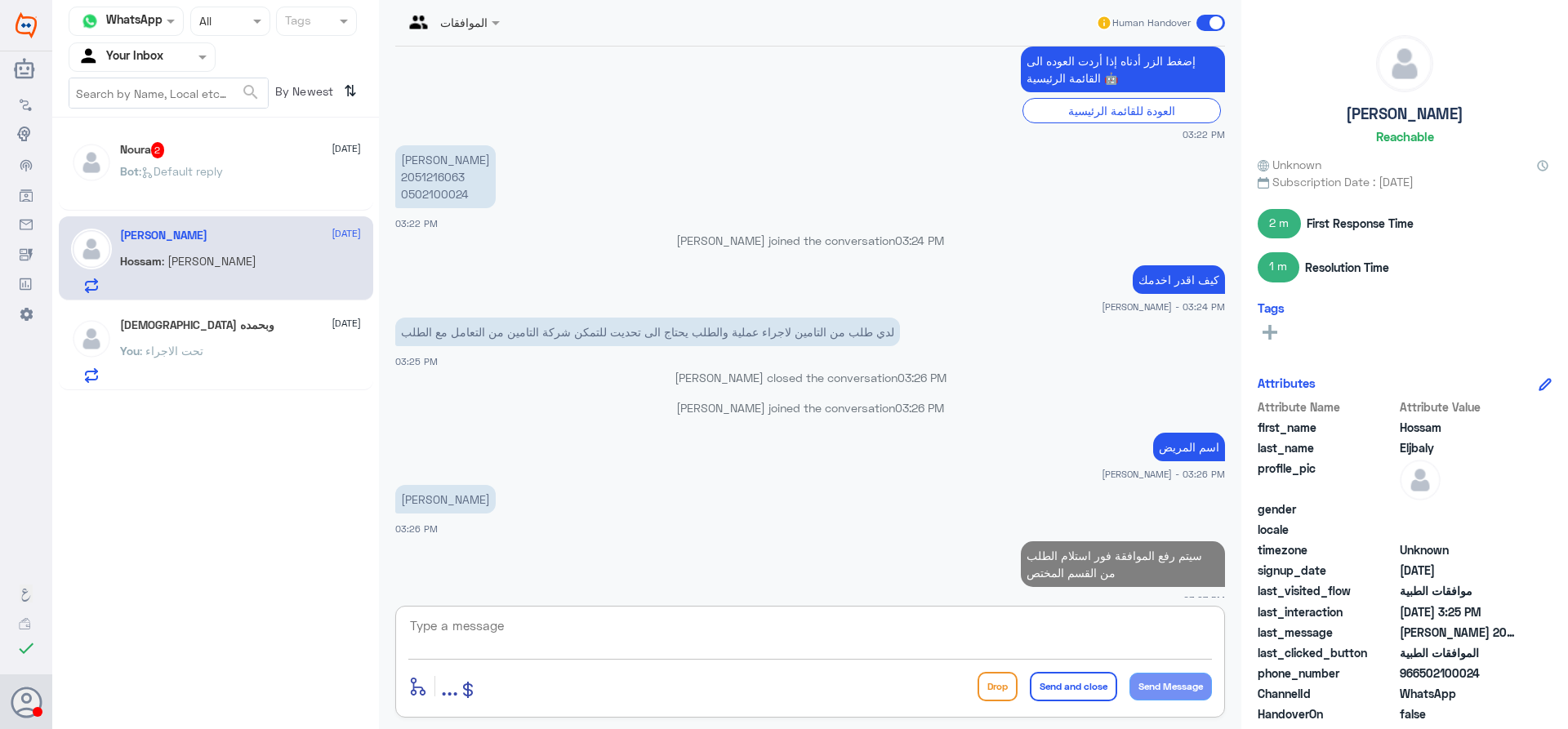
click at [1204, 36] on div "Human Handover" at bounding box center [1161, 22] width 130 height 29
click at [1191, 25] on div "Human Handover" at bounding box center [1161, 22] width 130 height 29
click at [1212, 17] on span at bounding box center [1210, 22] width 29 height 16
click at [0, 0] on input "checkbox" at bounding box center [0, 0] width 0 height 0
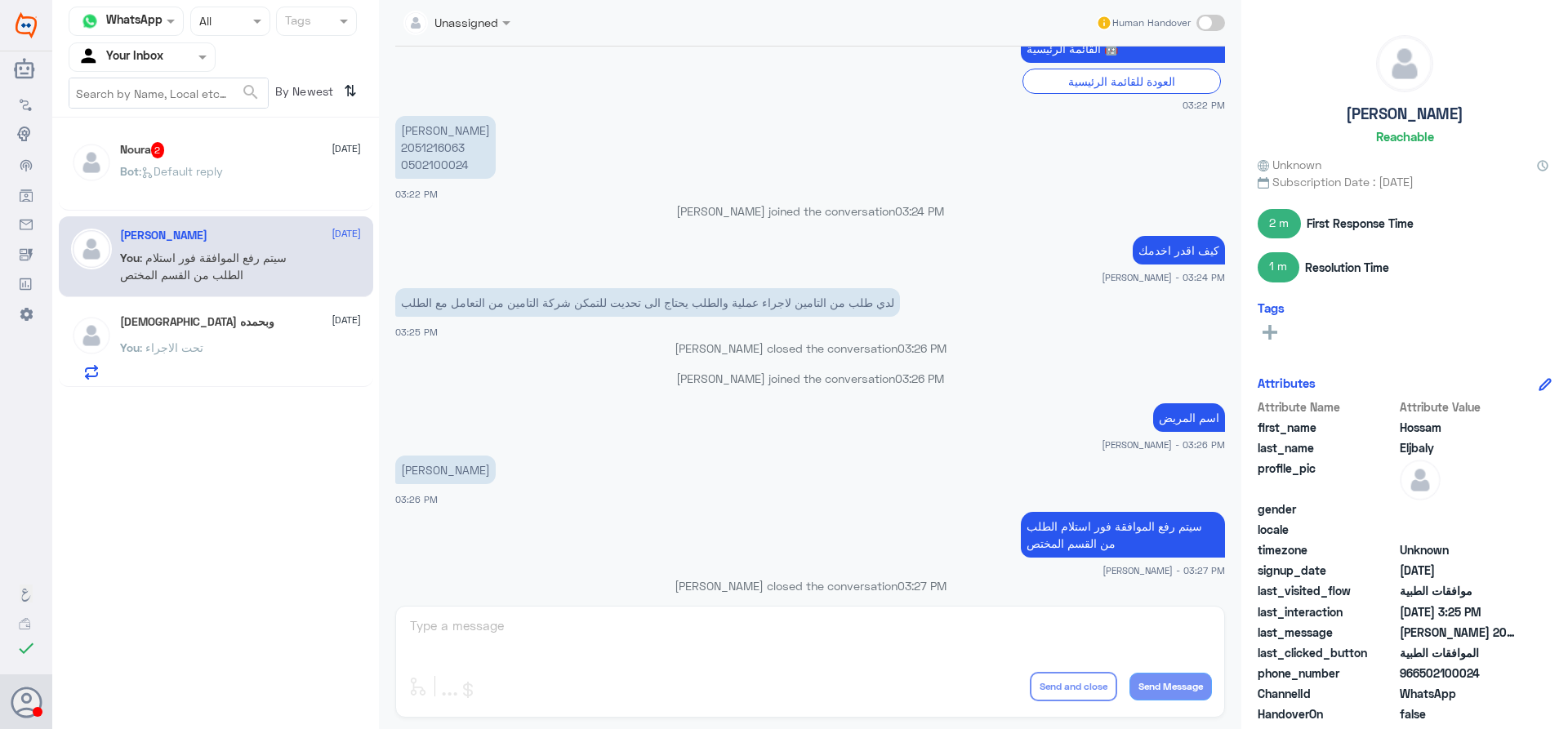
click at [109, 181] on div at bounding box center [91, 173] width 41 height 61
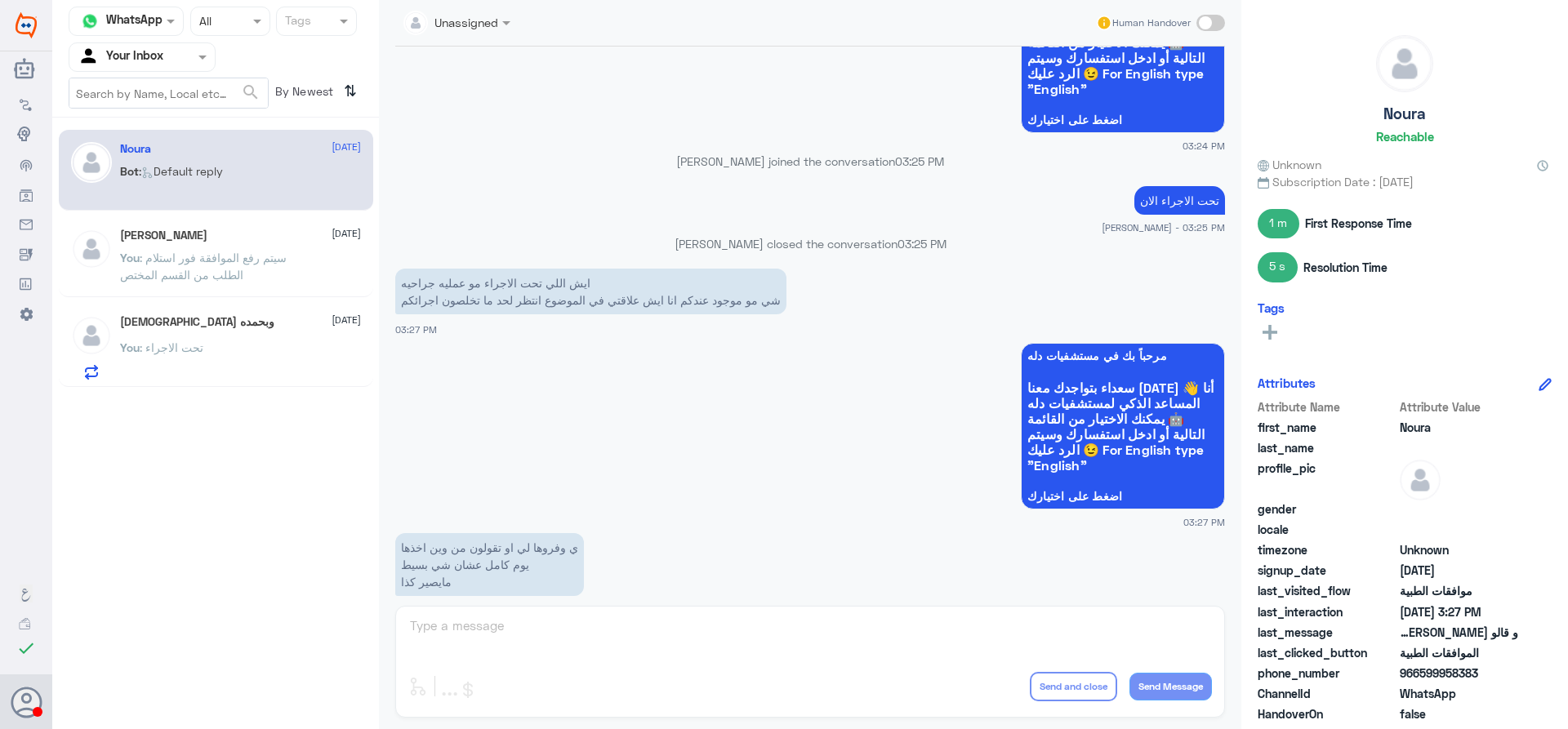
scroll to position [1277, 0]
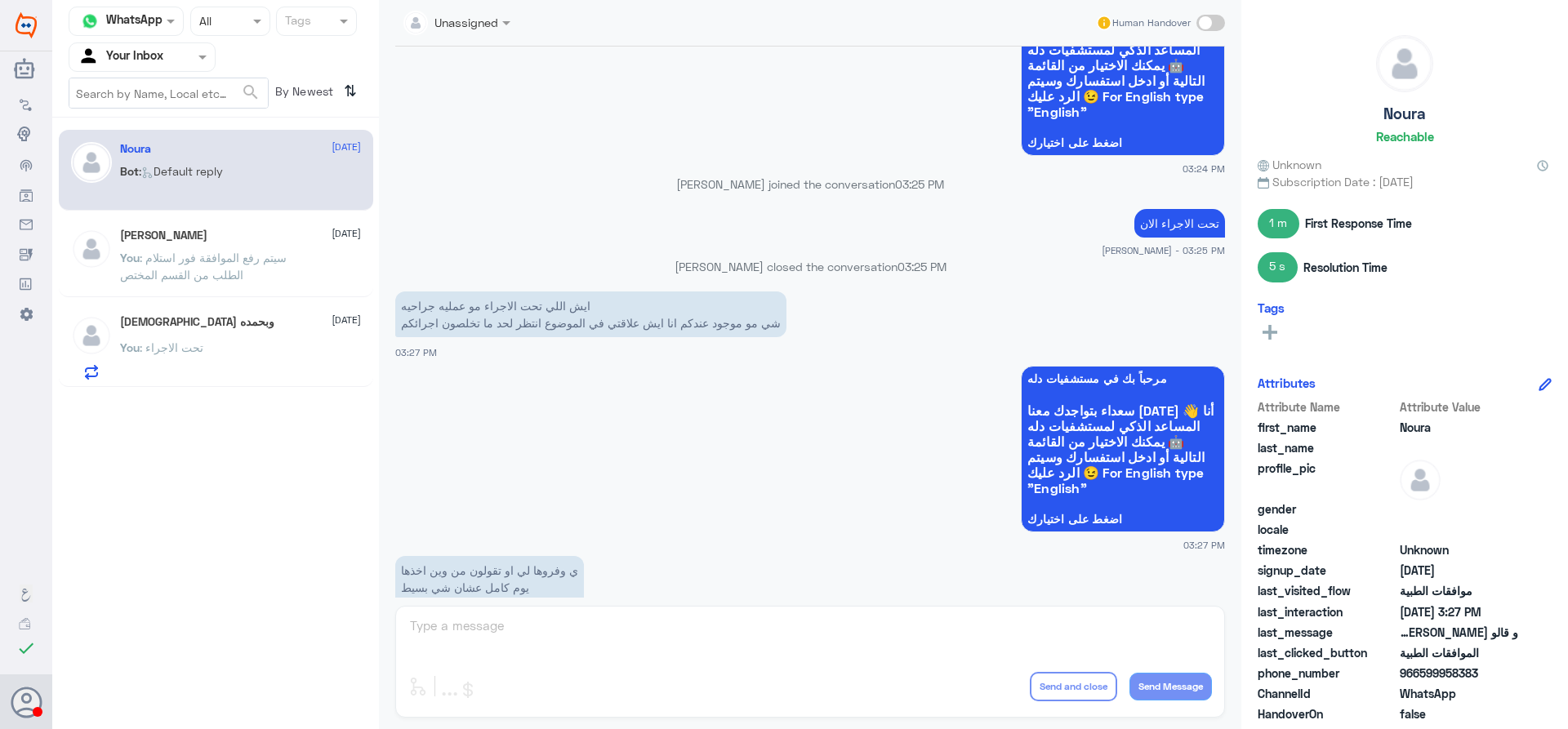
click at [247, 265] on p "You : سيتم رفع الموافقة فور استلام الطلب من القسم المختص" at bounding box center [212, 269] width 184 height 41
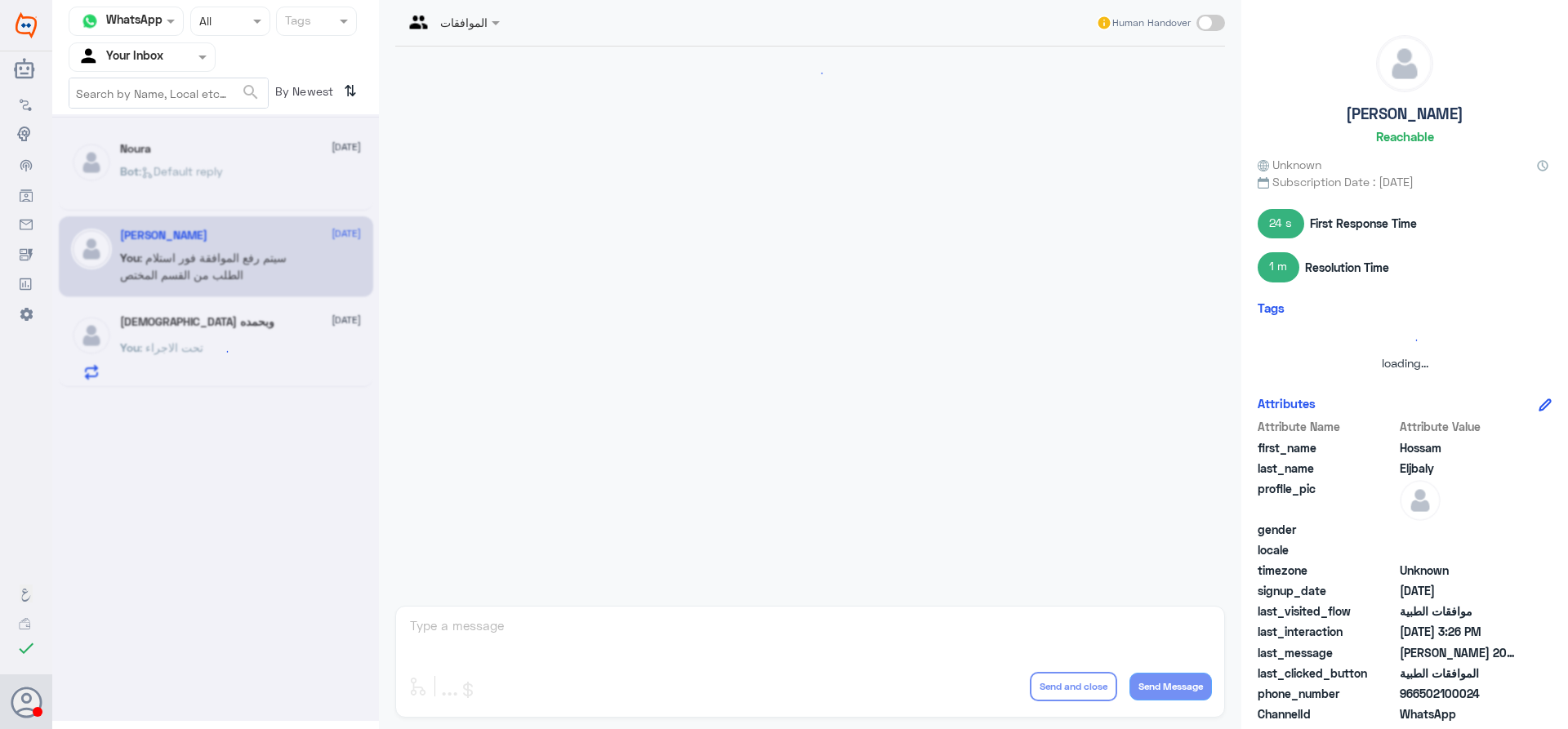
scroll to position [1011, 0]
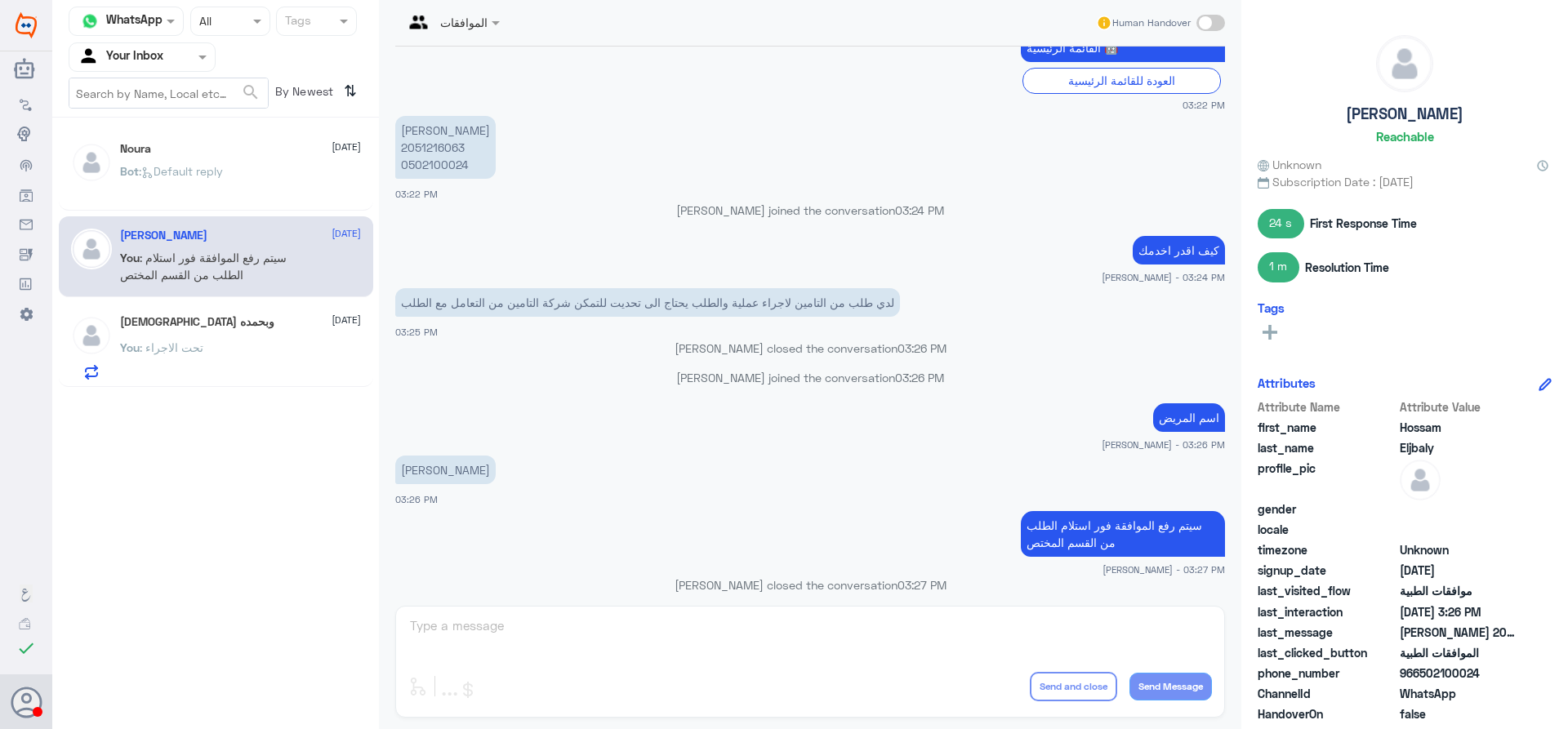
click at [284, 365] on div "You : تحت الاجراء" at bounding box center [240, 361] width 241 height 37
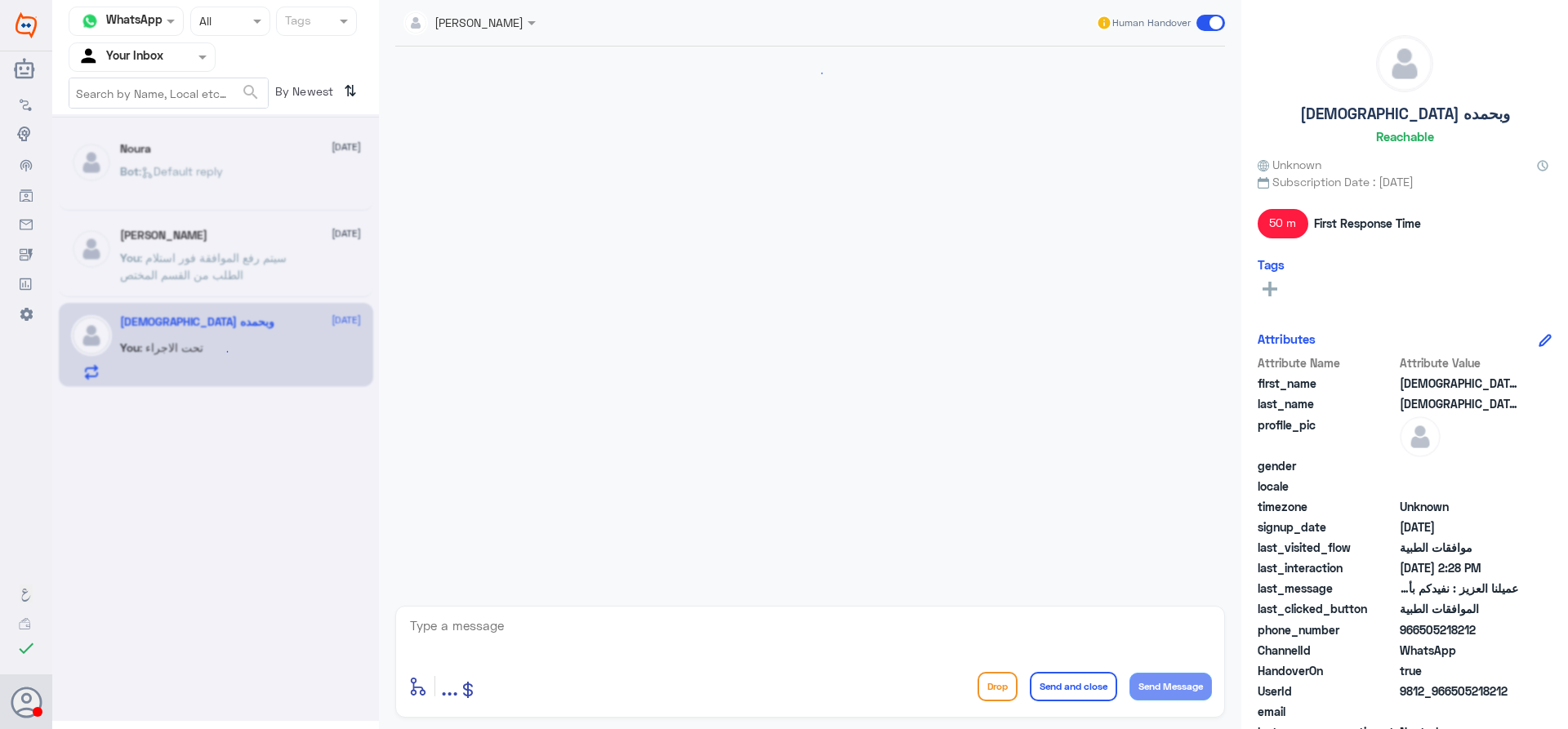
scroll to position [1124, 0]
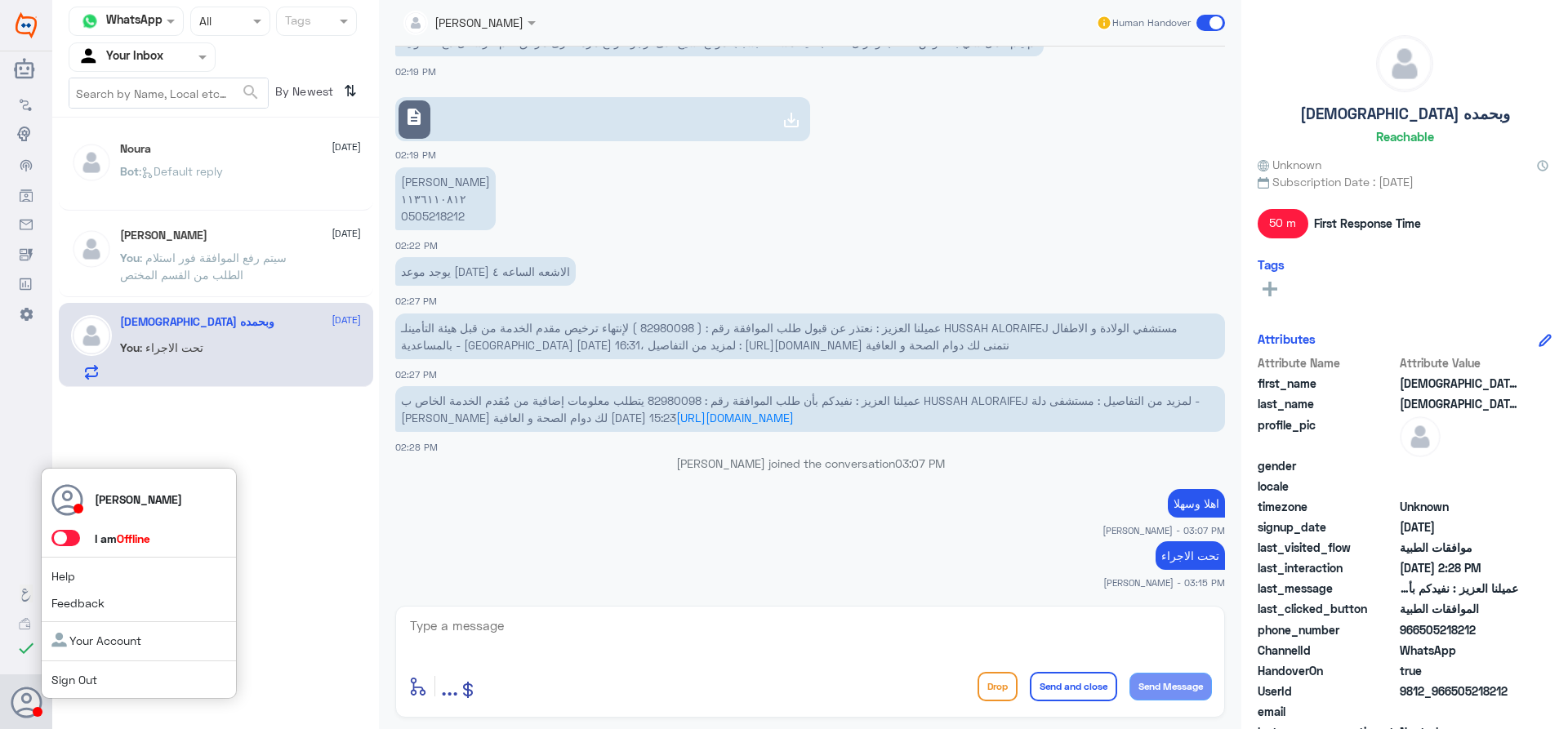
click at [54, 681] on link "Sign Out" at bounding box center [74, 680] width 46 height 14
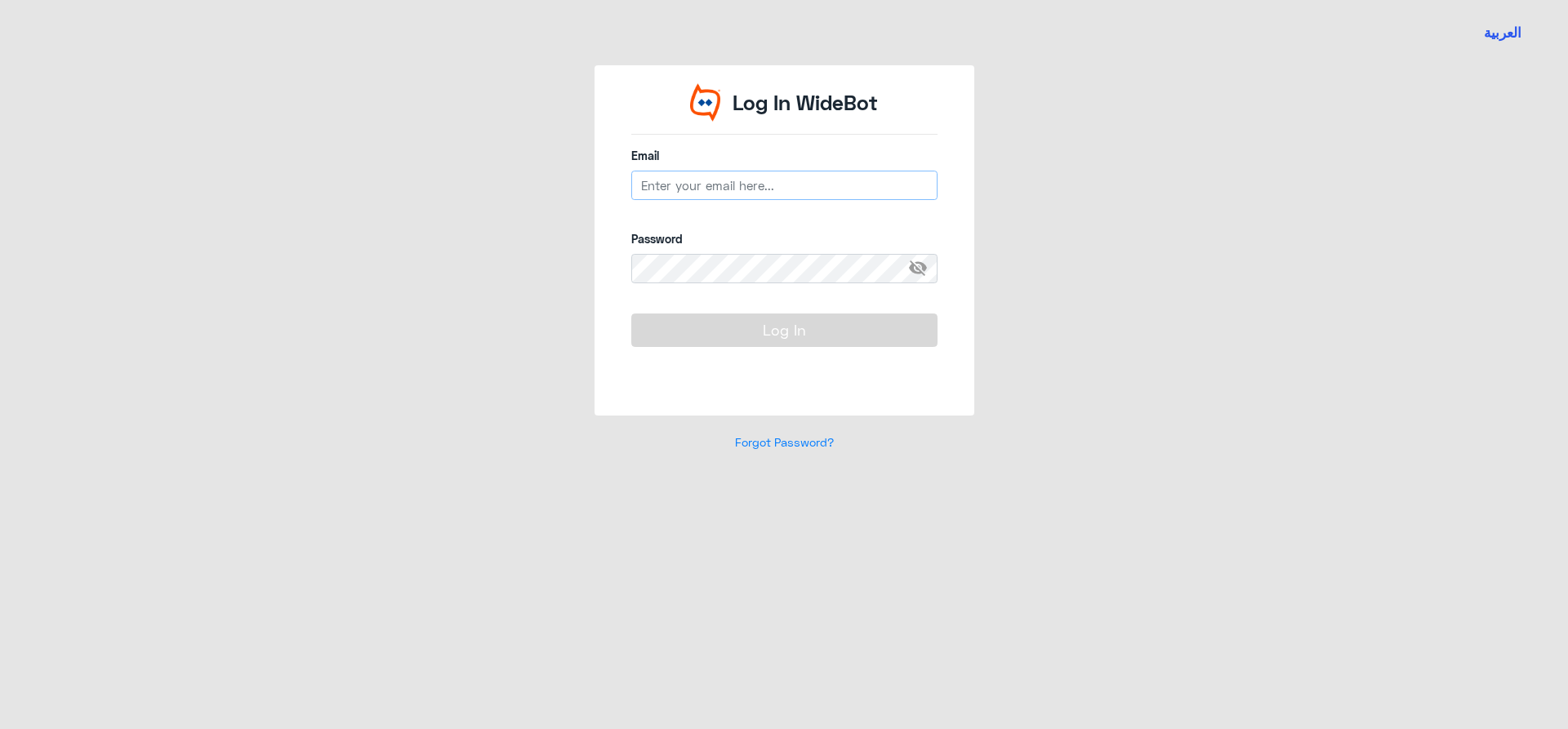
type input "[EMAIL_ADDRESS][DOMAIN_NAME]"
